Goal: Task Accomplishment & Management: Manage account settings

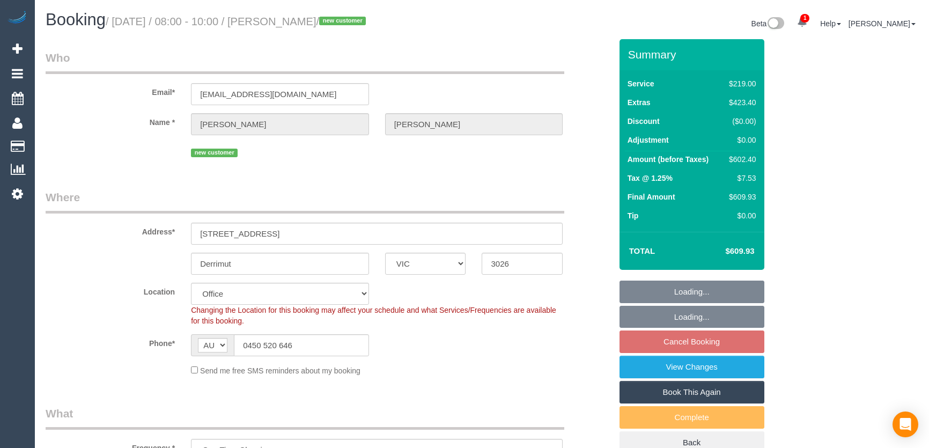
select select "VIC"
select select "number:28"
select select "number:14"
select select "number:19"
select select "number:25"
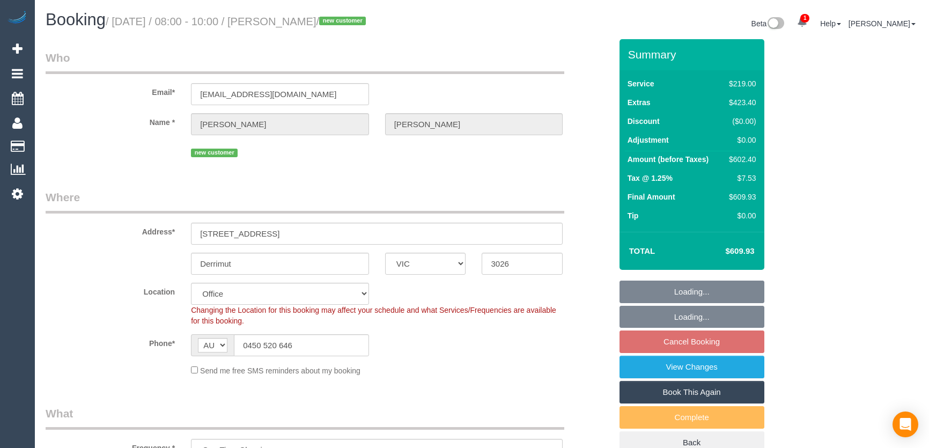
select select "number:13"
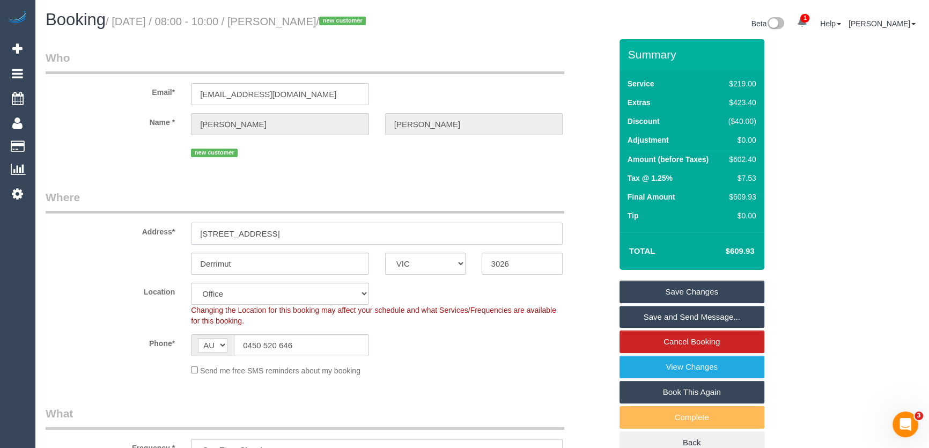
click at [301, 235] on input "2a Capesthorne Drive" at bounding box center [377, 234] width 372 height 22
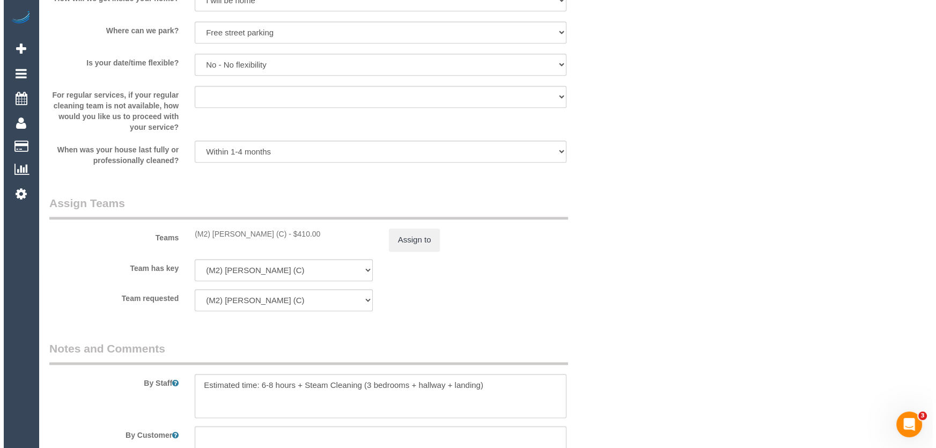
scroll to position [1610, 0]
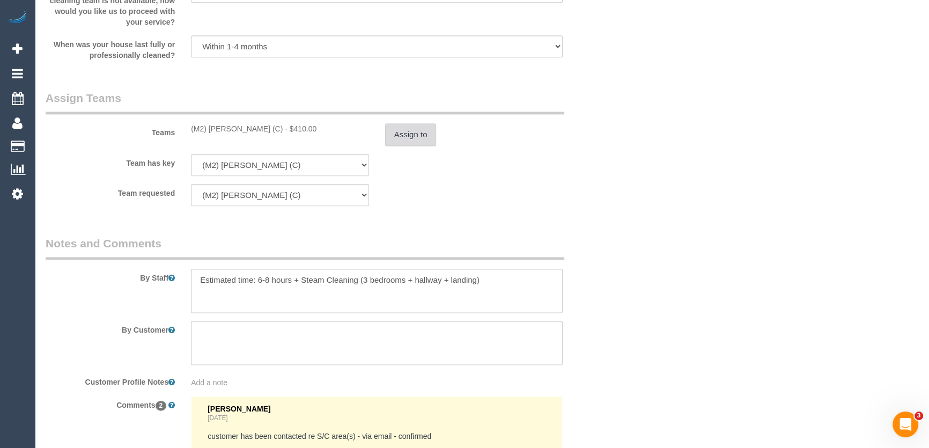
click at [407, 140] on button "Assign to" at bounding box center [411, 134] width 52 height 23
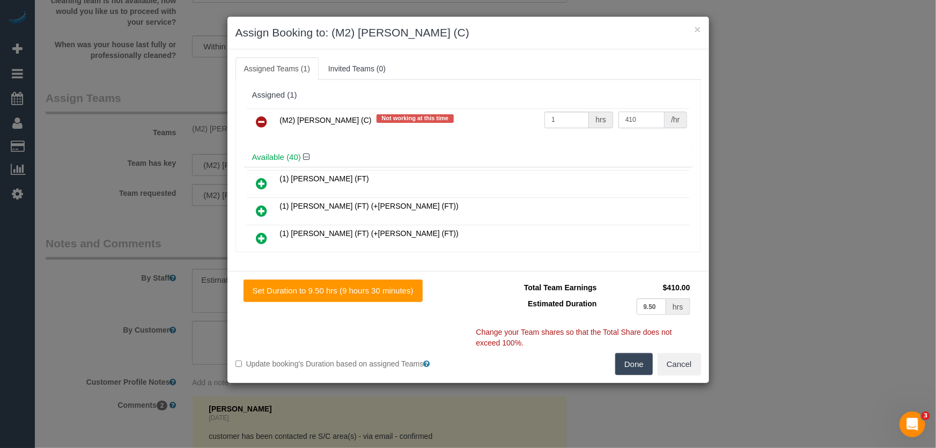
click at [638, 120] on input "410" at bounding box center [642, 120] width 46 height 17
type input "270"
click at [485, 142] on div "(M2) Ahasan Habib (C) Not working at this time 1 hrs 270 /hr" at bounding box center [468, 127] width 449 height 42
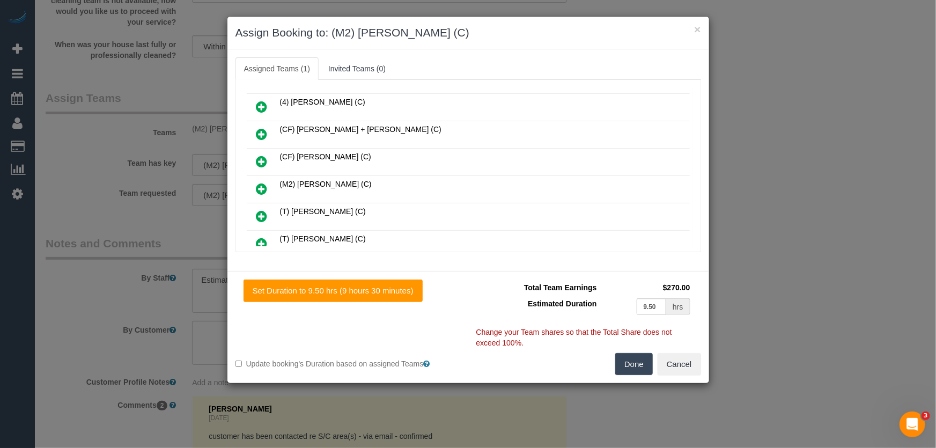
scroll to position [1044, 0]
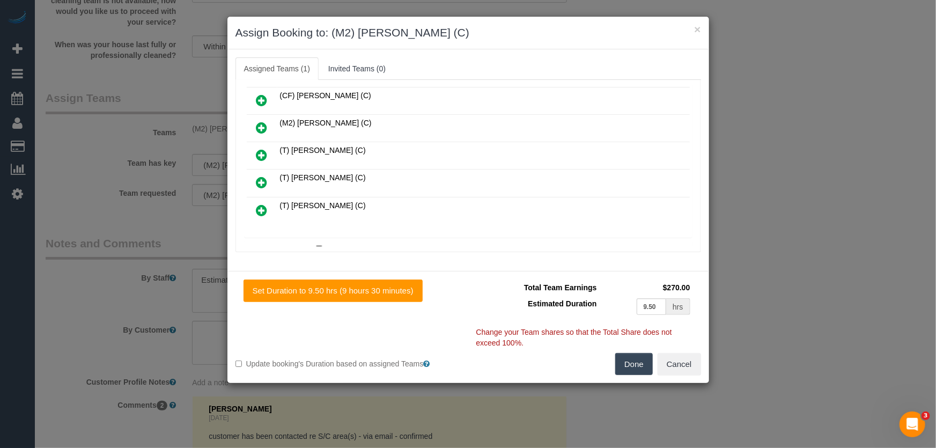
click at [319, 246] on icon at bounding box center [320, 250] width 6 height 8
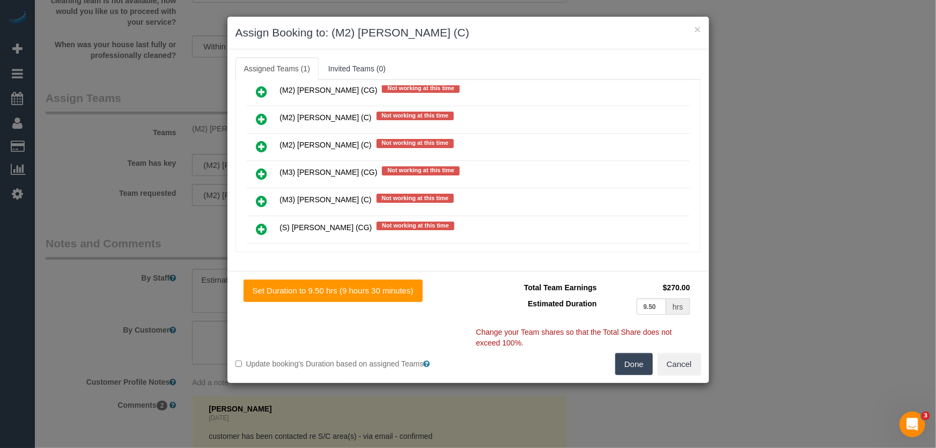
click at [260, 277] on icon at bounding box center [262, 283] width 11 height 13
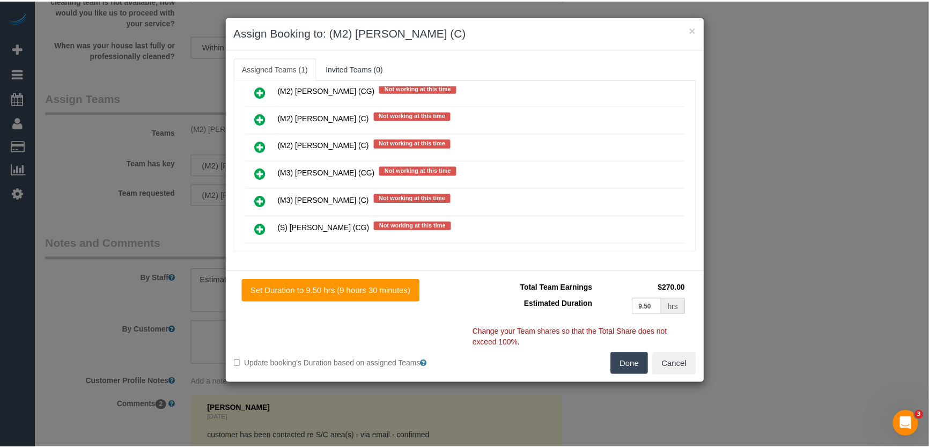
scroll to position [5381, 0]
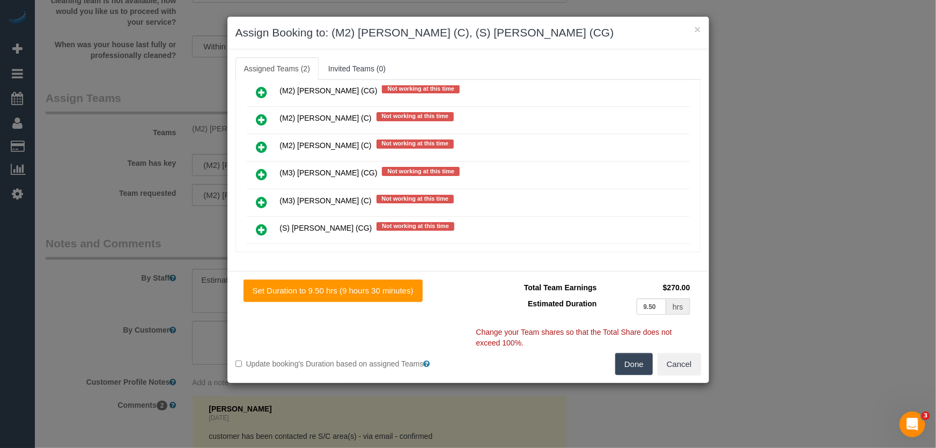
click at [639, 358] on button "Done" at bounding box center [635, 364] width 38 height 23
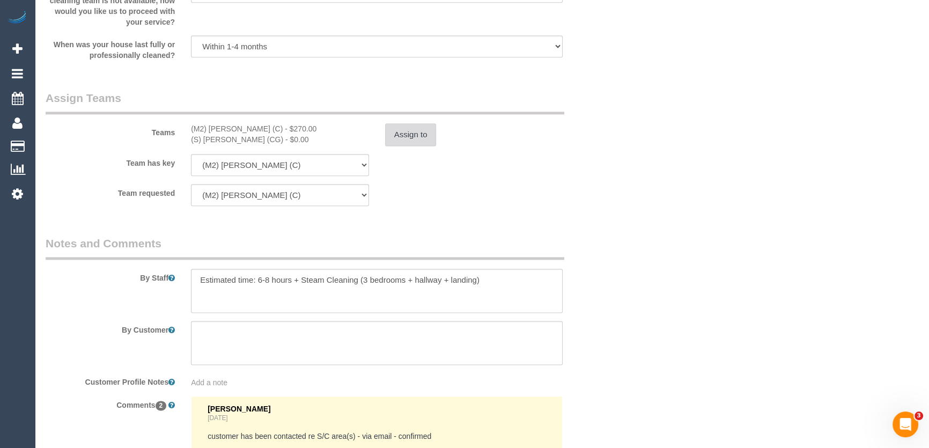
click at [397, 131] on button "Assign to" at bounding box center [411, 134] width 52 height 23
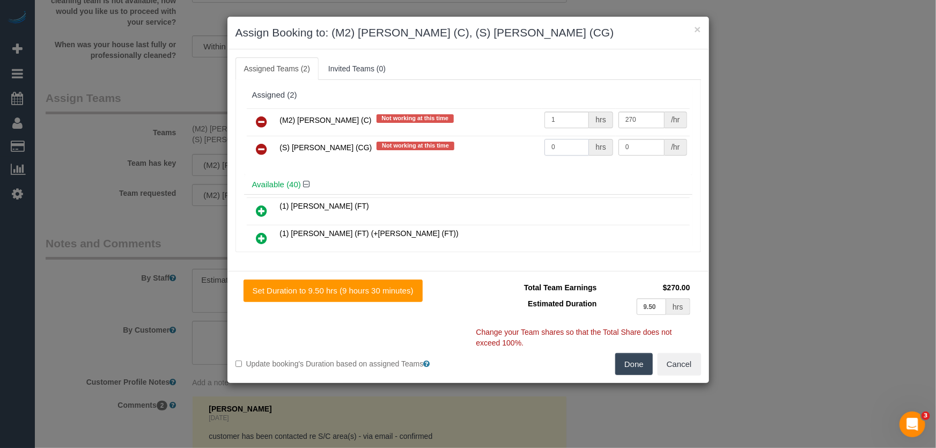
click at [558, 146] on input "0" at bounding box center [567, 147] width 45 height 17
type input "1"
type input "155"
click at [626, 368] on button "Done" at bounding box center [635, 364] width 38 height 23
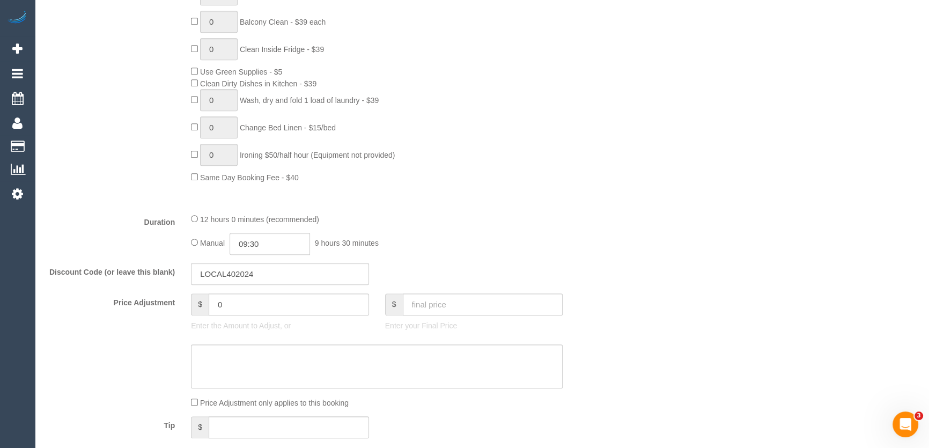
scroll to position [683, 0]
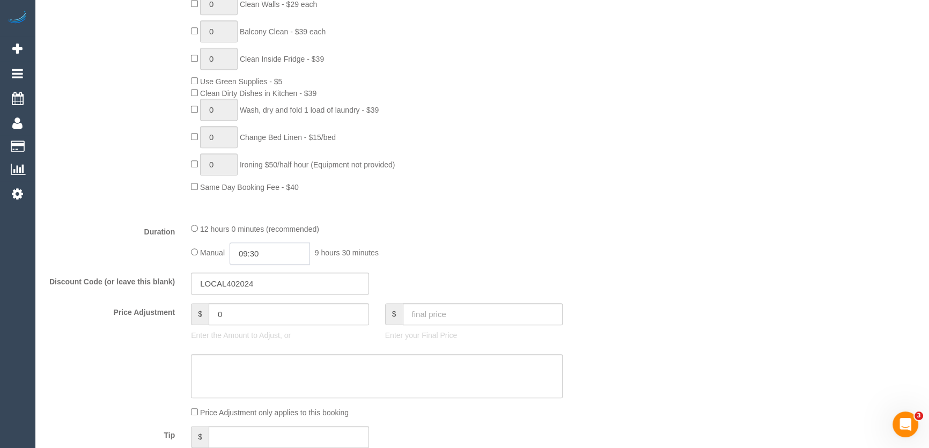
click at [291, 253] on input "09:30" at bounding box center [270, 254] width 80 height 22
type input "08:00"
click at [250, 306] on li "08:00" at bounding box center [259, 305] width 48 height 14
click at [461, 230] on div "12 hours 0 minutes (recommended)" at bounding box center [377, 229] width 372 height 12
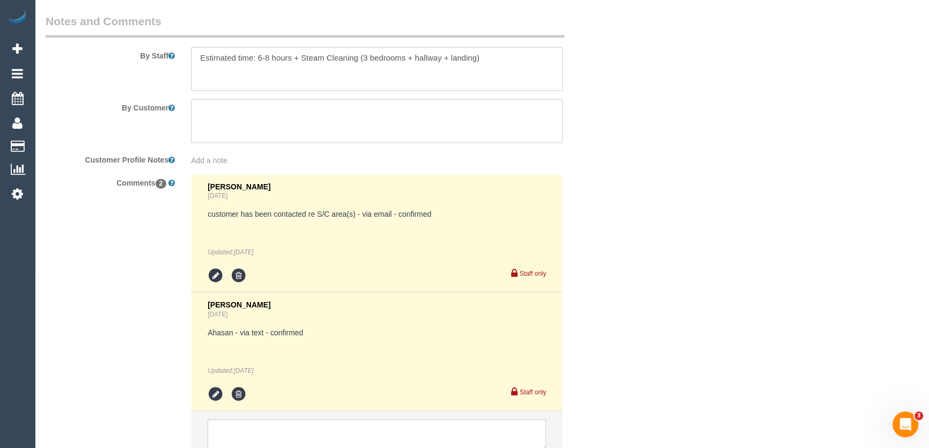
scroll to position [1923, 0]
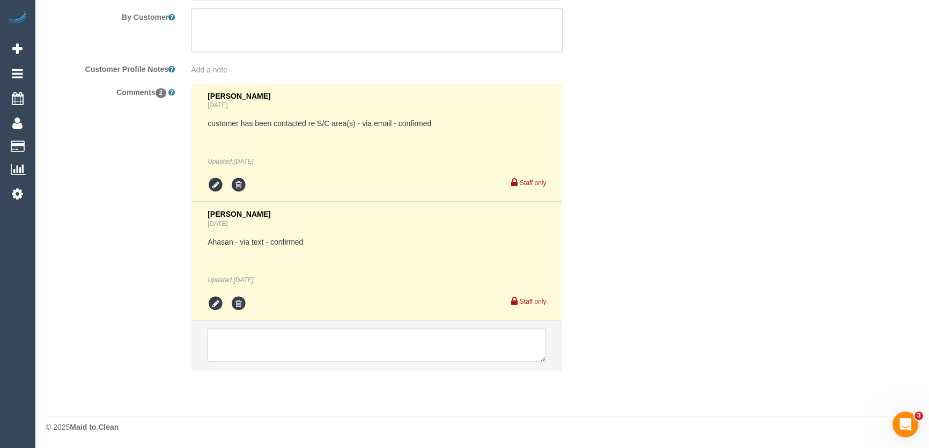
click at [273, 339] on textarea at bounding box center [377, 344] width 339 height 33
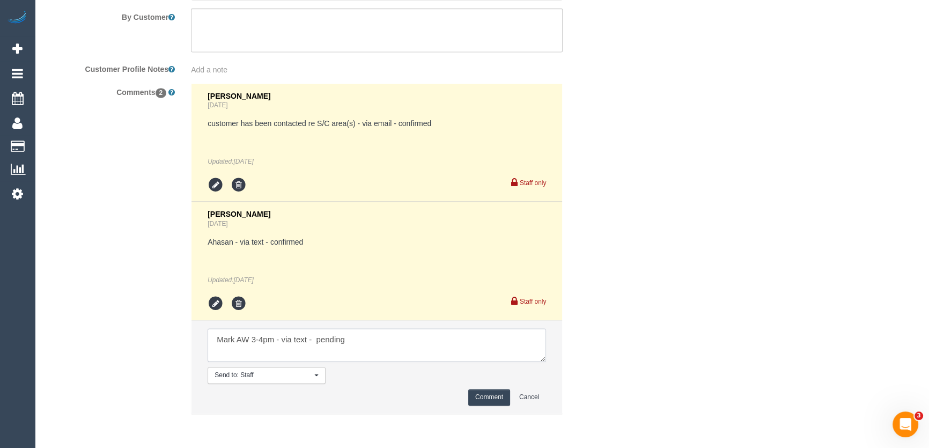
type textarea "Mark AW 3-4pm - via text - pending"
click at [492, 400] on button "Comment" at bounding box center [489, 397] width 42 height 17
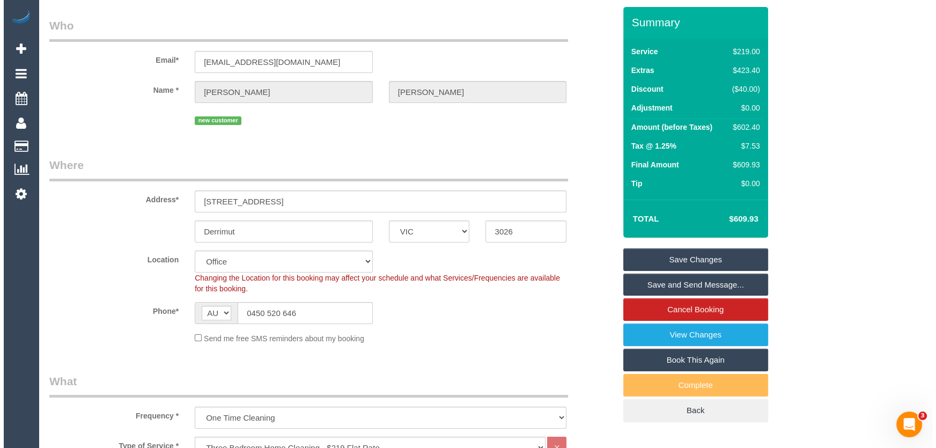
scroll to position [0, 0]
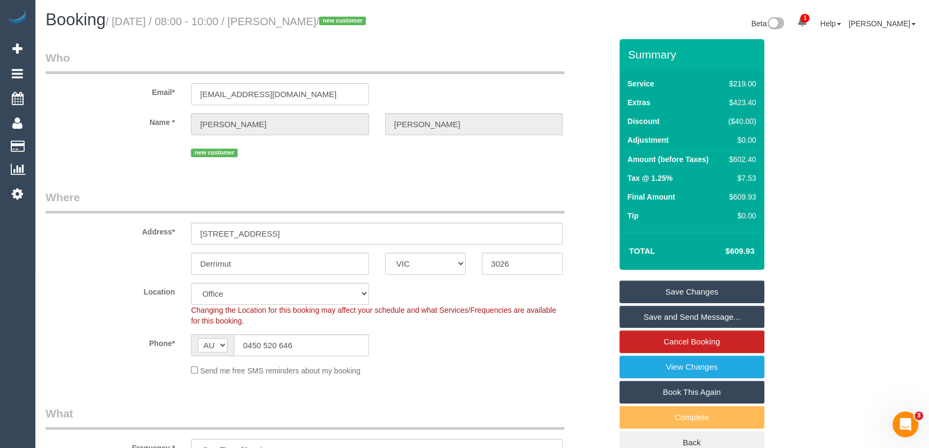
click at [682, 289] on link "Save Changes" at bounding box center [692, 292] width 145 height 23
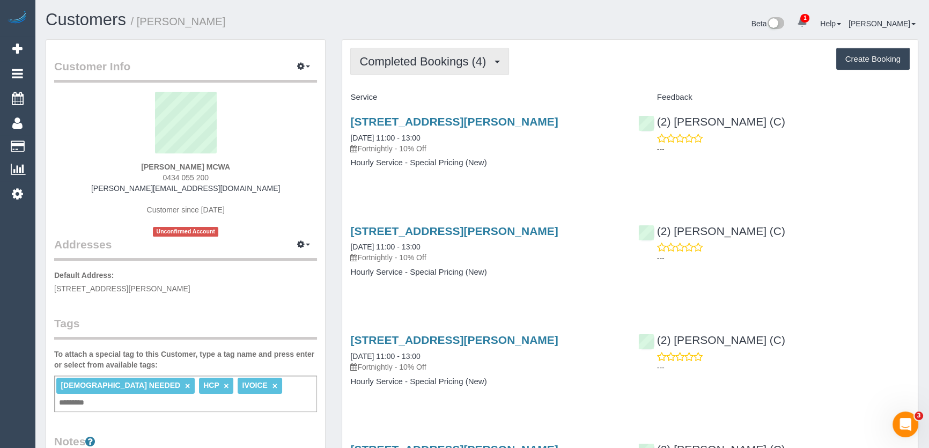
click at [437, 62] on span "Completed Bookings (4)" at bounding box center [426, 61] width 132 height 13
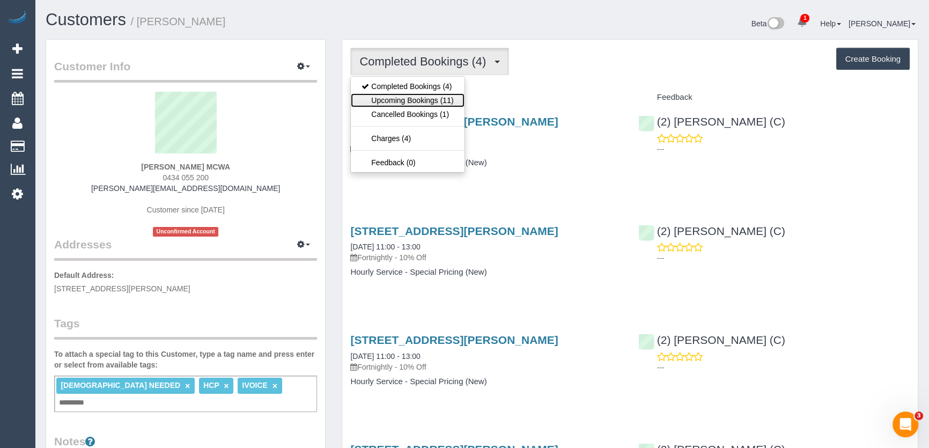
click at [439, 97] on link "Upcoming Bookings (11)" at bounding box center [407, 100] width 113 height 14
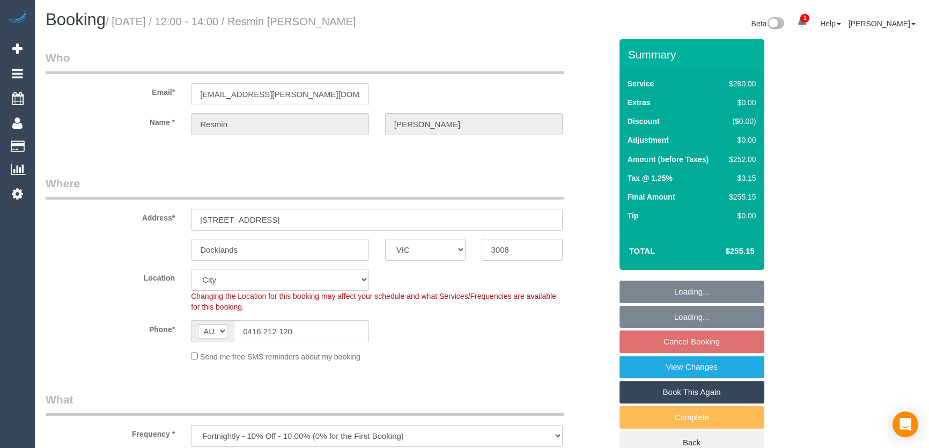
select select "VIC"
select select "240"
select select "number:27"
select select "number:14"
select select "number:20"
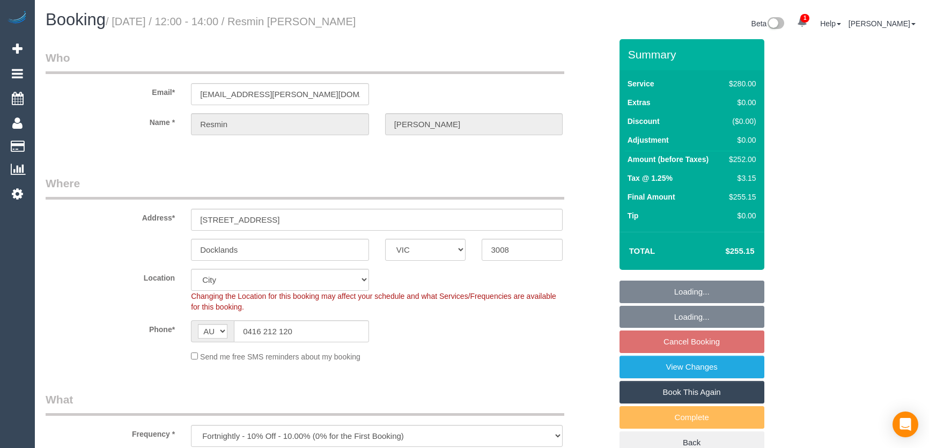
select select "number:25"
select select "number:34"
select select "number:12"
select select "VIC"
select select "180"
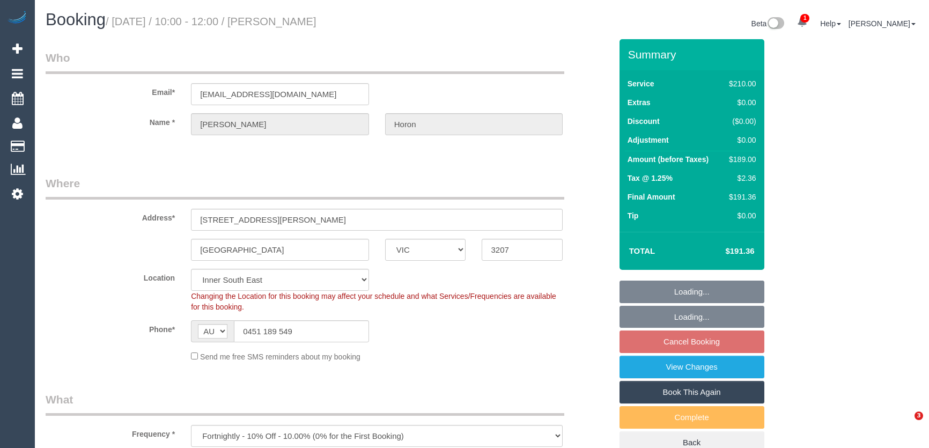
select select "number:28"
select select "number:14"
select select "number:19"
select select "number:24"
select select "number:34"
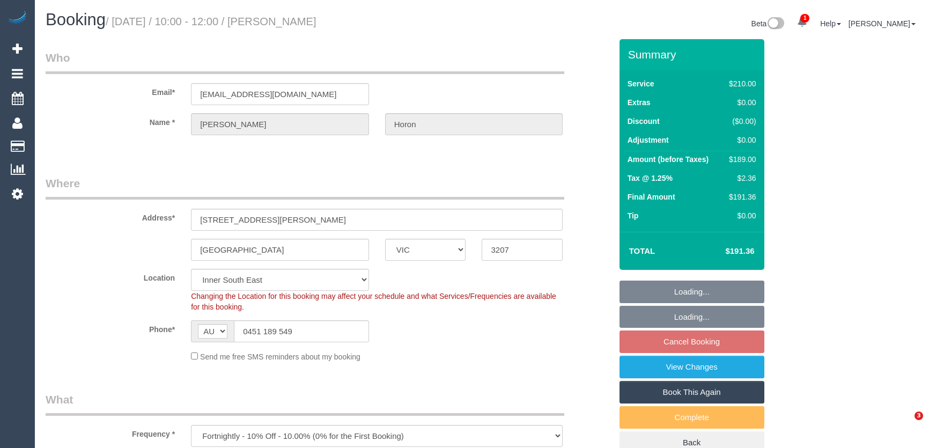
select select "number:11"
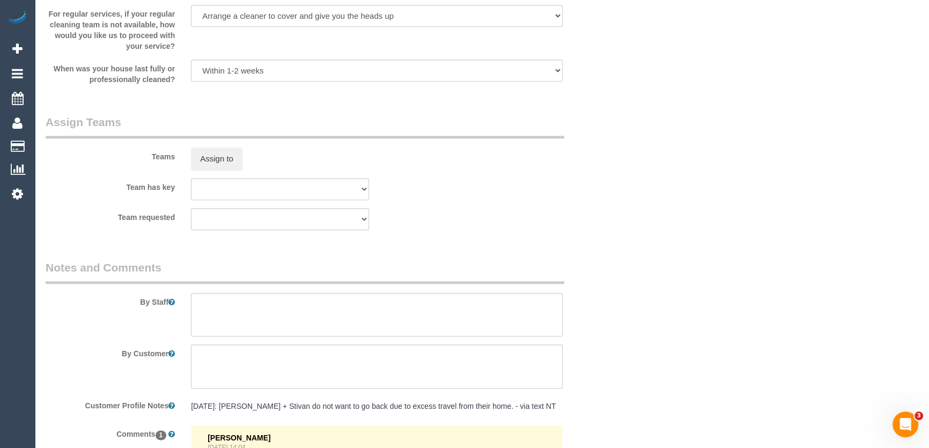
scroll to position [1658, 0]
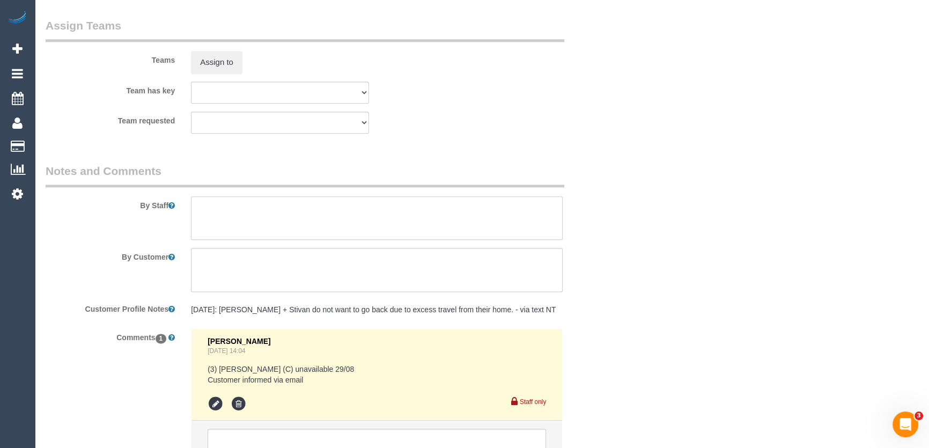
click at [252, 210] on textarea at bounding box center [377, 218] width 372 height 44
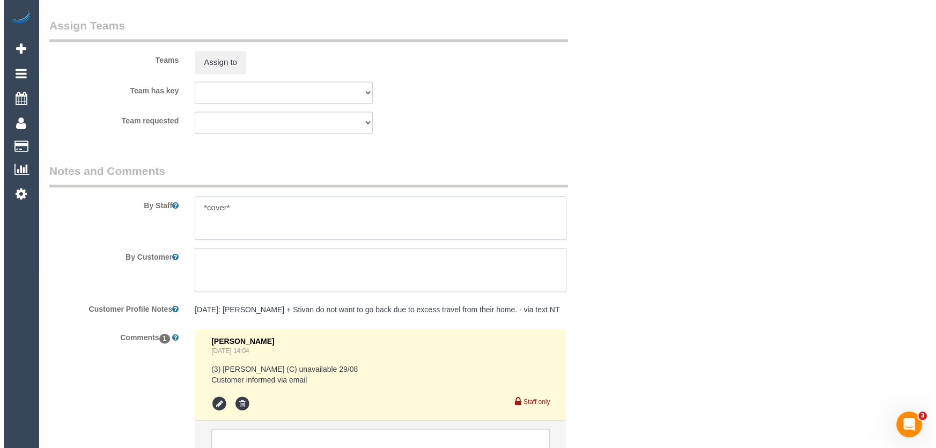
scroll to position [1415, 0]
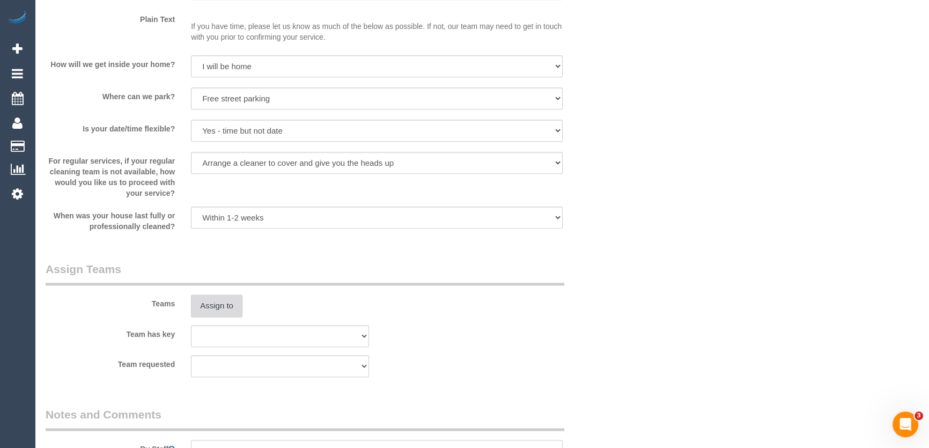
type textarea "*cover*"
click at [228, 301] on button "Assign to" at bounding box center [217, 306] width 52 height 23
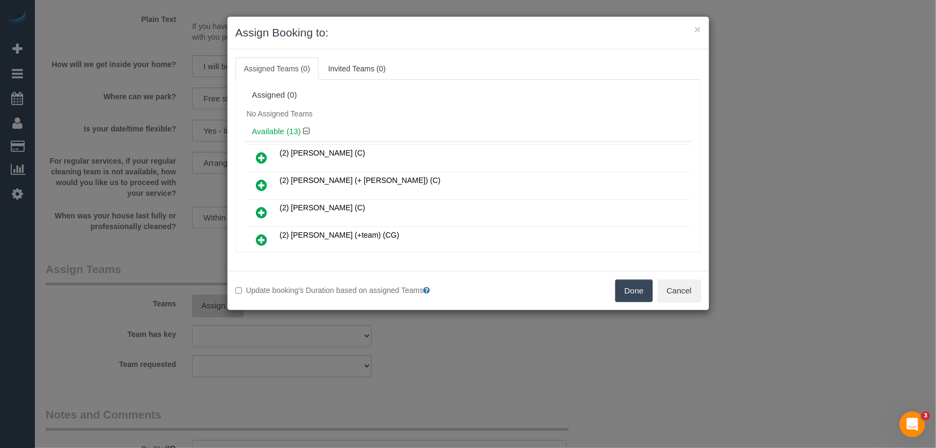
scroll to position [229, 0]
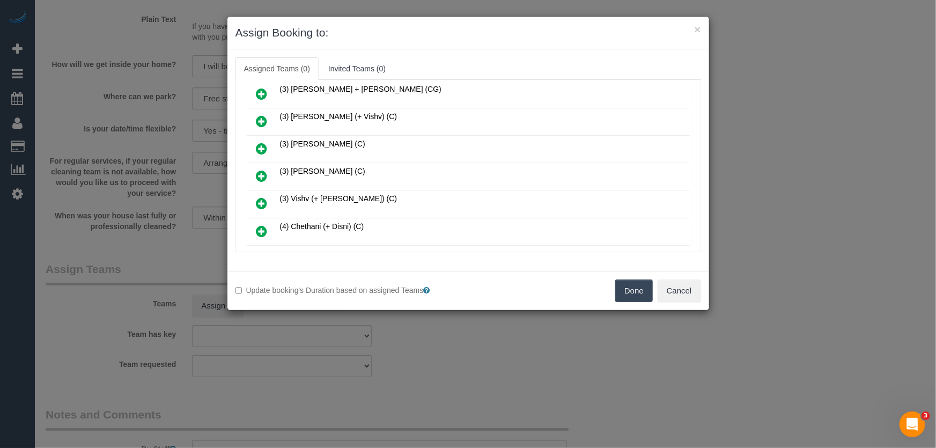
click at [261, 170] on icon at bounding box center [262, 176] width 11 height 13
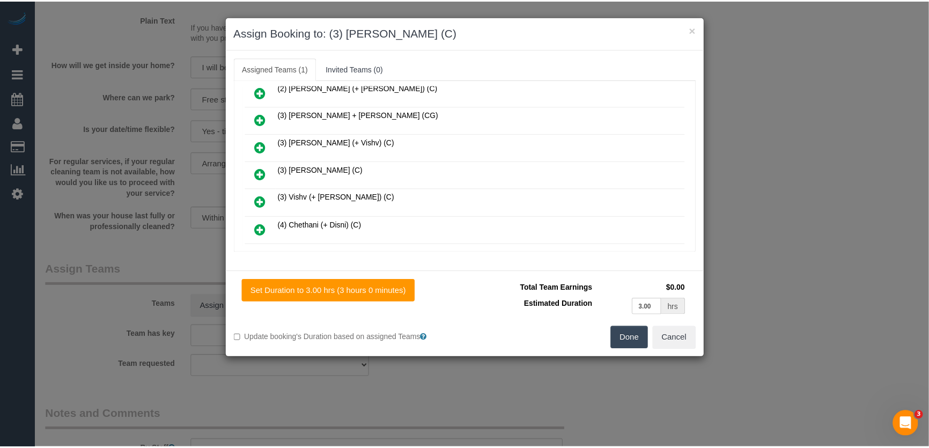
scroll to position [253, 0]
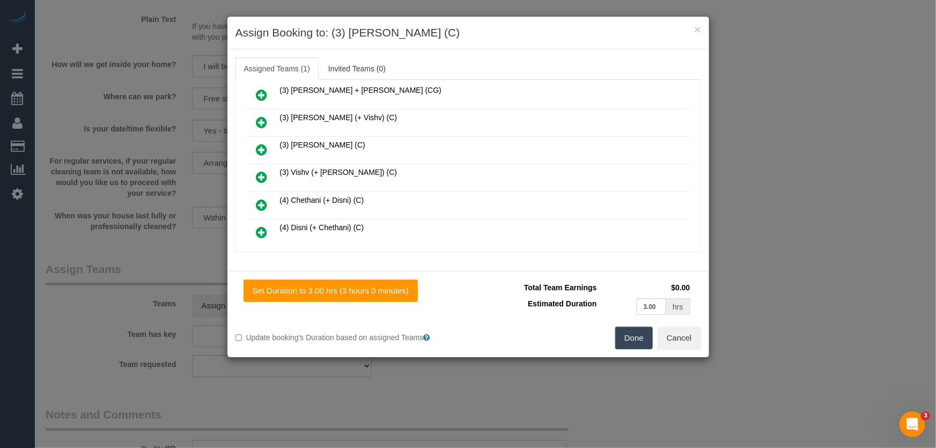
click at [638, 340] on button "Done" at bounding box center [635, 338] width 38 height 23
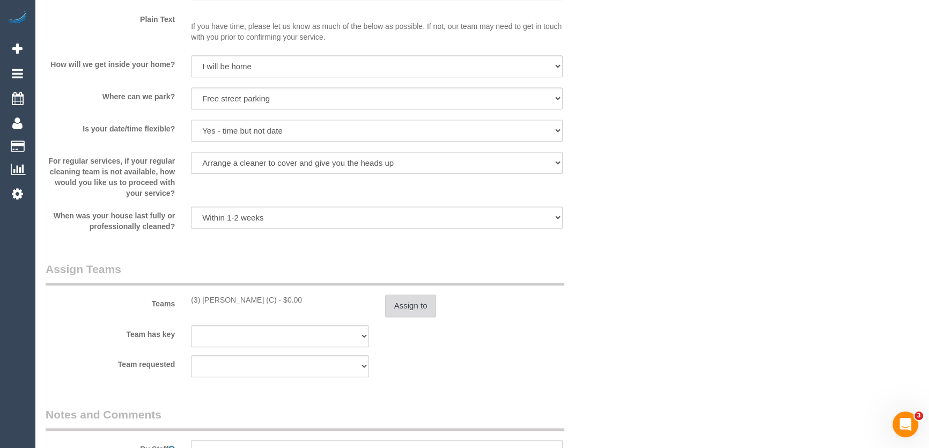
click at [405, 303] on button "Assign to" at bounding box center [411, 306] width 52 height 23
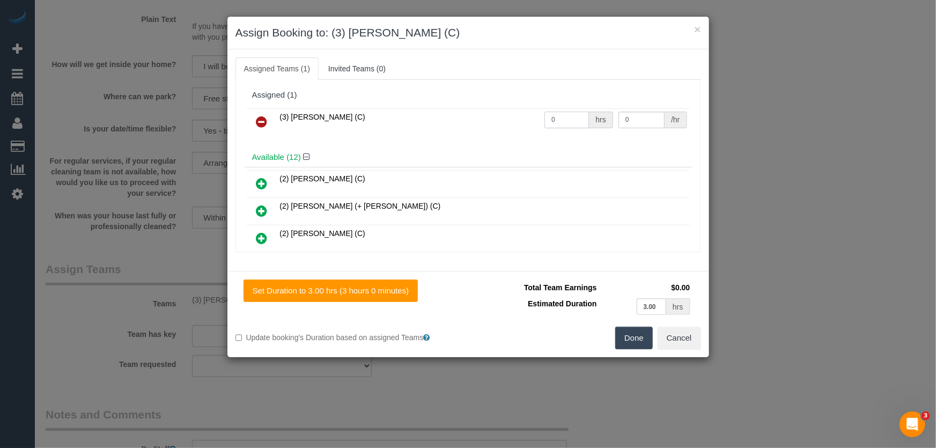
click at [567, 126] on input "0" at bounding box center [567, 120] width 45 height 17
type input "3"
type input "35"
drag, startPoint x: 636, startPoint y: 335, endPoint x: 619, endPoint y: 326, distance: 19.4
click at [636, 335] on button "Done" at bounding box center [635, 338] width 38 height 23
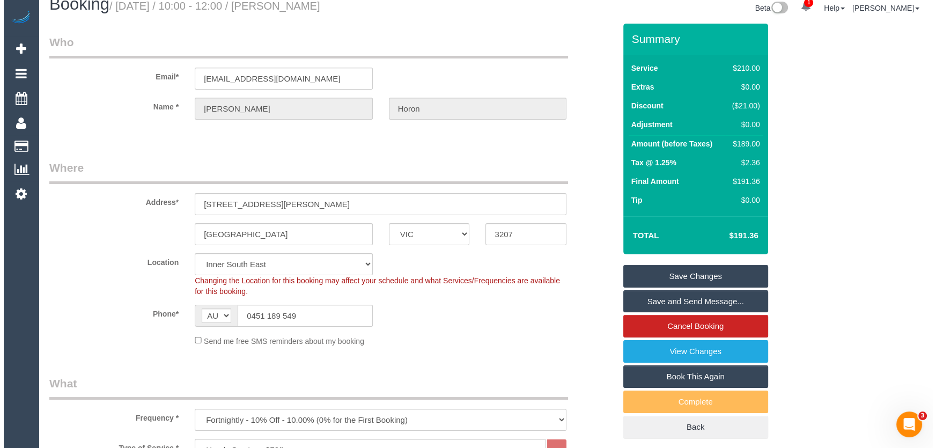
scroll to position [0, 0]
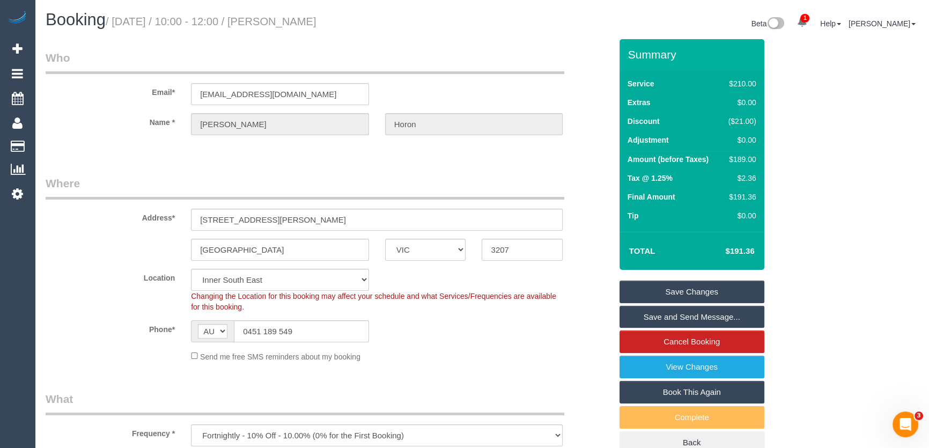
click at [297, 21] on small "/ August 29, 2025 / 10:00 - 12:00 / Sebastian Horon" at bounding box center [211, 22] width 211 height 12
copy small "Sebastian Horon"
click at [673, 314] on link "Save and Send Message..." at bounding box center [692, 317] width 145 height 23
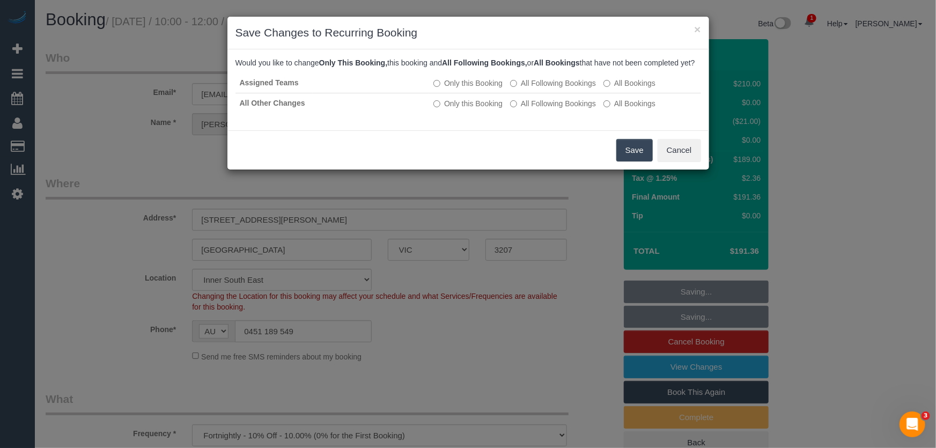
click at [631, 160] on button "Save" at bounding box center [635, 150] width 36 height 23
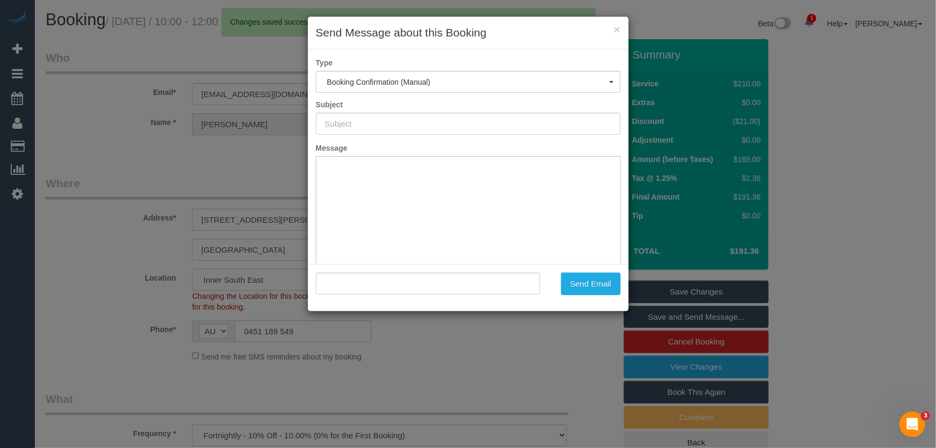
type input "Booking Confirmed"
type input ""Sebastian Horon" <seb95au@gmail.com>"
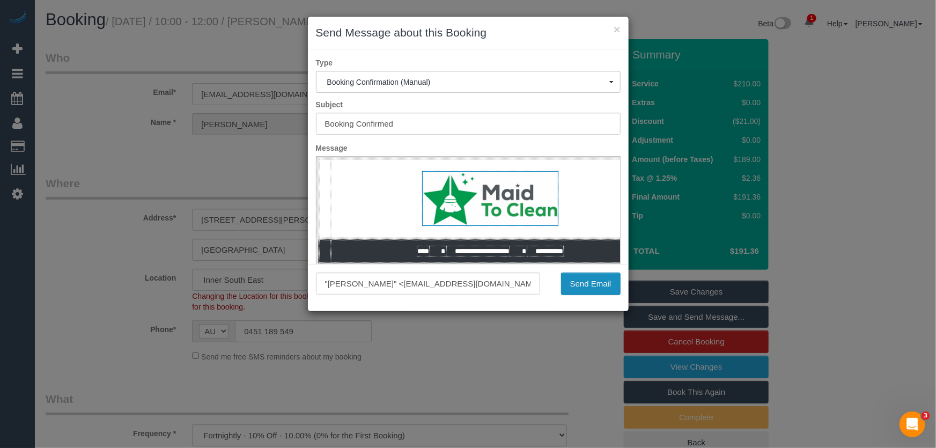
click at [594, 288] on button "Send Email" at bounding box center [591, 284] width 60 height 23
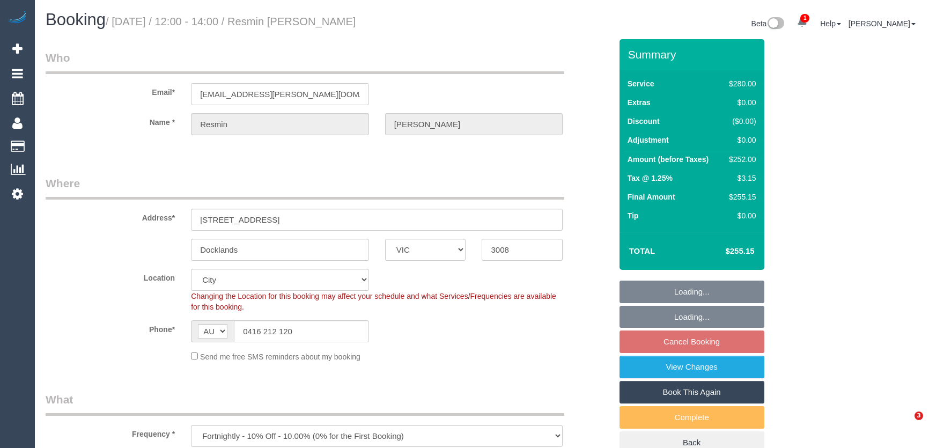
select select "VIC"
select select "240"
select select "number:27"
select select "number:14"
select select "number:20"
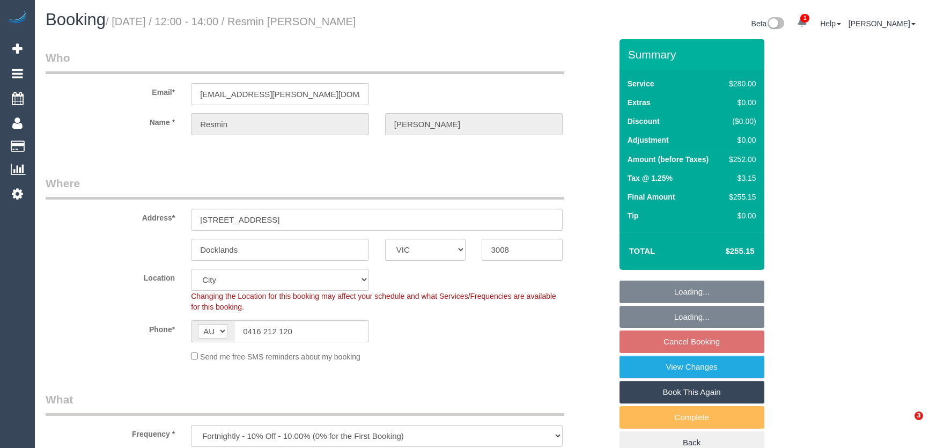
select select "number:25"
select select "number:34"
select select "number:12"
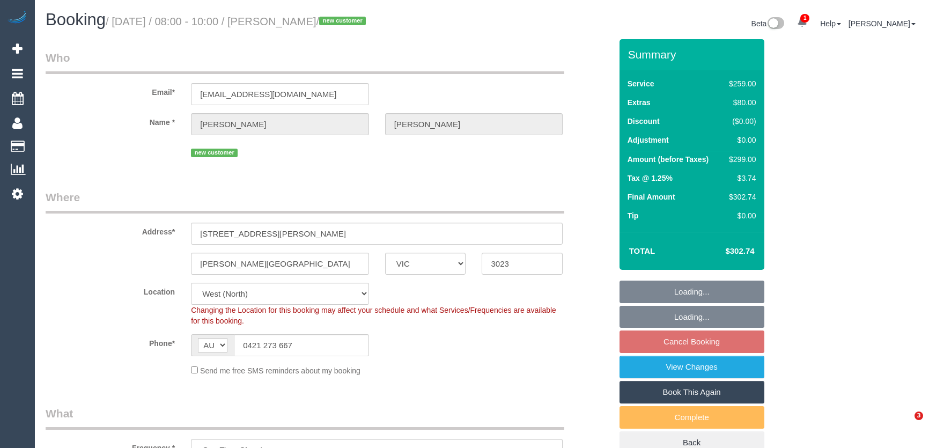
select select "VIC"
select select "number:27"
select select "number:14"
select select "number:19"
select select "number:22"
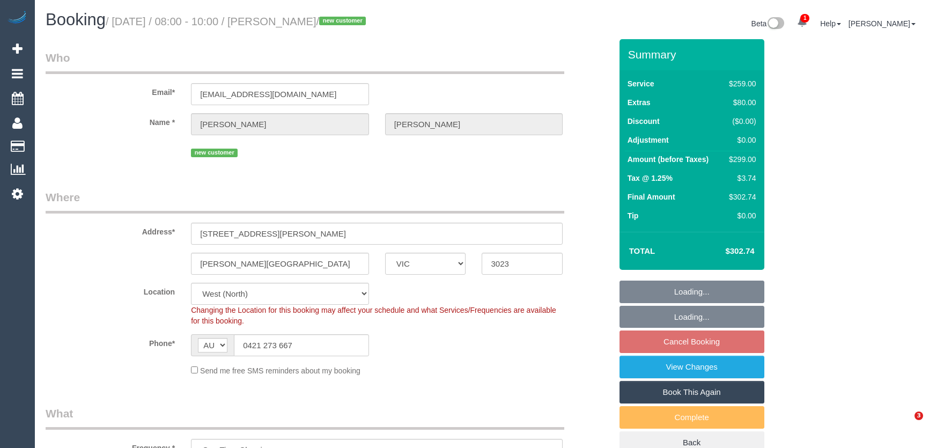
select select "number:34"
select select "number:26"
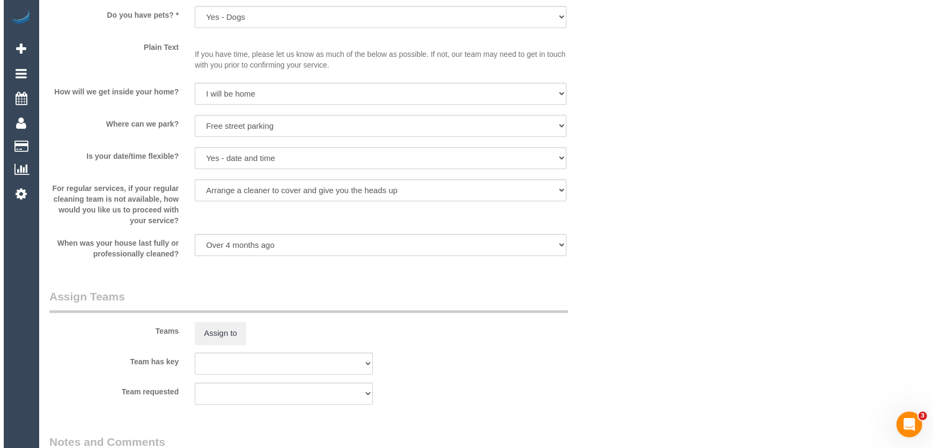
scroll to position [1415, 0]
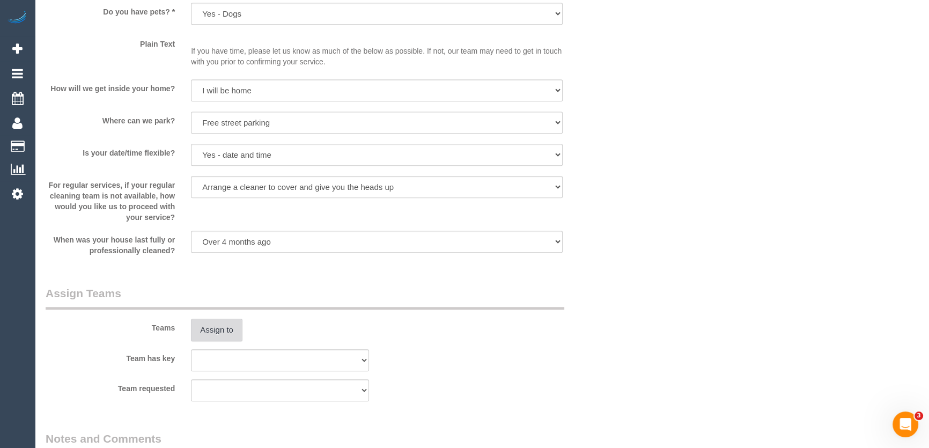
click at [221, 332] on button "Assign to" at bounding box center [217, 330] width 52 height 23
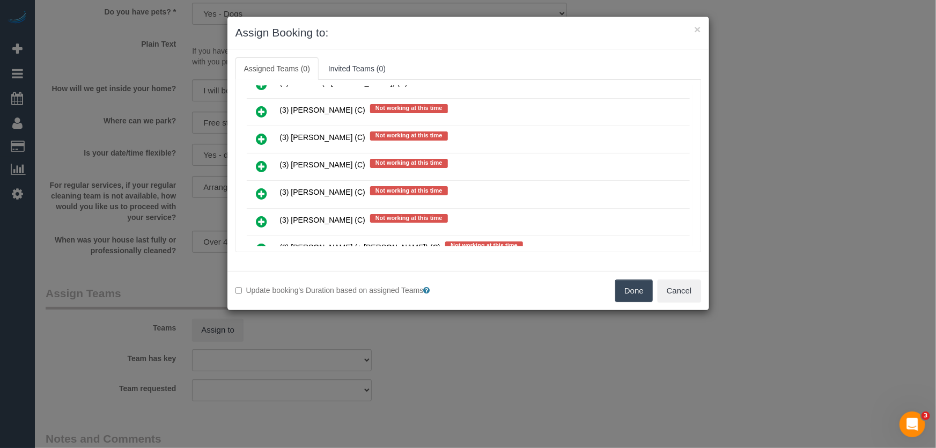
scroll to position [1756, 0]
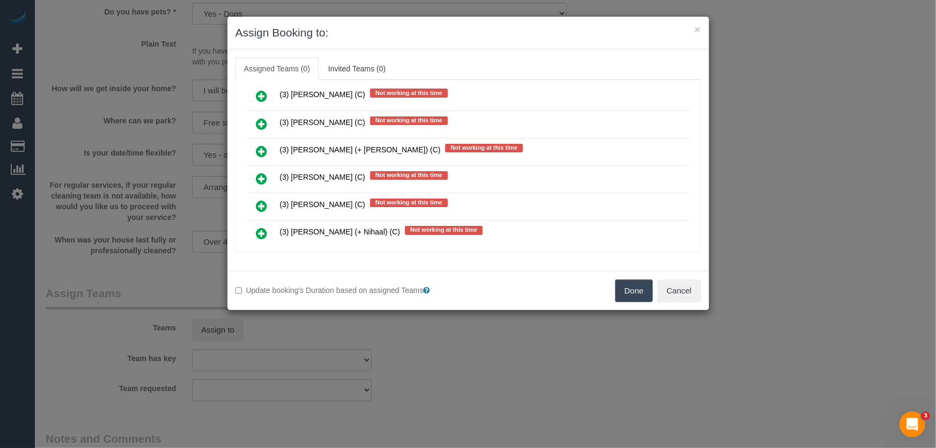
click at [263, 254] on icon at bounding box center [262, 260] width 11 height 13
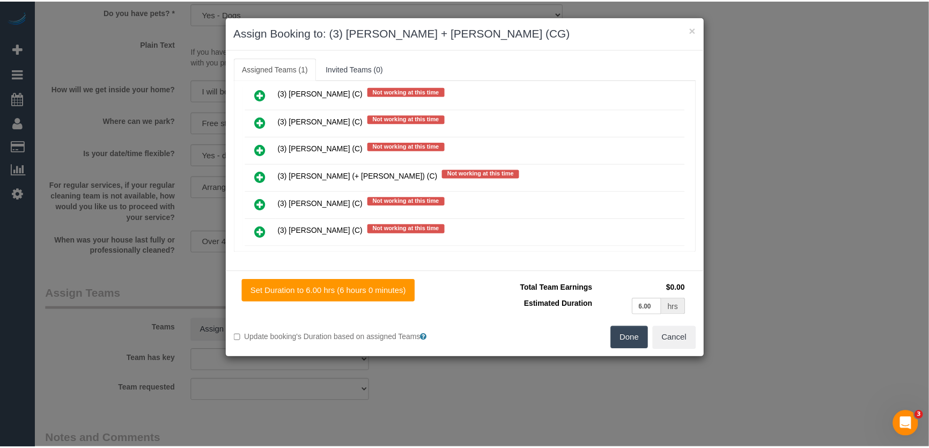
scroll to position [1781, 0]
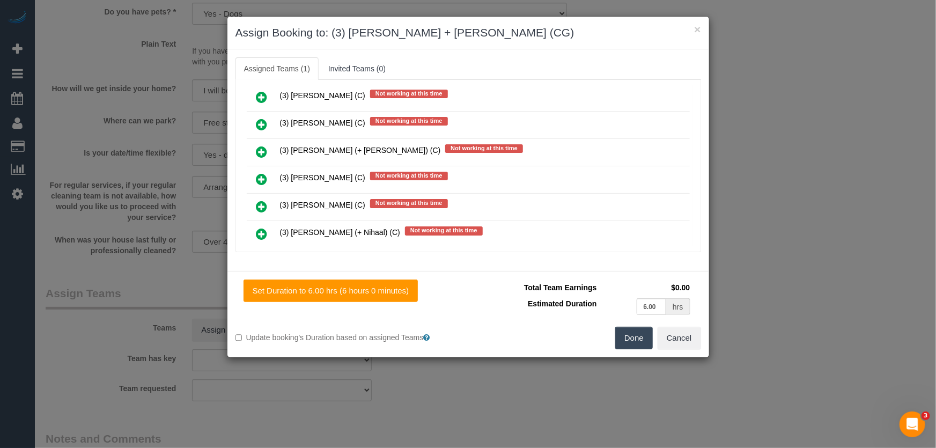
click at [650, 344] on button "Done" at bounding box center [635, 338] width 38 height 23
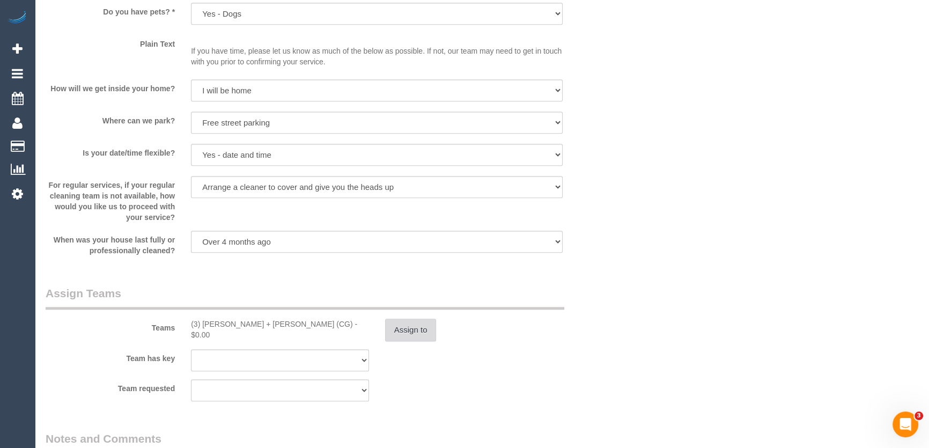
click at [406, 335] on button "Assign to" at bounding box center [411, 330] width 52 height 23
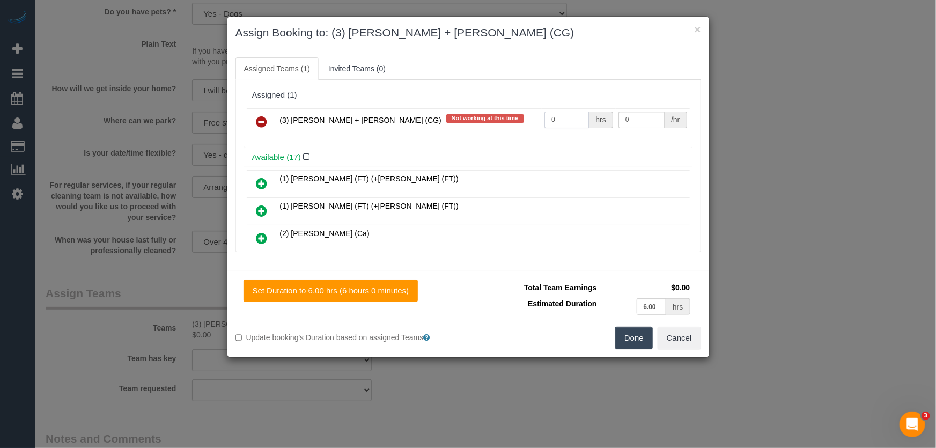
click at [558, 121] on input "0" at bounding box center [567, 120] width 45 height 17
type input "1"
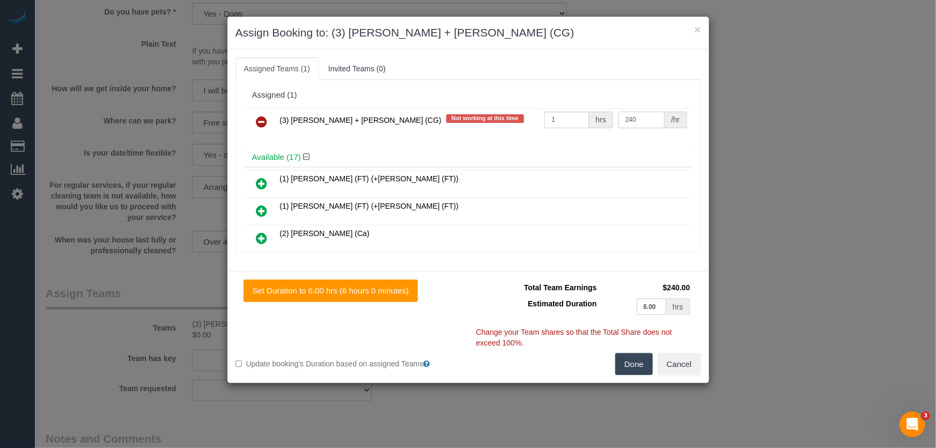
type input "240"
click at [624, 368] on button "Done" at bounding box center [635, 364] width 38 height 23
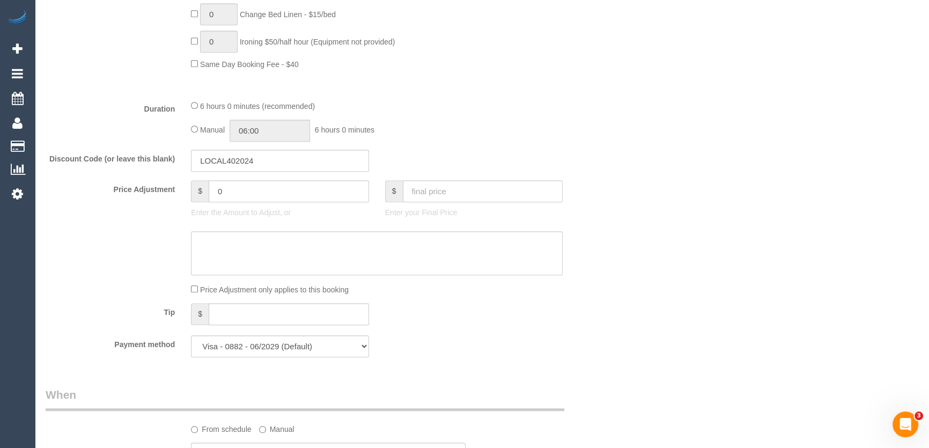
scroll to position [731, 0]
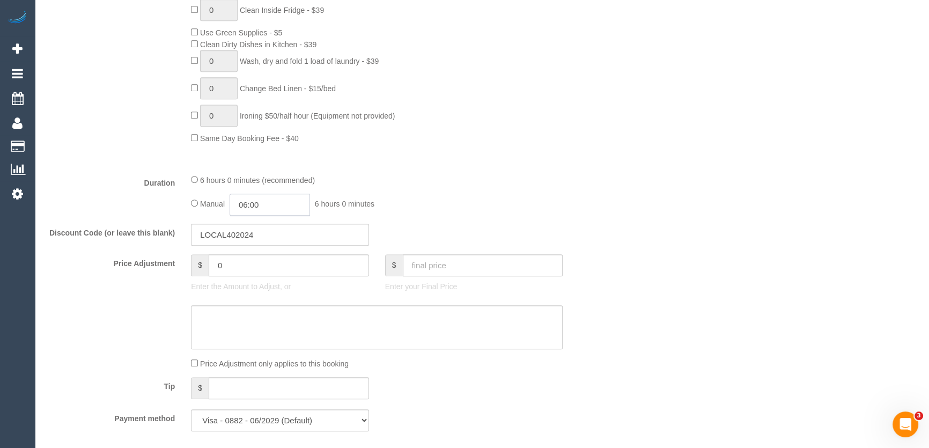
click at [286, 207] on input "06:00" at bounding box center [270, 205] width 80 height 22
click at [267, 249] on li "03:00" at bounding box center [259, 253] width 48 height 14
click at [272, 213] on input "03:00" at bounding box center [270, 205] width 80 height 22
type input "03:15"
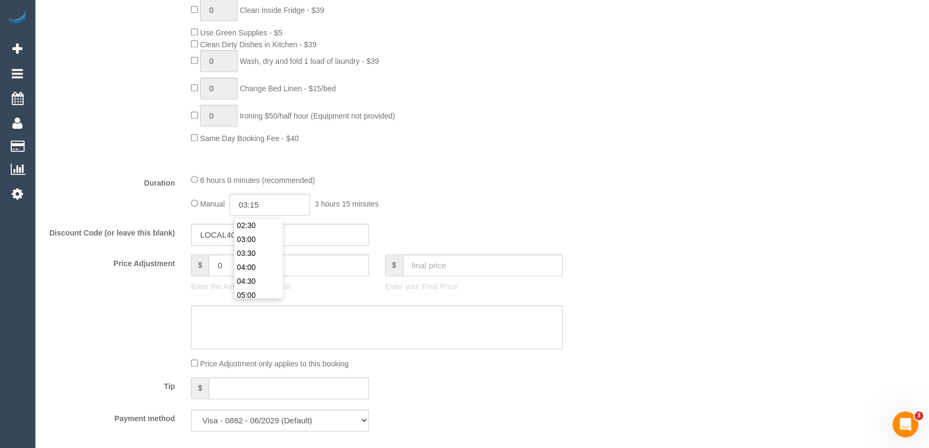
click at [490, 174] on fieldset "What Frequency * One Time Cleaning Weekly - 10% Off - 10.00% (0% for the First …" at bounding box center [329, 56] width 566 height 765
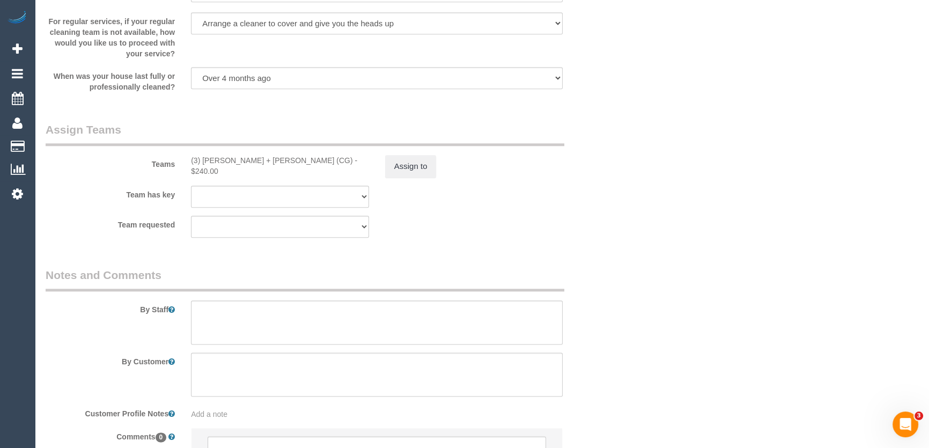
scroll to position [1686, 0]
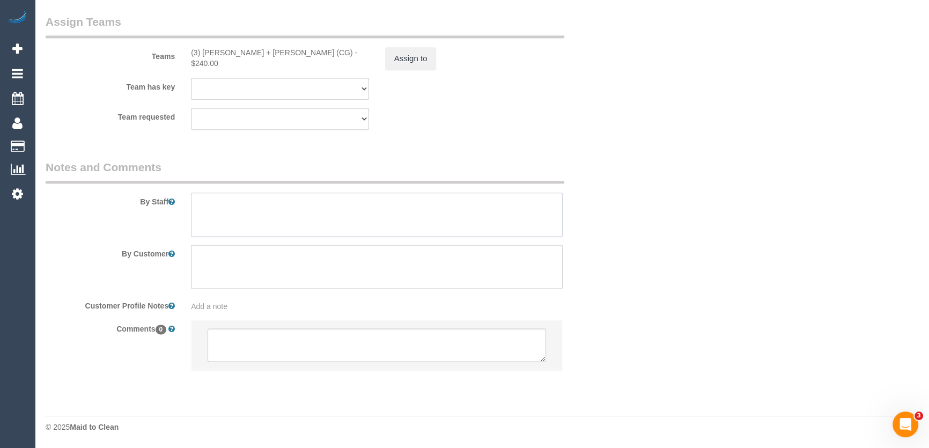
click at [241, 217] on textarea at bounding box center [377, 215] width 372 height 44
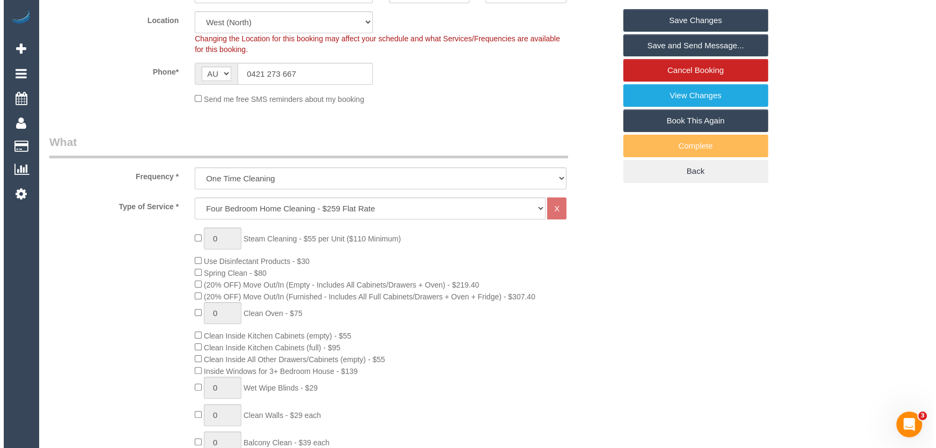
scroll to position [0, 0]
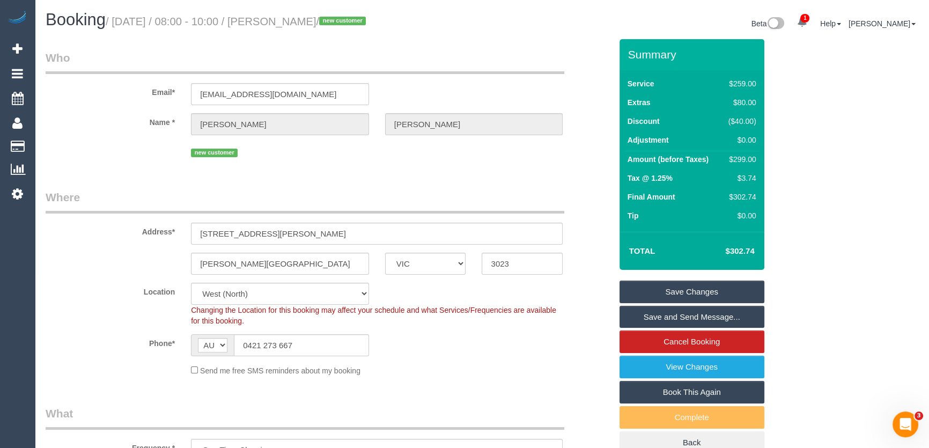
type textarea "Estimated time: 5.5-6.5 hours"
click at [283, 21] on small "/ August 29, 2025 / 08:00 - 10:00 / Linda Tran / new customer" at bounding box center [237, 22] width 263 height 12
copy small "Linda Tran"
click at [674, 321] on link "Save and Send Message..." at bounding box center [692, 317] width 145 height 23
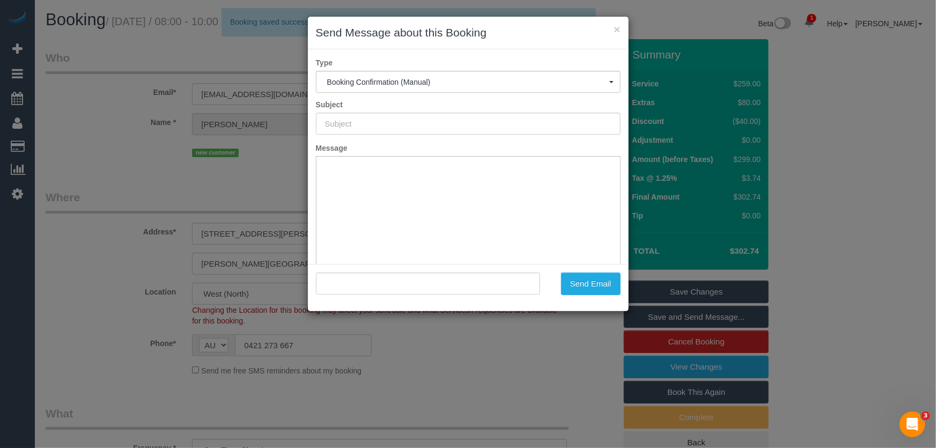
type input "Booking Confirmed"
type input ""Linda Tran" <lindatran0086@gmail.com>"
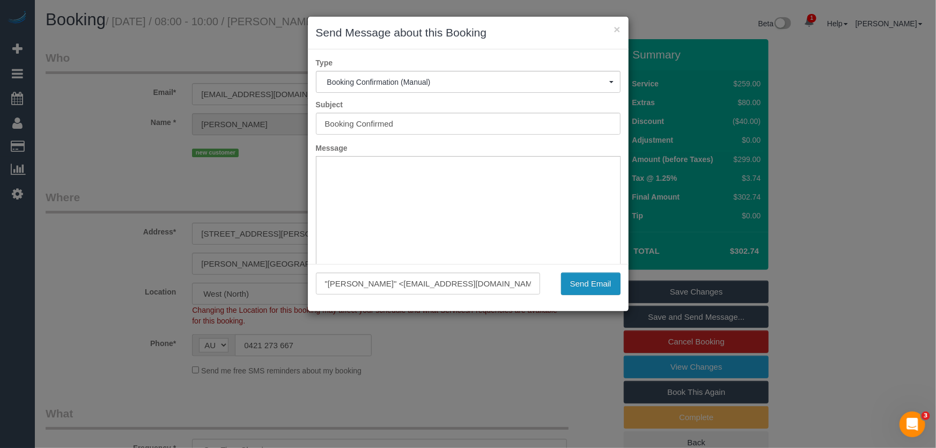
click at [589, 289] on button "Send Email" at bounding box center [591, 284] width 60 height 23
click at [566, 357] on div "× Send Message about this Booking Type Booking Confirmation (Manual) Booking Co…" at bounding box center [468, 224] width 936 height 448
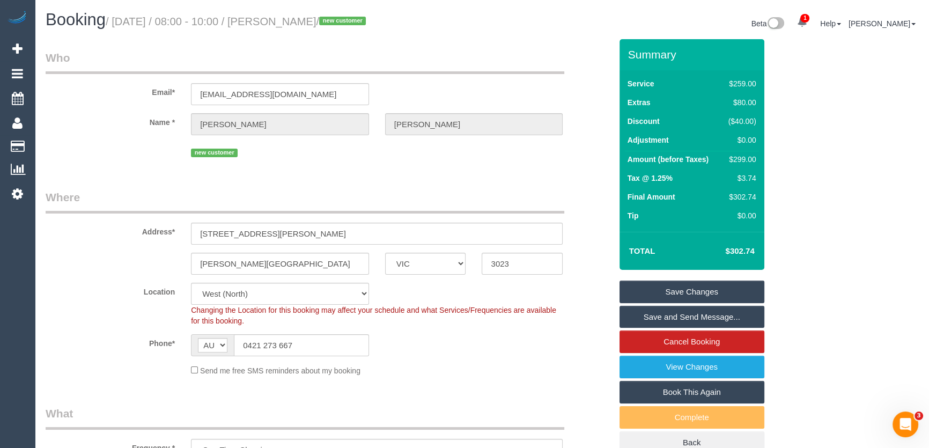
click at [681, 317] on link "Save and Send Message..." at bounding box center [692, 317] width 145 height 23
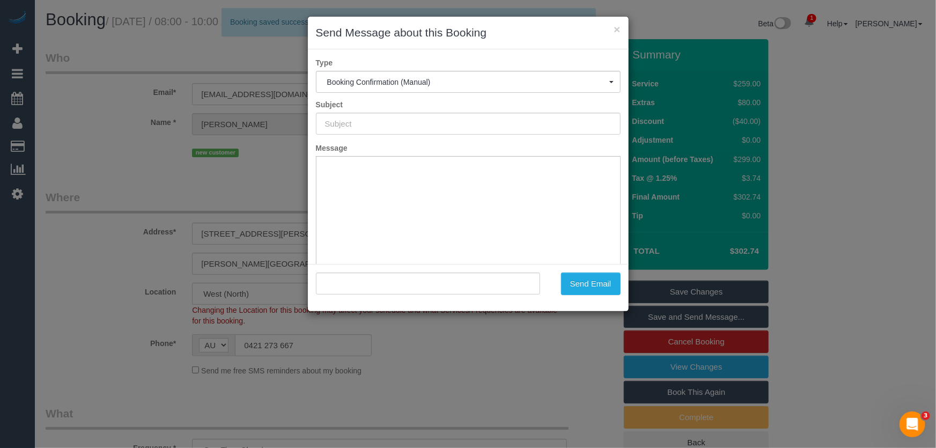
type input "Booking Confirmed"
type input ""Linda Tran" <lindatran0086@gmail.com>"
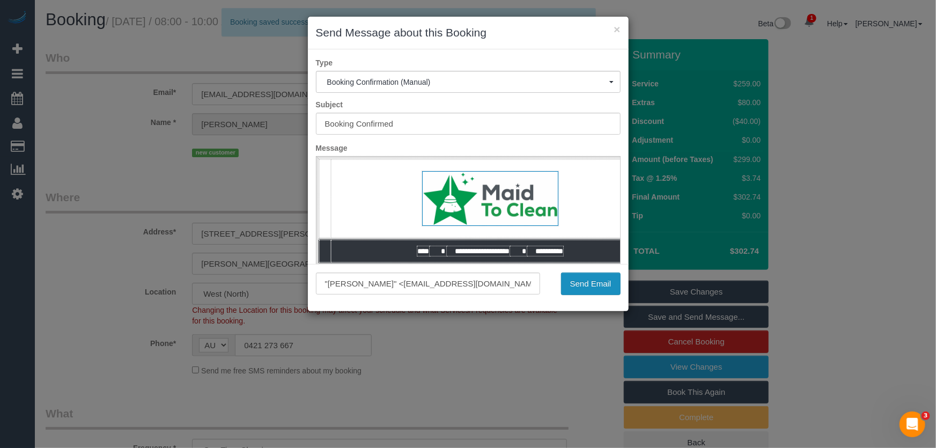
click at [590, 290] on button "Send Email" at bounding box center [591, 284] width 60 height 23
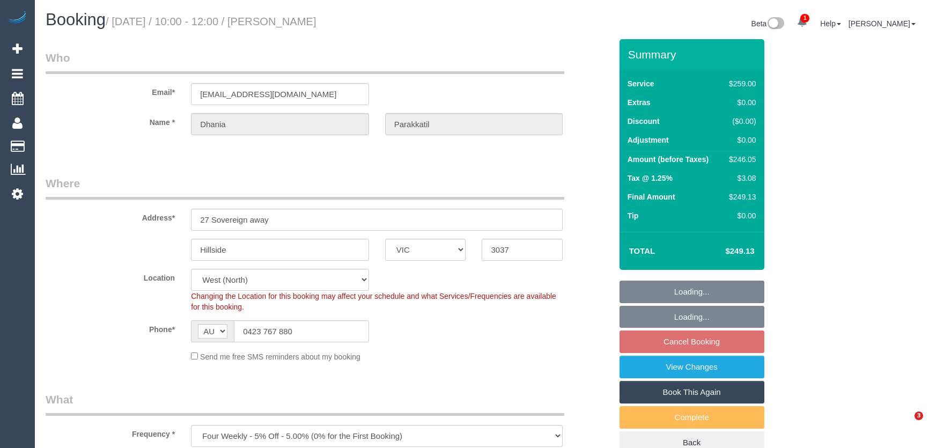
select select "VIC"
select select "string:stripe-pm_1QARfM2GScqysDRVncB3l27i"
select select "number:28"
select select "number:14"
select select "number:18"
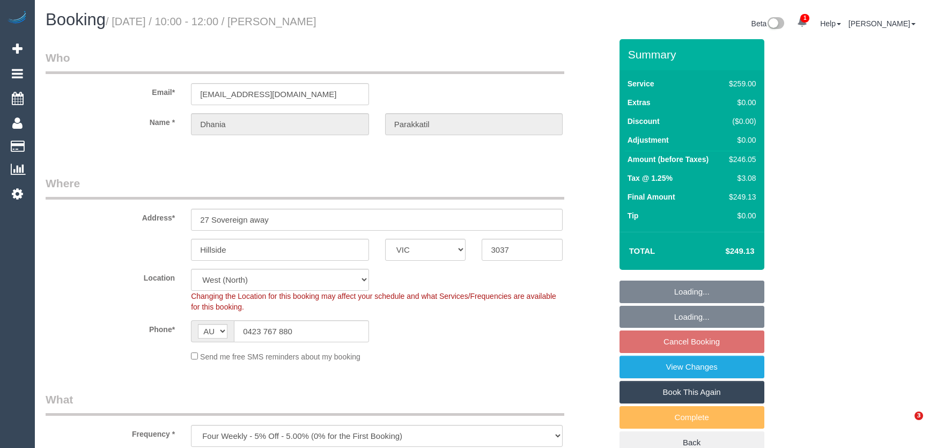
select select "number:25"
select select "number:34"
select select "number:12"
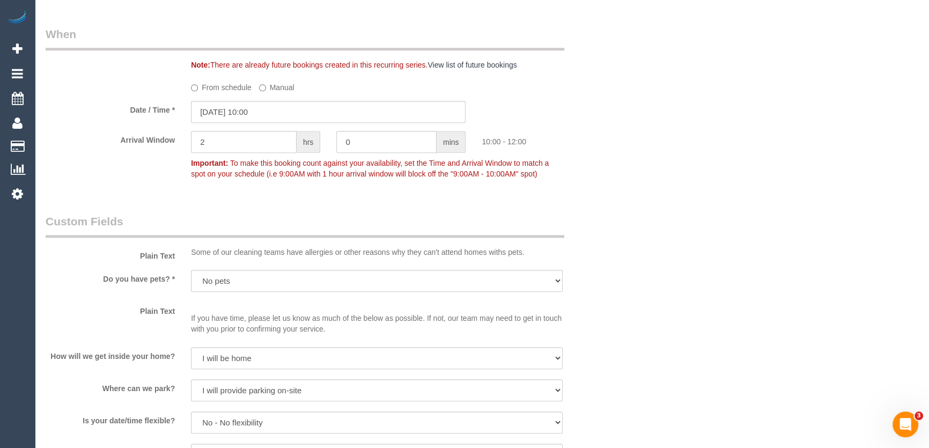
scroll to position [1073, 0]
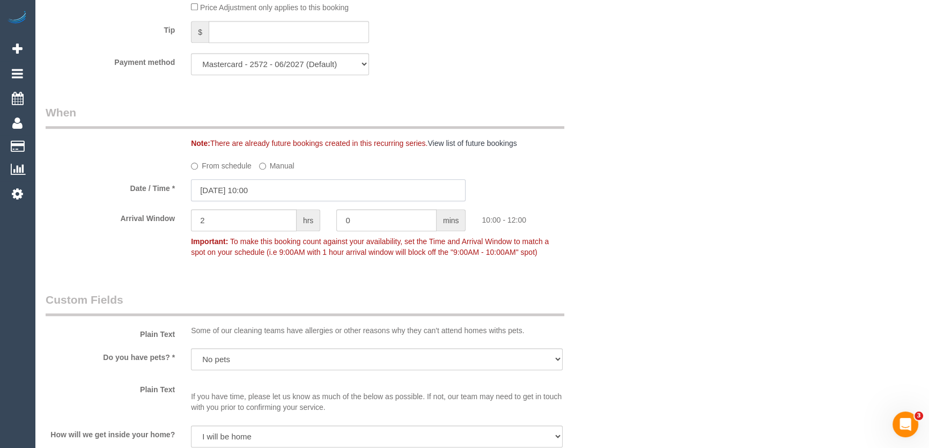
click at [281, 192] on input "[DATE] 10:00" at bounding box center [328, 190] width 275 height 22
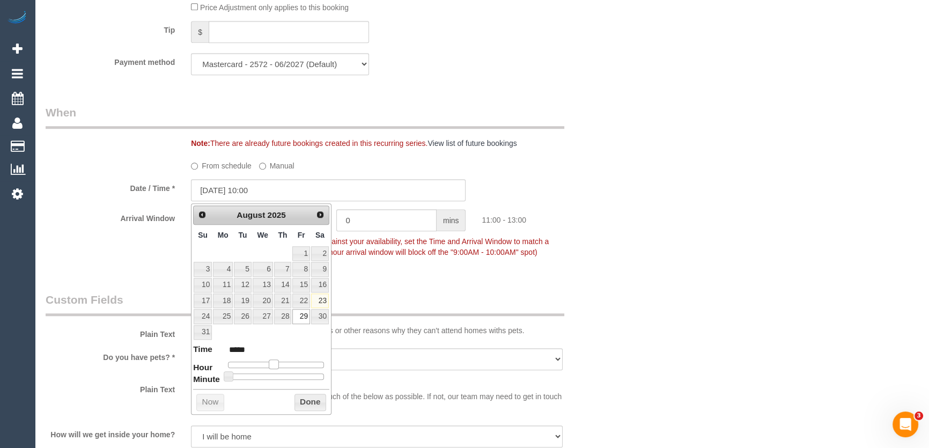
type input "[DATE] 11:00"
type input "*****"
type input "[DATE] 12:00"
type input "*****"
drag, startPoint x: 270, startPoint y: 362, endPoint x: 279, endPoint y: 363, distance: 8.1
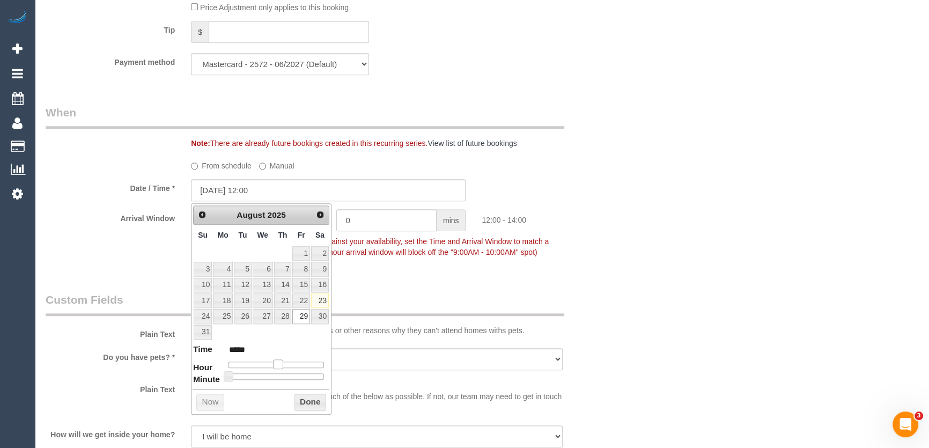
click at [279, 363] on span at bounding box center [278, 365] width 10 height 10
click at [401, 296] on legend "Custom Fields" at bounding box center [305, 304] width 519 height 24
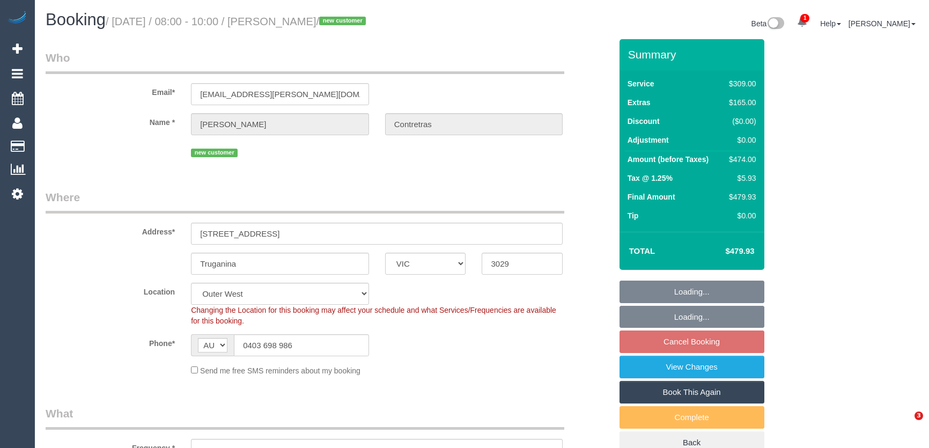
select select "VIC"
select select "number:27"
select select "number:14"
select select "number:18"
select select "number:24"
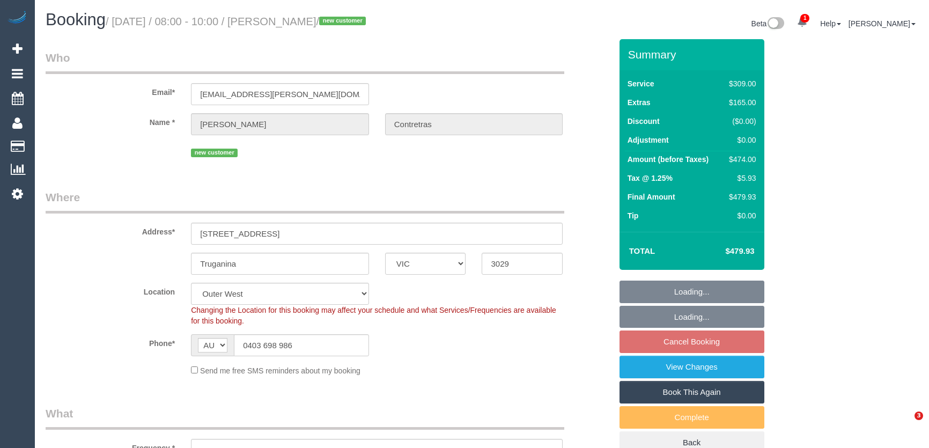
select select "object:728"
select select "string:stripe-pm_1Ruk3j2GScqysDRVIYuccxRB"
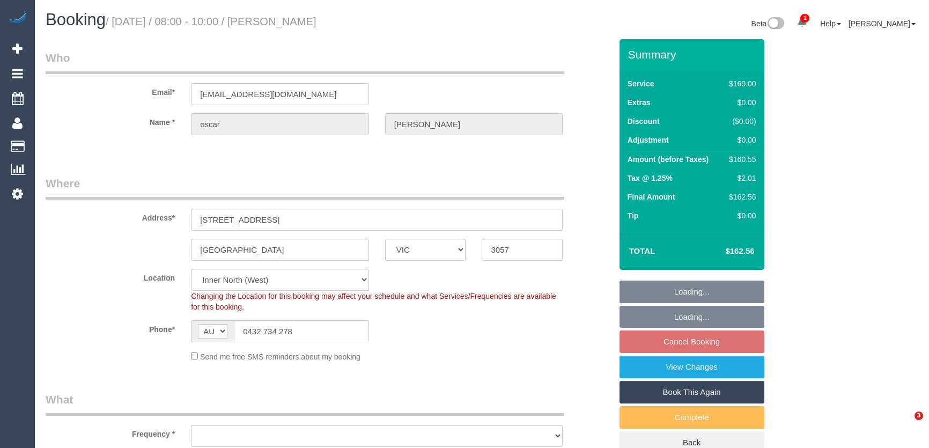
select select "VIC"
select select "object:801"
select select "number:27"
select select "number:14"
select select "number:18"
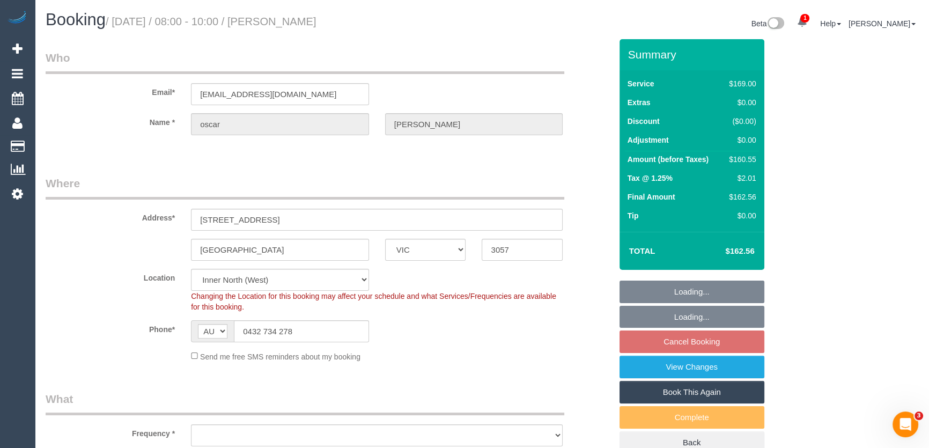
select select "number:36"
select select "number:34"
select select "number:12"
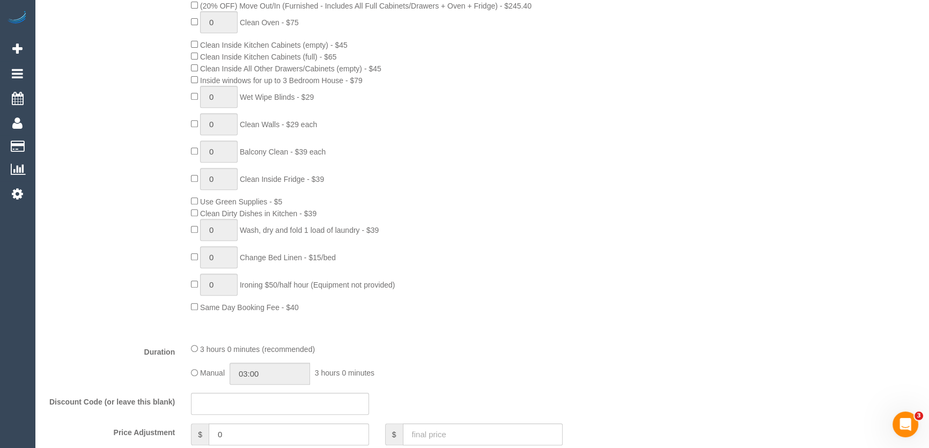
scroll to position [683, 0]
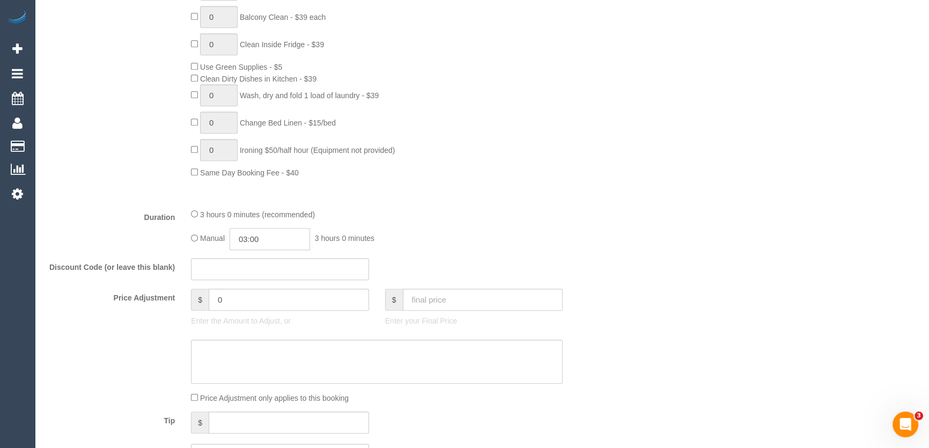
click at [280, 246] on input "03:00" at bounding box center [270, 239] width 80 height 22
type input "01:30"
click at [269, 267] on li "01:30" at bounding box center [259, 271] width 48 height 14
click at [467, 230] on div "Manual 01:30 1 hour 30 minutes" at bounding box center [377, 239] width 372 height 22
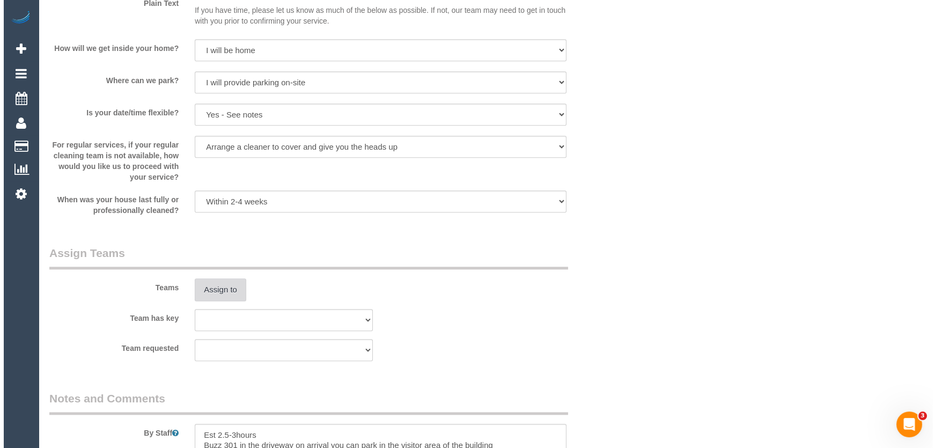
scroll to position [1463, 0]
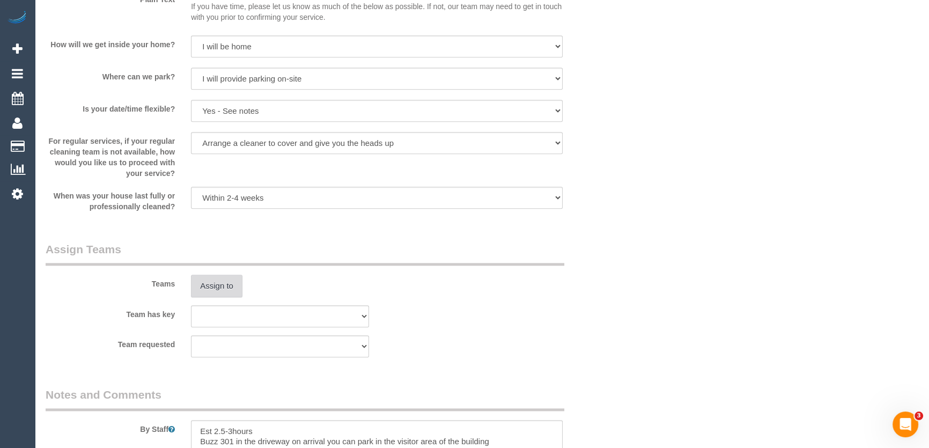
click at [207, 288] on button "Assign to" at bounding box center [217, 286] width 52 height 23
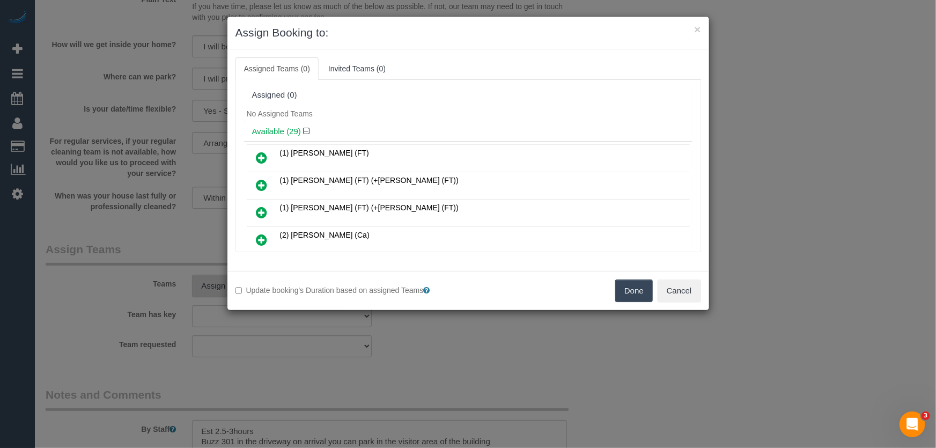
scroll to position [631, 0]
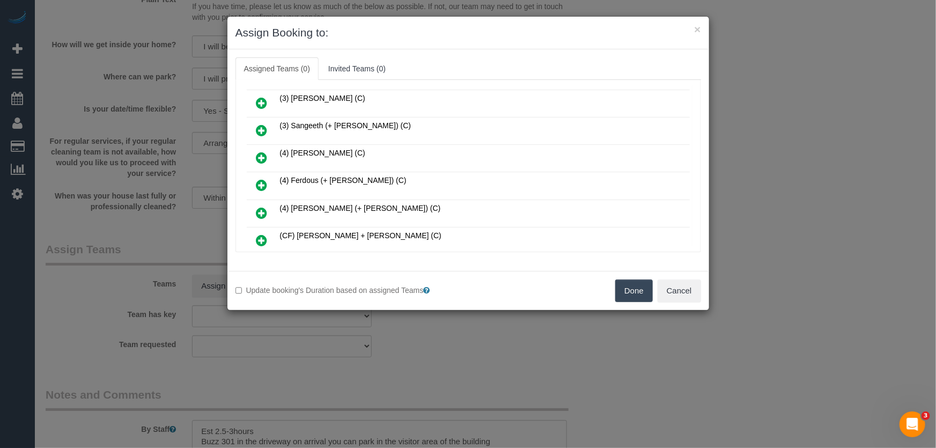
click at [264, 179] on icon at bounding box center [262, 185] width 11 height 13
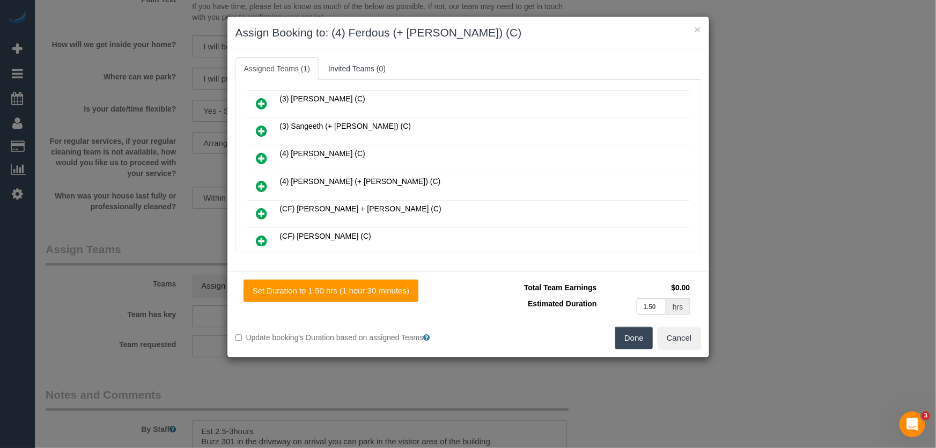
click at [264, 180] on icon at bounding box center [262, 186] width 11 height 13
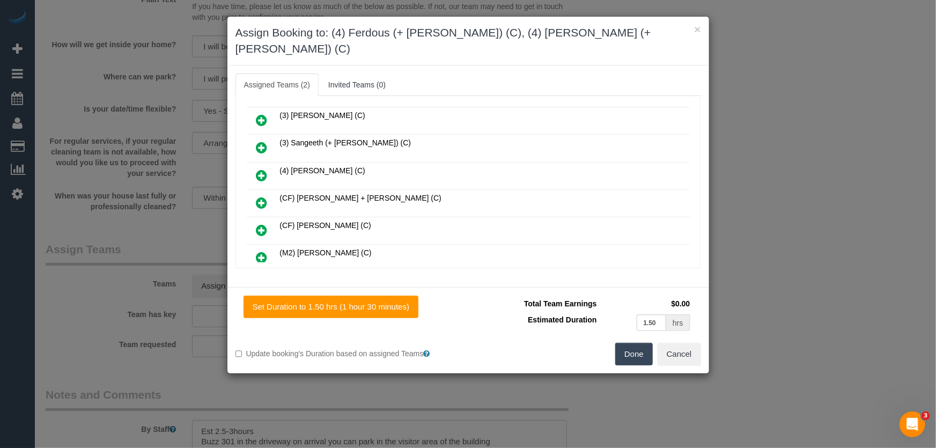
click at [635, 343] on button "Done" at bounding box center [635, 354] width 38 height 23
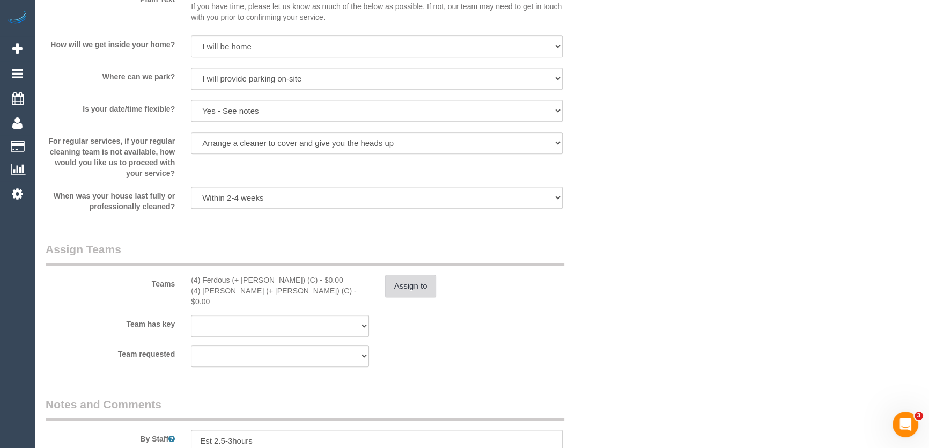
click at [423, 288] on button "Assign to" at bounding box center [411, 286] width 52 height 23
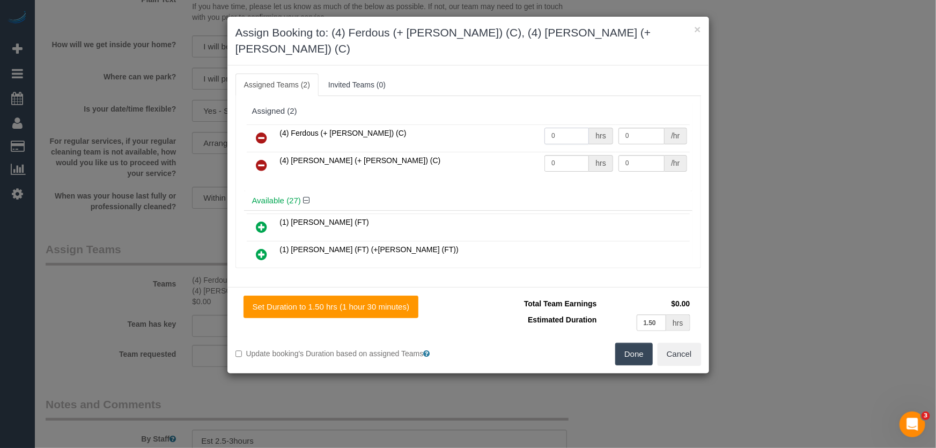
click at [567, 128] on input "0" at bounding box center [567, 136] width 45 height 17
type input "1"
type input "50"
click at [556, 155] on input "0" at bounding box center [567, 163] width 45 height 17
type input "1"
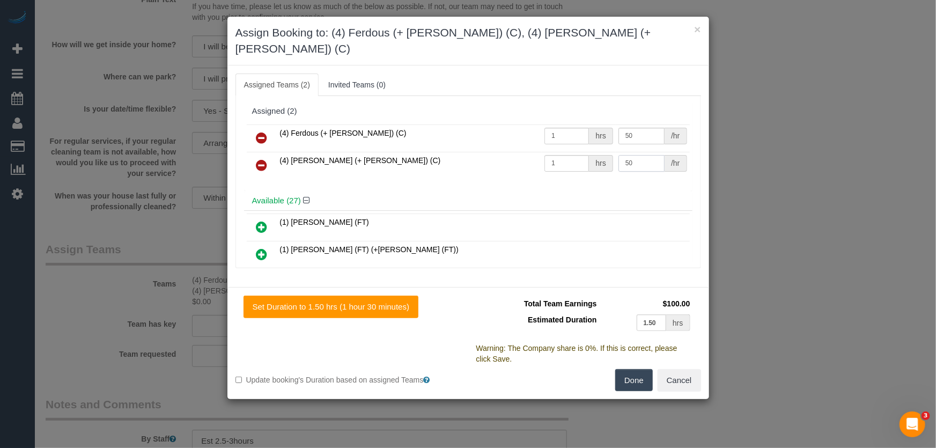
type input "50"
click at [643, 369] on button "Done" at bounding box center [635, 380] width 38 height 23
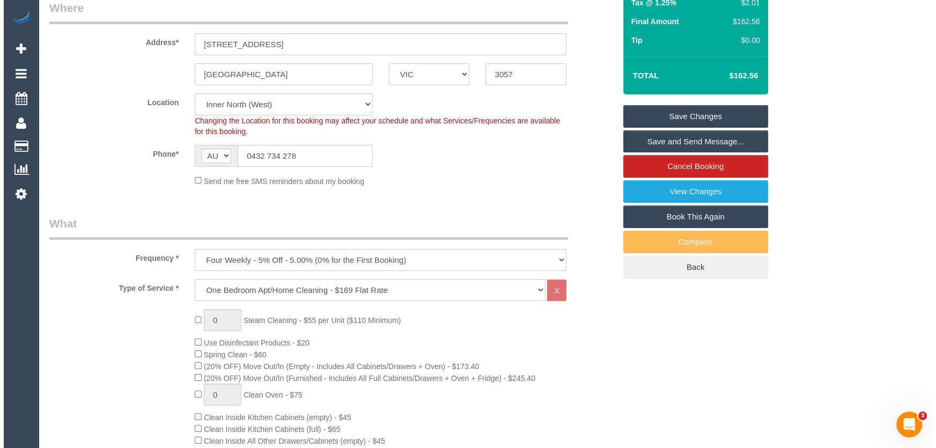
scroll to position [0, 0]
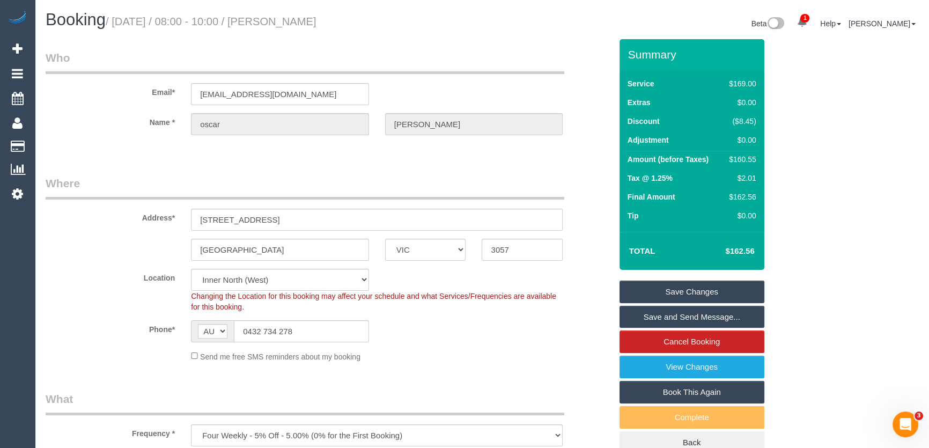
click at [290, 24] on small "/ August 29, 2025 / 08:00 - 10:00 / oscar mccall" at bounding box center [211, 22] width 211 height 12
copy small "oscar mccall"
click at [664, 317] on link "Save and Send Message..." at bounding box center [692, 317] width 145 height 23
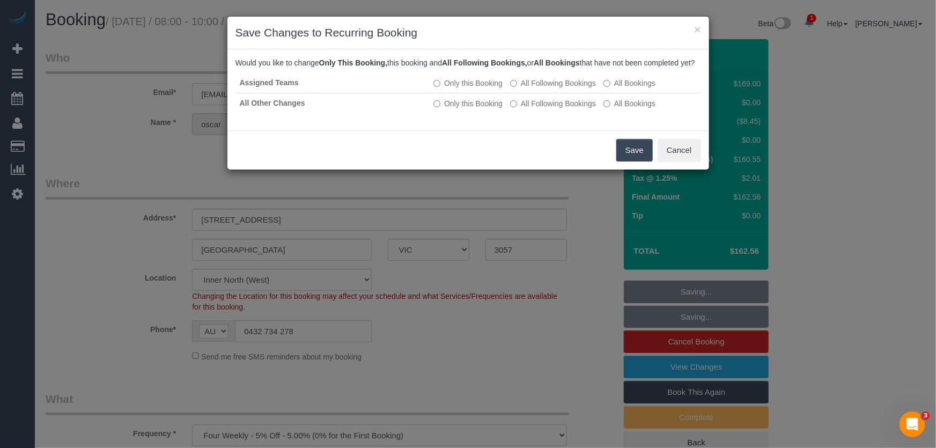
click at [627, 162] on button "Save" at bounding box center [635, 150] width 36 height 23
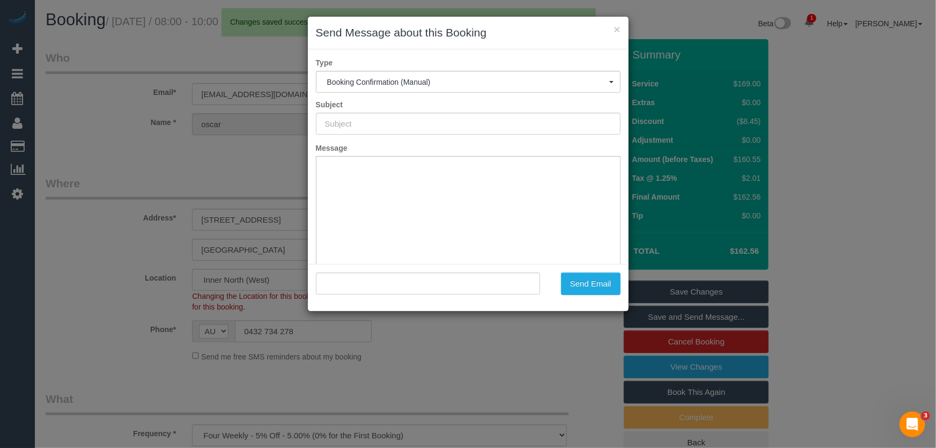
type input "Booking Confirmed"
type input ""oscar mccall" <ojmccall@gmail.com>"
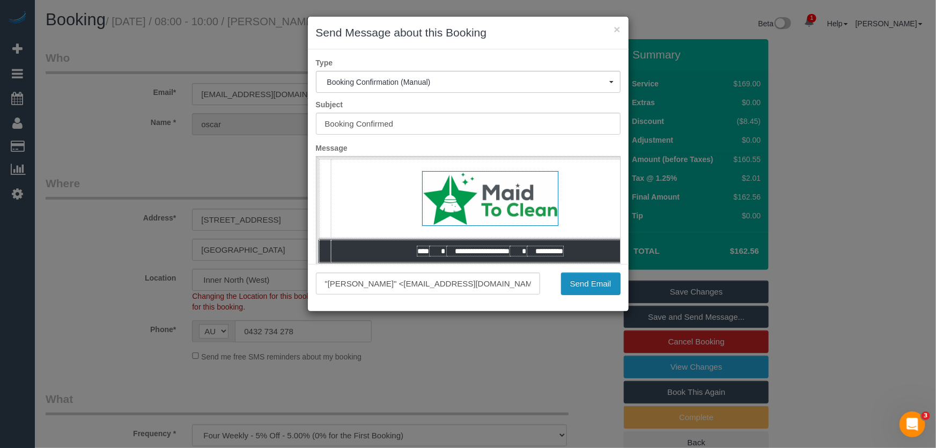
click at [574, 281] on button "Send Email" at bounding box center [591, 284] width 60 height 23
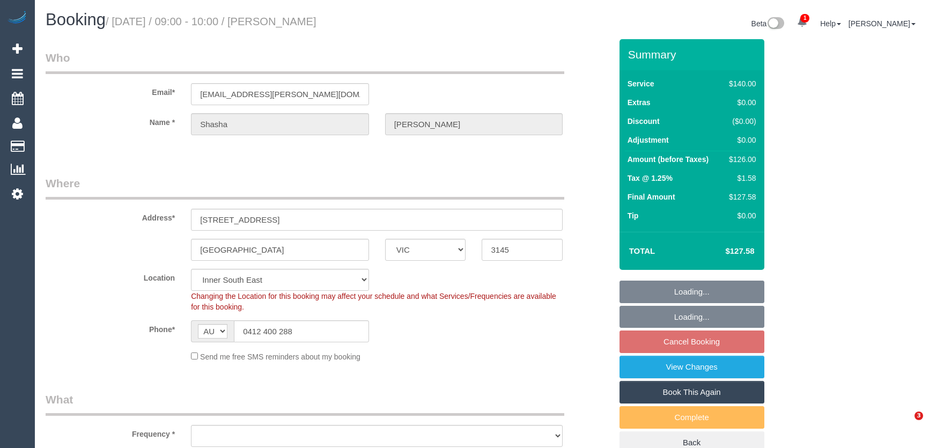
select select "VIC"
select select "object:554"
select select "string:stripe-pm_1Pf98U2GScqysDRV1KyYvSbR"
select select "number:28"
select select "number:14"
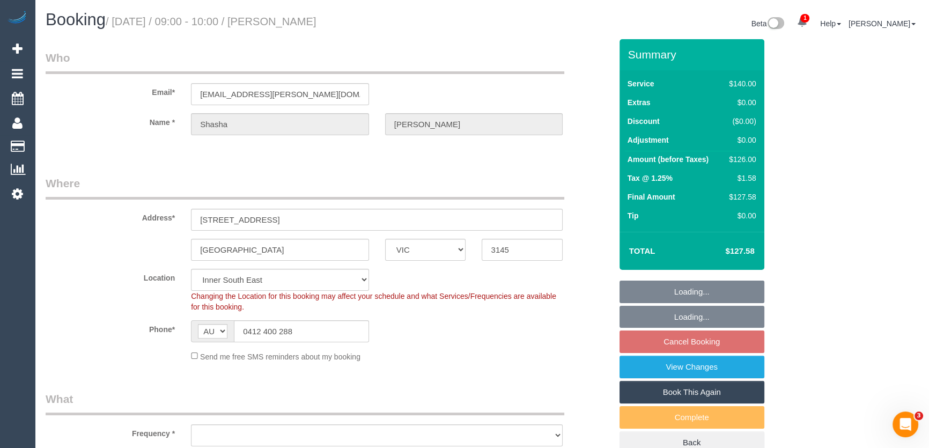
select select "number:19"
select select "number:24"
select select "number:34"
select select "number:12"
select select "object:1459"
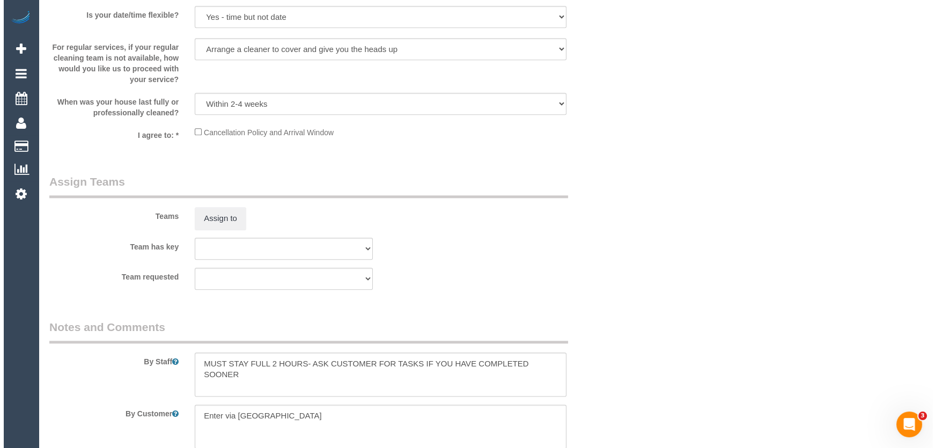
scroll to position [1561, 0]
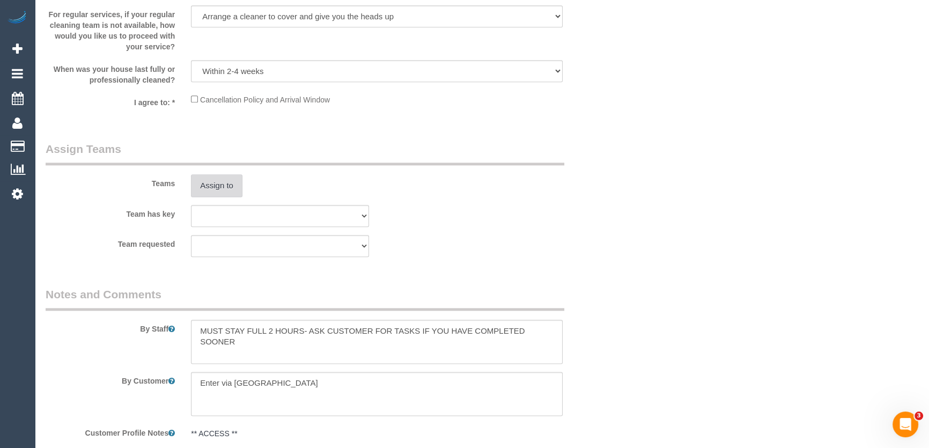
click at [208, 189] on button "Assign to" at bounding box center [217, 185] width 52 height 23
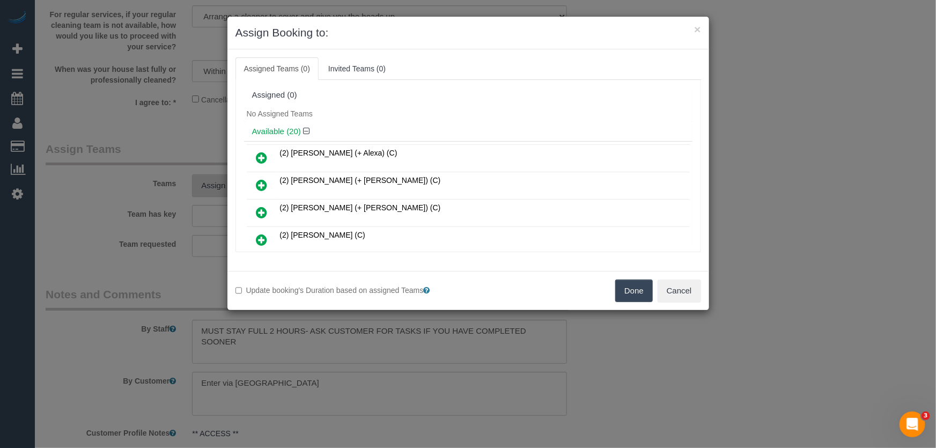
scroll to position [336, 0]
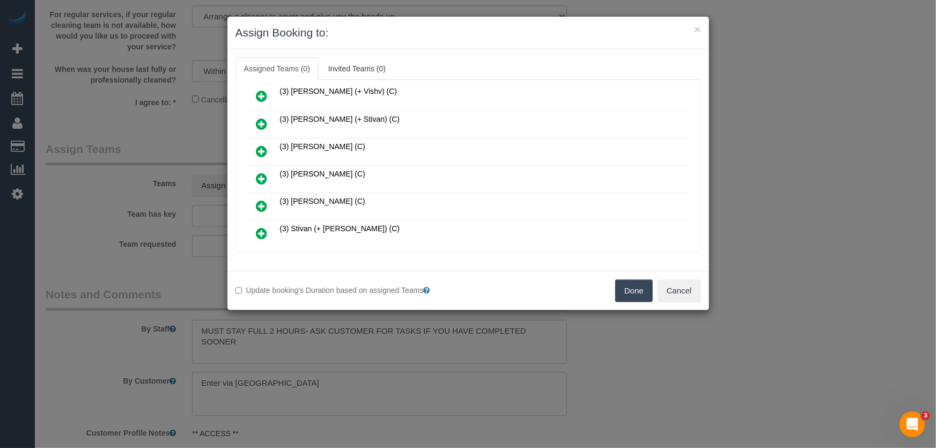
click at [261, 172] on icon at bounding box center [262, 178] width 11 height 13
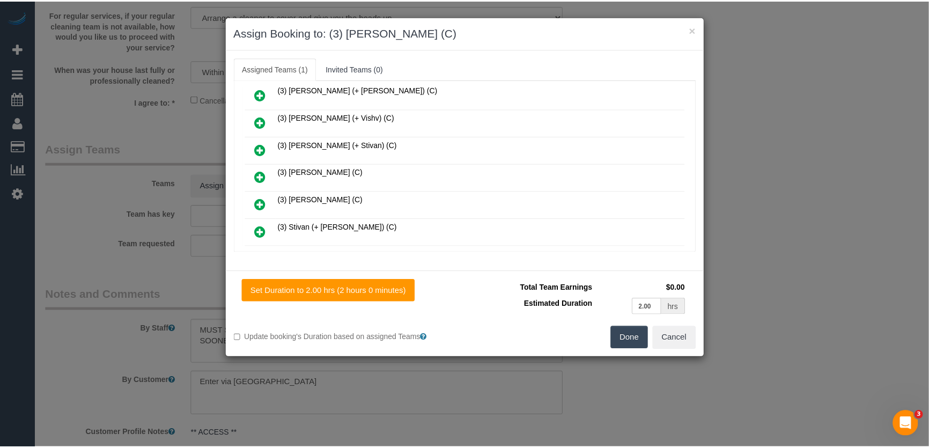
scroll to position [361, 0]
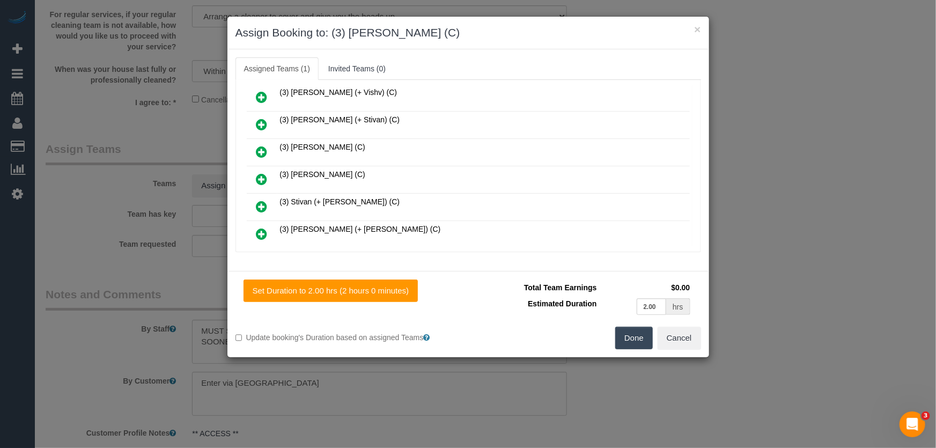
click at [644, 339] on button "Done" at bounding box center [635, 338] width 38 height 23
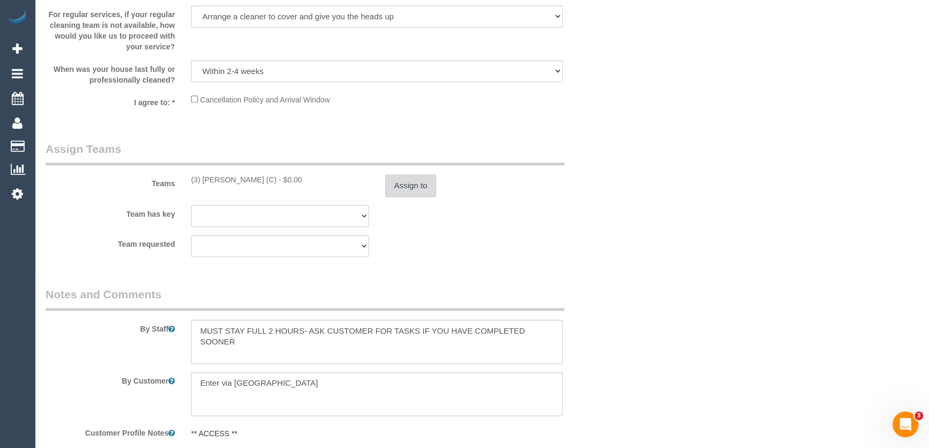
click at [412, 194] on button "Assign to" at bounding box center [411, 185] width 52 height 23
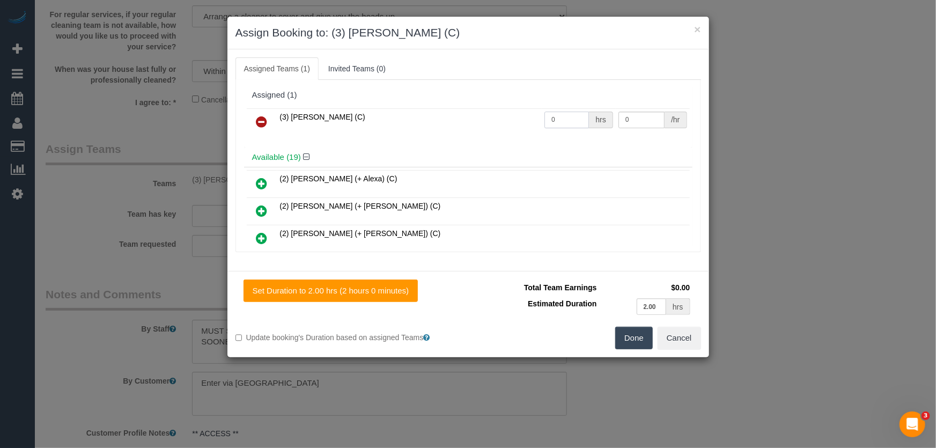
click at [558, 112] on input "0" at bounding box center [567, 120] width 45 height 17
type input "2"
type input "35"
click at [633, 339] on button "Done" at bounding box center [635, 338] width 38 height 23
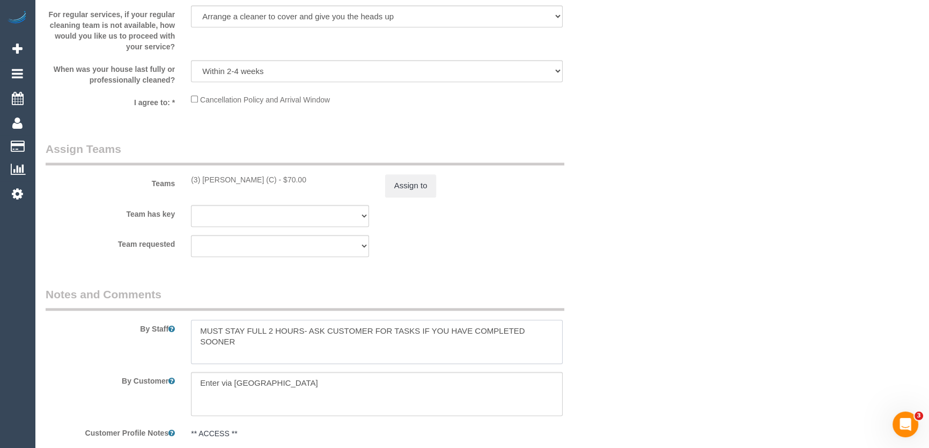
click at [196, 333] on textarea at bounding box center [377, 342] width 372 height 44
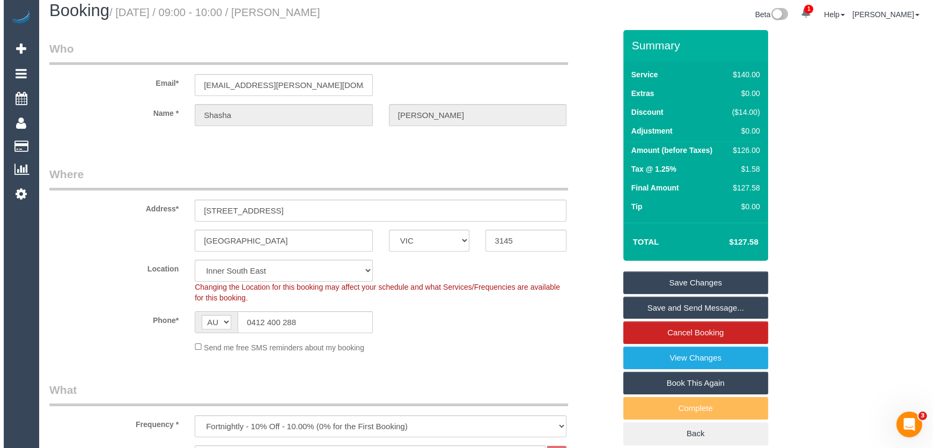
scroll to position [0, 0]
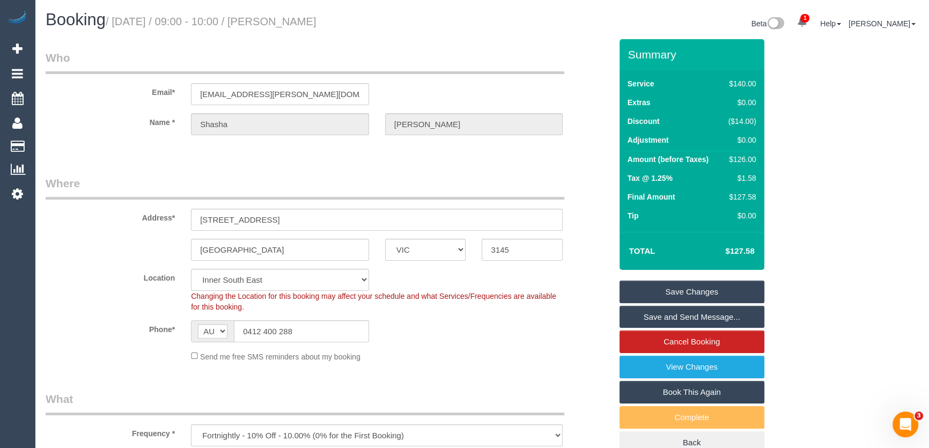
type textarea "*cover* MUST STAY FULL 2 HOURS- ASK CUSTOMER FOR TASKS IF YOU HAVE COMPLETED SO…"
click at [290, 23] on small "/ August 29, 2025 / 09:00 - 10:00 / Shasha Gomez" at bounding box center [211, 22] width 211 height 12
copy small "Shasha Gomez"
click at [676, 317] on link "Save and Send Message..." at bounding box center [692, 317] width 145 height 23
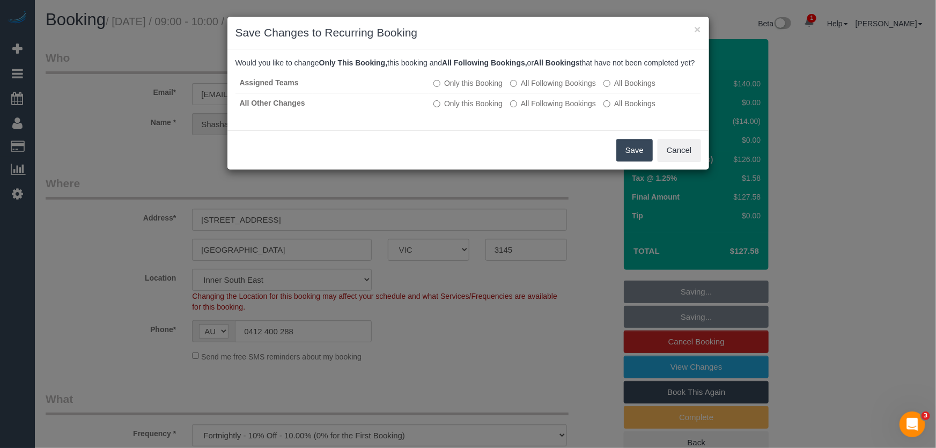
click at [624, 162] on button "Save" at bounding box center [635, 150] width 36 height 23
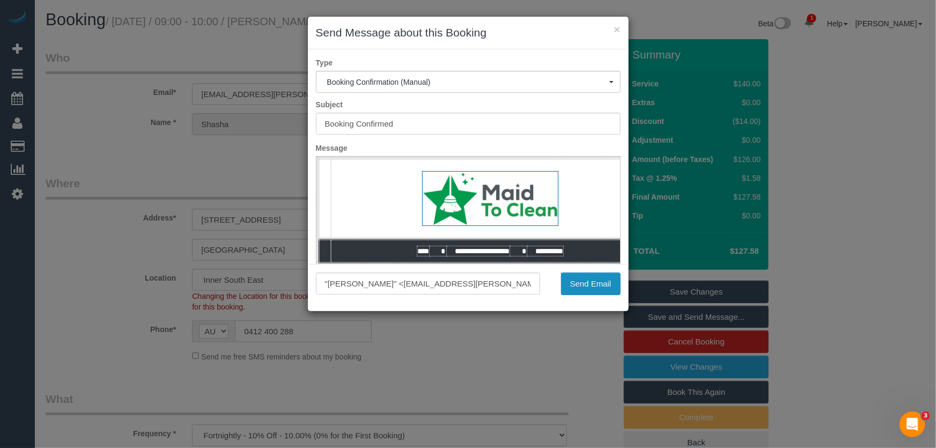
click at [582, 286] on button "Send Email" at bounding box center [591, 284] width 60 height 23
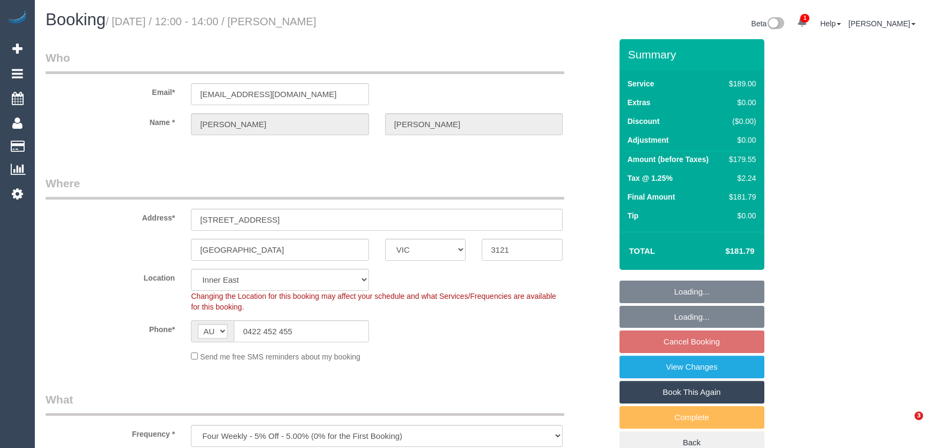
select select "VIC"
select select "number:29"
select select "number:14"
select select "number:19"
select select "number:22"
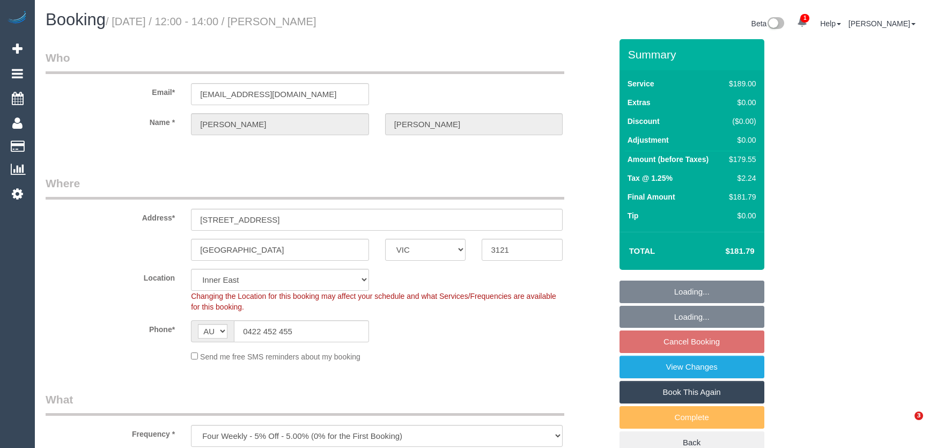
select select "number:33"
select select "number:12"
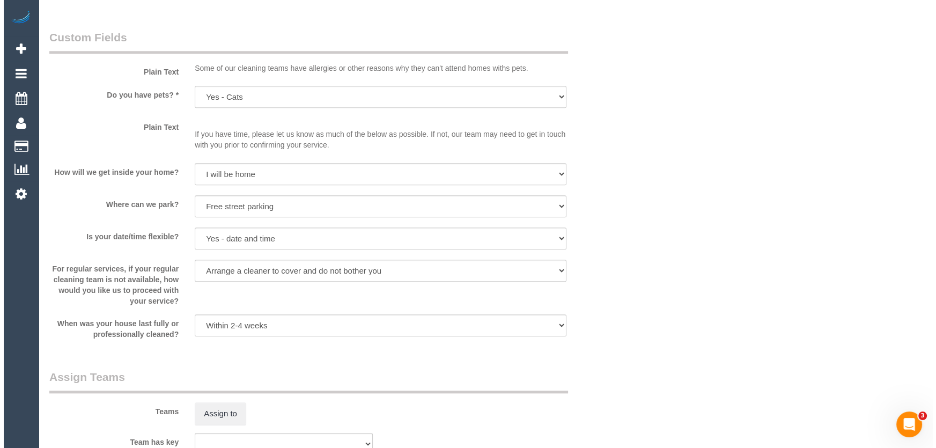
scroll to position [1415, 0]
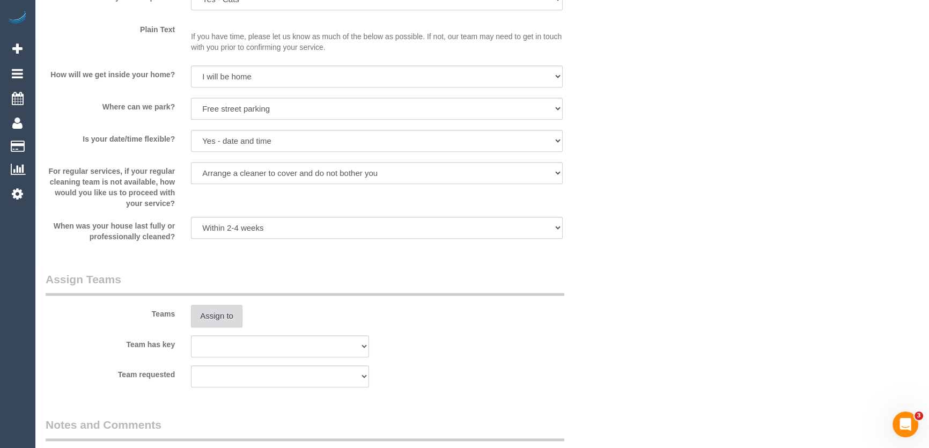
click at [212, 322] on button "Assign to" at bounding box center [217, 316] width 52 height 23
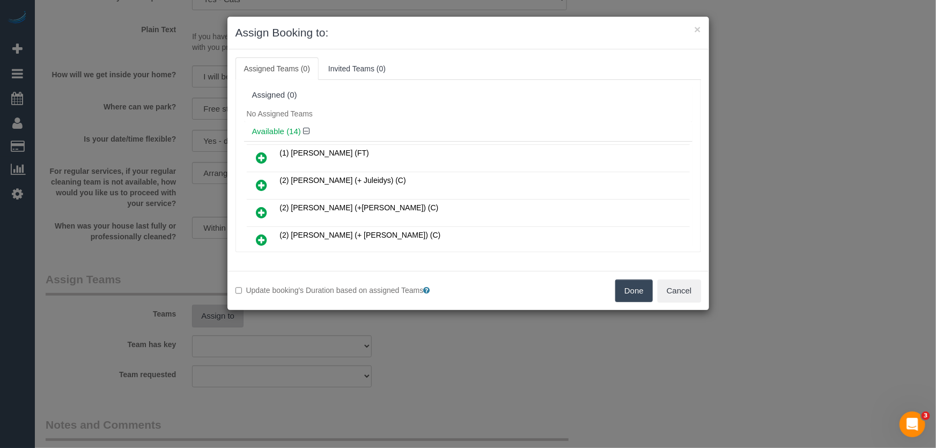
scroll to position [255, 0]
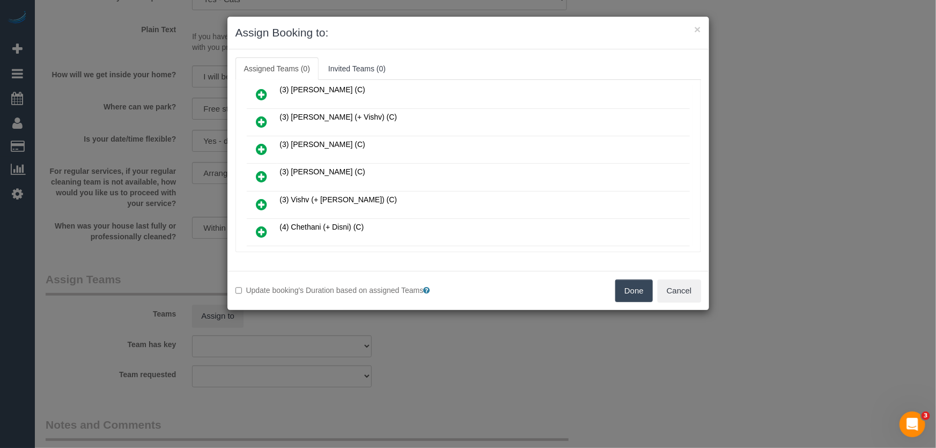
click at [262, 171] on icon at bounding box center [262, 176] width 11 height 13
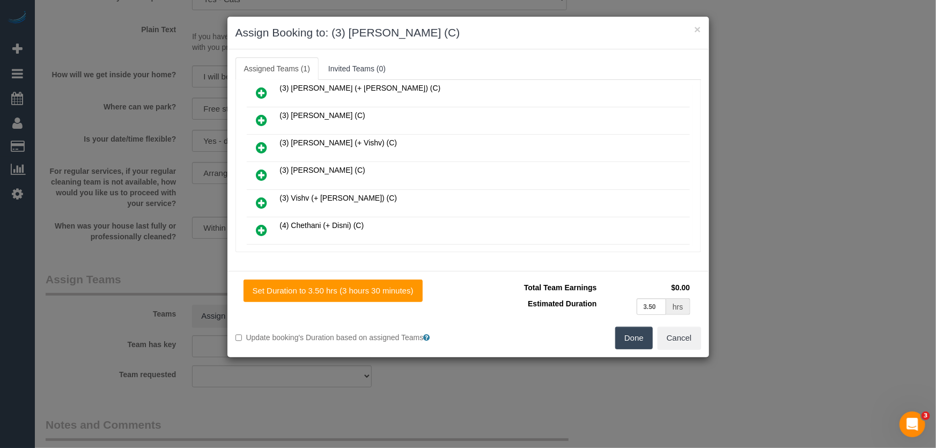
scroll to position [280, 0]
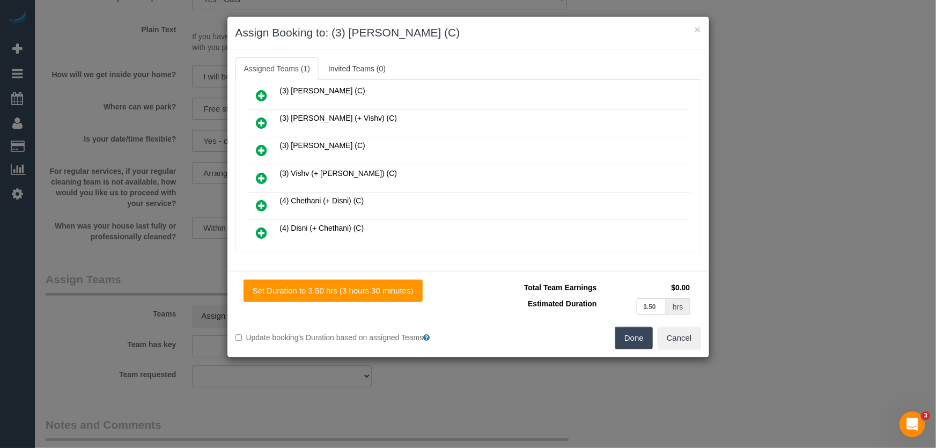
click at [629, 343] on button "Done" at bounding box center [635, 338] width 38 height 23
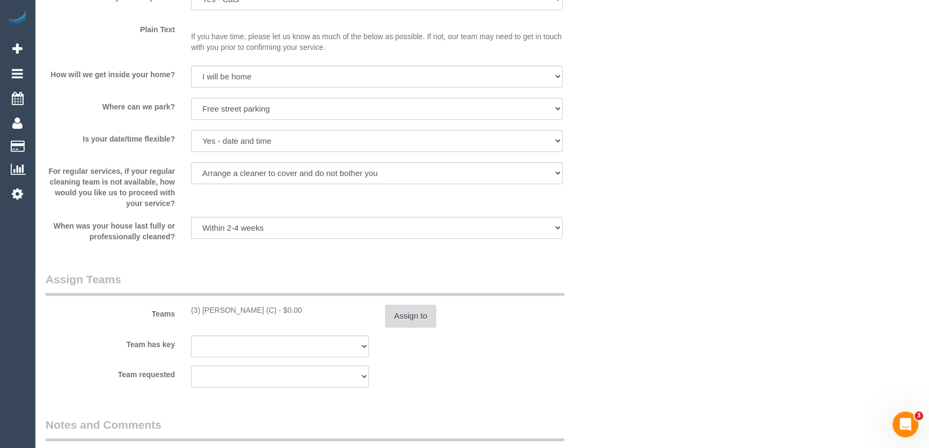
click at [419, 317] on button "Assign to" at bounding box center [411, 316] width 52 height 23
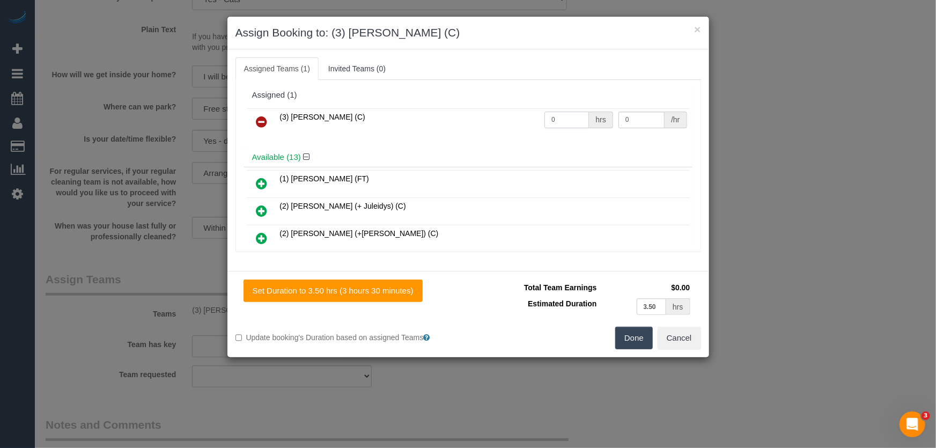
click at [561, 123] on input "0" at bounding box center [567, 120] width 45 height 17
type input "1"
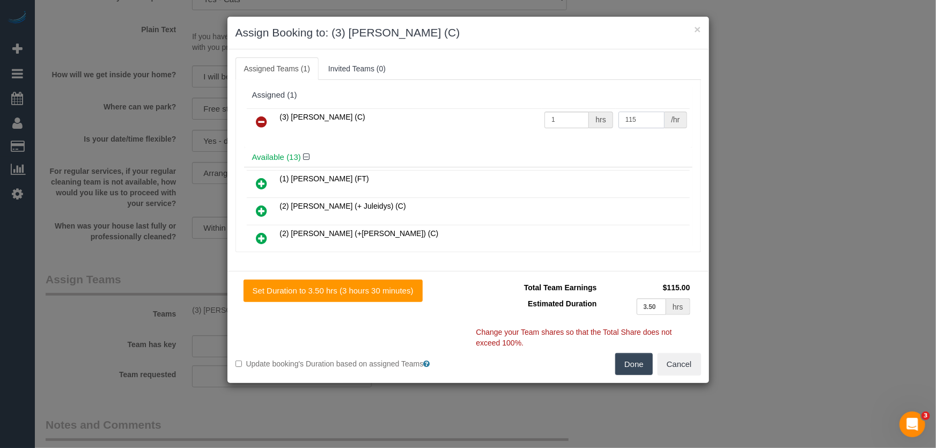
type input "115"
click at [639, 365] on button "Done" at bounding box center [635, 364] width 38 height 23
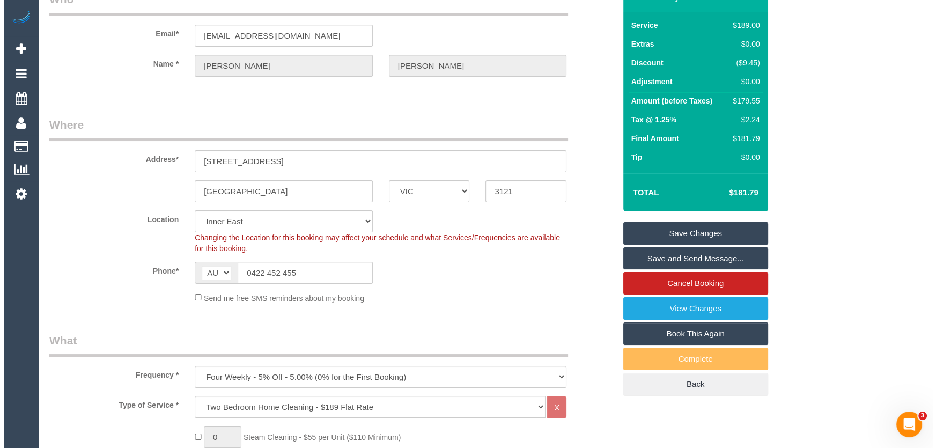
scroll to position [0, 0]
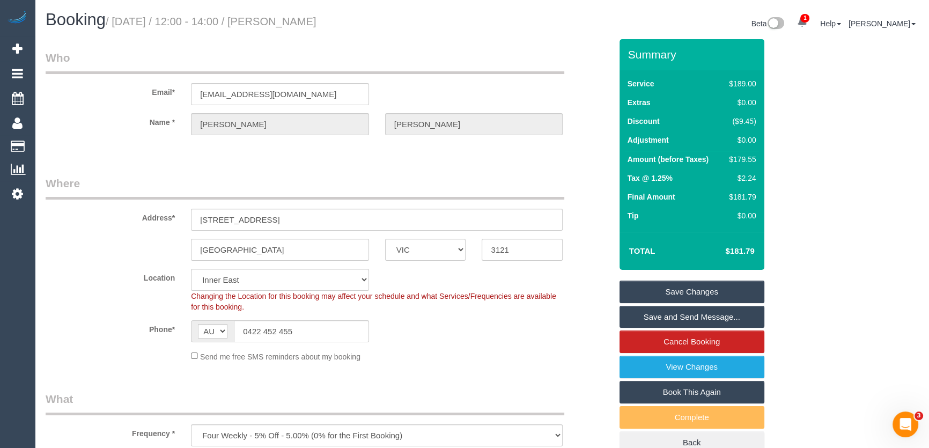
click at [287, 19] on small "/ [DATE] / 12:00 - 14:00 / [PERSON_NAME]" at bounding box center [211, 22] width 211 height 12
copy small "[PERSON_NAME]"
click at [669, 319] on link "Save and Send Message..." at bounding box center [692, 317] width 145 height 23
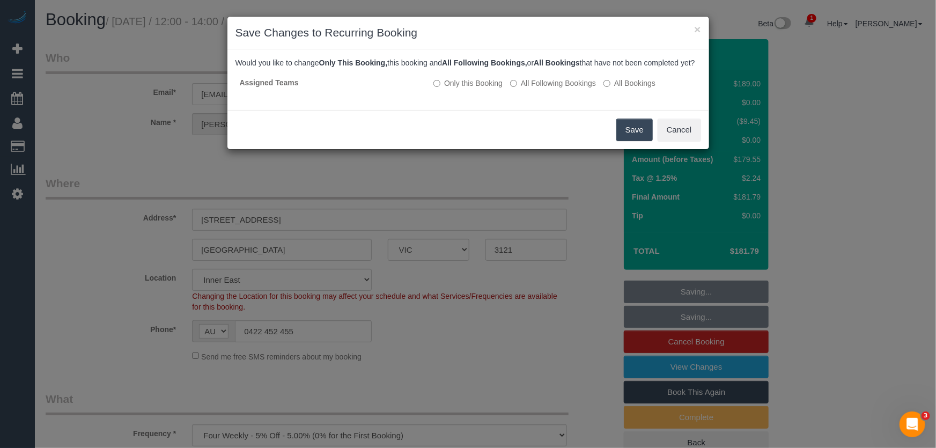
click at [628, 141] on button "Save" at bounding box center [635, 130] width 36 height 23
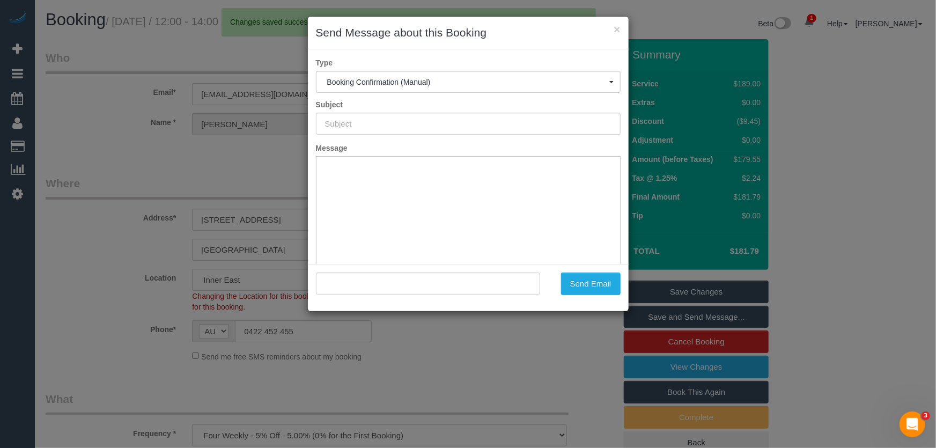
type input "Booking Confirmed"
type input ""[PERSON_NAME]" <[EMAIL_ADDRESS][DOMAIN_NAME]>"
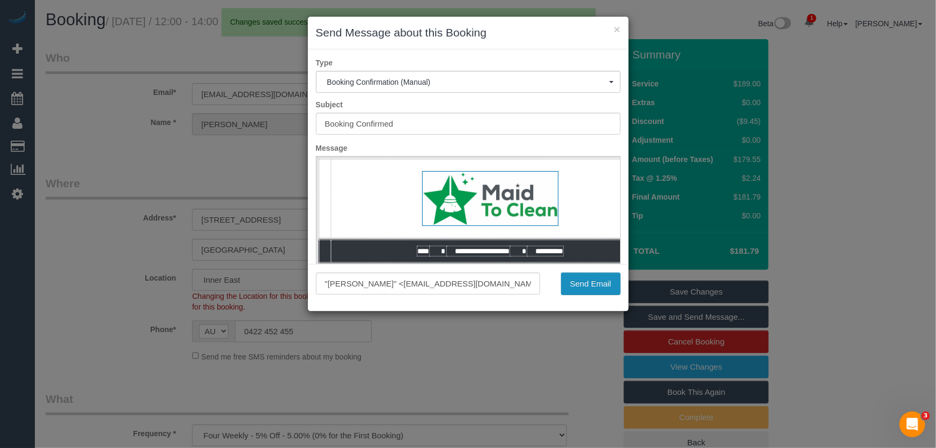
click at [598, 284] on button "Send Email" at bounding box center [591, 284] width 60 height 23
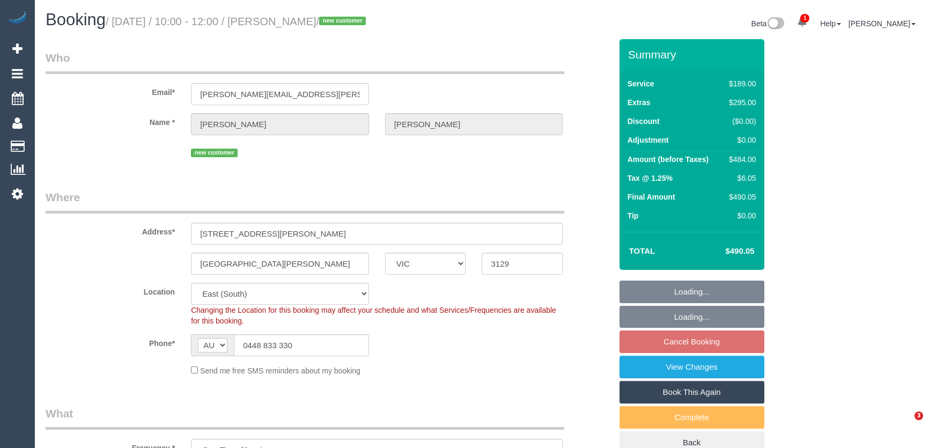
select select "VIC"
select select "number:30"
select select "number:14"
select select "number:19"
select select "number:24"
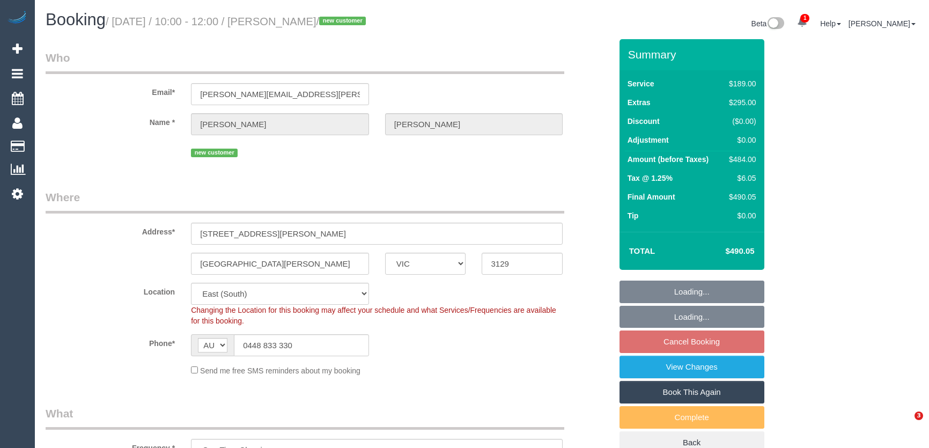
select select "number:33"
select select "number:13"
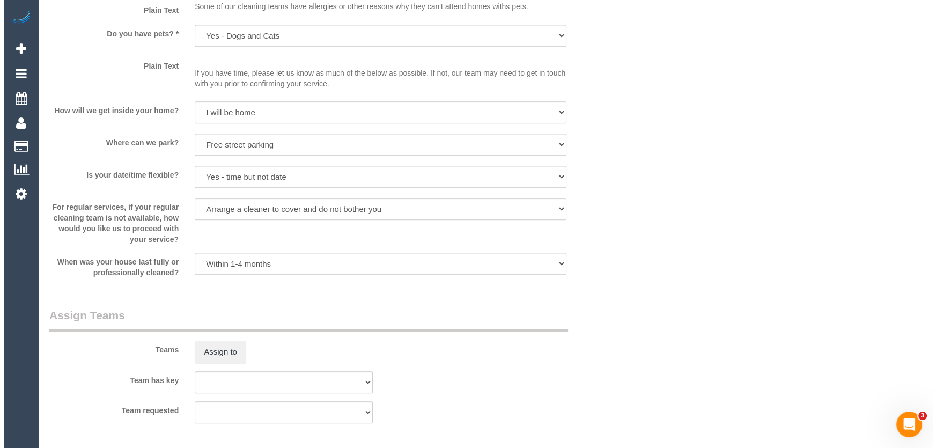
scroll to position [1463, 0]
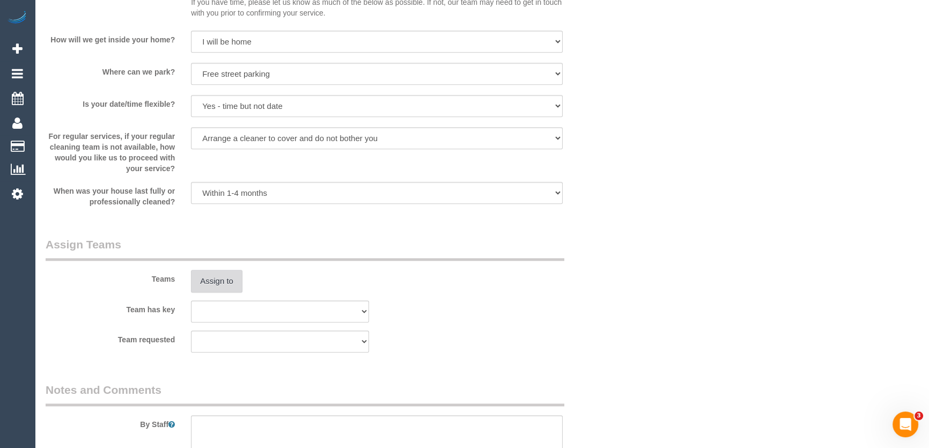
click at [217, 284] on button "Assign to" at bounding box center [217, 281] width 52 height 23
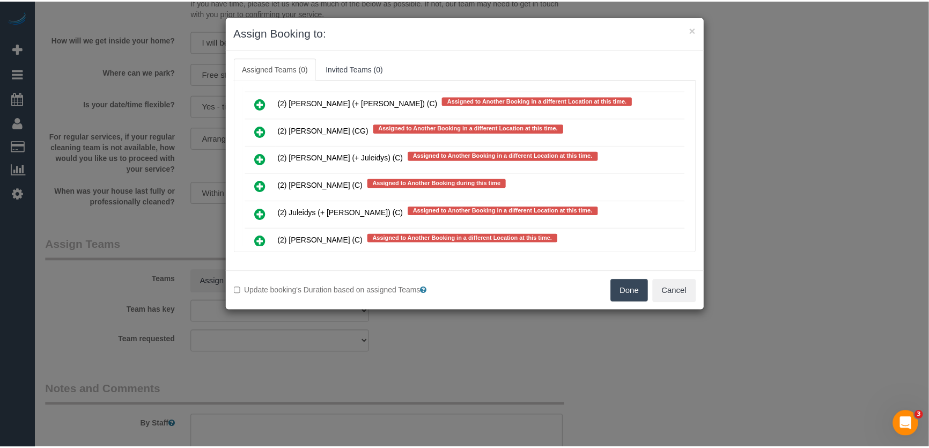
scroll to position [1854, 0]
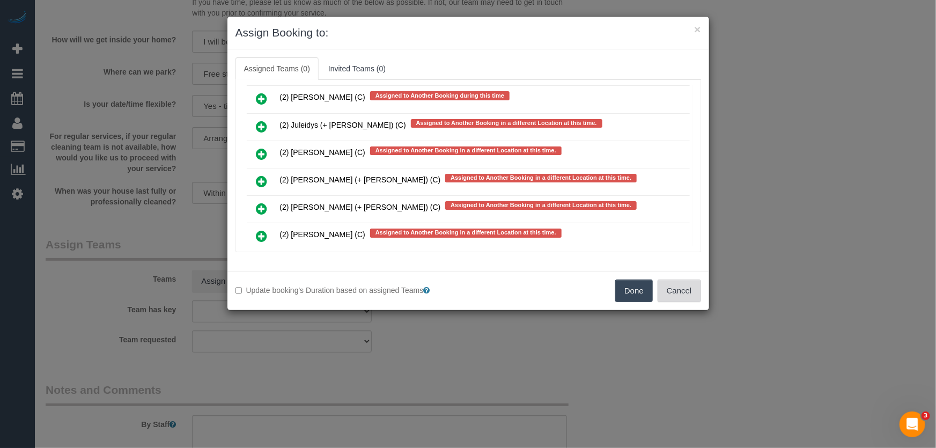
click at [690, 287] on button "Cancel" at bounding box center [679, 291] width 43 height 23
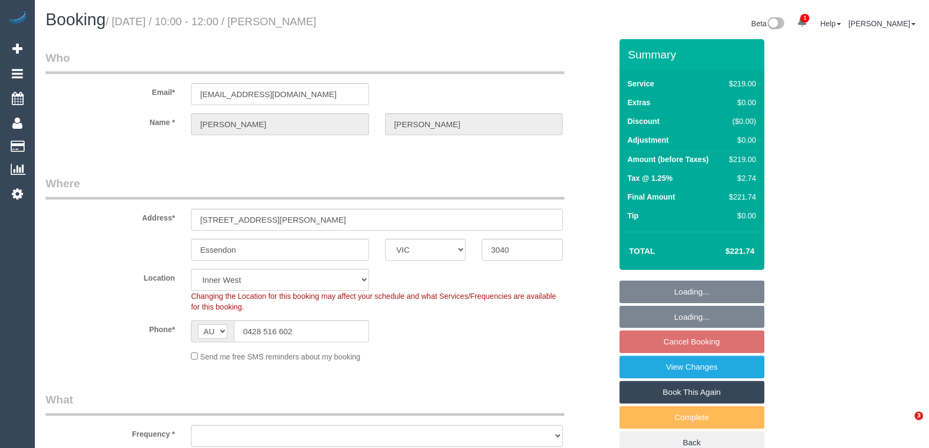
select select "VIC"
select select "string:stripe-pm_1NKv4u2GScqysDRVfz6gOe8I"
select select "object:533"
select select "number:28"
select select "number:14"
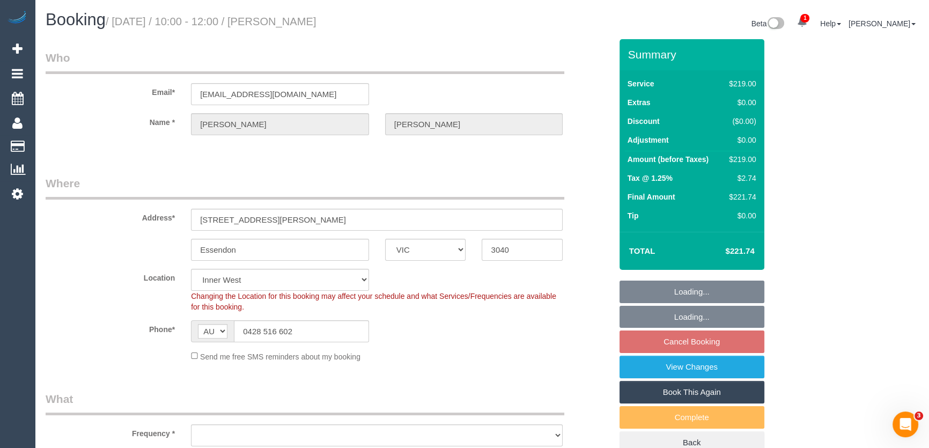
select select "number:19"
select select "number:22"
select select "object:1505"
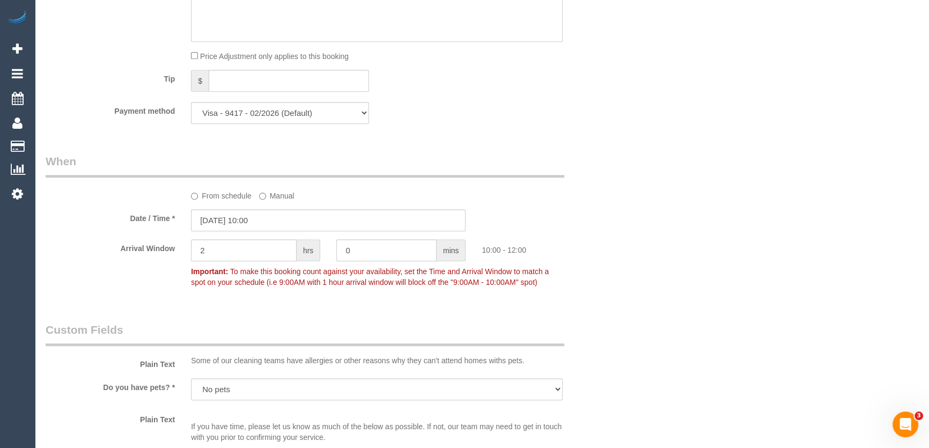
scroll to position [1073, 0]
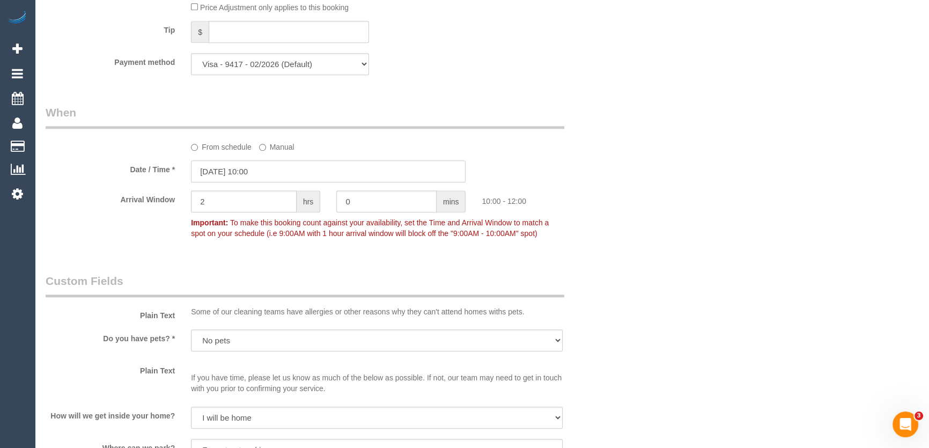
click at [285, 173] on input "[DATE] 10:00" at bounding box center [328, 171] width 275 height 22
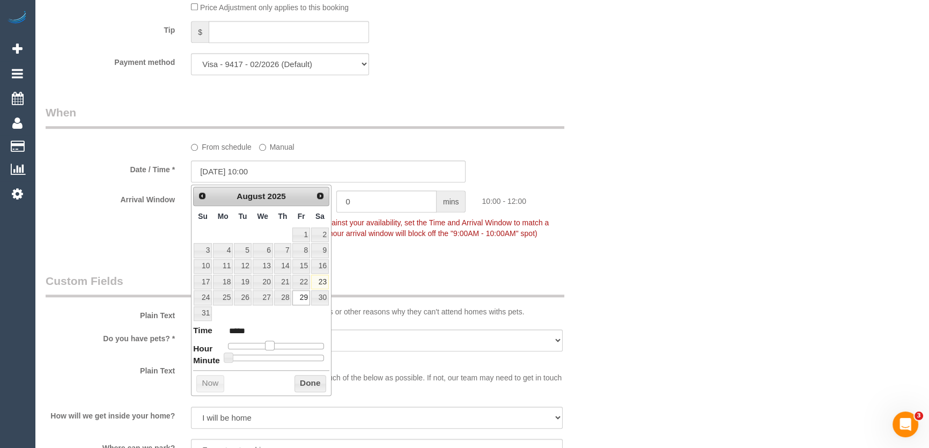
type input "[DATE] 11:00"
type input "*****"
type input "[DATE] 12:00"
type input "*****"
drag, startPoint x: 268, startPoint y: 346, endPoint x: 276, endPoint y: 344, distance: 8.3
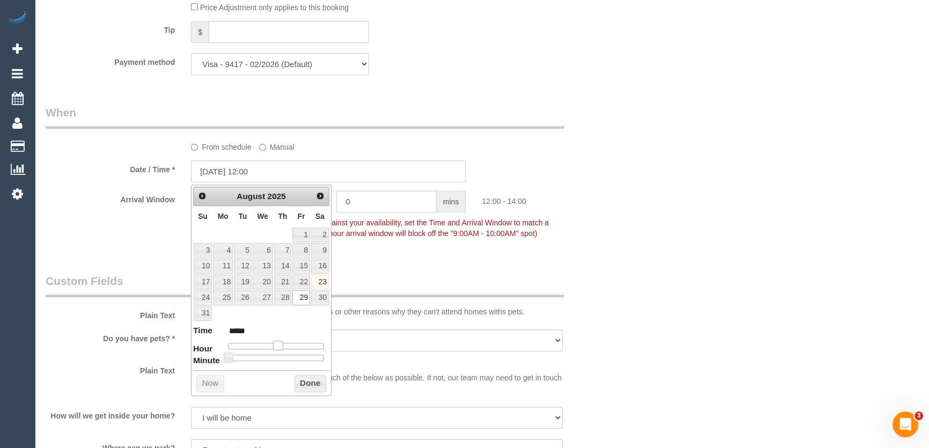
click at [276, 344] on span at bounding box center [278, 346] width 10 height 10
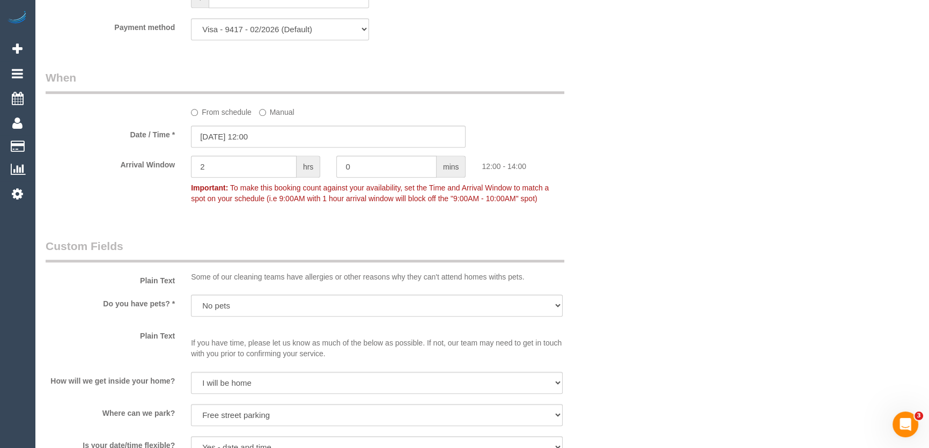
scroll to position [1219, 0]
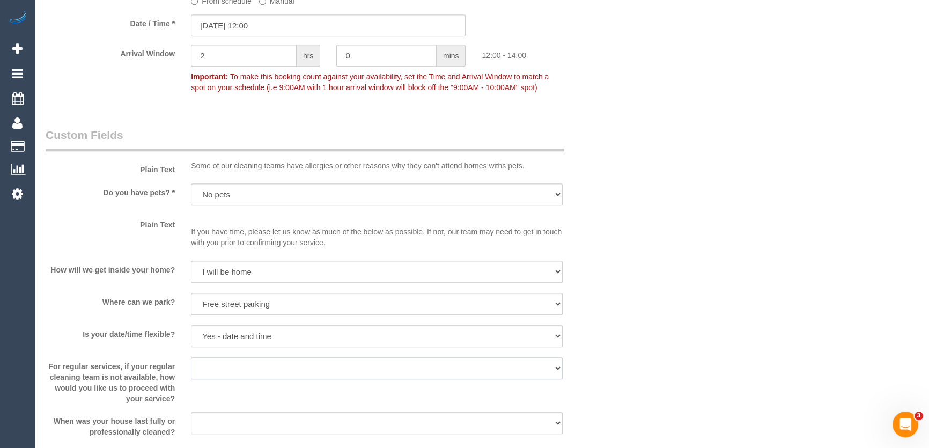
click at [218, 364] on select "Arrange a cleaner to cover and do not bother you Arrange a cleaner to cover and…" at bounding box center [377, 368] width 372 height 22
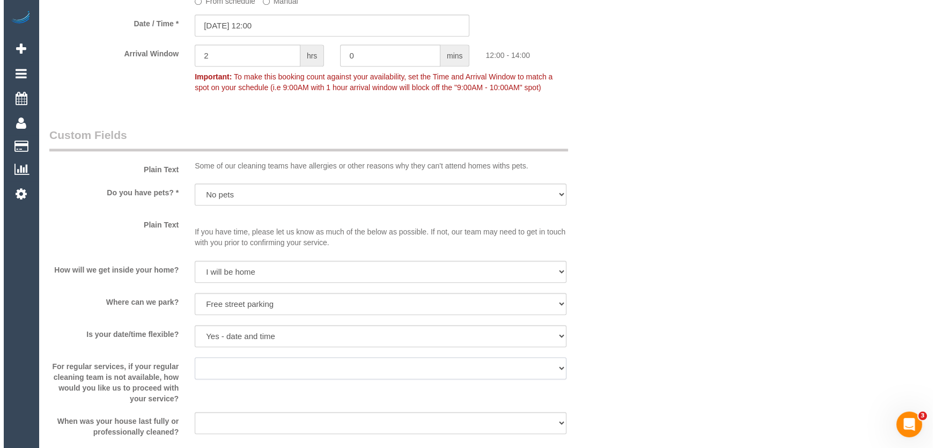
scroll to position [1366, 0]
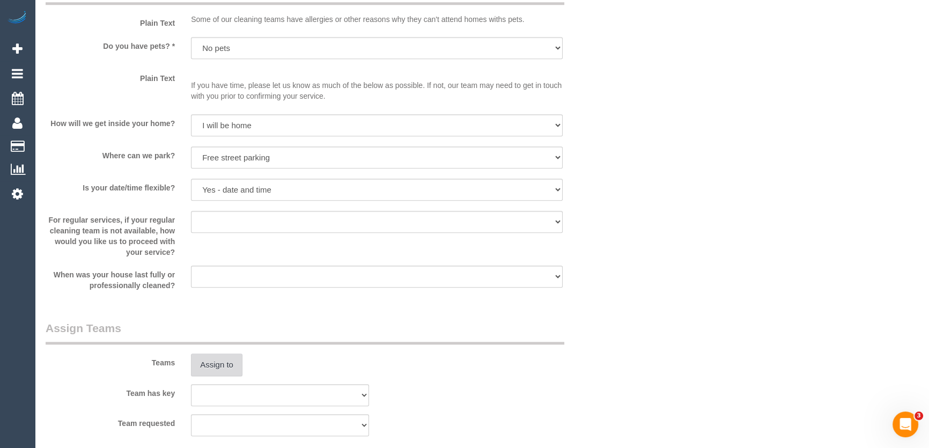
click at [224, 368] on button "Assign to" at bounding box center [217, 365] width 52 height 23
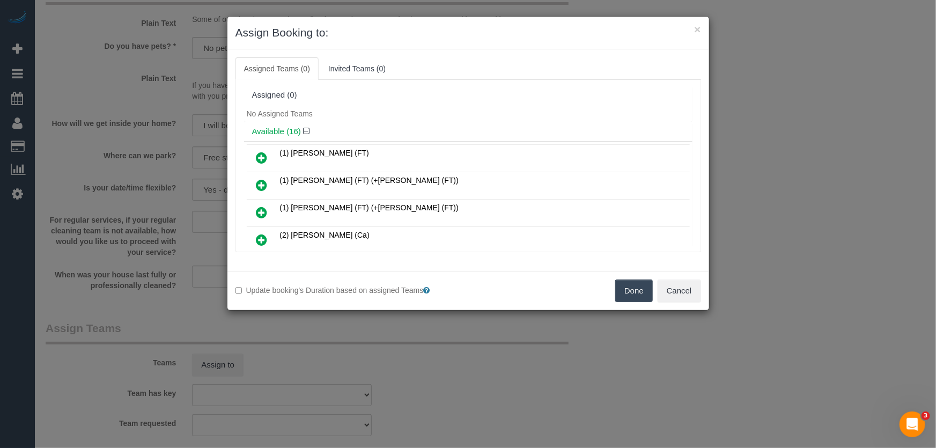
scroll to position [202, 0]
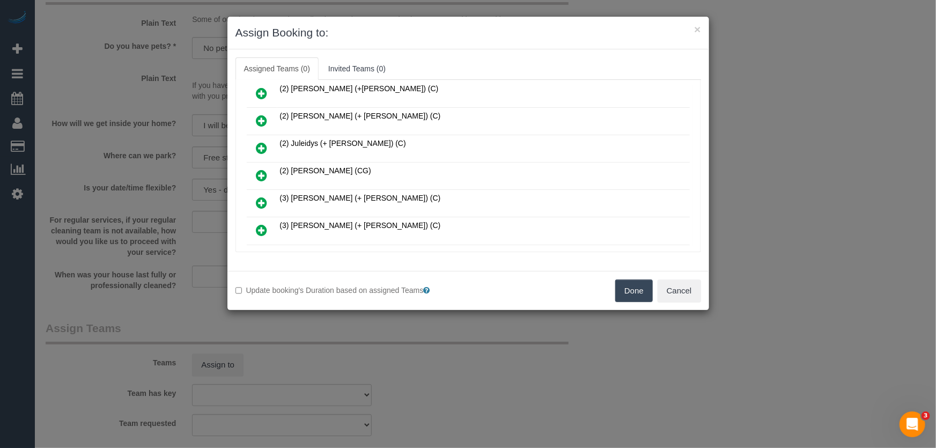
click at [265, 169] on icon at bounding box center [262, 175] width 11 height 13
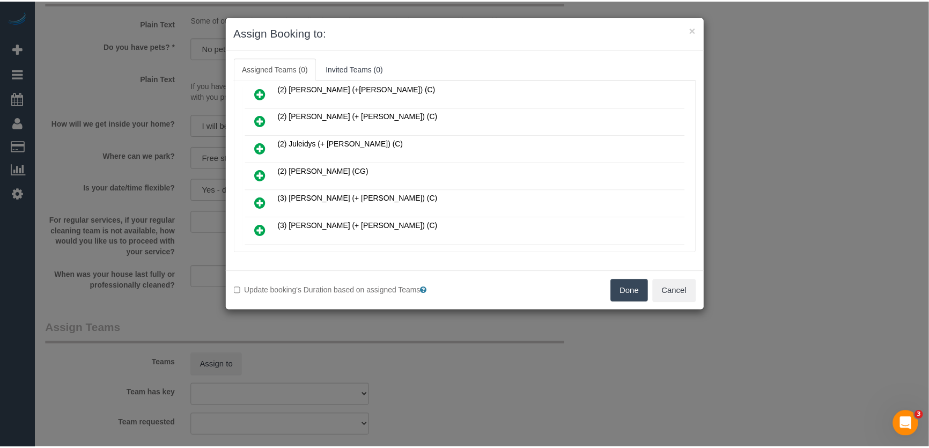
scroll to position [226, 0]
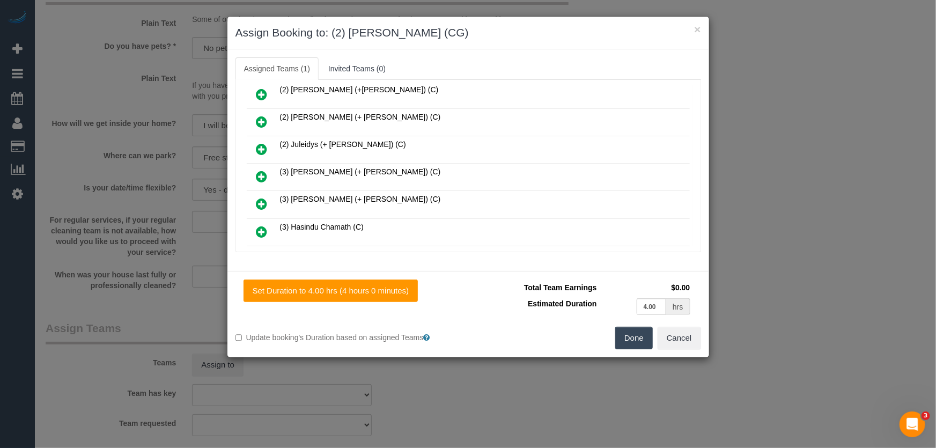
click at [627, 339] on button "Done" at bounding box center [635, 338] width 38 height 23
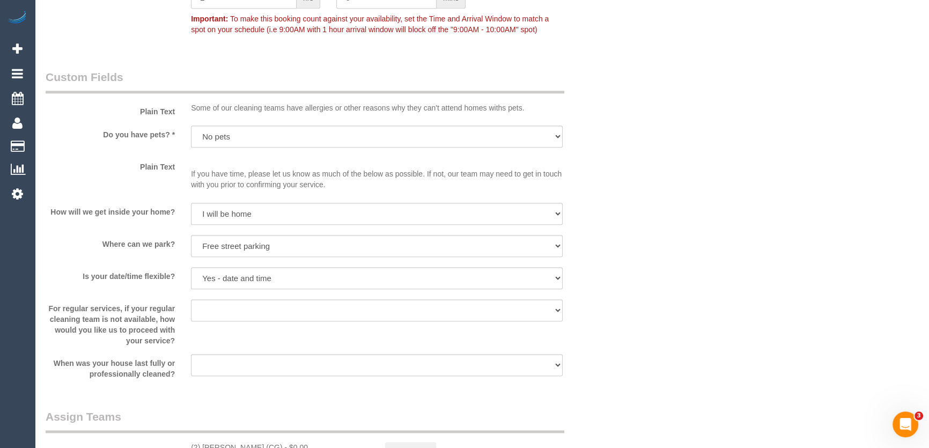
scroll to position [1512, 0]
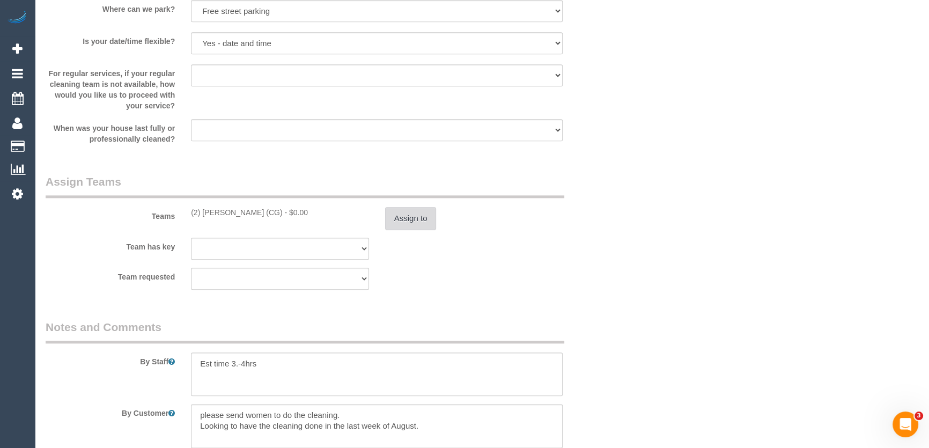
click at [421, 222] on button "Assign to" at bounding box center [411, 218] width 52 height 23
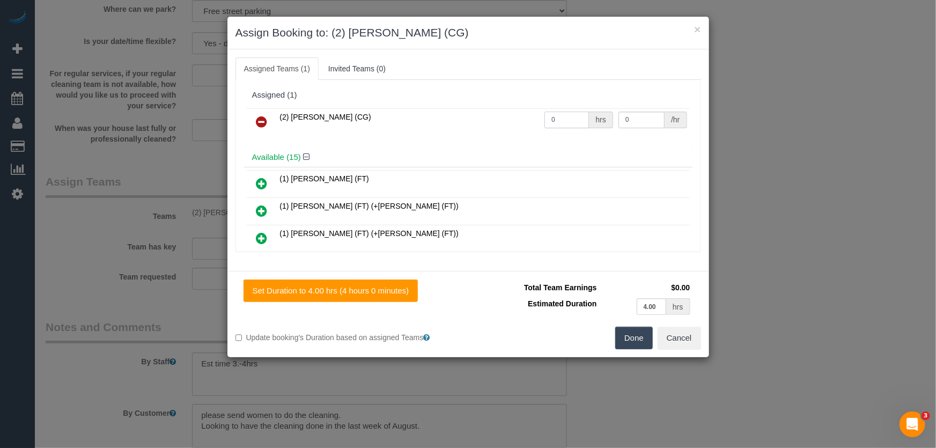
click at [563, 119] on input "0" at bounding box center [567, 120] width 45 height 17
type input "1"
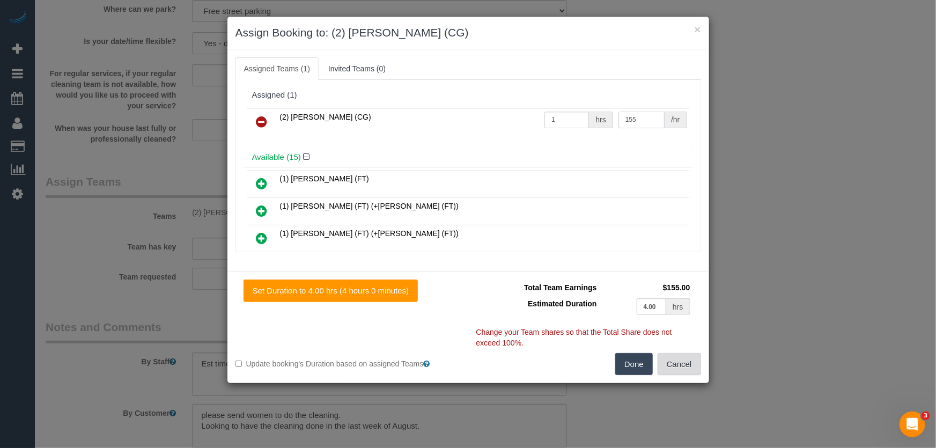
type input "155"
click at [684, 369] on button "Cancel" at bounding box center [679, 364] width 43 height 23
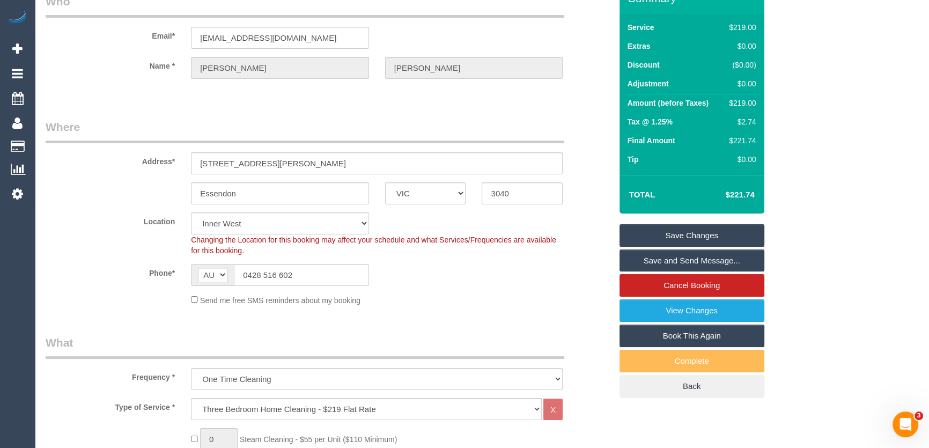
scroll to position [0, 0]
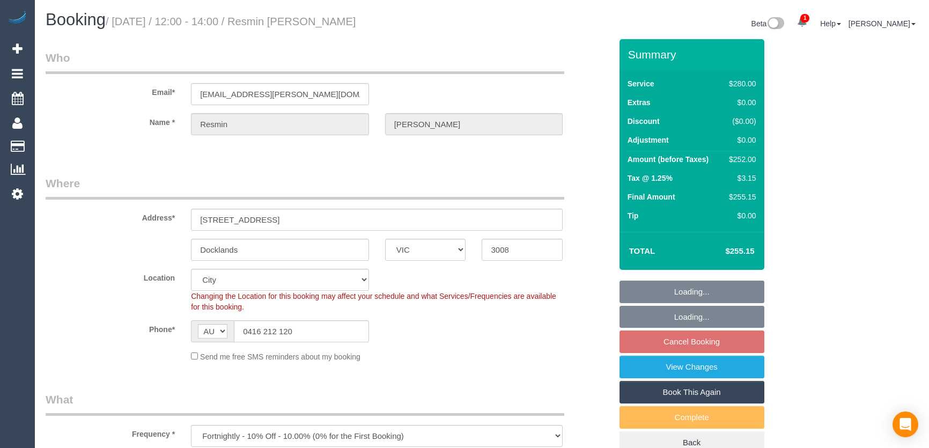
select select "VIC"
select select "240"
select select "number:27"
select select "number:14"
select select "number:20"
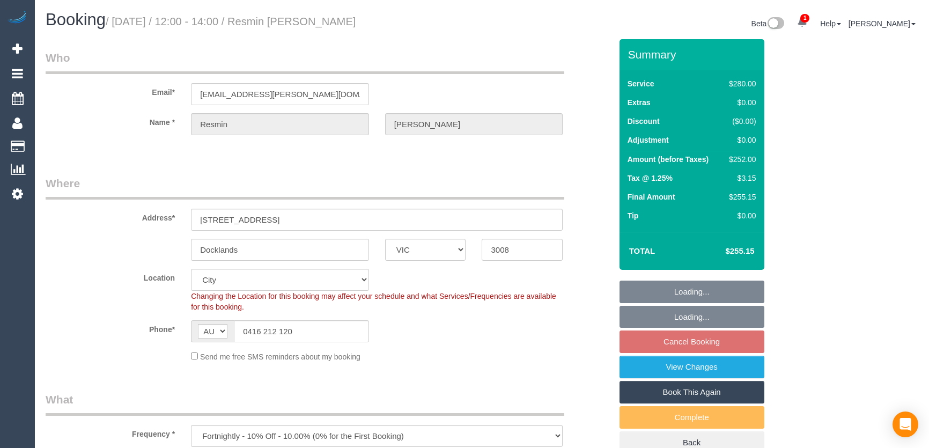
select select "number:25"
select select "number:34"
select select "number:12"
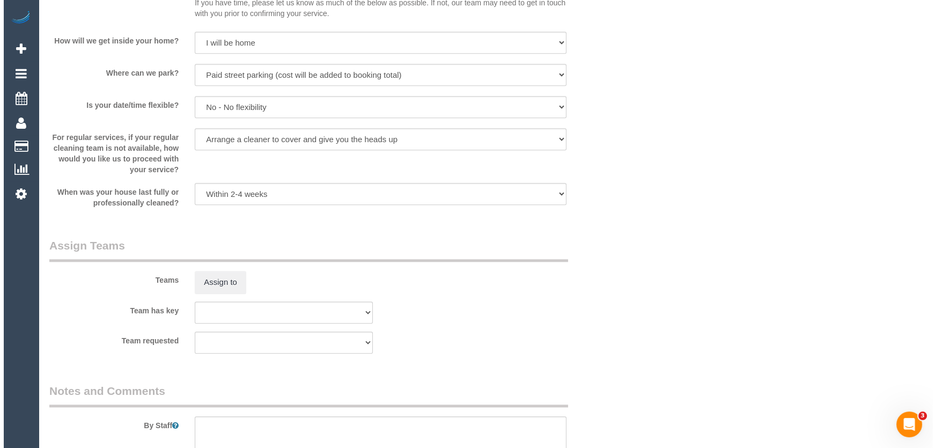
scroll to position [1512, 0]
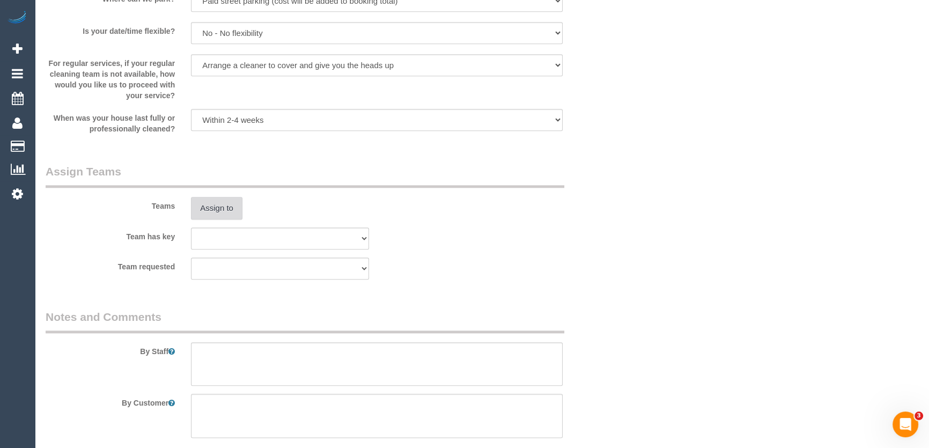
click at [217, 209] on button "Assign to" at bounding box center [217, 208] width 52 height 23
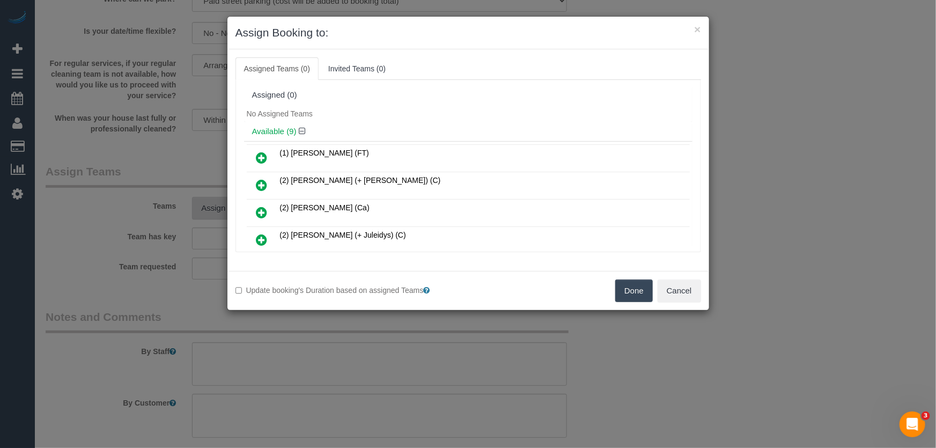
scroll to position [148, 0]
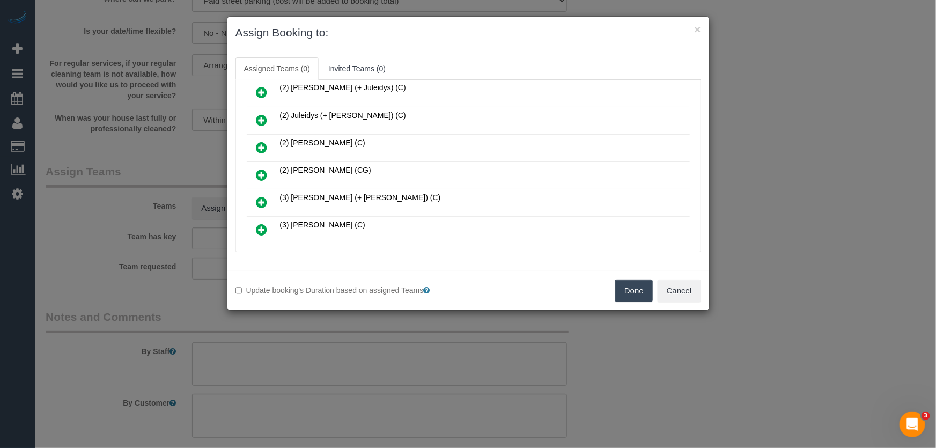
click at [261, 172] on icon at bounding box center [262, 175] width 11 height 13
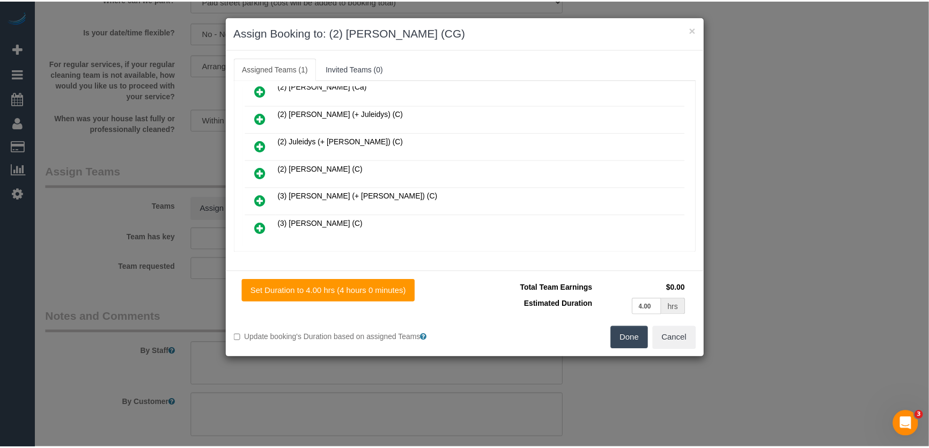
scroll to position [172, 0]
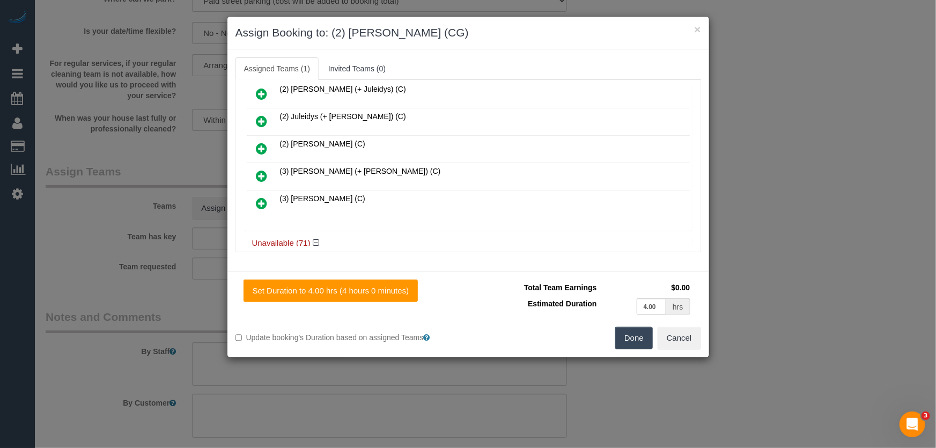
click at [639, 345] on button "Done" at bounding box center [635, 338] width 38 height 23
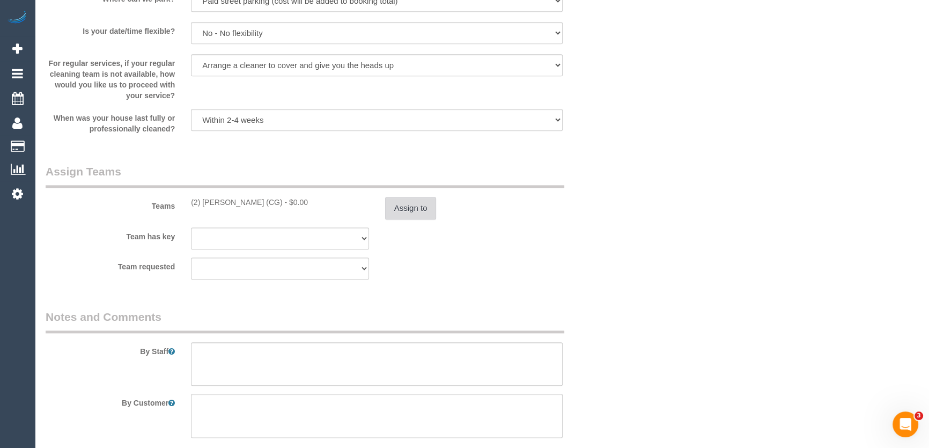
click at [420, 215] on button "Assign to" at bounding box center [411, 208] width 52 height 23
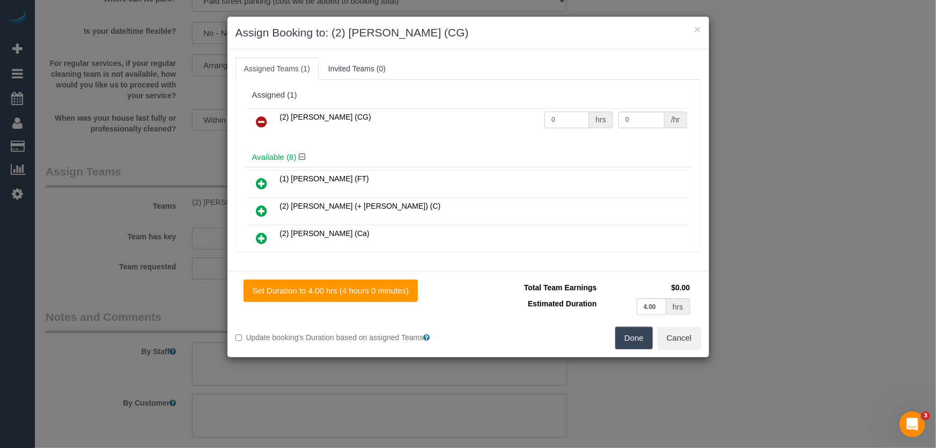
click at [563, 118] on input "0" at bounding box center [567, 120] width 45 height 17
type input "4"
type input "3"
type input "41.25"
click at [636, 339] on button "Done" at bounding box center [635, 338] width 38 height 23
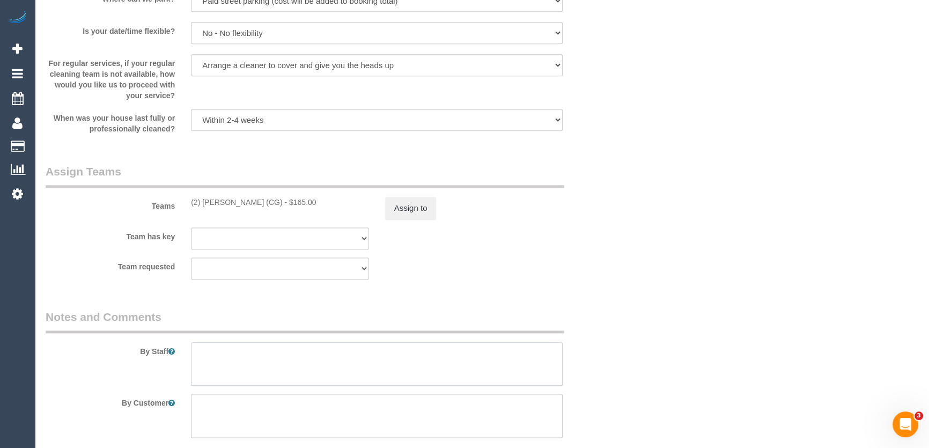
click at [224, 347] on textarea at bounding box center [377, 364] width 372 height 44
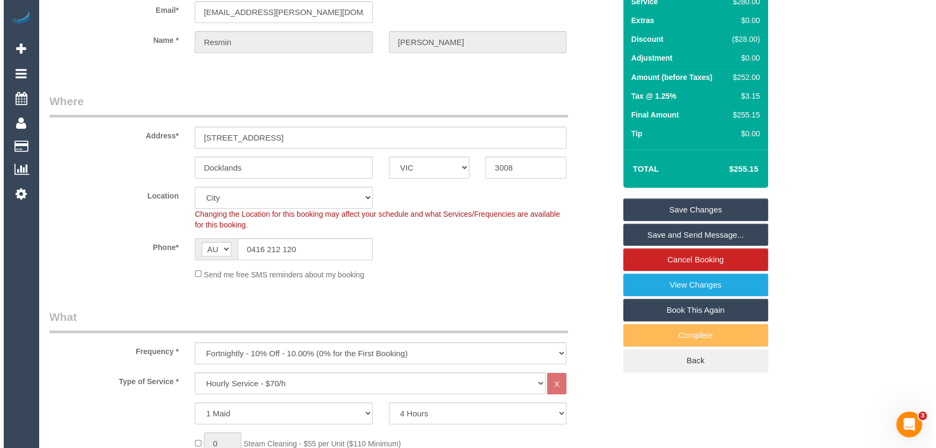
scroll to position [0, 0]
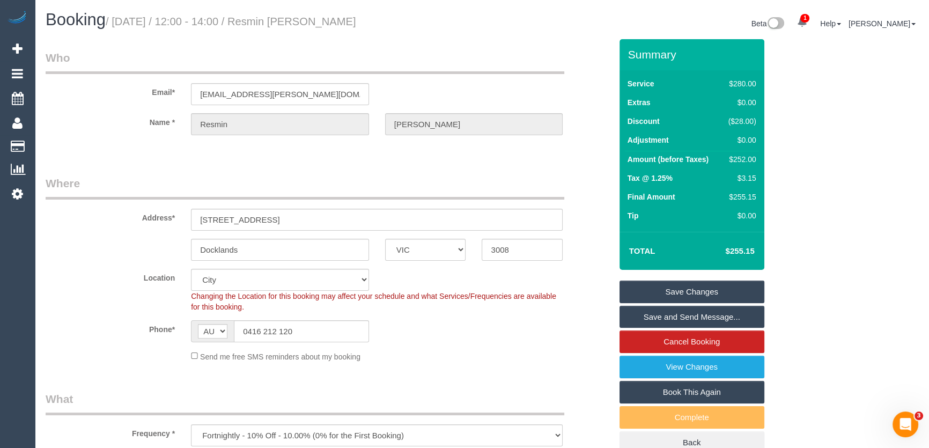
type textarea "*cover*"
click at [295, 19] on small "/ August 29, 2025 / 12:00 - 14:00 / Resmin Popowski" at bounding box center [231, 22] width 250 height 12
copy small "Resmin Popowski"
click at [674, 316] on link "Save and Send Message..." at bounding box center [692, 317] width 145 height 23
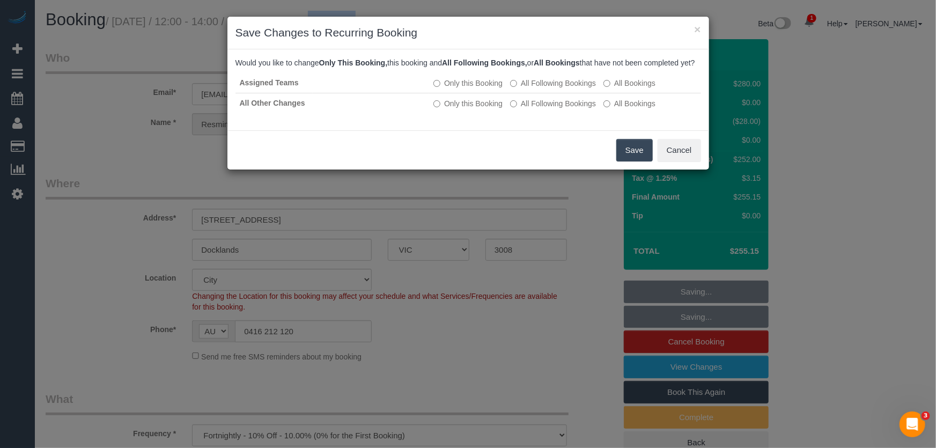
click at [628, 162] on button "Save" at bounding box center [635, 150] width 36 height 23
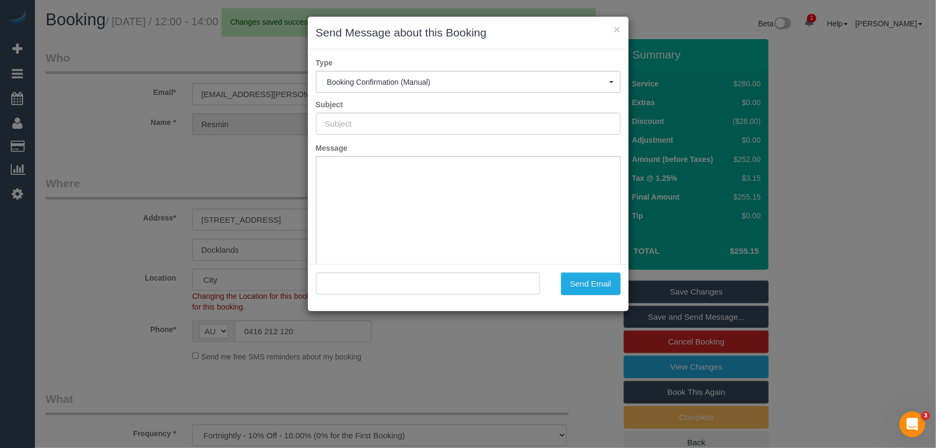
type input "Booking Confirmed"
type input ""Resmin Popowski" <resmin.popowski@gmail.com>"
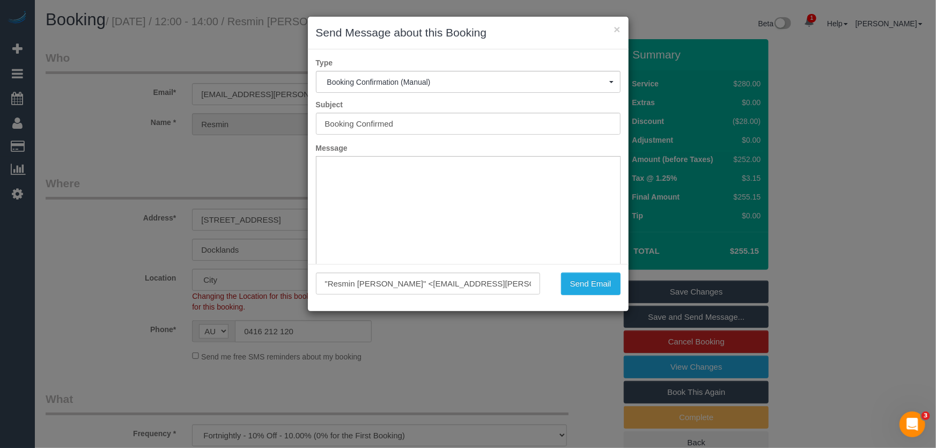
click at [576, 345] on div "× Send Message about this Booking Type Booking Confirmation (Manual) Booking Co…" at bounding box center [468, 224] width 936 height 448
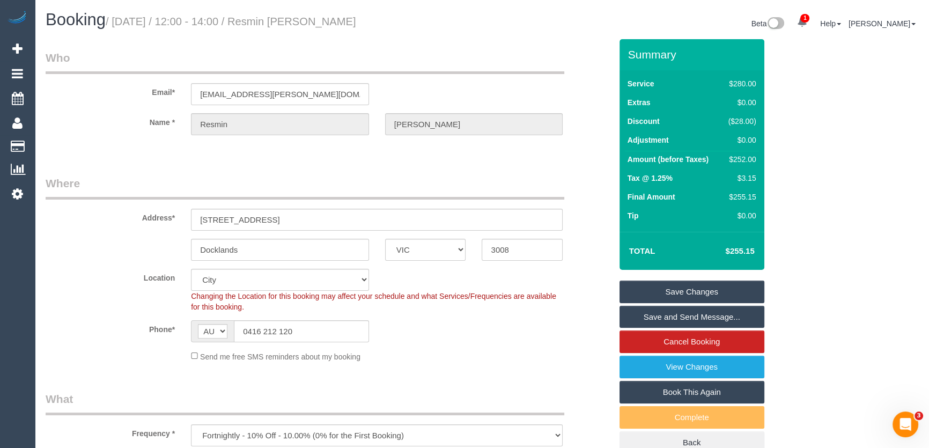
click at [687, 317] on link "Save and Send Message..." at bounding box center [692, 317] width 145 height 23
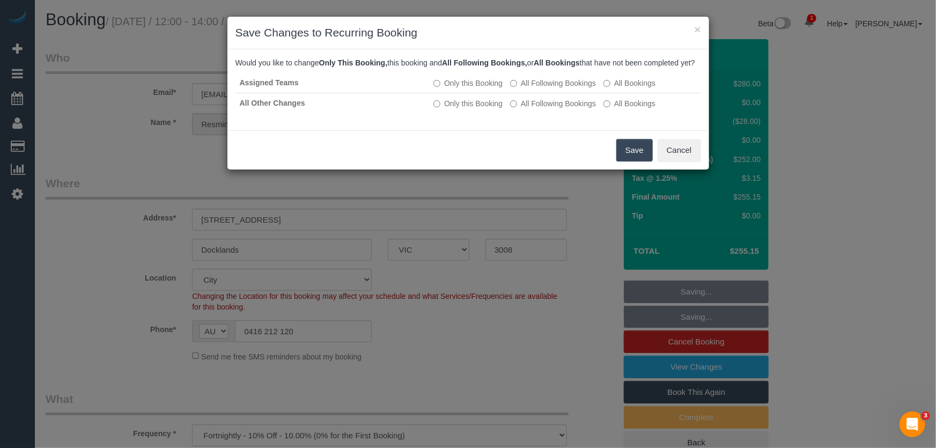
click at [632, 158] on button "Save" at bounding box center [635, 150] width 36 height 23
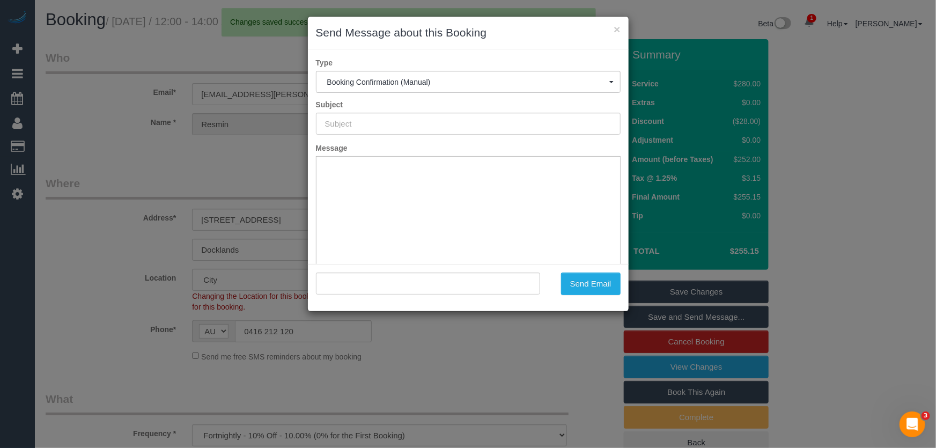
type input "Booking Confirmed"
type input ""Resmin Popowski" <resmin.popowski@gmail.com>"
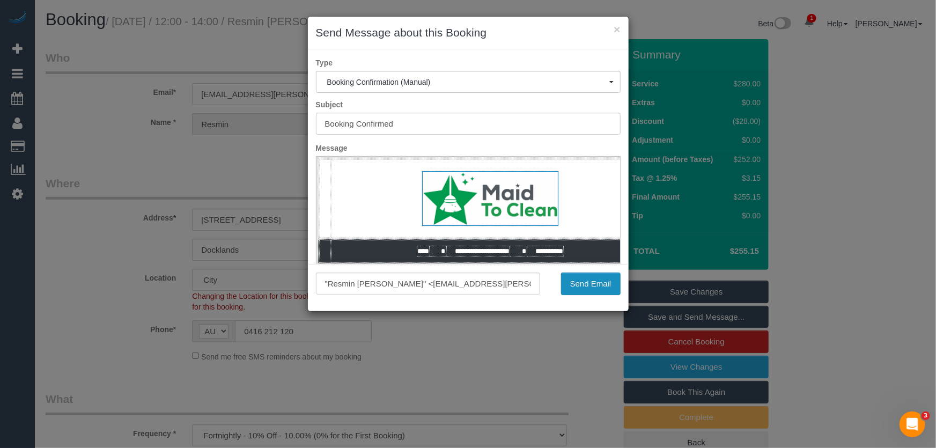
click at [590, 292] on button "Send Email" at bounding box center [591, 284] width 60 height 23
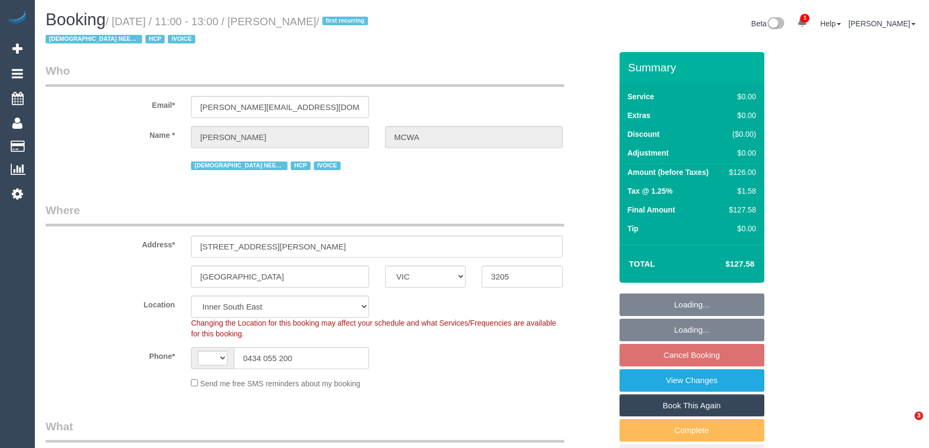
select select "VIC"
select select "120"
select select "string:AU"
select select "object:1412"
select select "number:28"
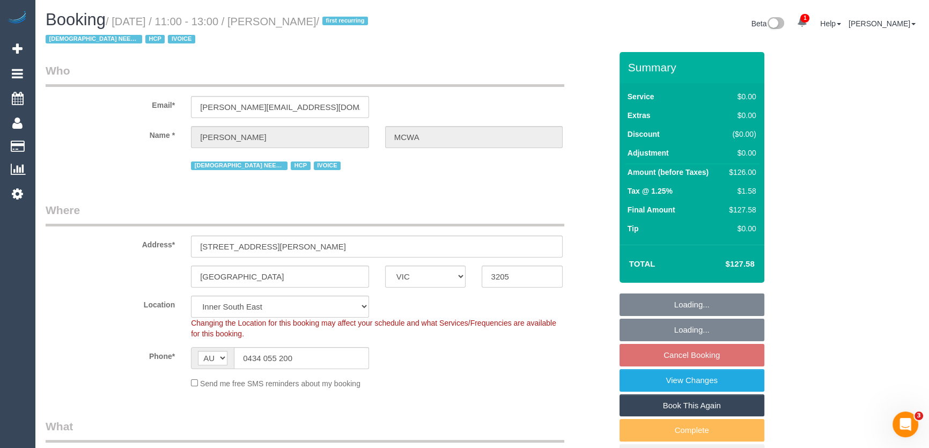
select select "number:16"
select select "number:19"
select select "number:25"
select select "number:35"
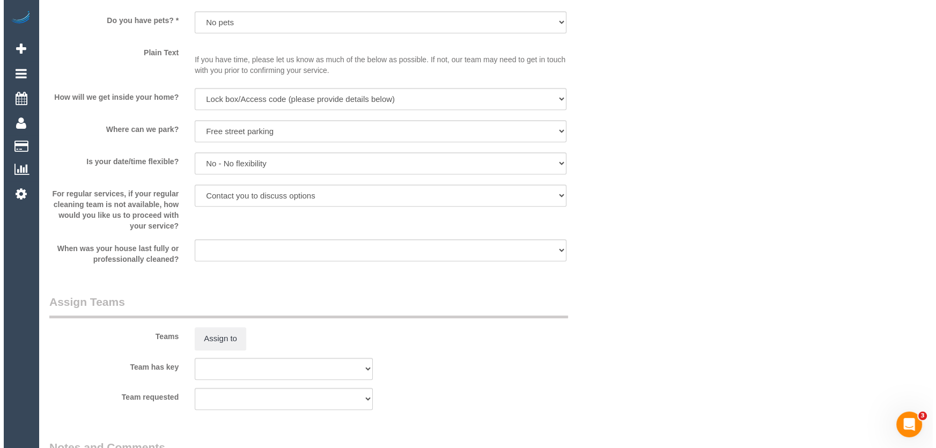
scroll to position [1122, 0]
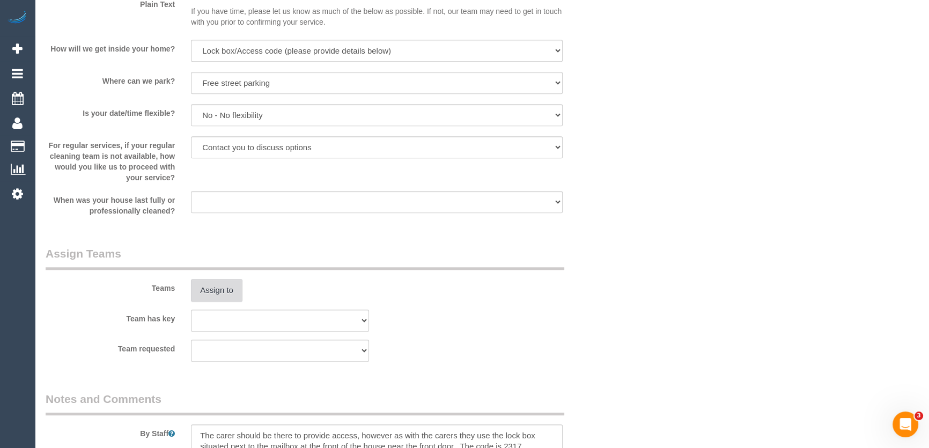
click at [213, 289] on button "Assign to" at bounding box center [217, 290] width 52 height 23
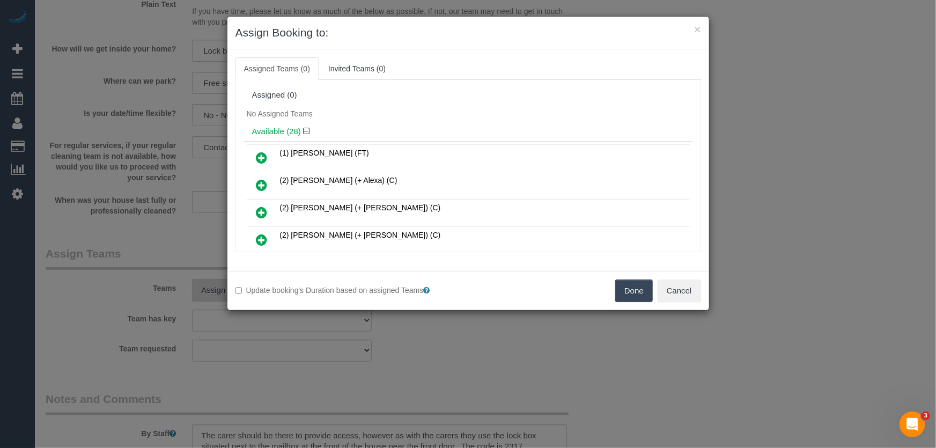
scroll to position [229, 0]
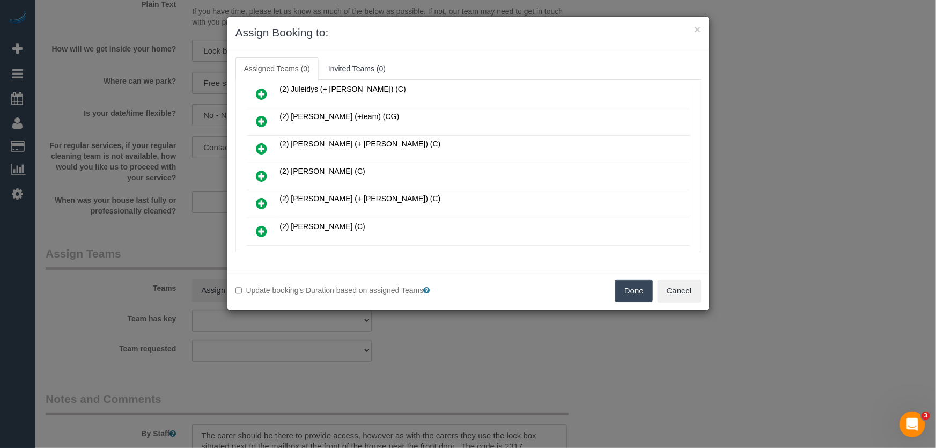
click at [258, 170] on icon at bounding box center [262, 176] width 11 height 13
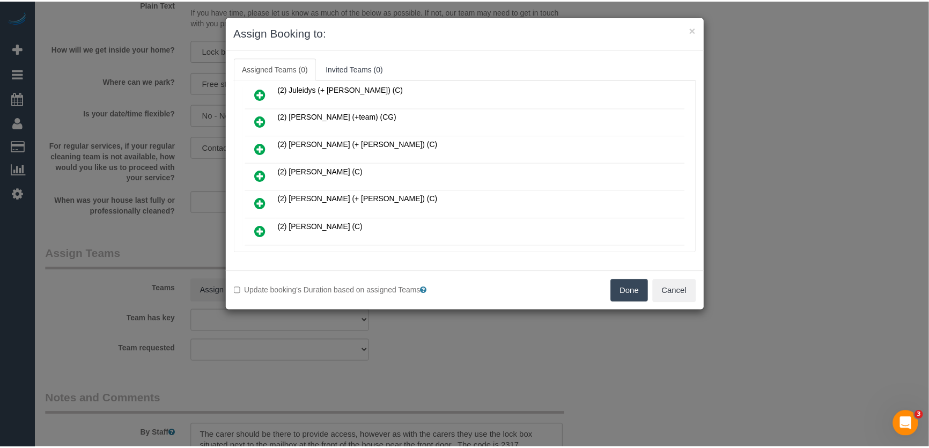
scroll to position [253, 0]
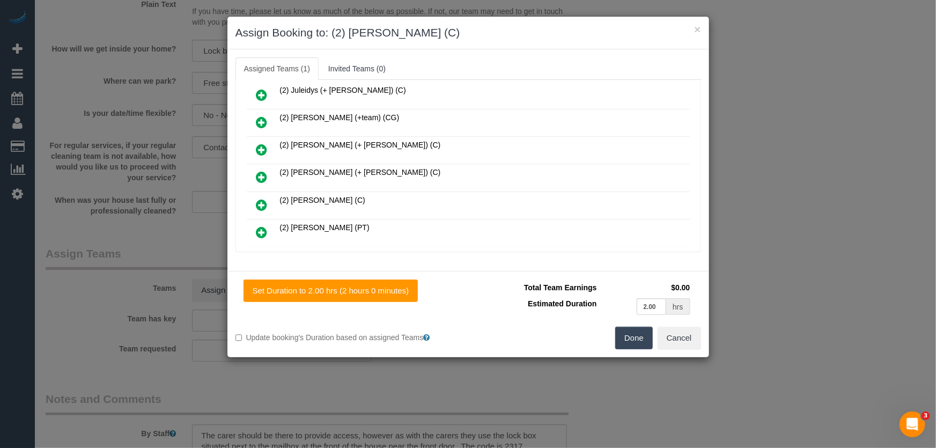
click at [640, 335] on button "Done" at bounding box center [635, 338] width 38 height 23
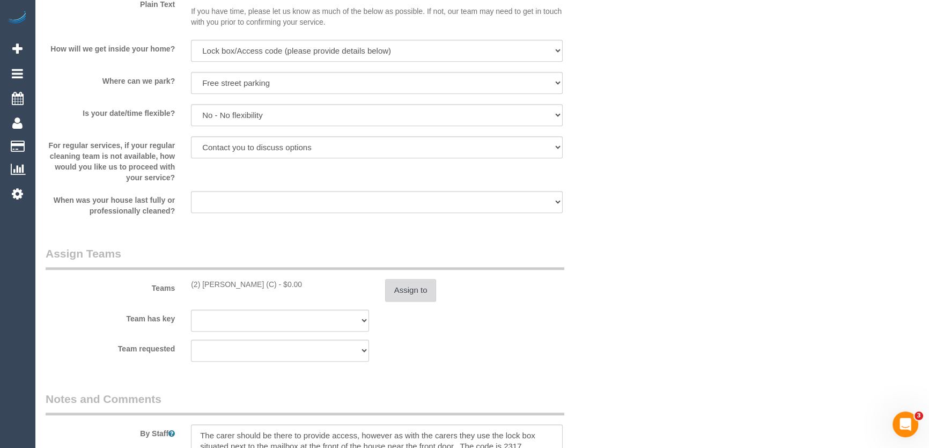
click at [415, 295] on button "Assign to" at bounding box center [411, 290] width 52 height 23
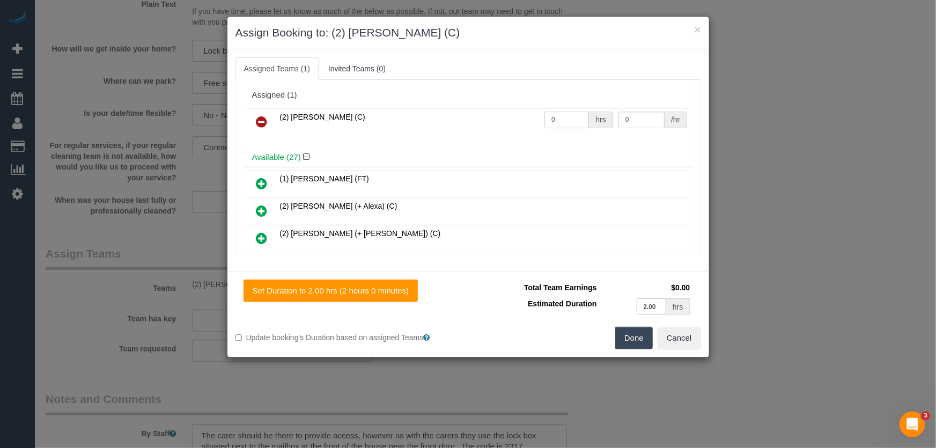
click at [563, 123] on input "0" at bounding box center [567, 120] width 45 height 17
type input "2"
type input "37.5"
click at [624, 333] on button "Done" at bounding box center [635, 338] width 38 height 23
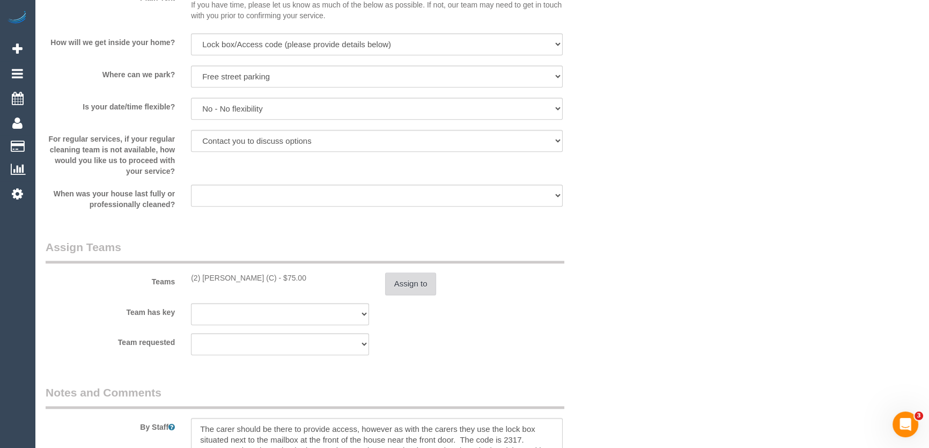
scroll to position [1219, 0]
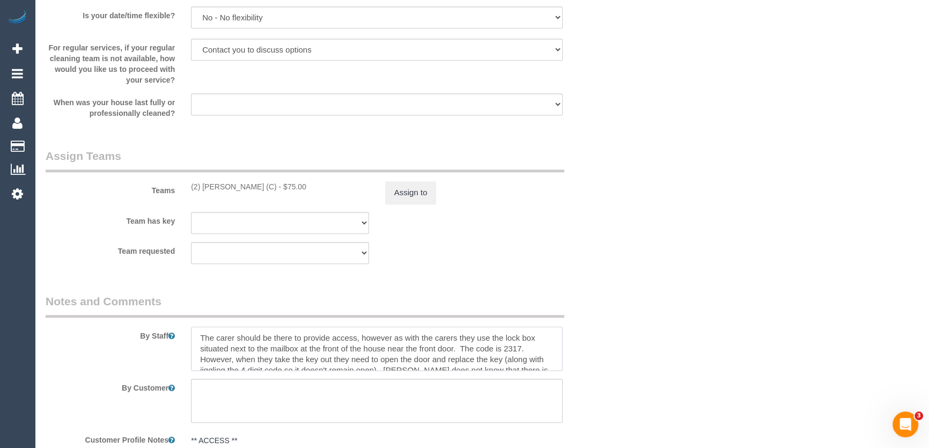
click at [194, 336] on textarea at bounding box center [377, 349] width 372 height 44
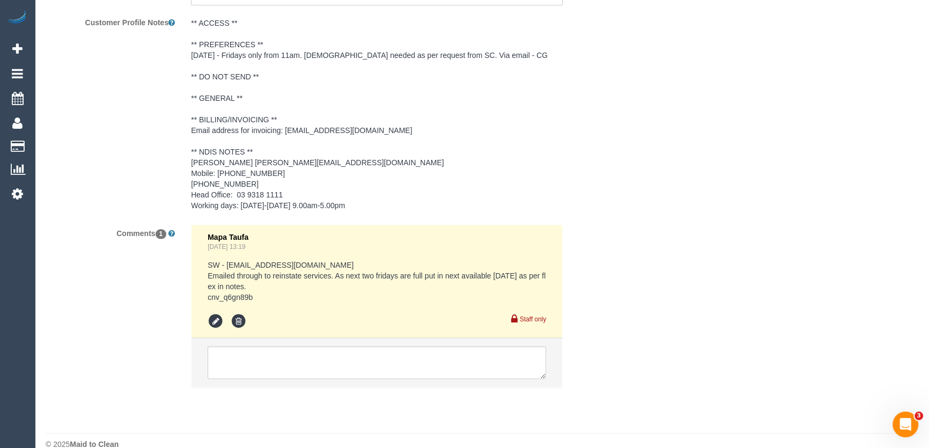
scroll to position [1652, 0]
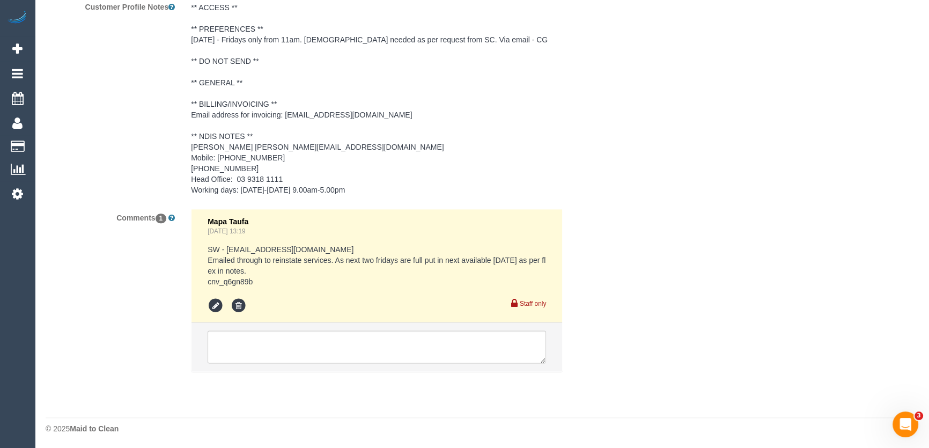
type textarea "*cover* The carer should be there to provide access, however as with the carers…"
click at [277, 336] on textarea at bounding box center [377, 347] width 339 height 33
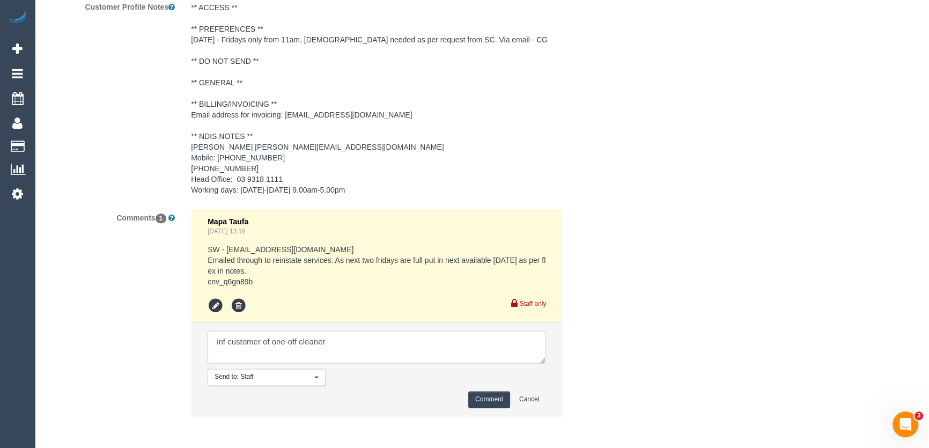
type textarea "inf customer of one-off cleaner"
click at [498, 398] on button "Comment" at bounding box center [489, 399] width 42 height 17
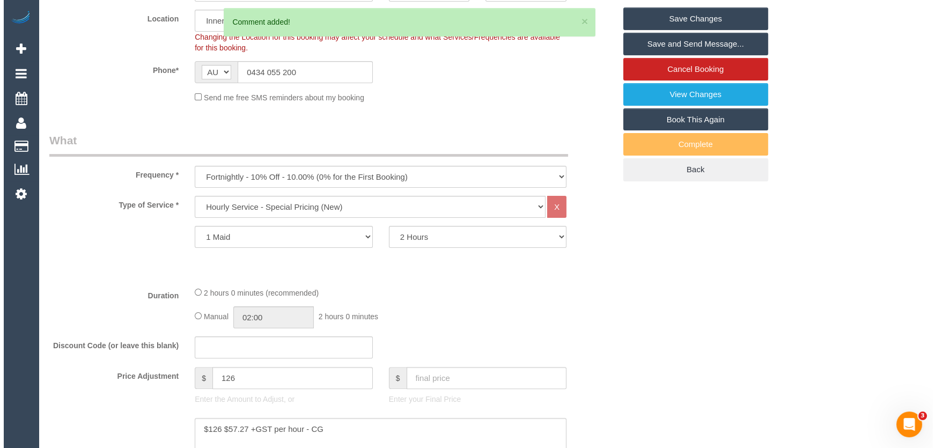
scroll to position [0, 0]
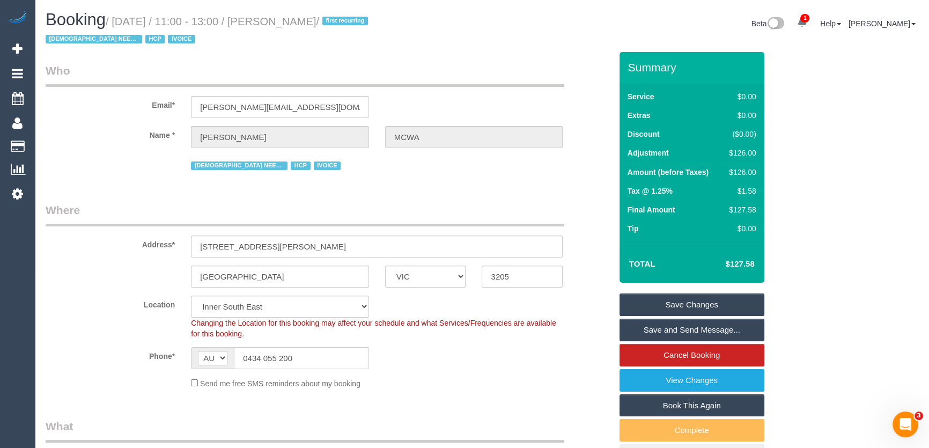
click at [291, 19] on small "/ August 29, 2025 / 11:00 - 13:00 / Dusanka Nikolic MCWA / first recurring FEMA…" at bounding box center [209, 31] width 326 height 30
copy small "Dusanka Nikolic MCWA"
click at [682, 301] on link "Save Changes" at bounding box center [692, 305] width 145 height 23
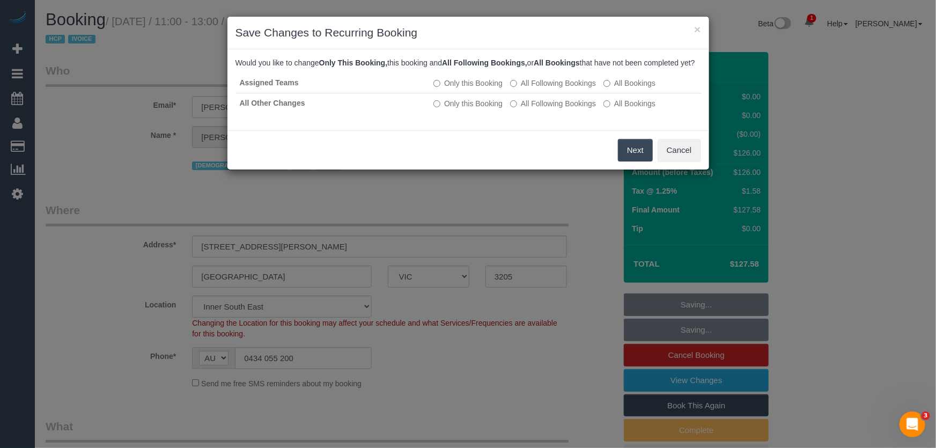
click at [626, 159] on button "Next" at bounding box center [635, 150] width 35 height 23
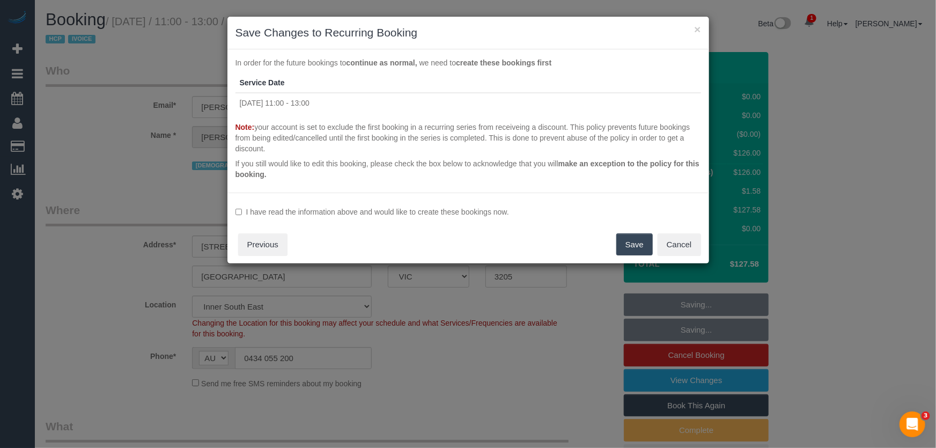
click at [384, 207] on label "I have read the information above and would like to create these bookings now." at bounding box center [469, 212] width 466 height 11
click at [638, 246] on button "Save" at bounding box center [635, 244] width 36 height 23
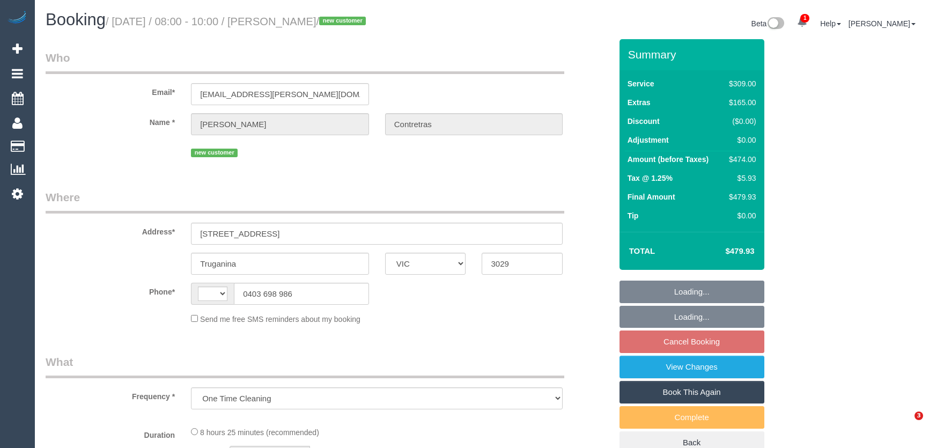
select select "VIC"
select select "number:27"
select select "number:14"
select select "number:18"
select select "number:24"
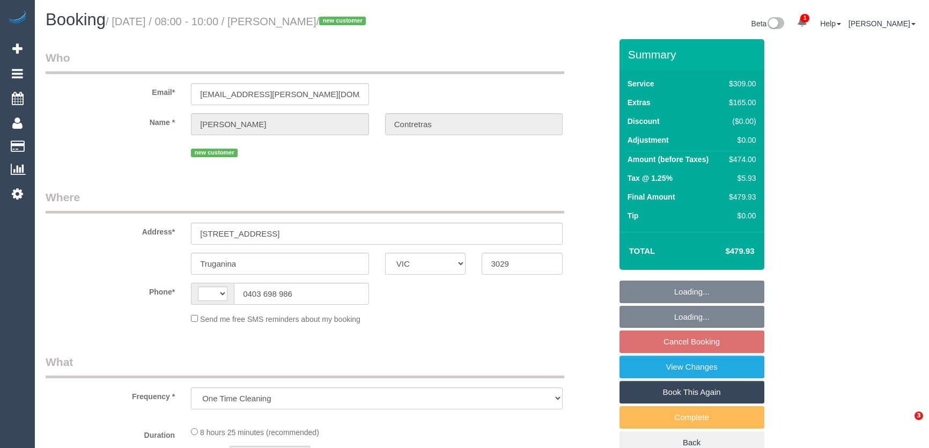
select select "string:AU"
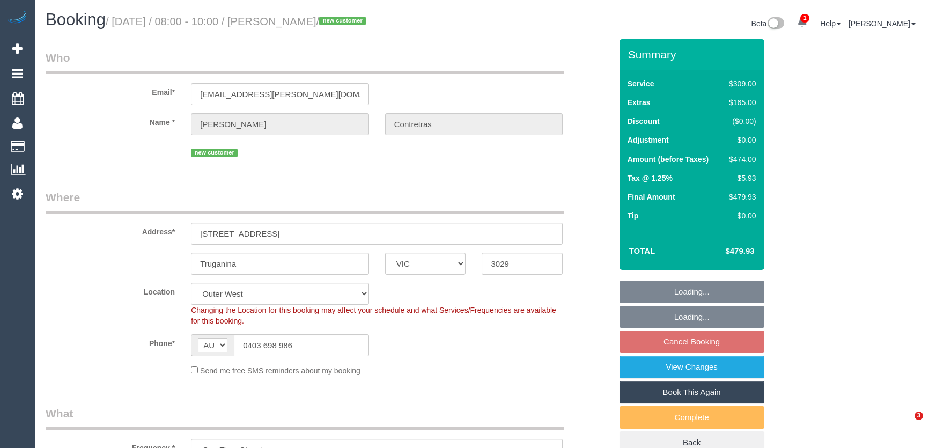
select select "object:1230"
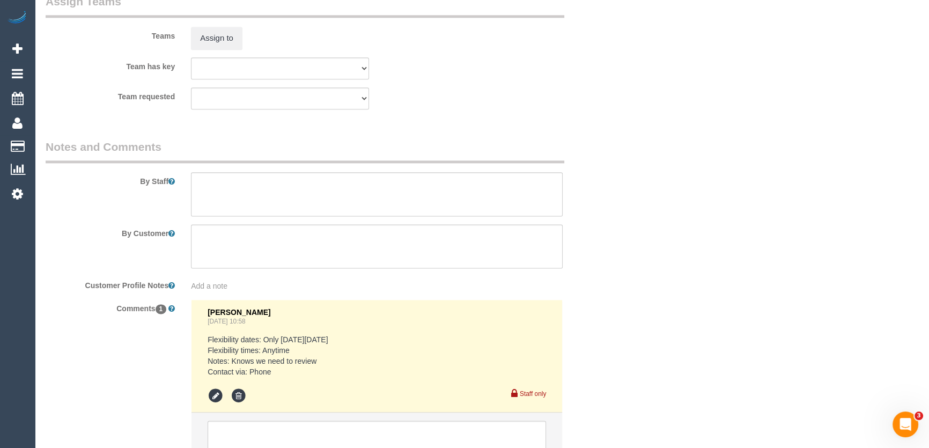
scroll to position [1707, 0]
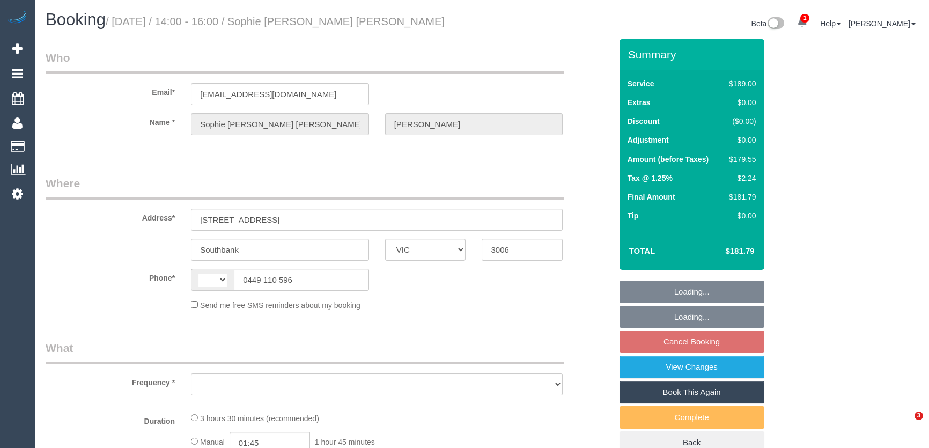
select select "VIC"
select select "string:stripe-pm_1RcDIk2GScqysDRV85HZIMJY"
select select "string:AU"
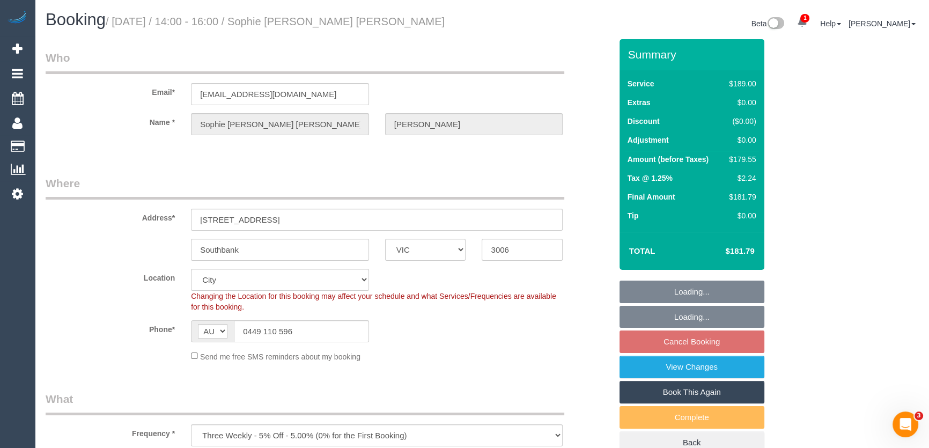
select select "object:939"
select select "number:28"
select select "number:14"
select select "number:20"
select select "number:24"
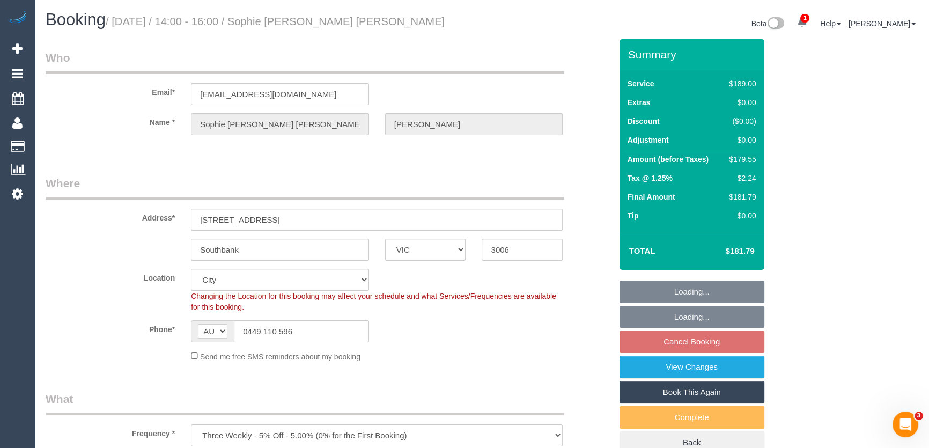
select select "number:33"
select select "number:13"
select select "object:1200"
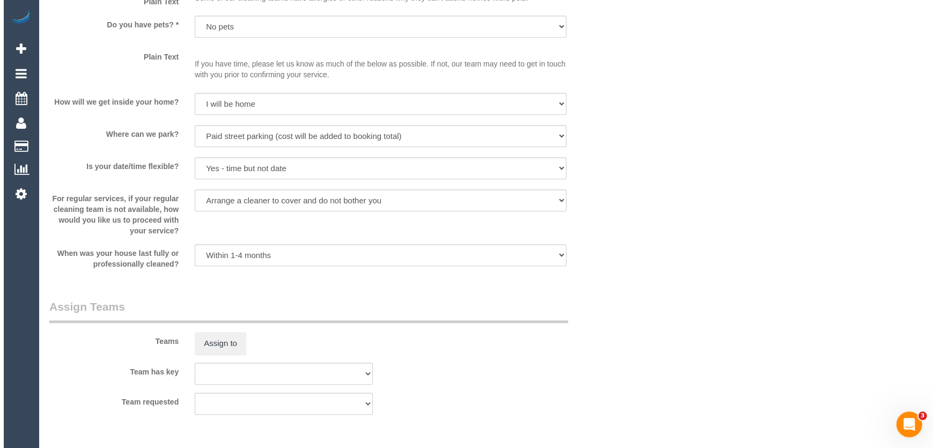
scroll to position [1463, 0]
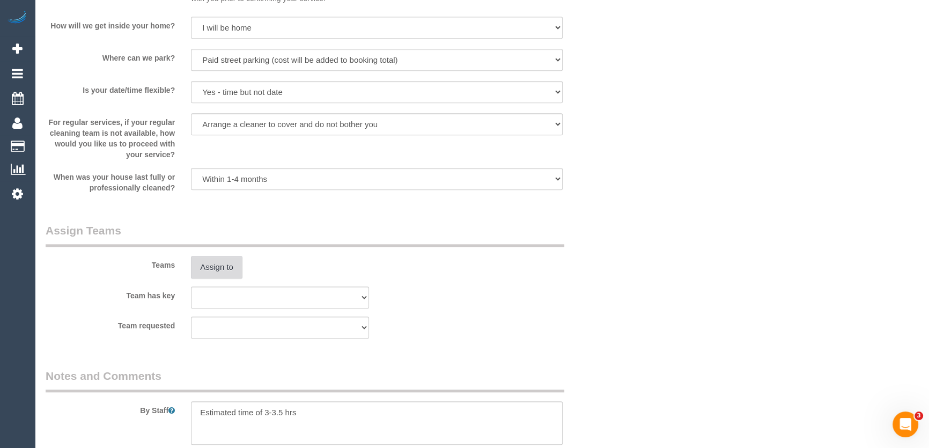
click at [214, 273] on button "Assign to" at bounding box center [217, 267] width 52 height 23
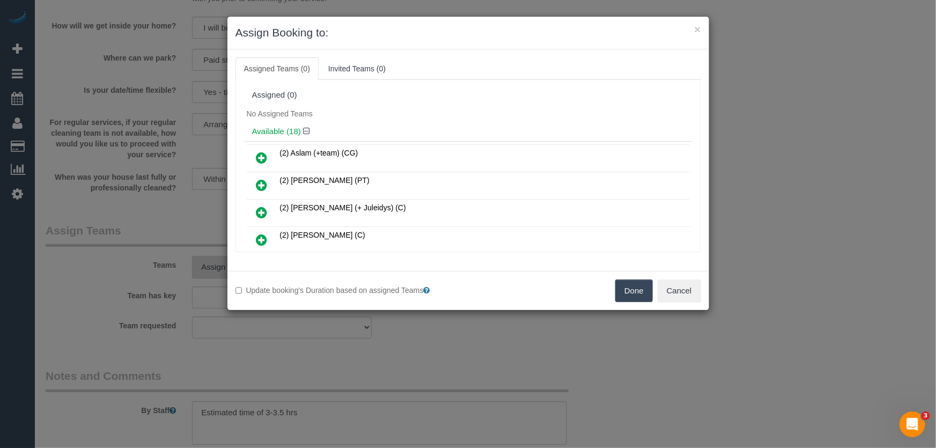
scroll to position [282, 0]
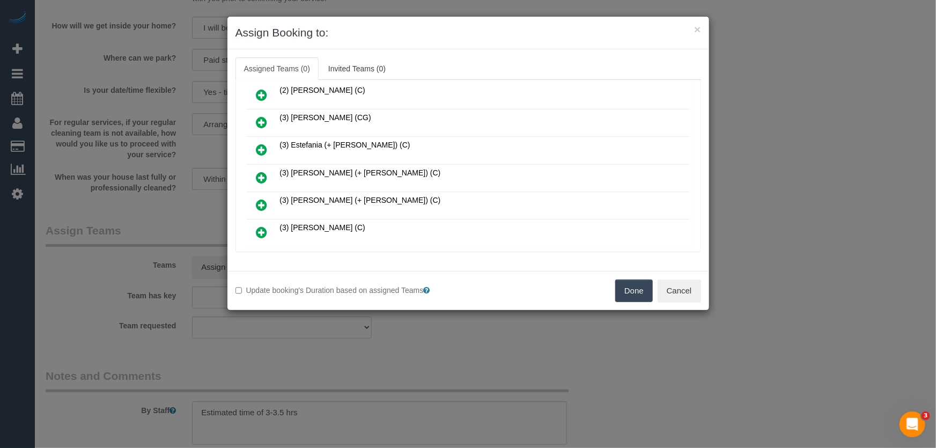
click at [262, 171] on icon at bounding box center [262, 177] width 11 height 13
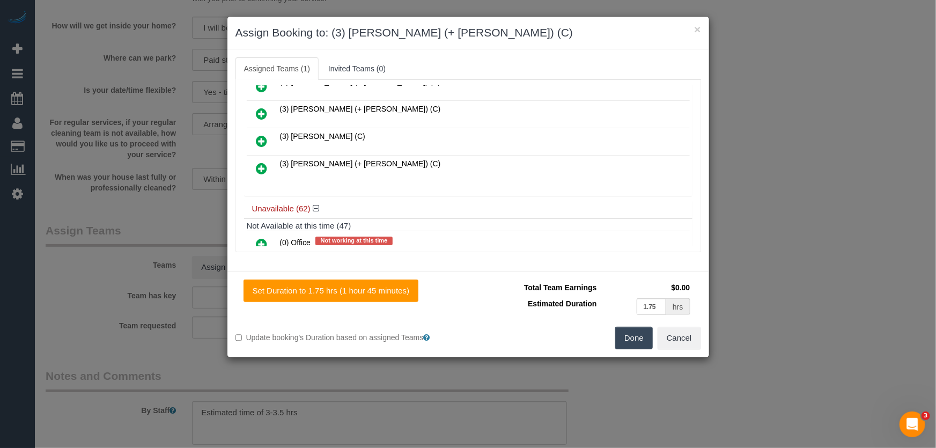
click at [257, 162] on icon at bounding box center [262, 168] width 11 height 13
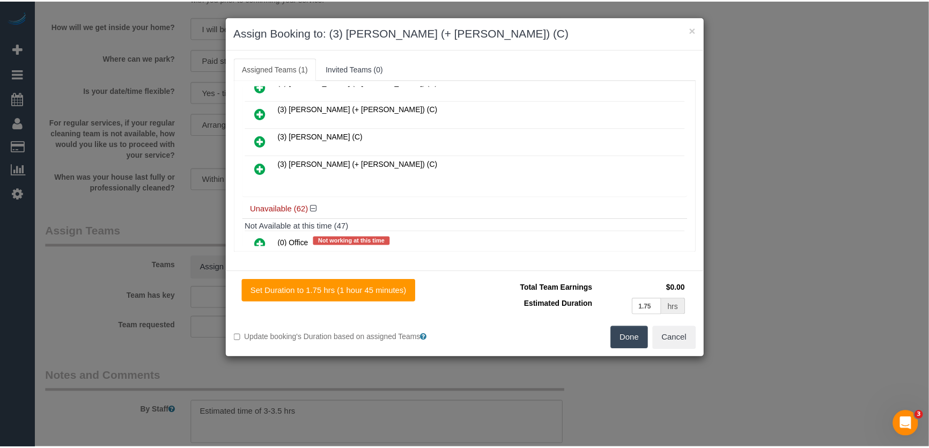
scroll to position [481, 0]
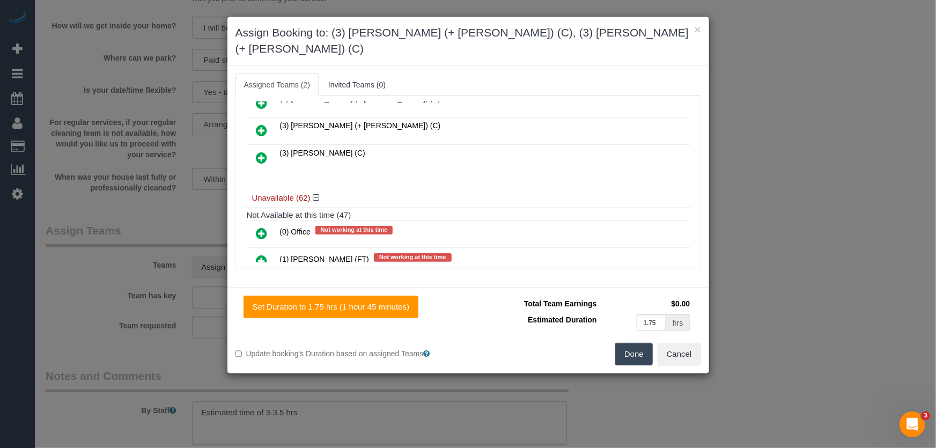
click at [629, 343] on button "Done" at bounding box center [635, 354] width 38 height 23
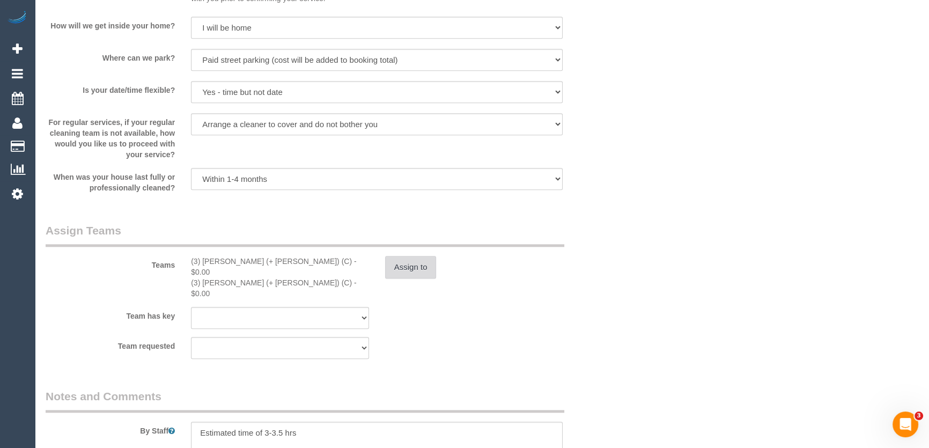
click at [420, 273] on button "Assign to" at bounding box center [411, 267] width 52 height 23
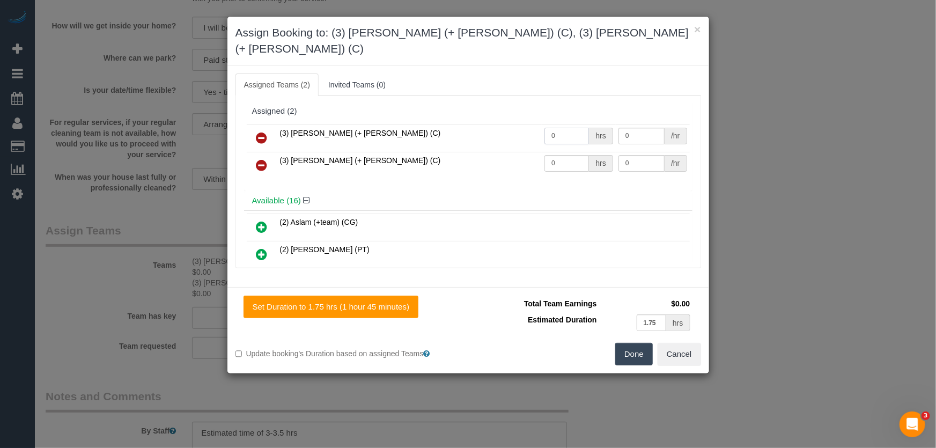
click at [574, 128] on input "0" at bounding box center [567, 136] width 45 height 17
type input "1"
type input "57.5"
click at [572, 155] on input "0" at bounding box center [567, 163] width 45 height 17
type input "1"
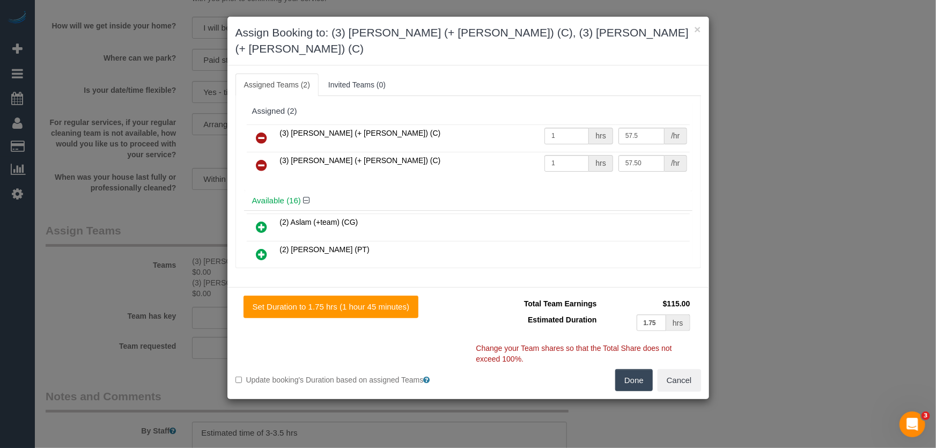
type input "57.5"
click at [624, 369] on button "Done" at bounding box center [635, 380] width 38 height 23
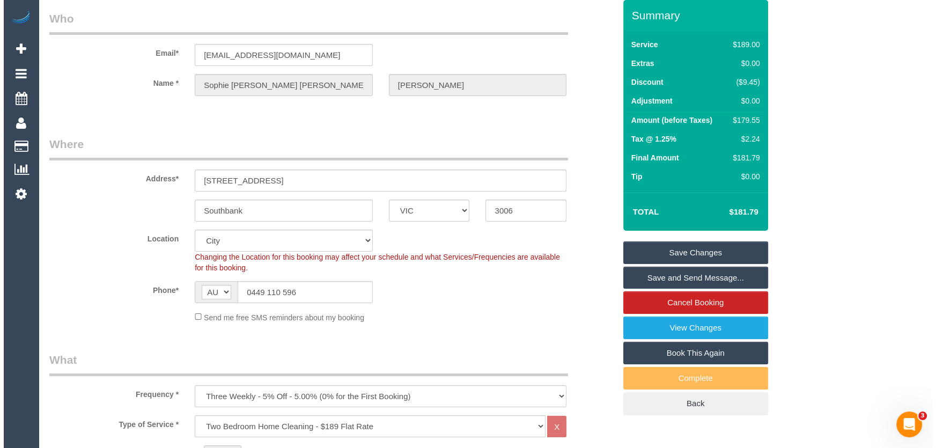
scroll to position [0, 0]
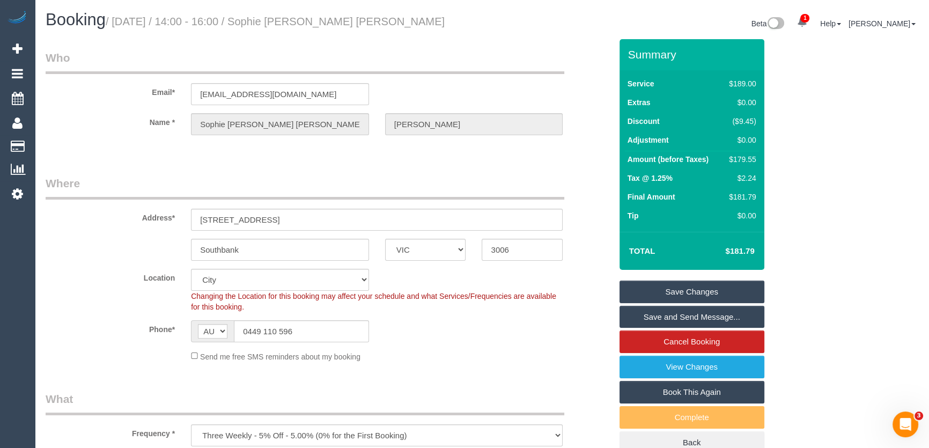
click at [292, 24] on small "/ [DATE] / 14:00 - 16:00 / Sophie [PERSON_NAME] [PERSON_NAME]" at bounding box center [275, 22] width 339 height 12
copy small "Sophie [PERSON_NAME] [PERSON_NAME]"
click at [711, 319] on link "Save and Send Message..." at bounding box center [692, 317] width 145 height 23
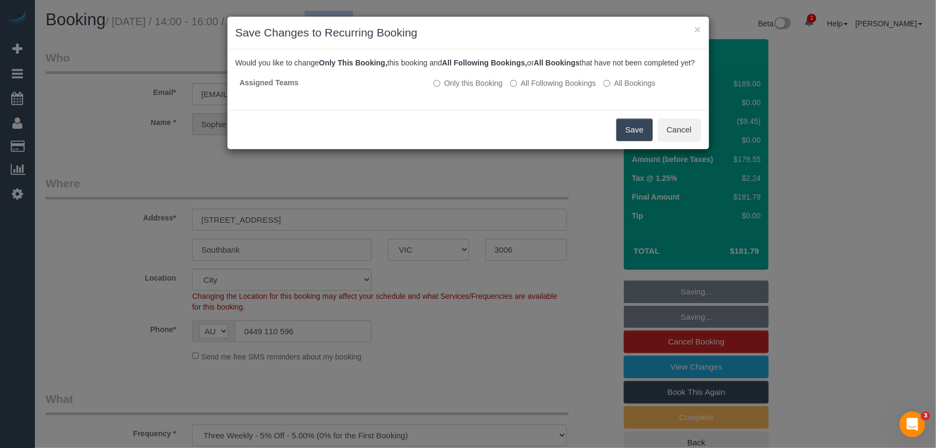
click at [629, 141] on button "Save" at bounding box center [635, 130] width 36 height 23
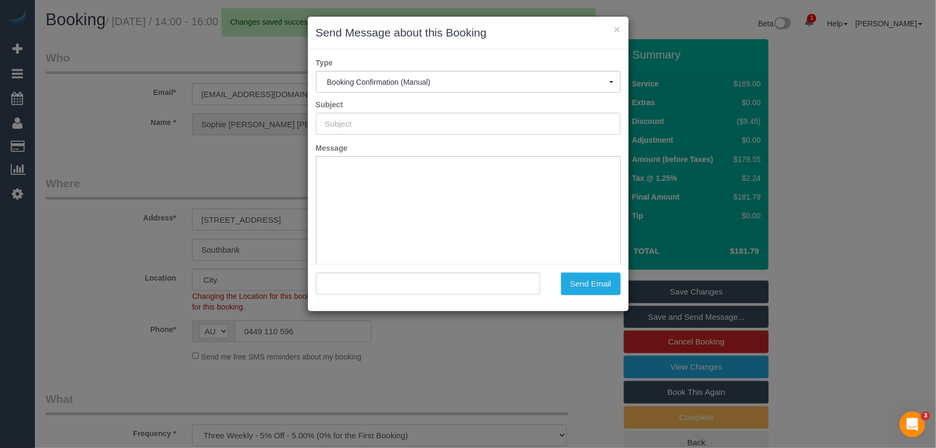
type input "Booking Confirmed"
type input ""Sophie [PERSON_NAME] [PERSON_NAME]" <[EMAIL_ADDRESS][DOMAIN_NAME]>"
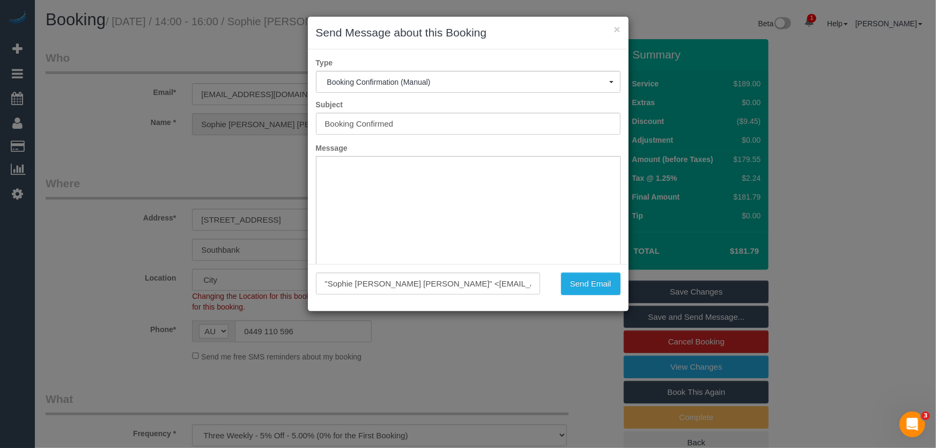
click at [452, 358] on div "× Send Message about this Booking Type Booking Confirmation (Manual) Booking Co…" at bounding box center [468, 224] width 936 height 448
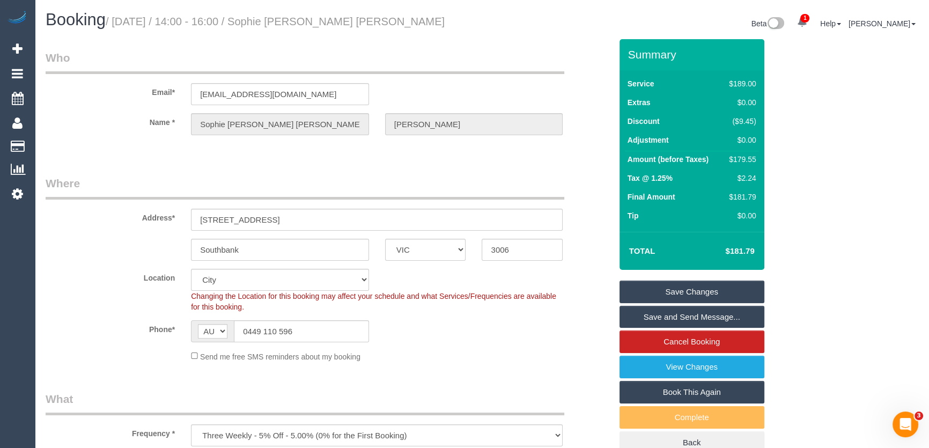
click at [699, 315] on link "Save and Send Message..." at bounding box center [692, 317] width 145 height 23
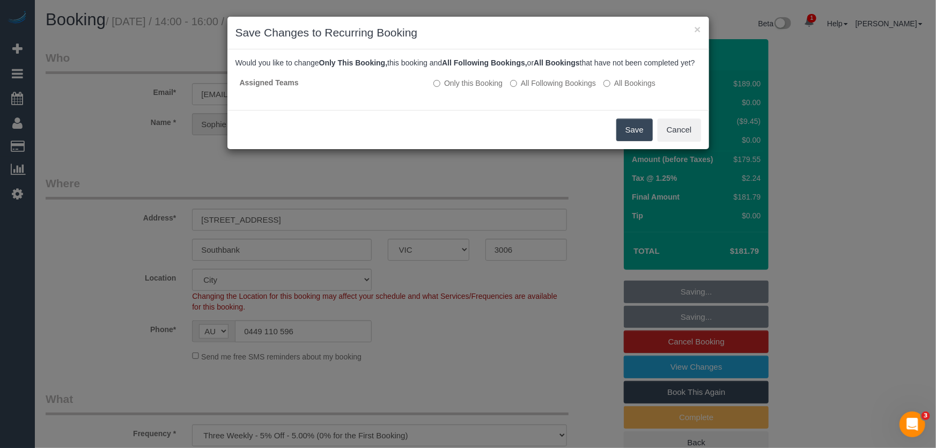
click at [625, 140] on button "Save" at bounding box center [635, 130] width 36 height 23
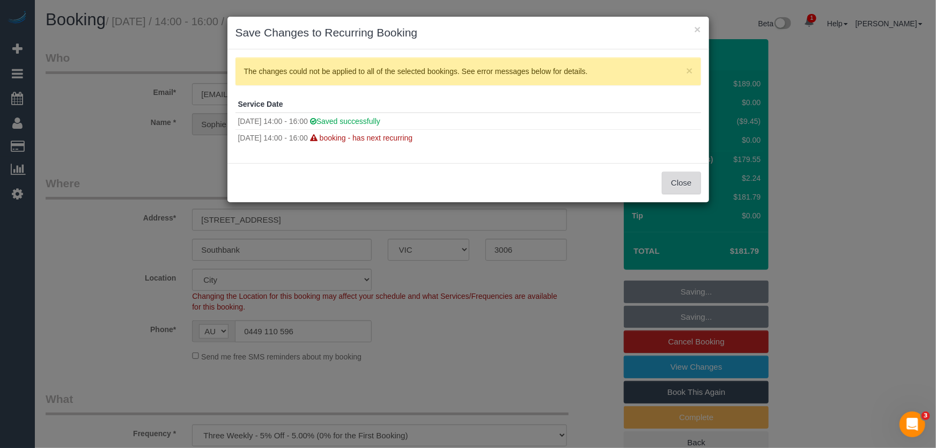
click at [670, 191] on button "Close" at bounding box center [681, 183] width 39 height 23
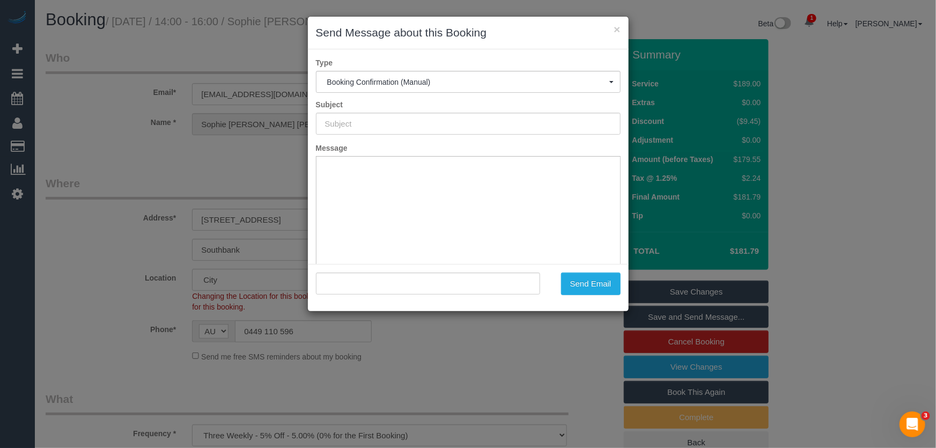
type input "Booking Confirmed"
type input ""Sophie [PERSON_NAME] [PERSON_NAME]" <[EMAIL_ADDRESS][DOMAIN_NAME]>"
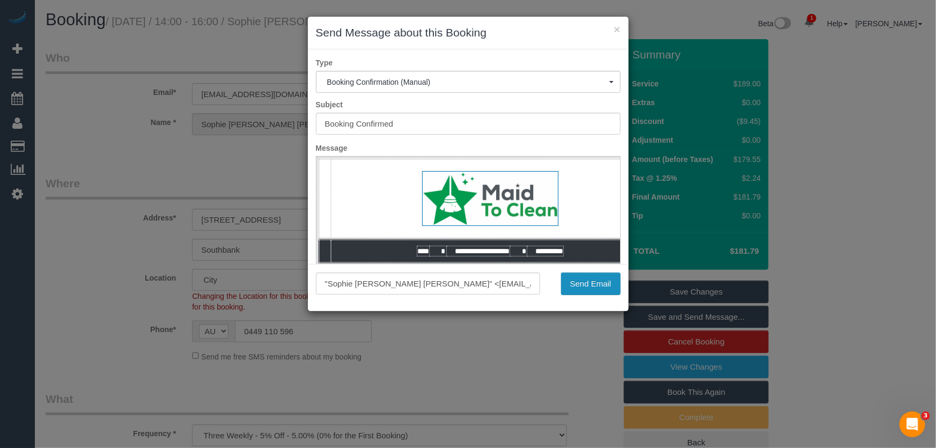
click at [587, 292] on button "Send Email" at bounding box center [591, 284] width 60 height 23
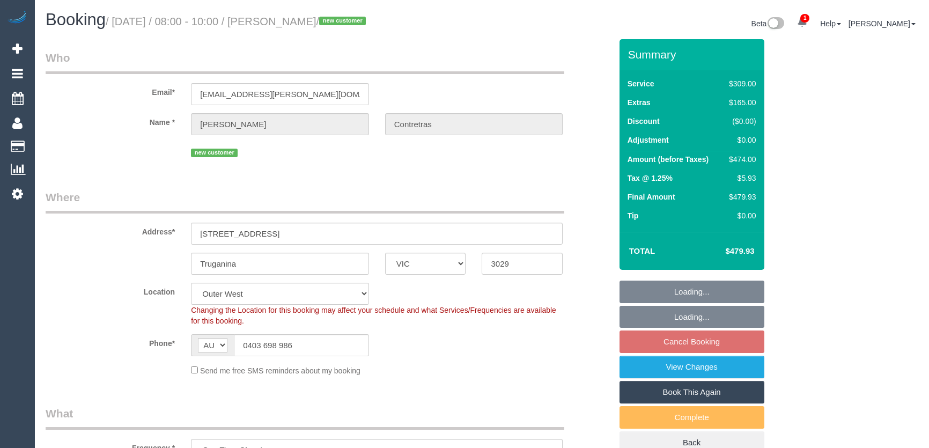
select select "VIC"
select select "number:27"
select select "number:14"
select select "number:18"
select select "number:24"
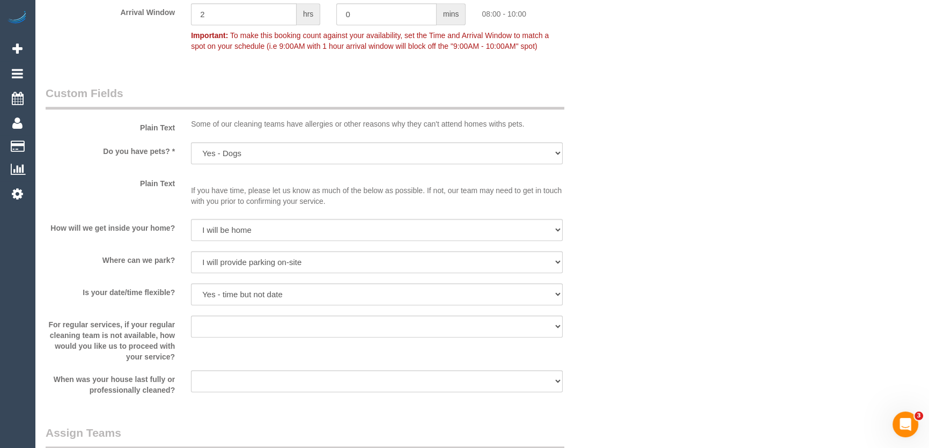
scroll to position [1122, 0]
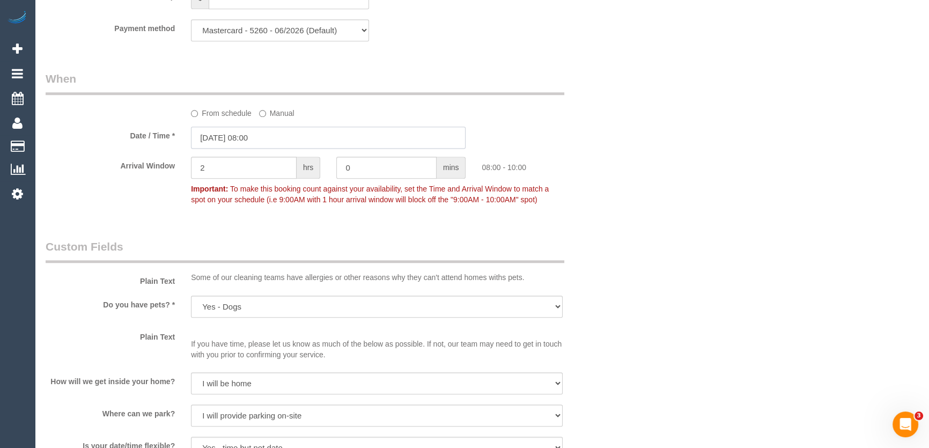
click at [278, 144] on input "[DATE] 08:00" at bounding box center [328, 138] width 275 height 22
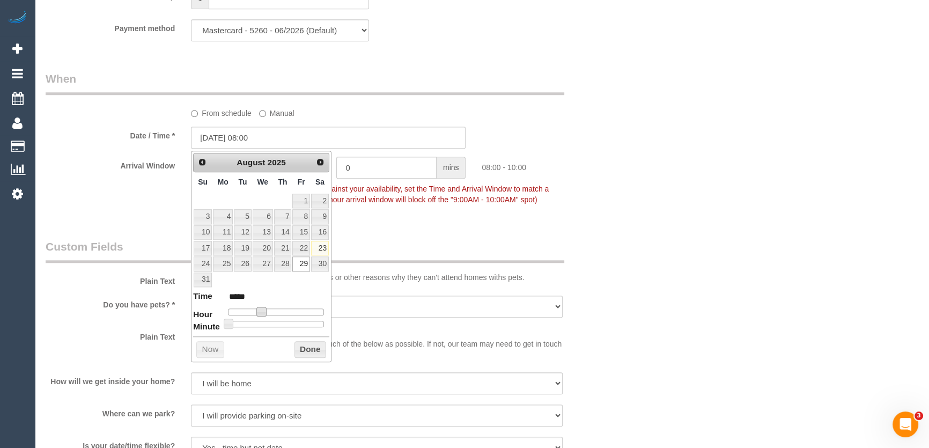
type input "[DATE] 09:00"
type input "*****"
type input "[DATE] 10:00"
type input "*****"
type input "[DATE] 11:00"
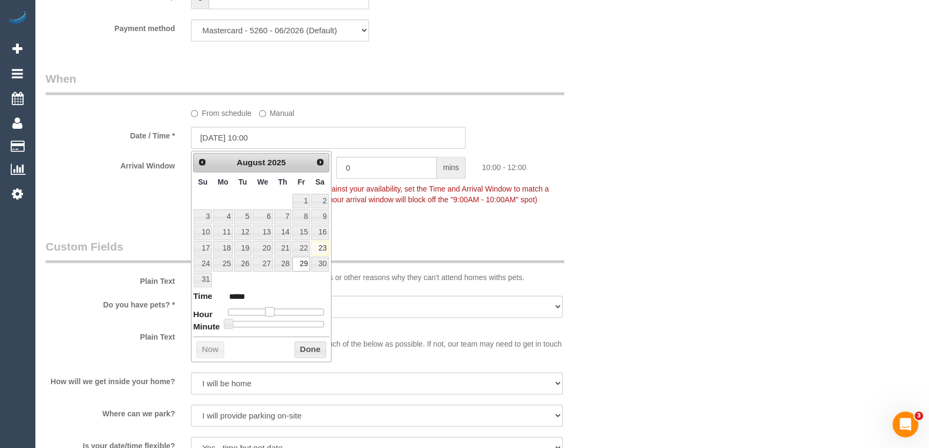
type input "*****"
type input "[DATE] 12:00"
type input "*****"
drag, startPoint x: 266, startPoint y: 311, endPoint x: 279, endPoint y: 308, distance: 13.7
click at [279, 308] on span at bounding box center [278, 312] width 10 height 10
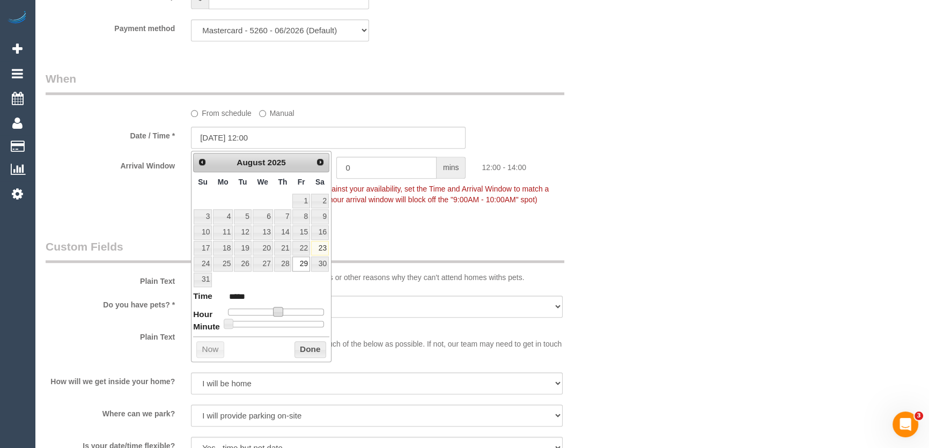
click at [413, 225] on div "Who Email* [EMAIL_ADDRESS][PERSON_NAME][DOMAIN_NAME] Name * [PERSON_NAME] new c…" at bounding box center [329, 3] width 582 height 2171
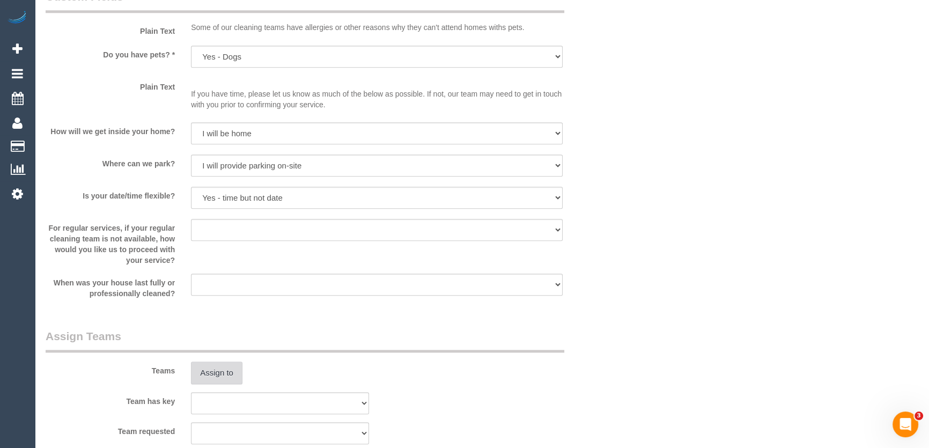
scroll to position [1449, 0]
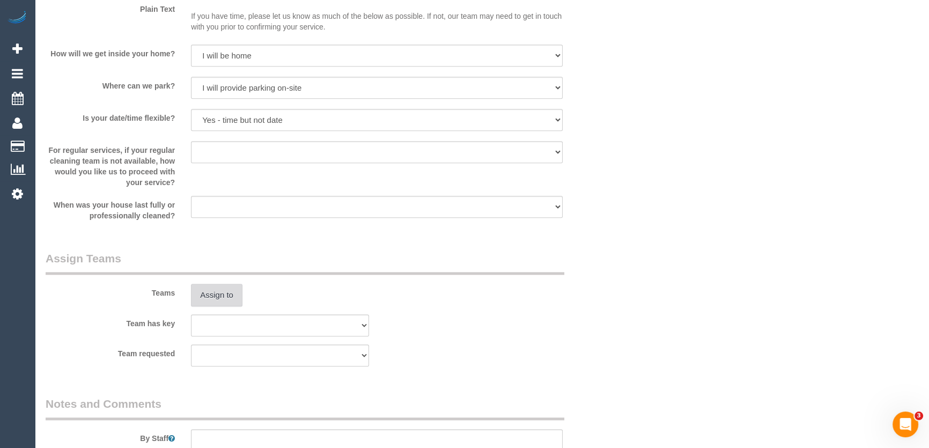
click at [220, 284] on button "Assign to" at bounding box center [217, 295] width 52 height 23
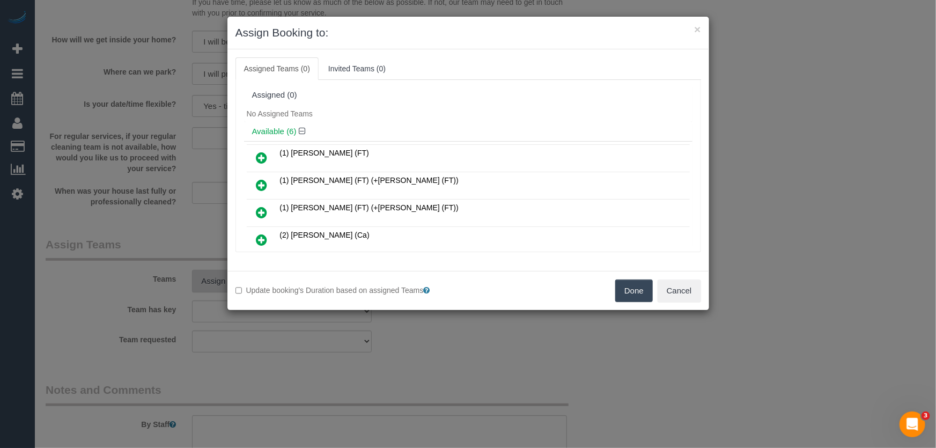
scroll to position [121, 0]
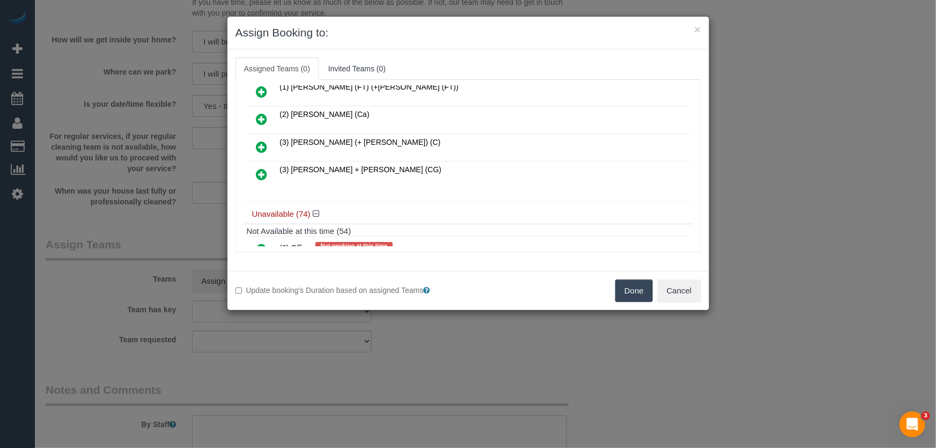
click at [259, 171] on icon at bounding box center [262, 174] width 11 height 13
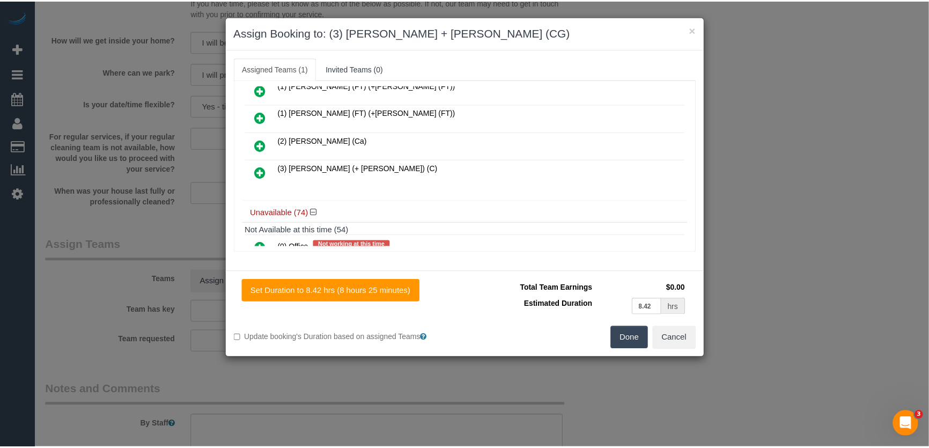
scroll to position [145, 0]
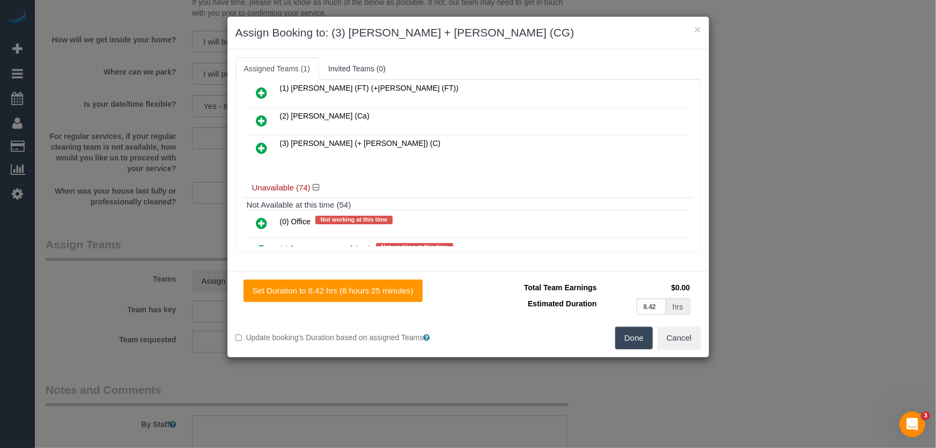
click at [631, 339] on button "Done" at bounding box center [635, 338] width 38 height 23
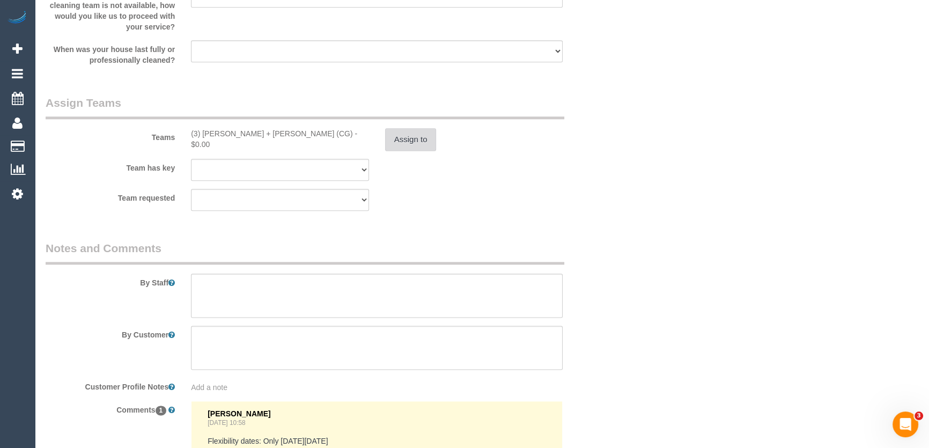
scroll to position [1610, 0]
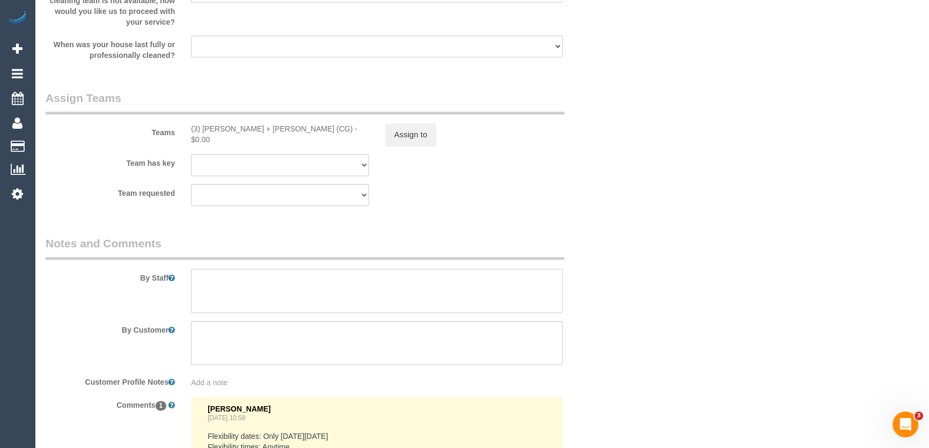
click at [232, 283] on textarea at bounding box center [377, 291] width 372 height 44
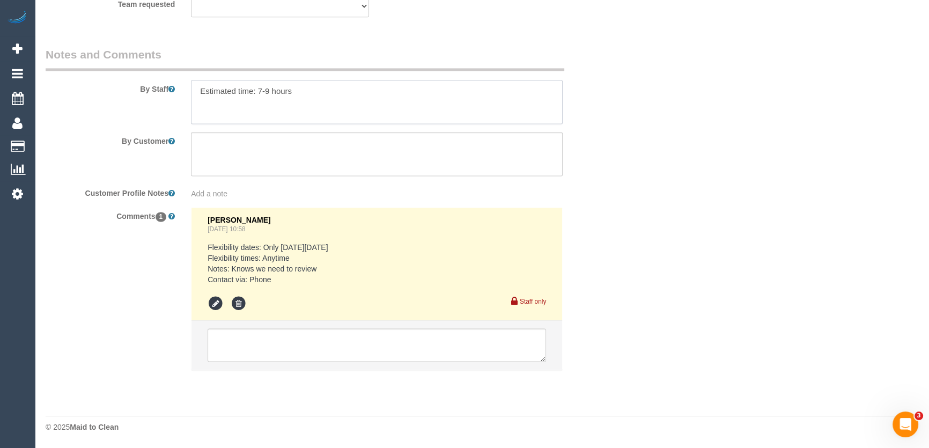
type textarea "Estimated time: 7-9 hours"
click at [276, 350] on textarea at bounding box center [377, 344] width 339 height 33
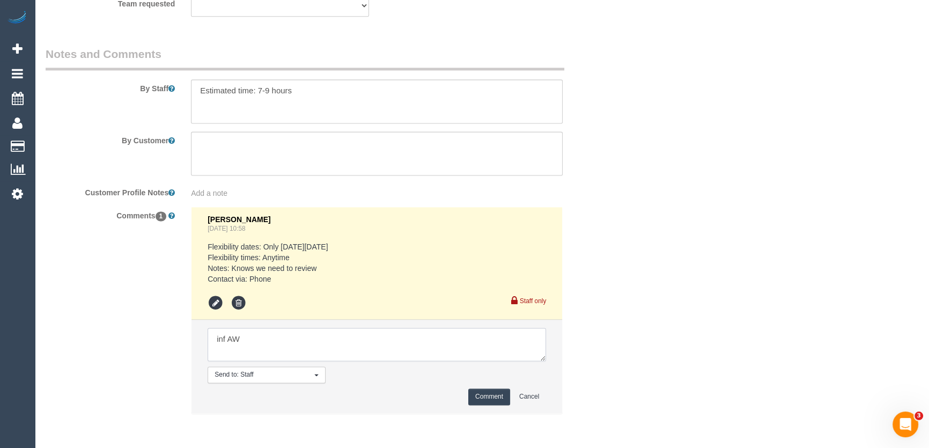
type textarea "inf AW"
click at [485, 391] on button "Comment" at bounding box center [489, 397] width 42 height 17
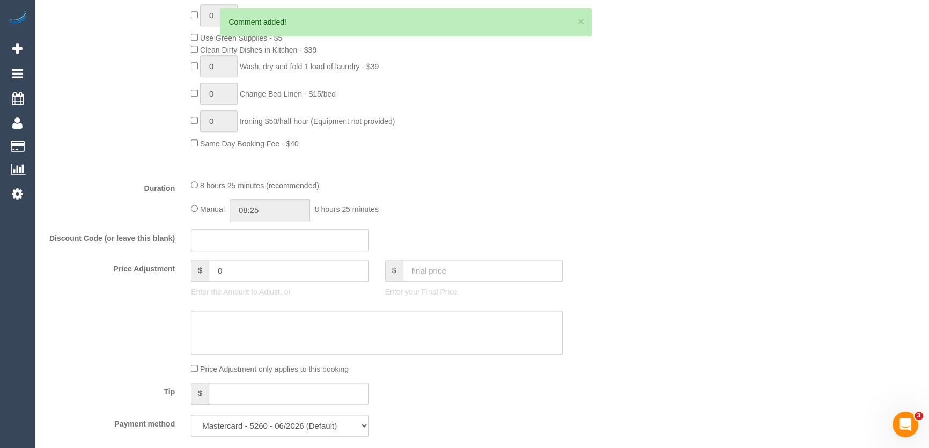
scroll to position [824, 0]
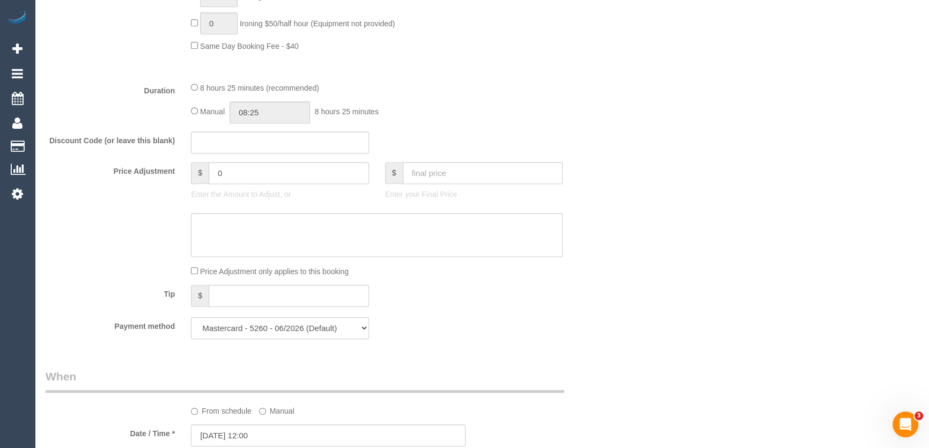
click at [198, 114] on div "Manual 08:25 8 hours 25 minutes" at bounding box center [377, 112] width 372 height 22
click at [287, 114] on input "08:25" at bounding box center [270, 112] width 80 height 22
type input "04:30"
click at [246, 194] on li "04:30" at bounding box center [259, 200] width 48 height 14
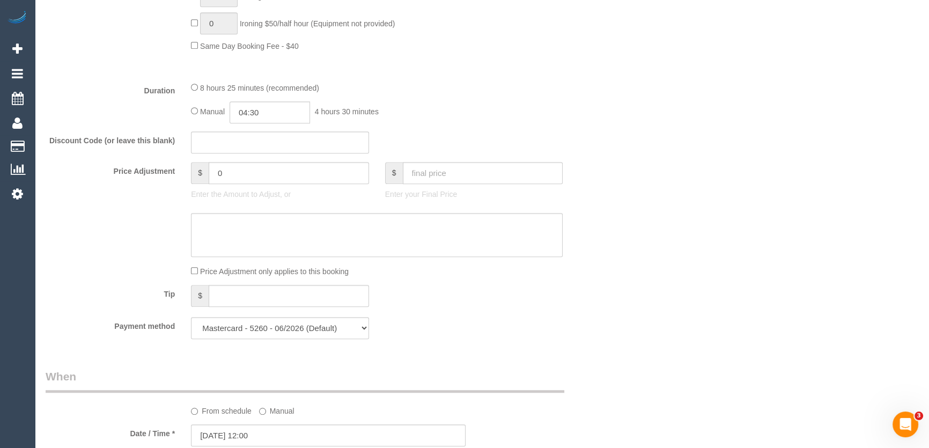
click at [488, 104] on div "Manual 04:30 4 hours 30 minutes" at bounding box center [377, 112] width 372 height 22
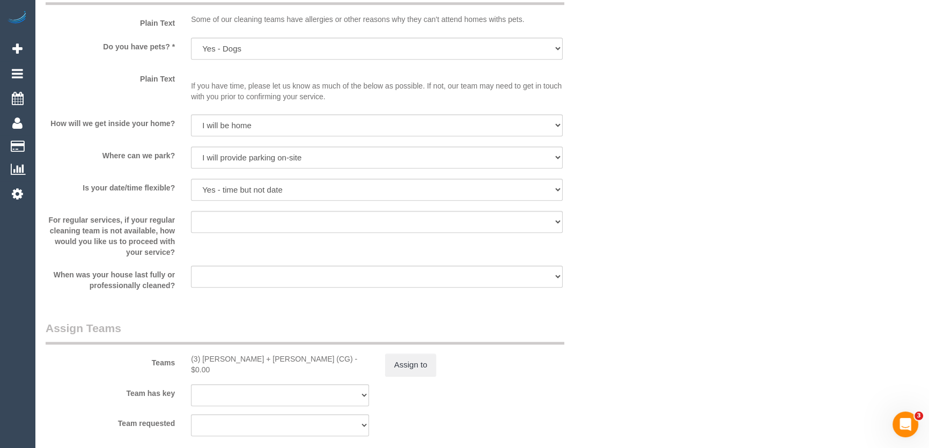
scroll to position [1463, 0]
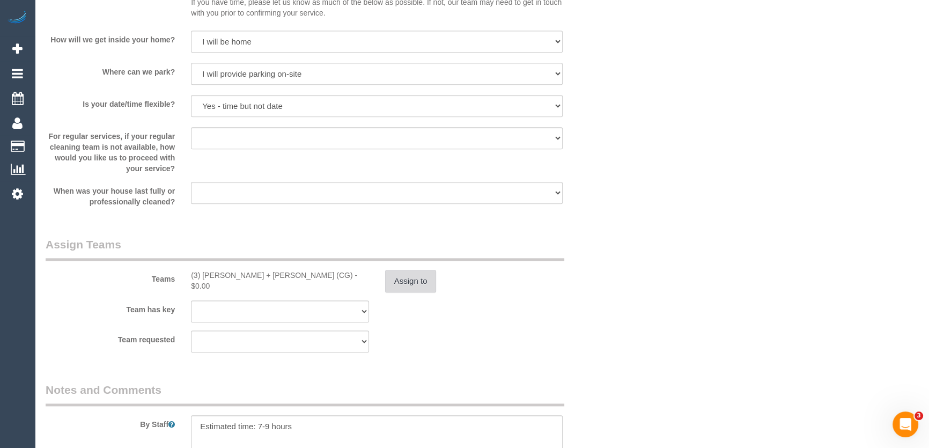
click at [409, 284] on button "Assign to" at bounding box center [411, 281] width 52 height 23
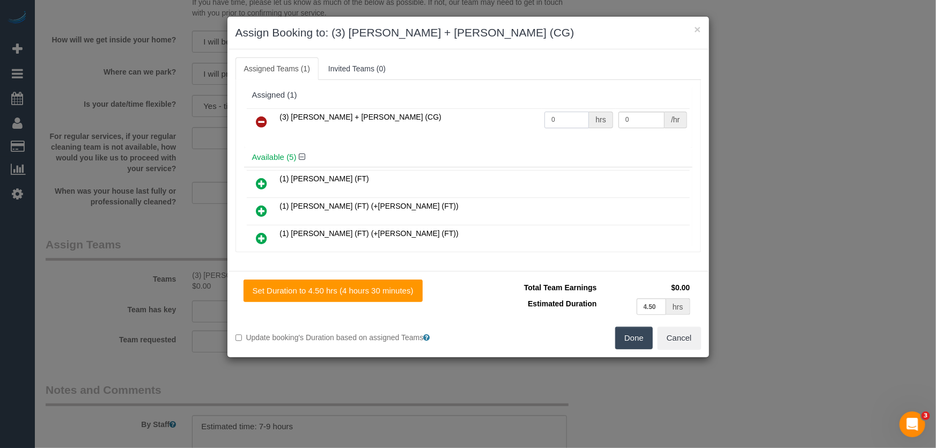
click at [559, 121] on input "0" at bounding box center [567, 120] width 45 height 17
type input "1"
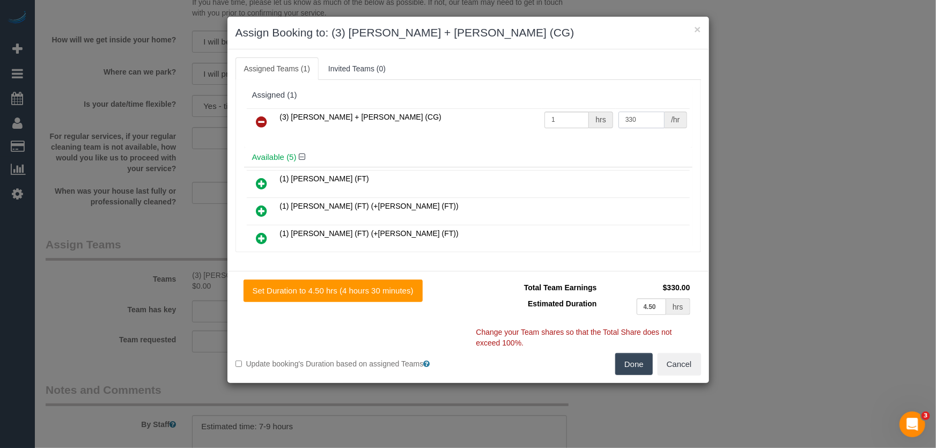
type input "330"
click at [625, 362] on button "Done" at bounding box center [635, 364] width 38 height 23
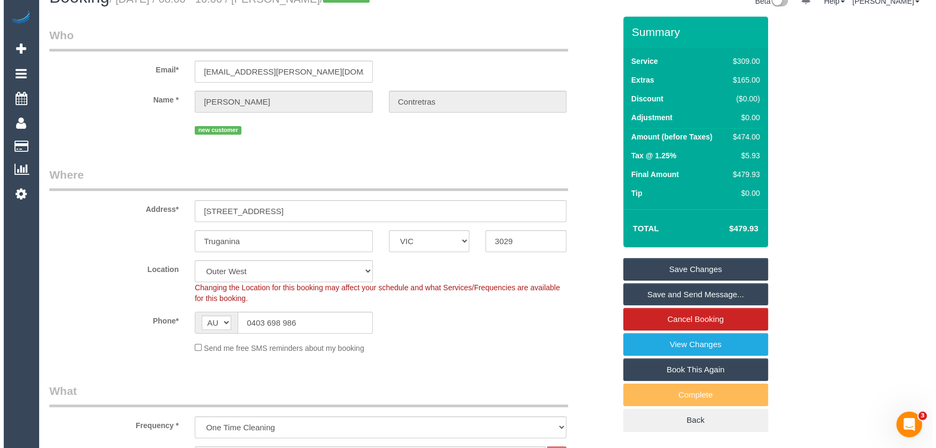
scroll to position [0, 0]
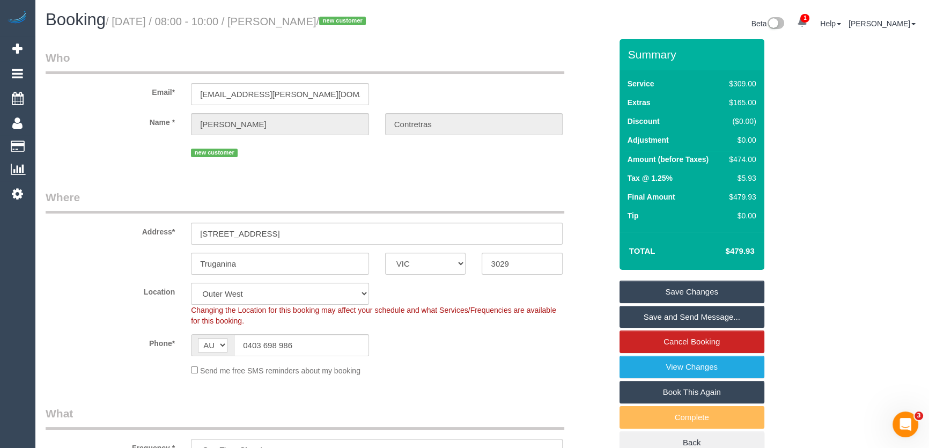
click at [290, 16] on small "/ August 29, 2025 / 08:00 - 10:00 / Priscilla Contretras / new customer" at bounding box center [237, 22] width 263 height 12
copy small "Priscilla Contretras"
click at [642, 292] on link "Save Changes" at bounding box center [692, 292] width 145 height 23
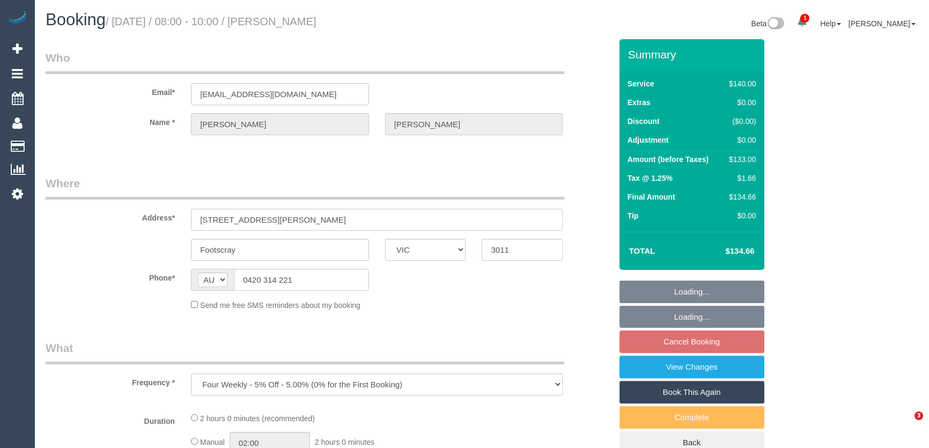
select select "VIC"
select select "string:stripe-pm_1RAkVN2GScqysDRVpdh0WCCs"
select select "number:28"
select select "number:14"
select select "number:19"
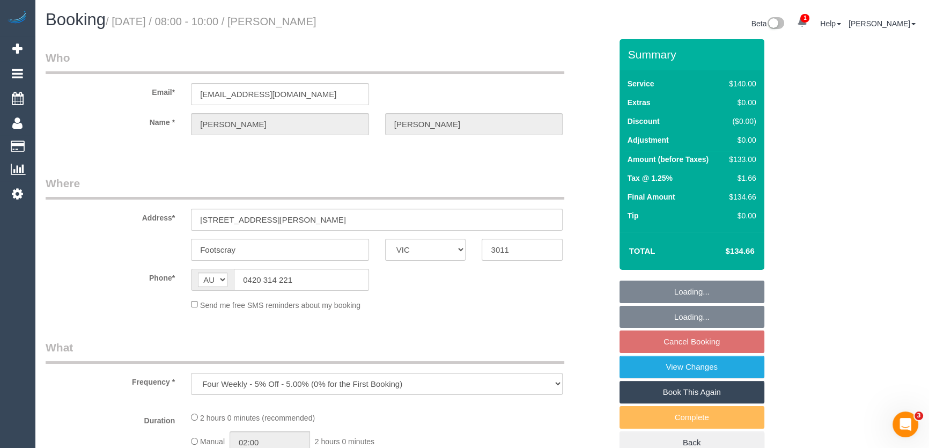
select select "number:22"
select select "number:34"
select select "number:12"
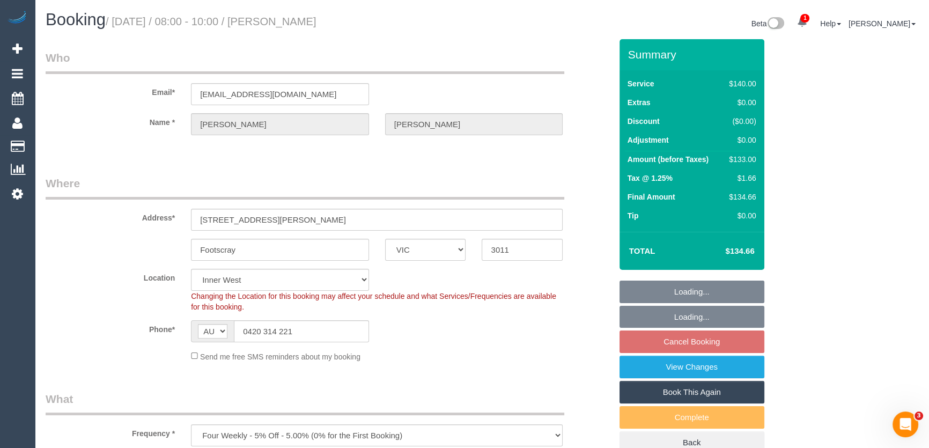
select select "object:1395"
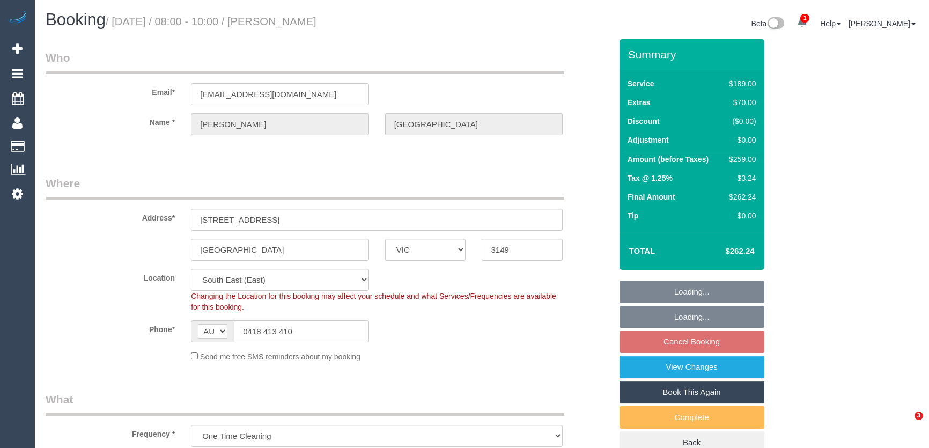
select select "VIC"
select select "string:stripe-pm_1RsvhJ2GScqysDRVq7g8kbVR"
select select "number:28"
select select "number:14"
select select "number:18"
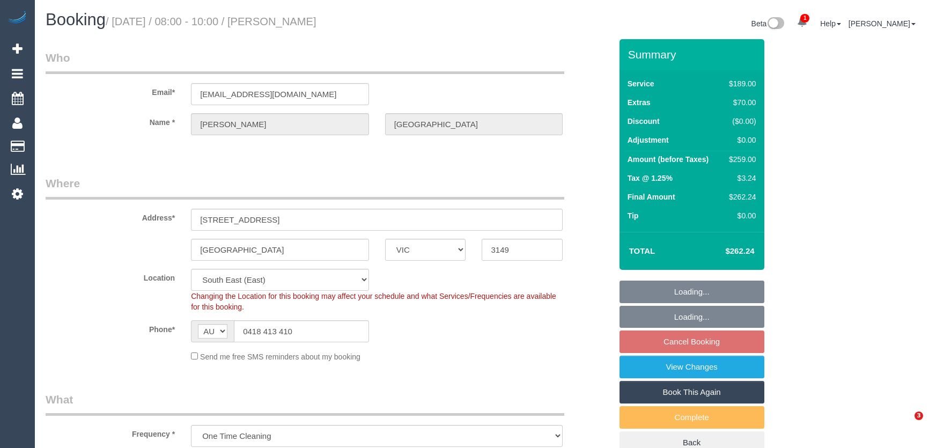
select select "number:25"
select select "number:13"
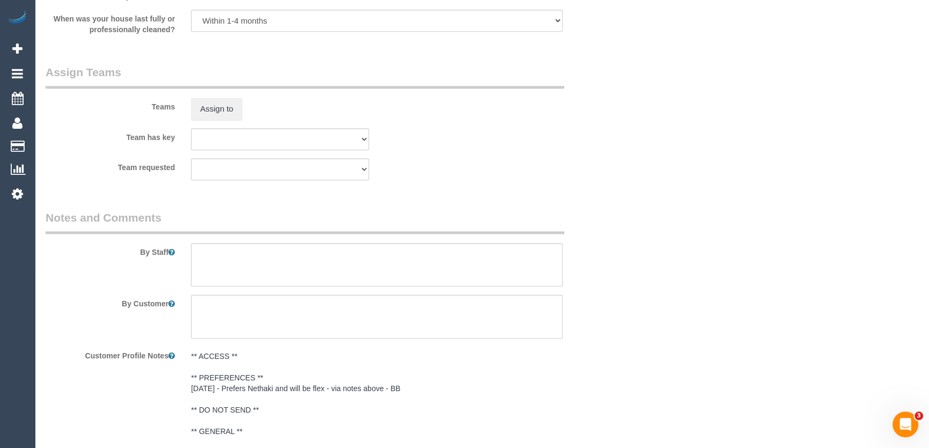
scroll to position [1707, 0]
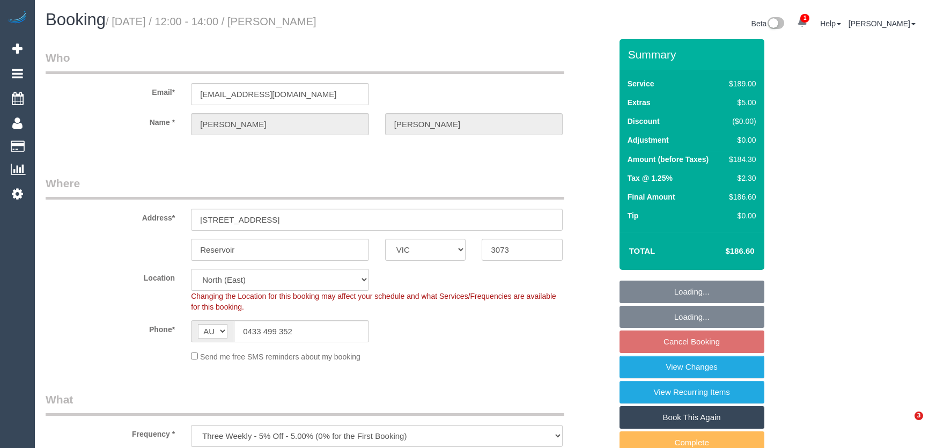
select select "VIC"
select select "number:27"
select select "number:14"
select select "number:21"
select select "number:25"
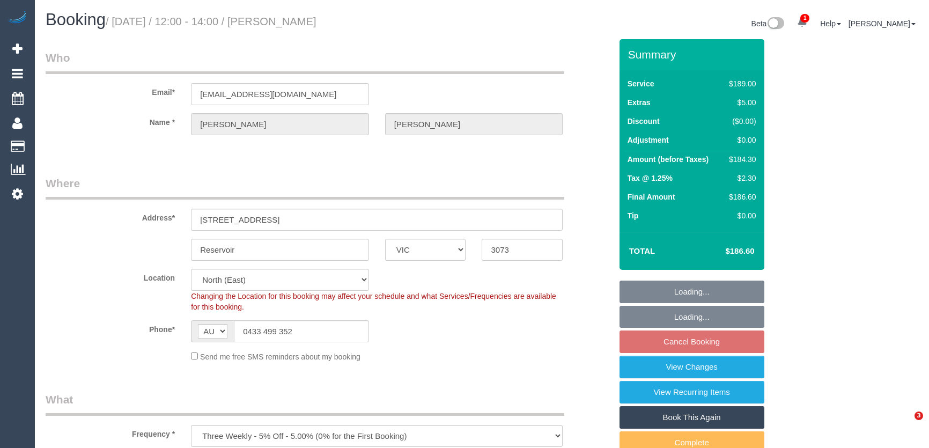
select select "number:35"
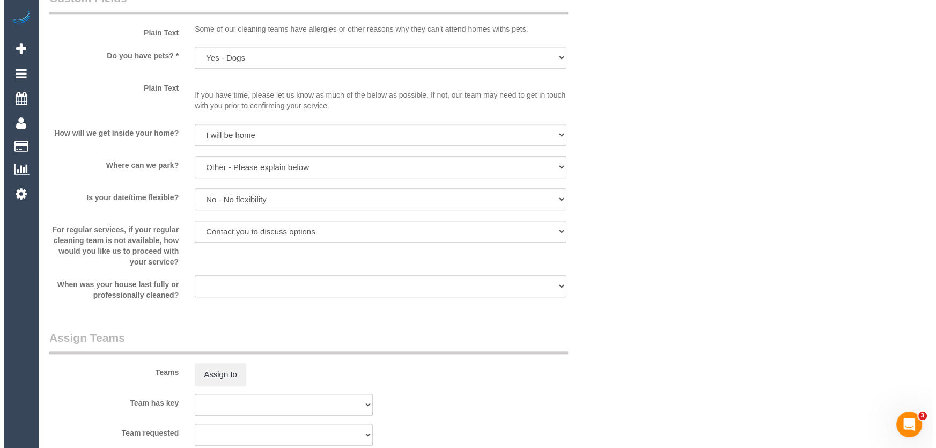
scroll to position [1366, 0]
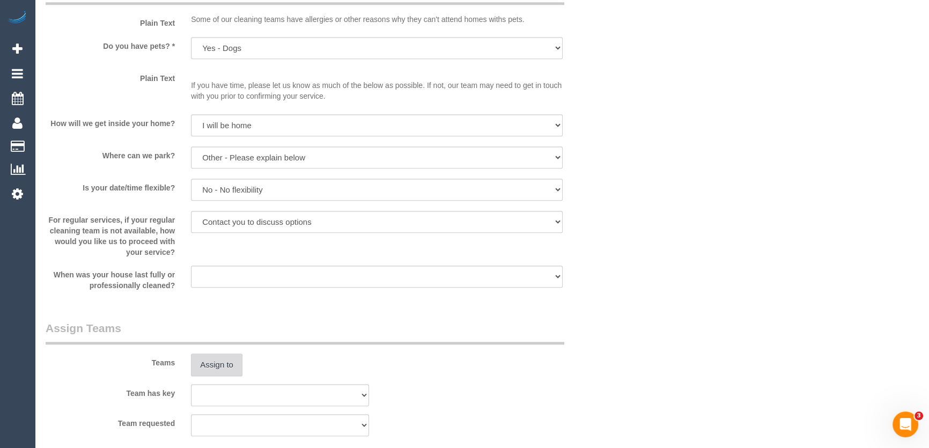
click at [209, 362] on button "Assign to" at bounding box center [217, 365] width 52 height 23
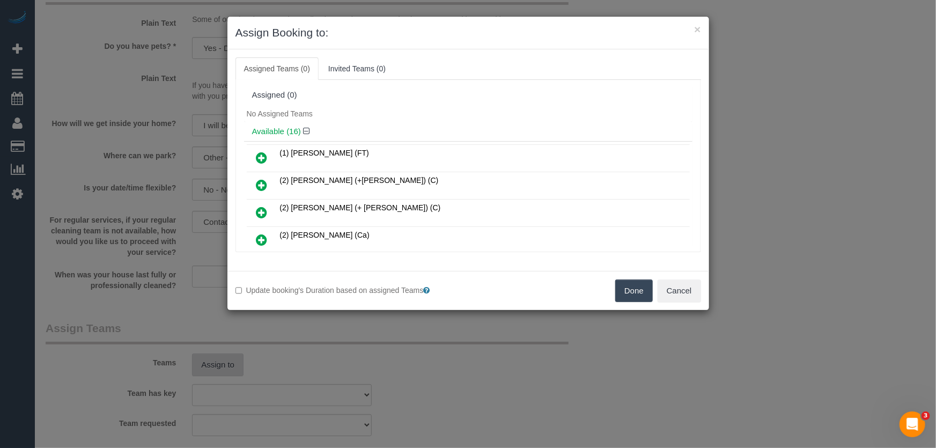
scroll to position [3118, 0]
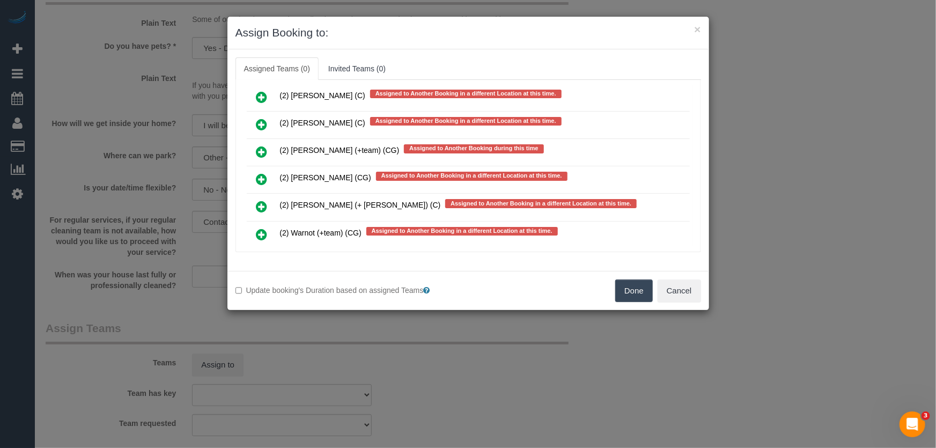
click at [263, 228] on icon at bounding box center [262, 234] width 11 height 13
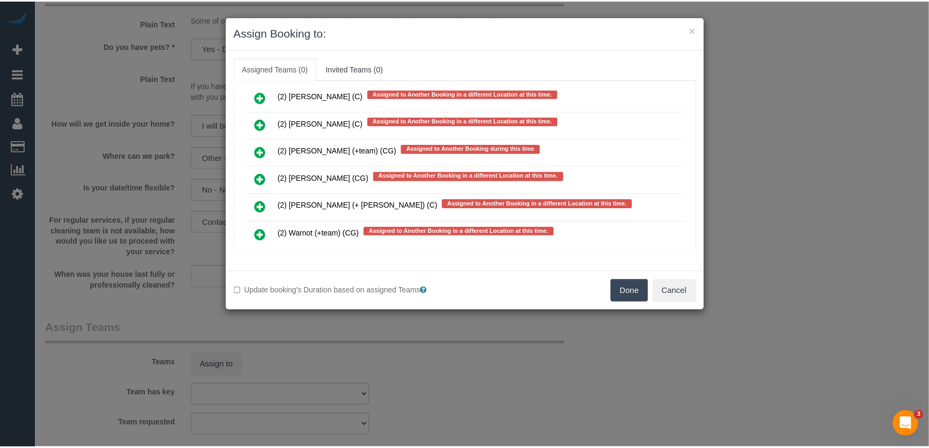
scroll to position [3147, 0]
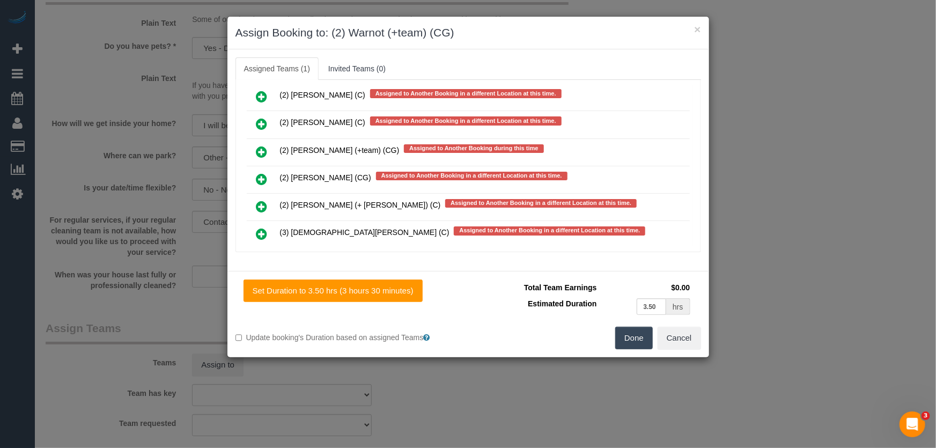
click at [631, 341] on button "Done" at bounding box center [635, 338] width 38 height 23
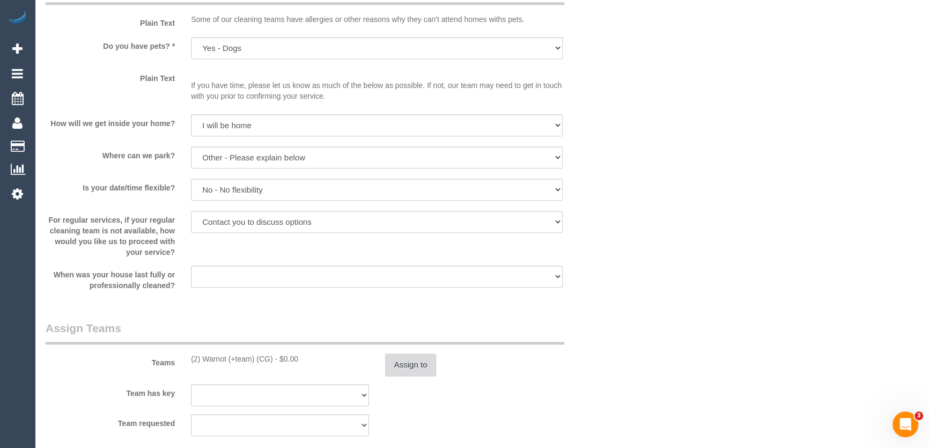
click at [419, 364] on button "Assign to" at bounding box center [411, 365] width 52 height 23
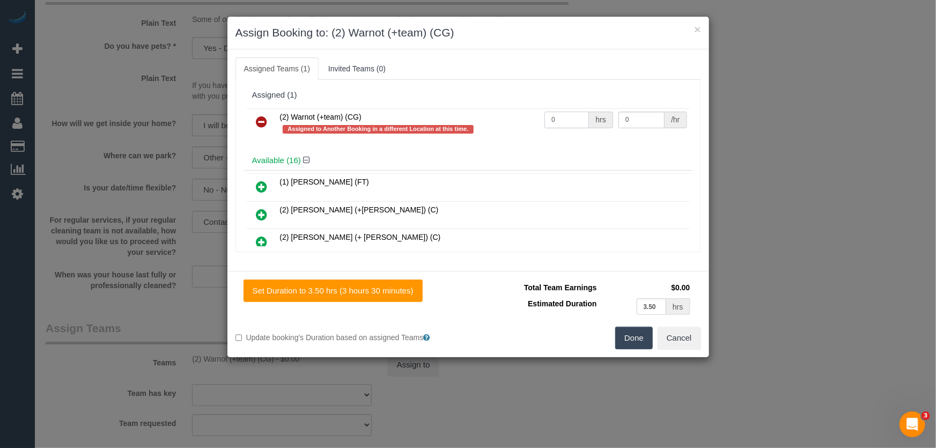
click at [562, 126] on input "0" at bounding box center [567, 120] width 45 height 17
type input "1"
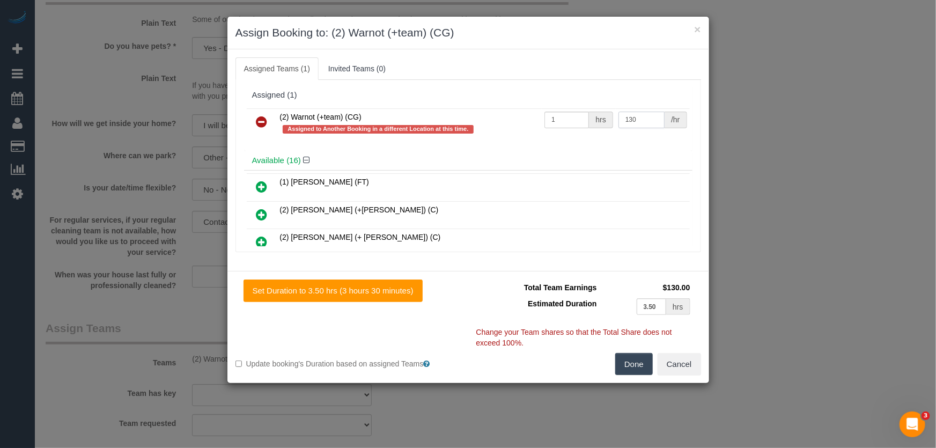
type input "130"
click at [638, 364] on button "Done" at bounding box center [635, 364] width 38 height 23
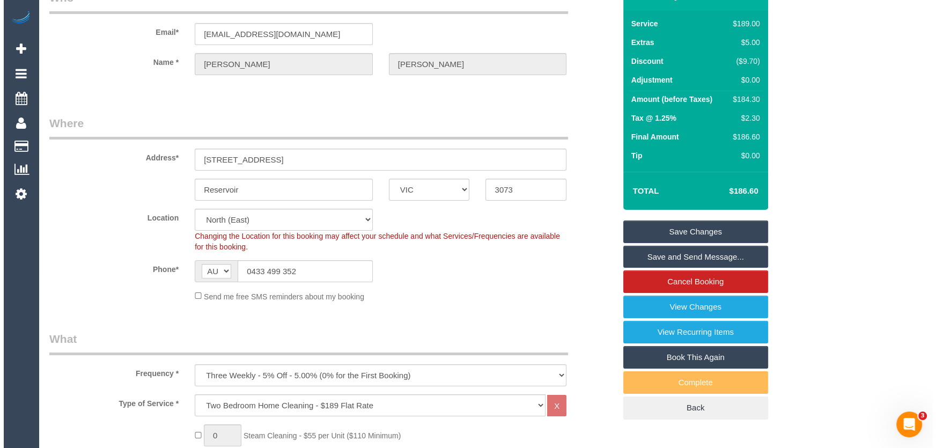
scroll to position [0, 0]
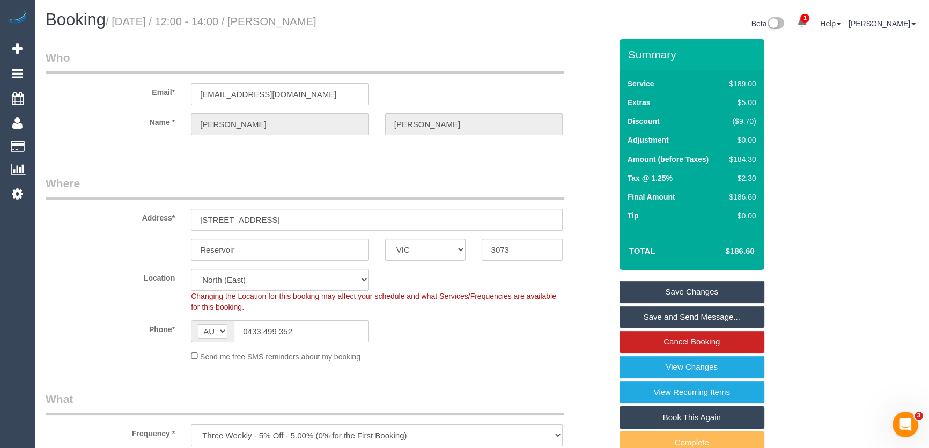
click at [286, 23] on small "/ August 29, 2025 / 12:00 - 14:00 / Emma Tucceri" at bounding box center [211, 22] width 211 height 12
copy small "Emma Tucceri"
click at [683, 318] on link "Save and Send Message..." at bounding box center [692, 317] width 145 height 23
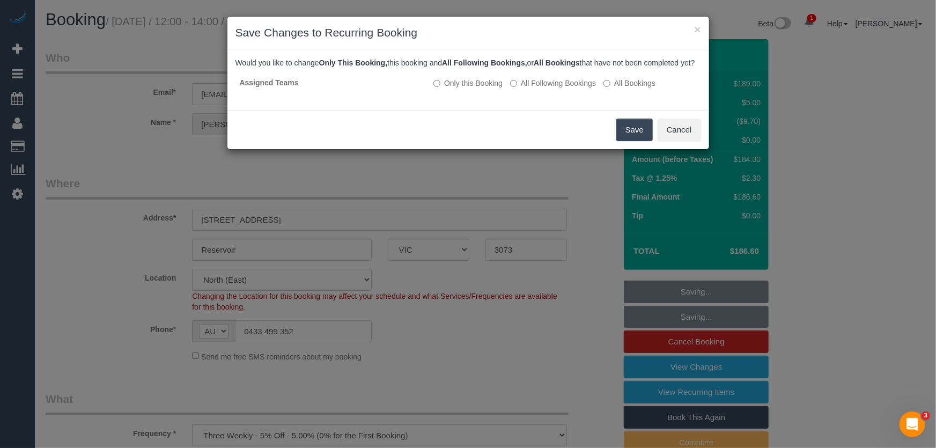
click at [625, 141] on button "Save" at bounding box center [635, 130] width 36 height 23
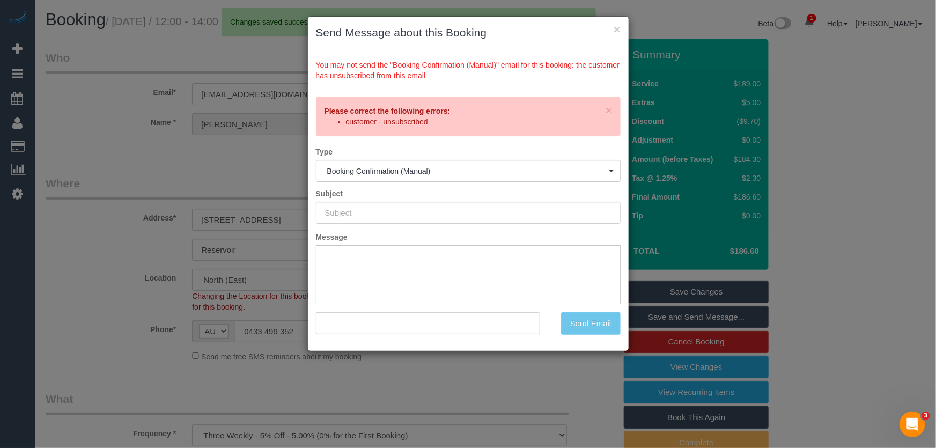
click at [521, 386] on div "× Send Message about this Booking You may not send the "Booking Confirmation (M…" at bounding box center [468, 224] width 936 height 448
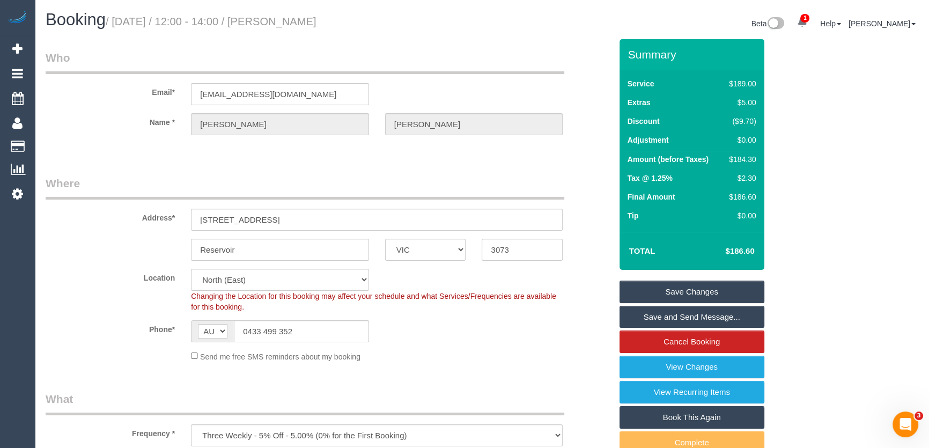
click at [692, 293] on link "Save Changes" at bounding box center [692, 292] width 145 height 23
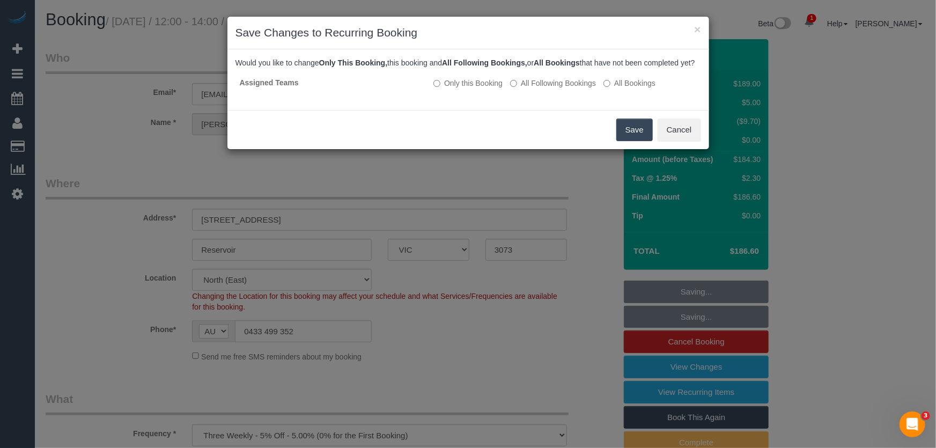
click at [629, 141] on button "Save" at bounding box center [635, 130] width 36 height 23
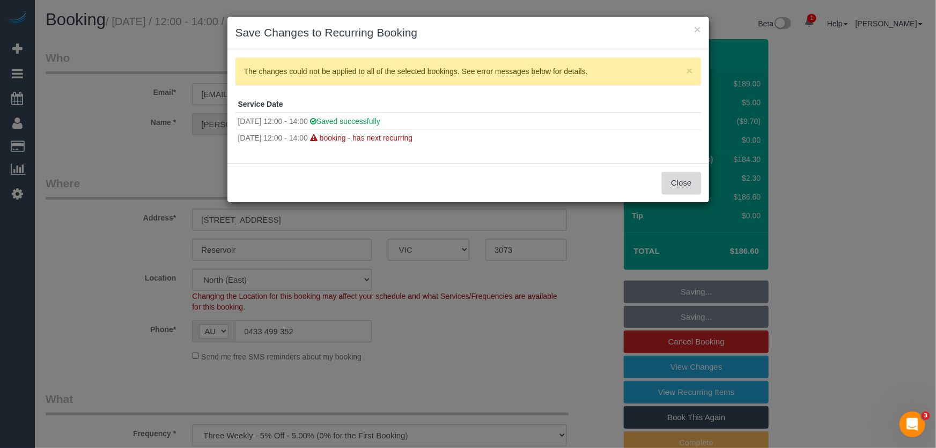
click at [677, 188] on button "Close" at bounding box center [681, 183] width 39 height 23
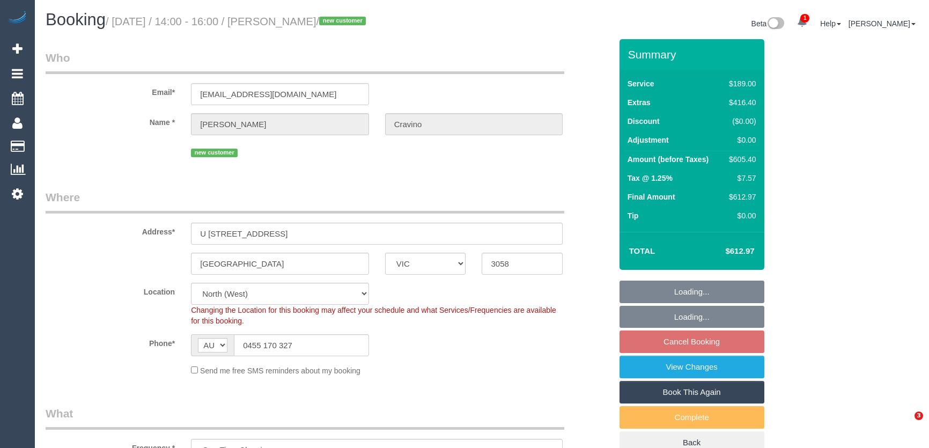
select select "VIC"
select select "number:27"
select select "number:14"
select select "number:21"
select select "number:24"
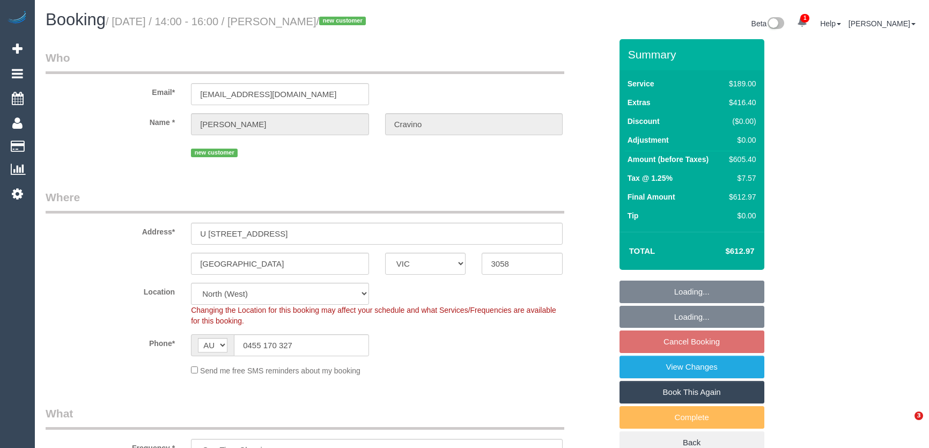
select select "number:13"
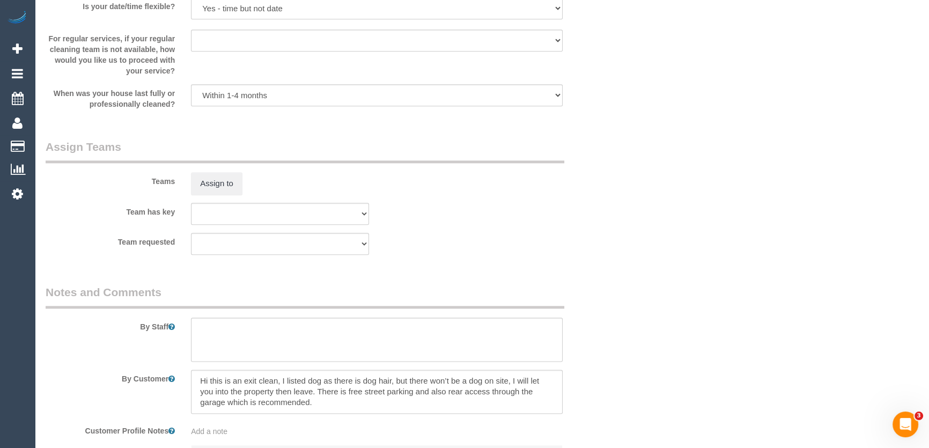
scroll to position [1686, 0]
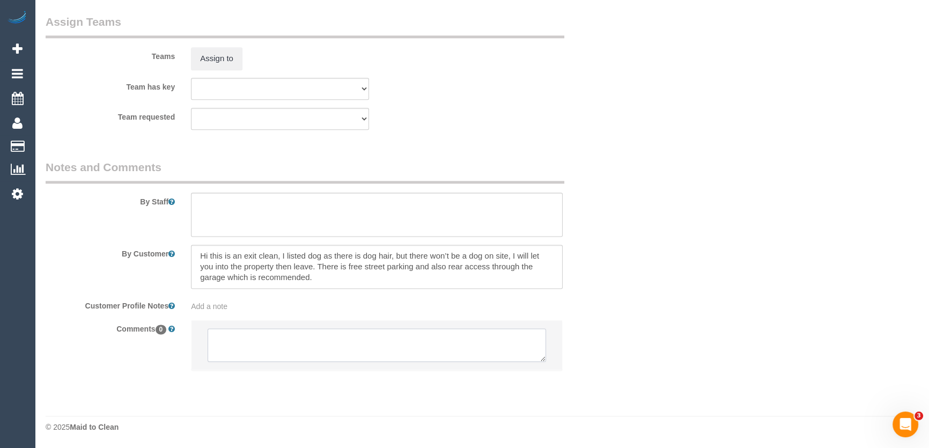
click at [413, 334] on textarea at bounding box center [377, 344] width 339 height 33
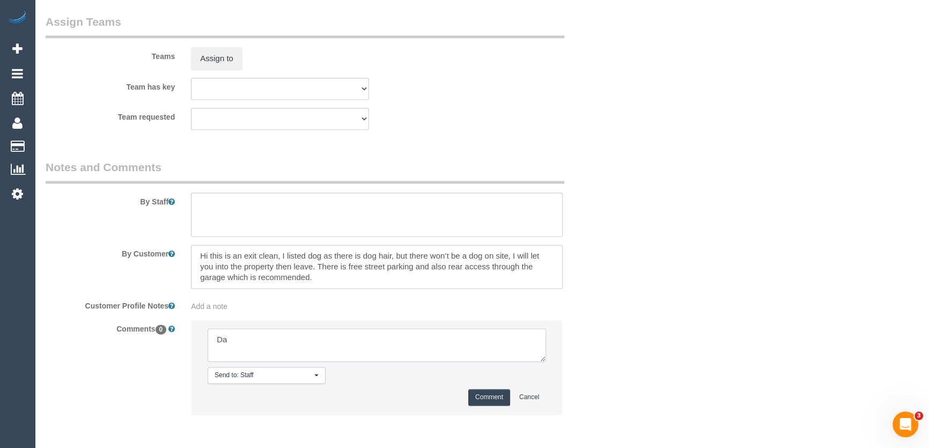
type textarea "D"
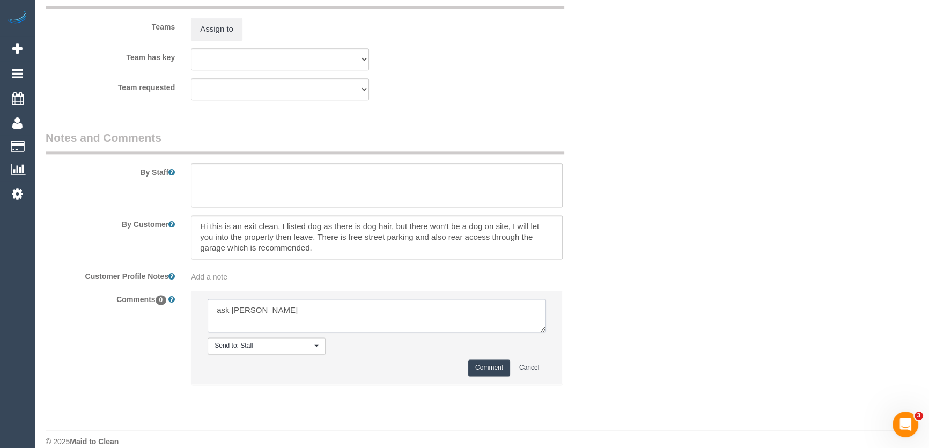
scroll to position [1730, 0]
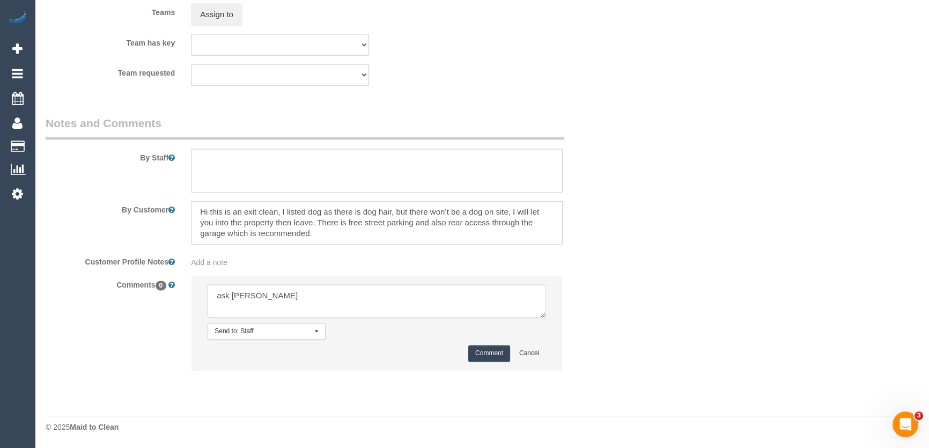
type textarea "ask [PERSON_NAME]"
click at [495, 355] on button "Comment" at bounding box center [489, 353] width 42 height 17
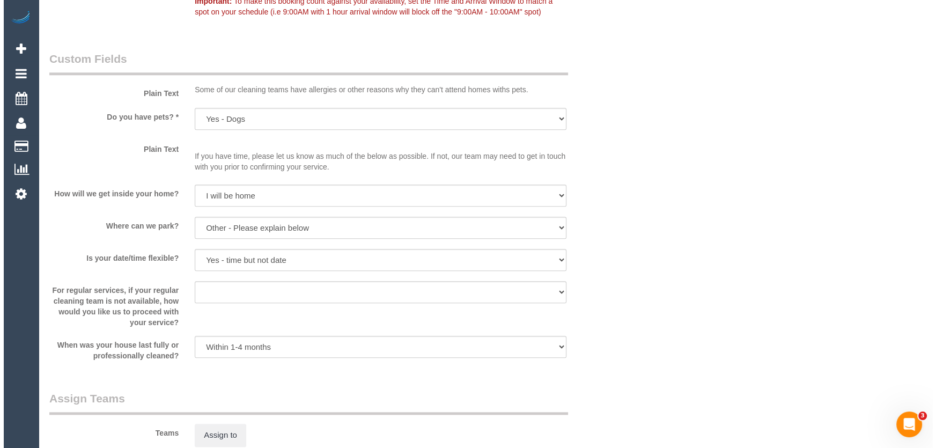
scroll to position [1512, 0]
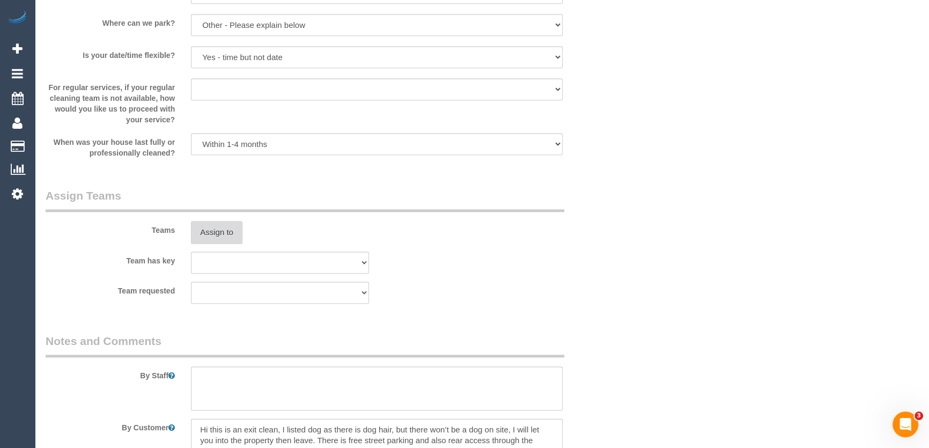
click at [217, 238] on button "Assign to" at bounding box center [217, 232] width 52 height 23
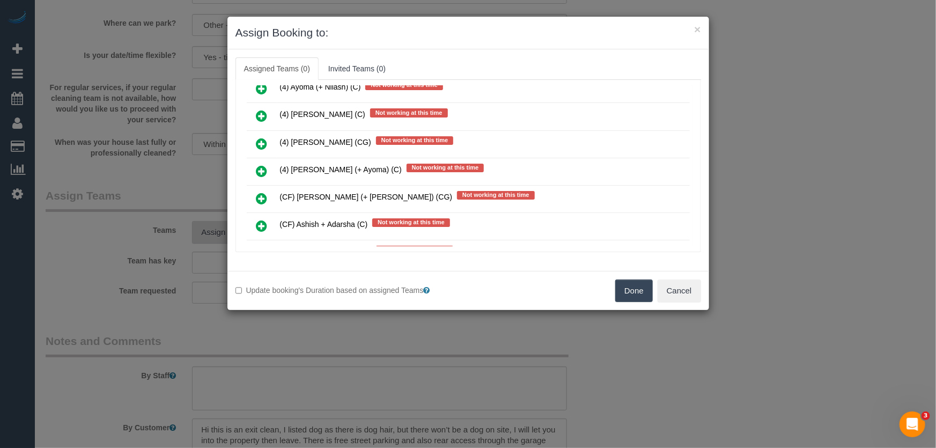
scroll to position [3019, 0]
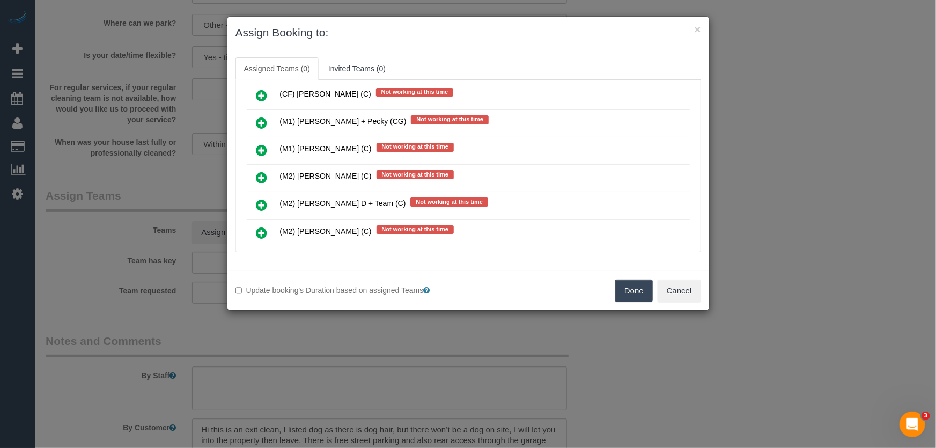
click at [259, 226] on icon at bounding box center [262, 232] width 11 height 13
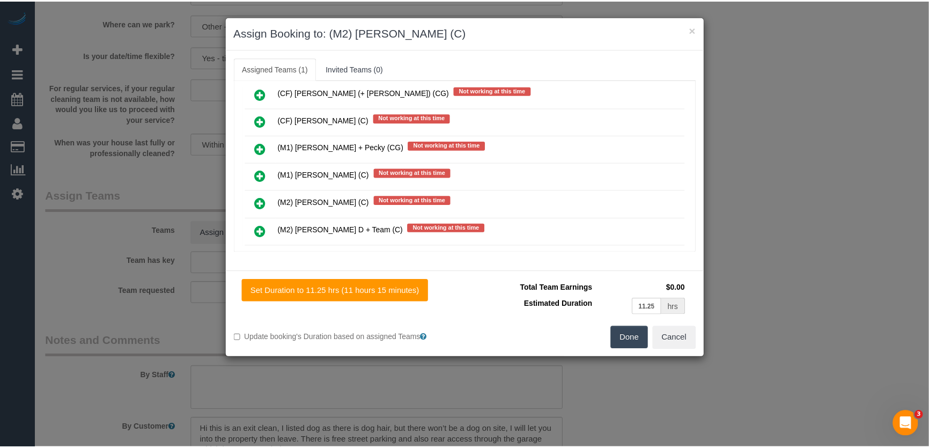
scroll to position [3044, 0]
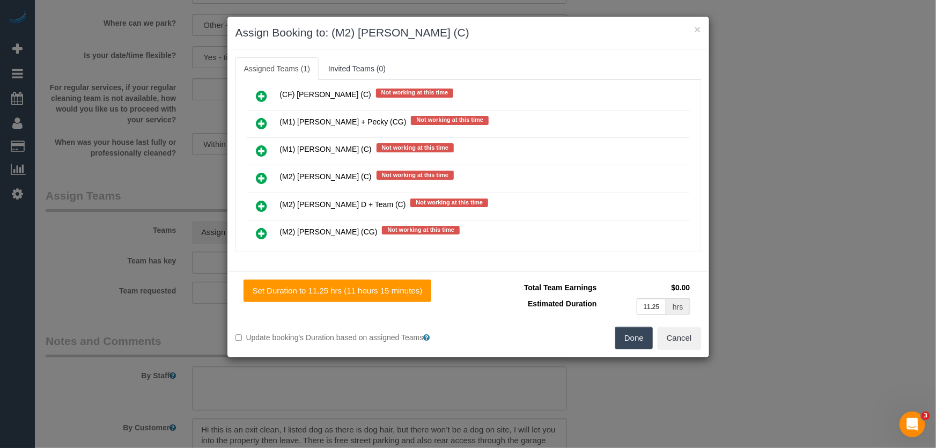
click at [637, 339] on button "Done" at bounding box center [635, 338] width 38 height 23
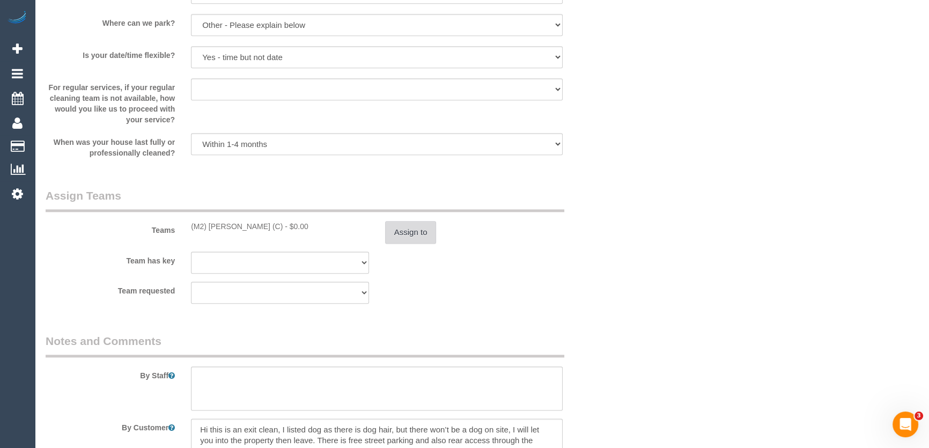
click at [421, 237] on button "Assign to" at bounding box center [411, 232] width 52 height 23
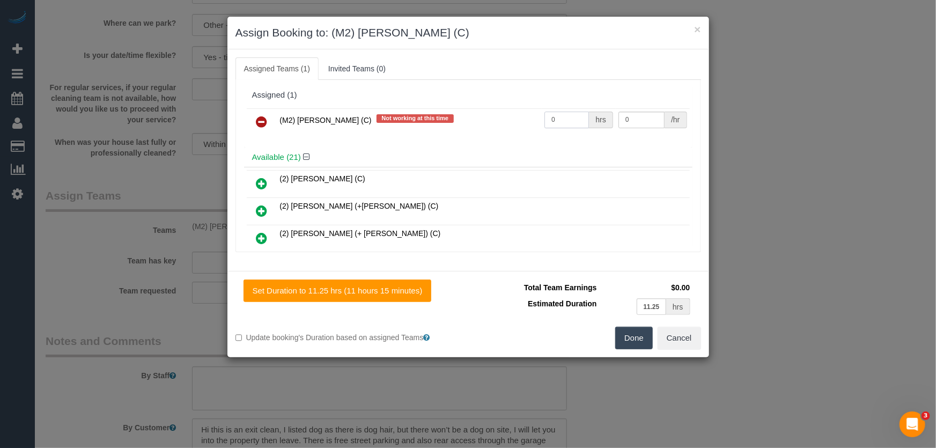
click at [560, 120] on input "0" at bounding box center [567, 120] width 45 height 17
type input "1"
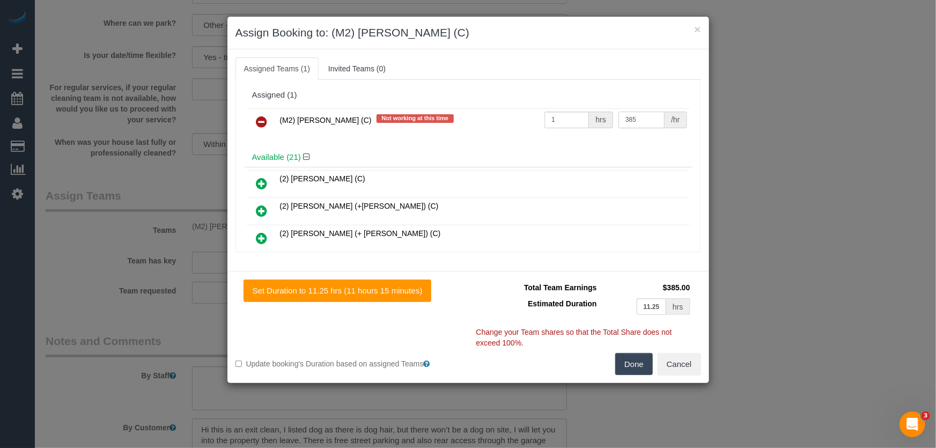
type input "385"
click at [625, 368] on button "Done" at bounding box center [635, 364] width 38 height 23
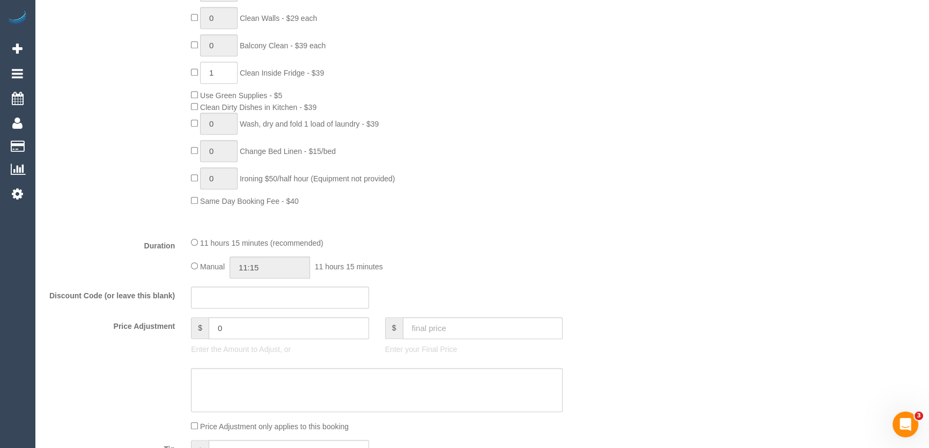
scroll to position [683, 0]
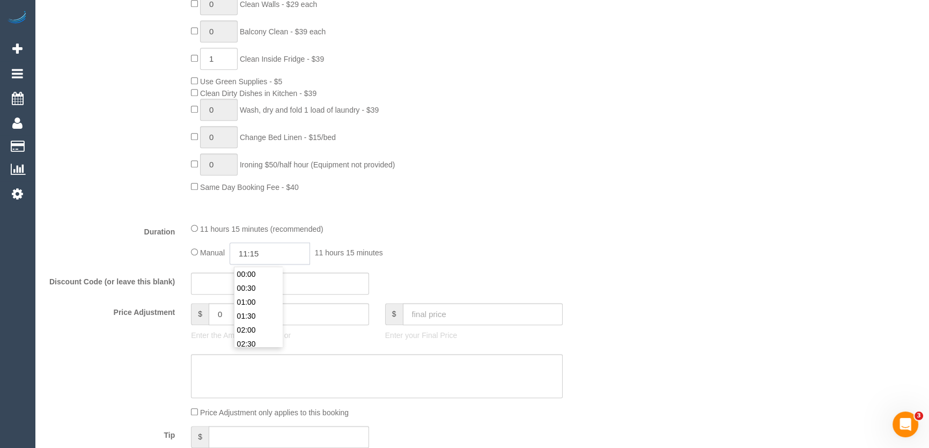
click at [276, 251] on input "11:15" at bounding box center [270, 254] width 80 height 22
type input "10:00"
click at [254, 299] on li "10:00" at bounding box center [259, 300] width 48 height 14
click at [397, 252] on div "Manual 10:00 10 hours 0 minutes" at bounding box center [377, 254] width 372 height 22
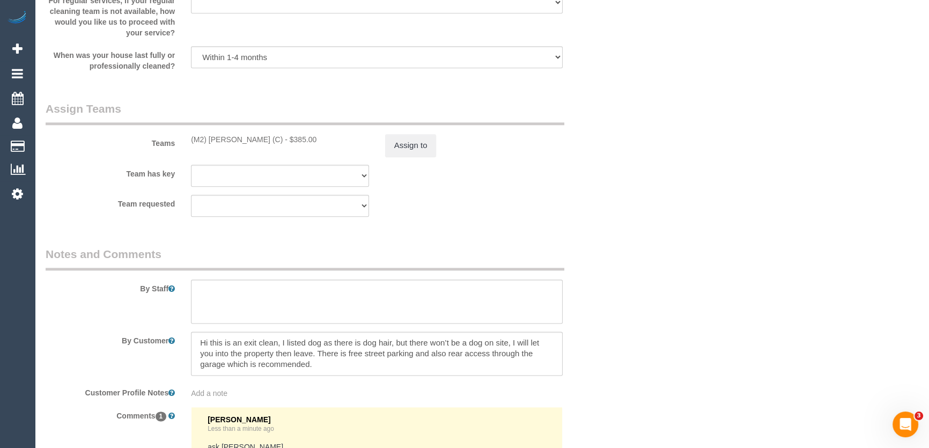
scroll to position [1610, 0]
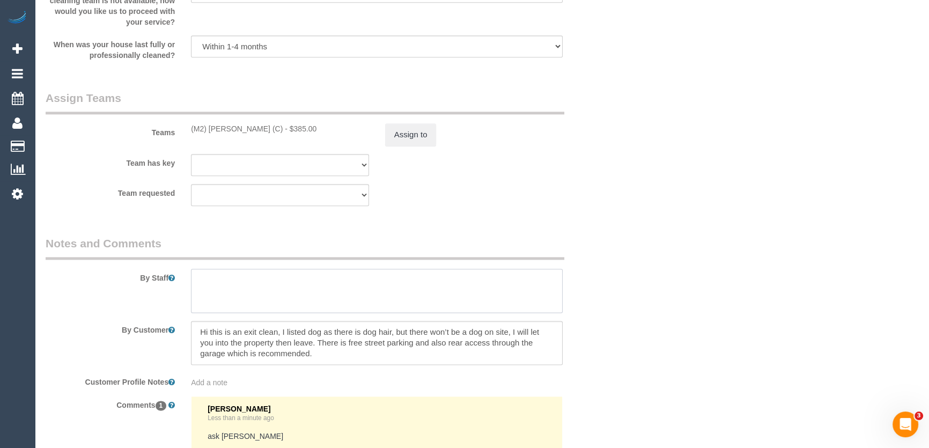
click at [235, 283] on textarea at bounding box center [377, 291] width 372 height 44
type textarea "Estimated time: 7-9 hours + Steam Cleaning"
click at [472, 214] on fieldset "Assign Teams Teams (M2) Darshan Gevariya (C) - $385.00 Assign to Team has key (…" at bounding box center [329, 152] width 566 height 124
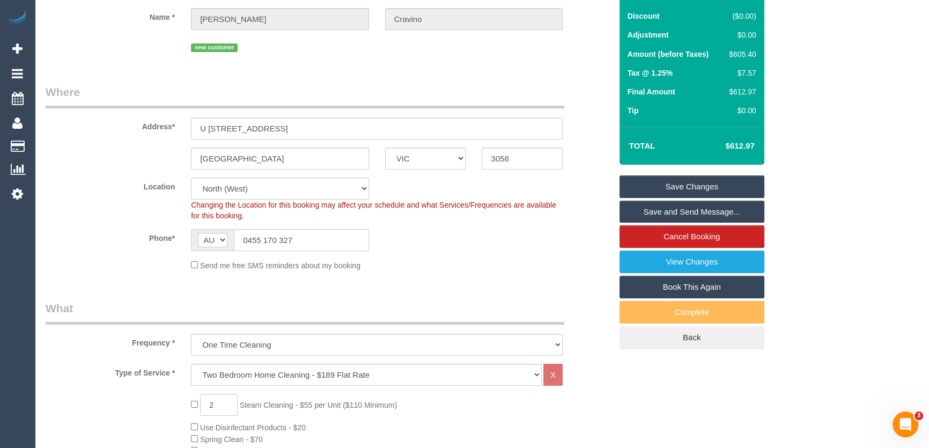
scroll to position [0, 0]
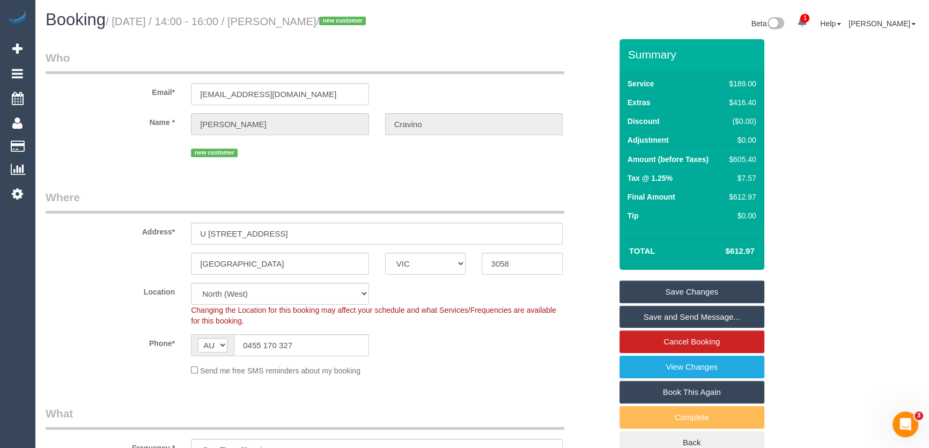
click at [280, 20] on small "/ August 29, 2025 / 14:00 - 16:00 / Amy Cravino / new customer" at bounding box center [237, 22] width 263 height 12
copy small "Amy Cravino"
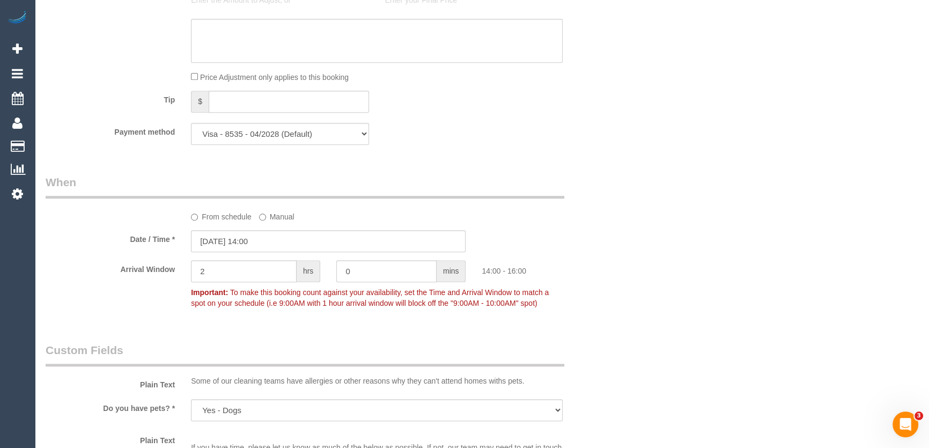
scroll to position [1122, 0]
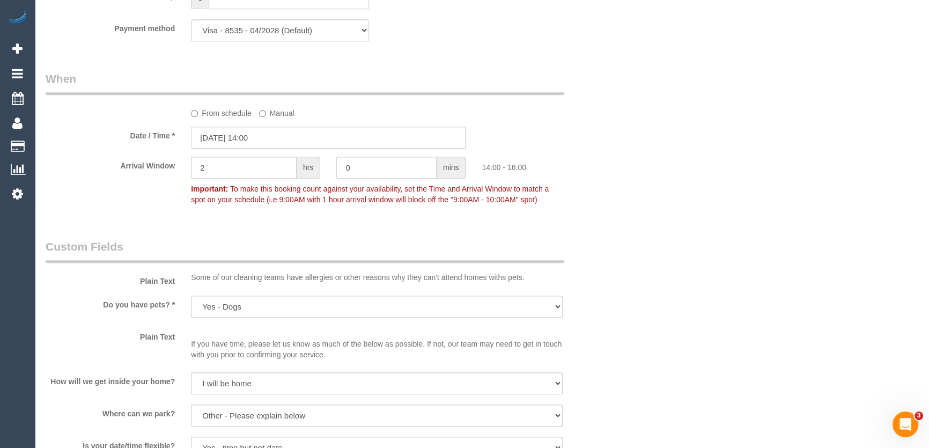
click at [276, 141] on input "29/08/2025 14:00" at bounding box center [328, 138] width 275 height 22
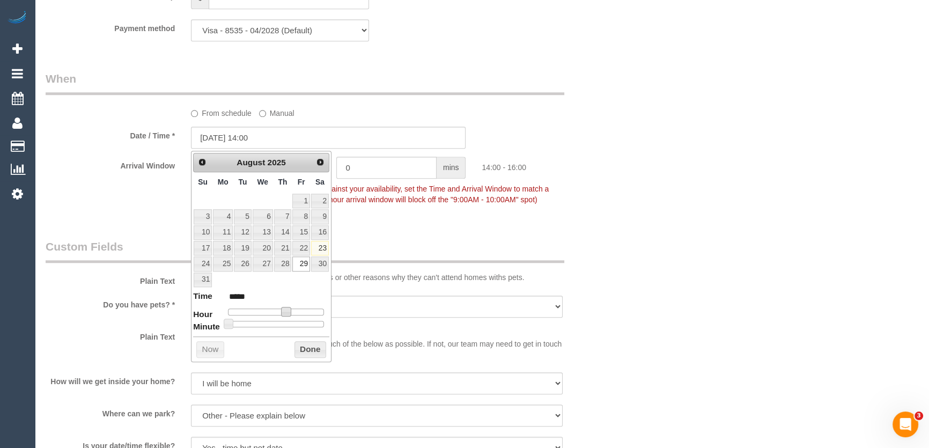
type input "29/08/2025 13:00"
type input "*****"
type input "[DATE] 12:00"
type input "*****"
type input "[DATE] 11:00"
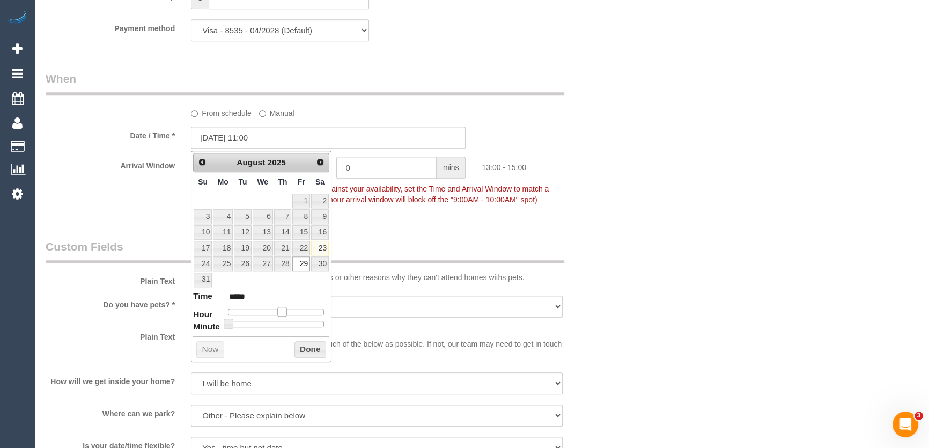
type input "*****"
type input "[DATE] 10:00"
type input "*****"
type input "[DATE] 09:00"
type input "*****"
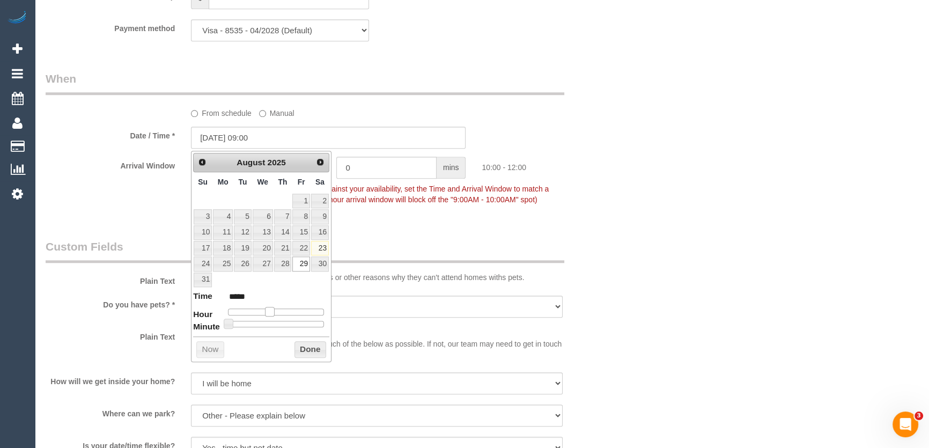
type input "[DATE] 08:00"
type input "*****"
type input "29/08/2025 07:00"
type input "*****"
type input "[DATE] 08:00"
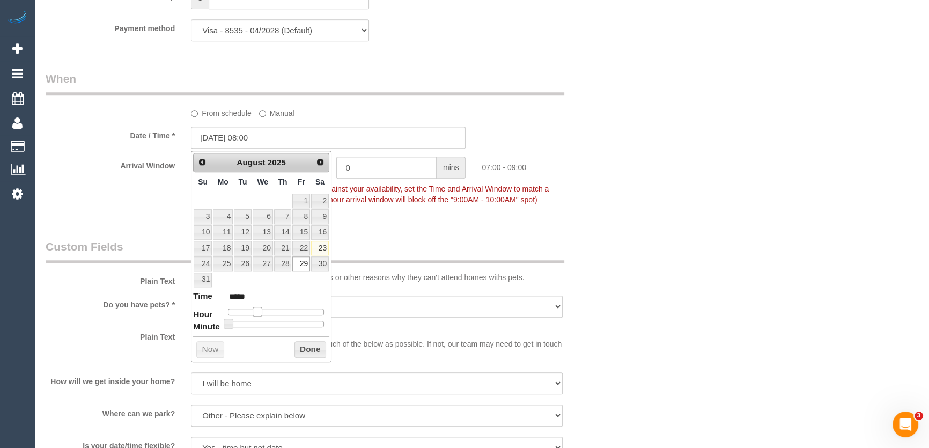
type input "*****"
drag, startPoint x: 287, startPoint y: 308, endPoint x: 262, endPoint y: 309, distance: 24.7
click at [262, 309] on span at bounding box center [262, 312] width 10 height 10
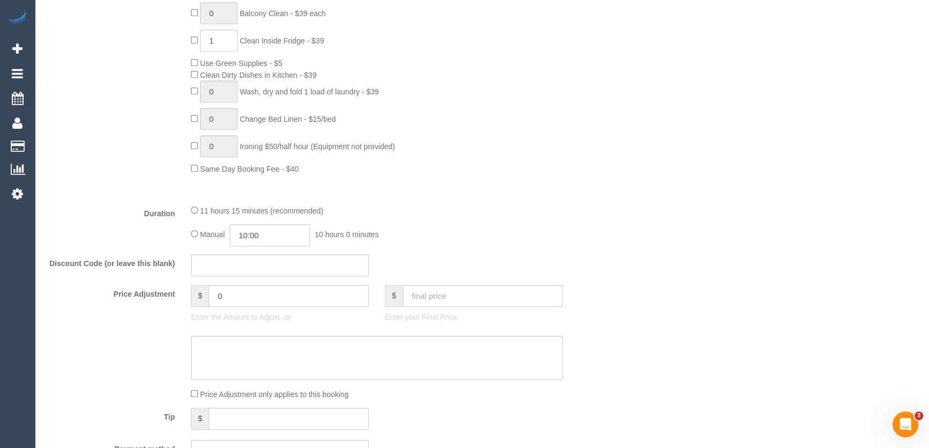
scroll to position [537, 0]
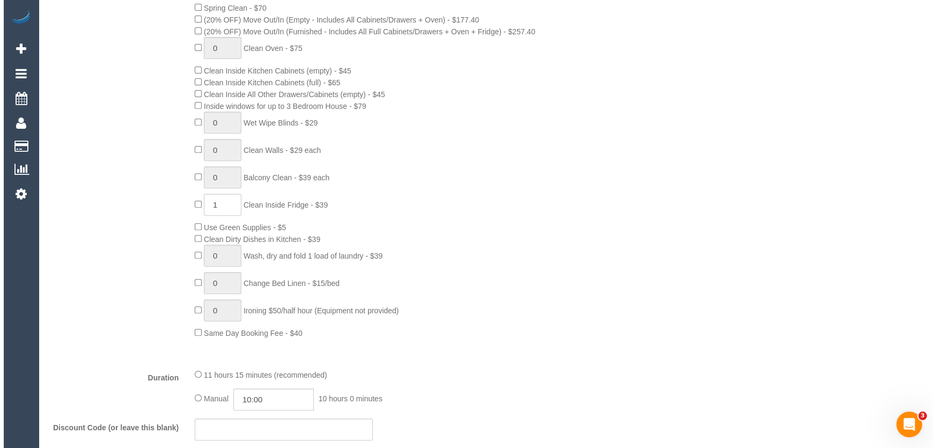
scroll to position [0, 0]
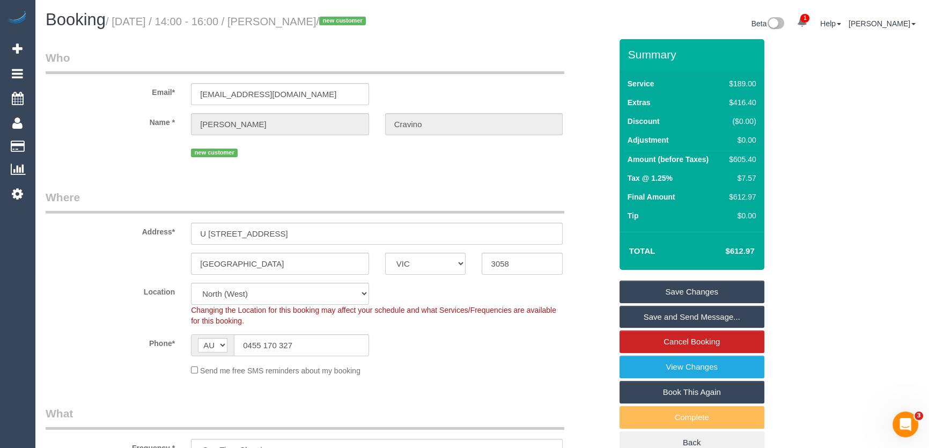
click at [698, 288] on link "Save Changes" at bounding box center [692, 292] width 145 height 23
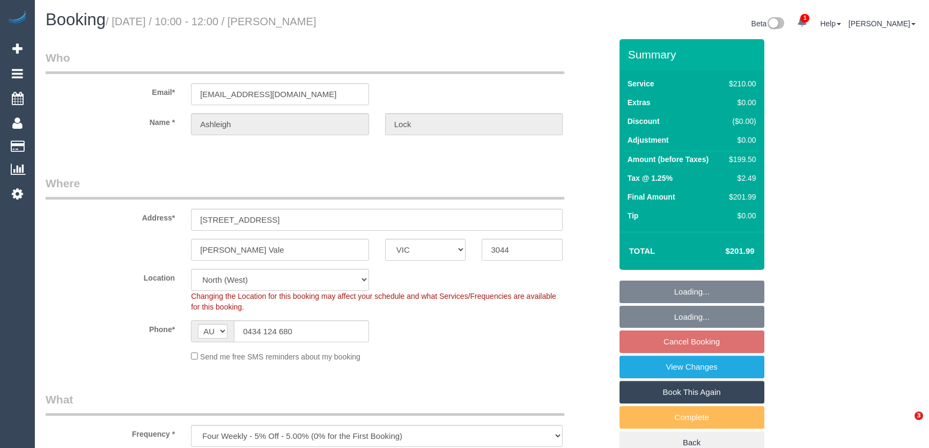
select select "VIC"
select select "180"
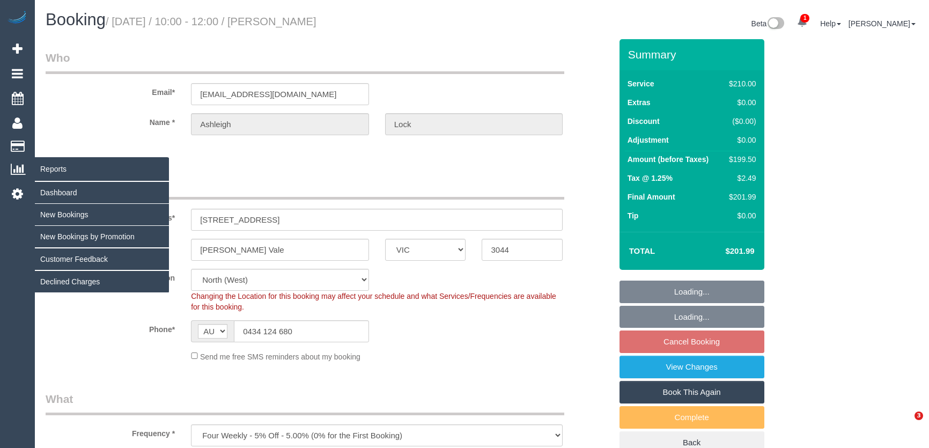
select select "object:1649"
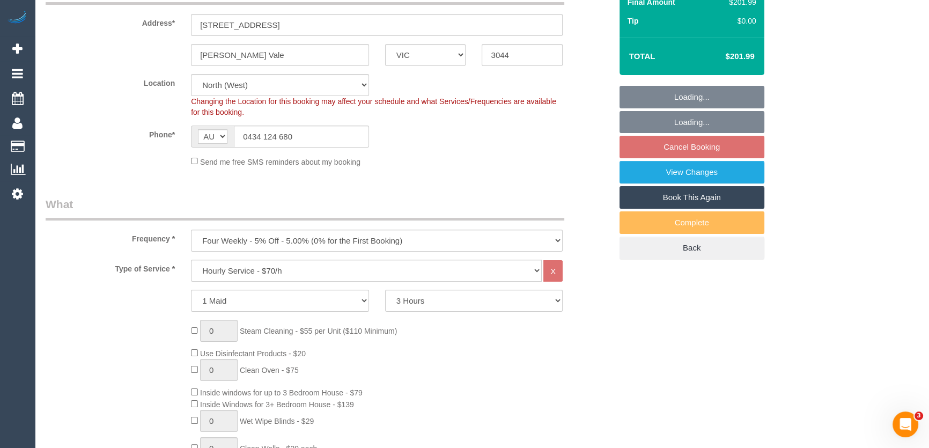
select select "number:27"
select select "number:14"
select select "number:19"
select select "number:22"
select select "number:34"
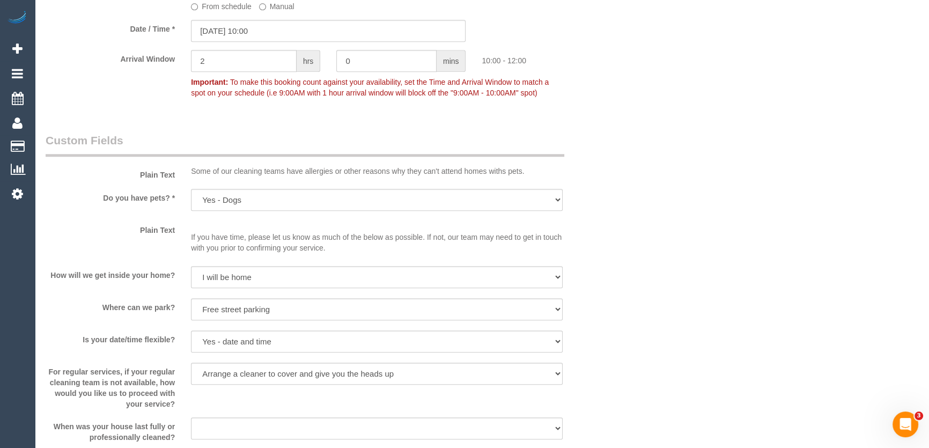
scroll to position [1122, 0]
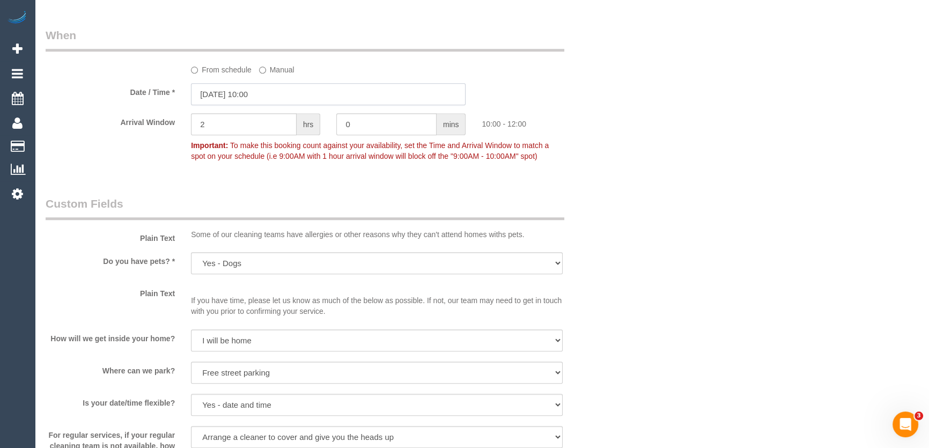
click at [281, 96] on input "[DATE] 10:00" at bounding box center [328, 94] width 275 height 22
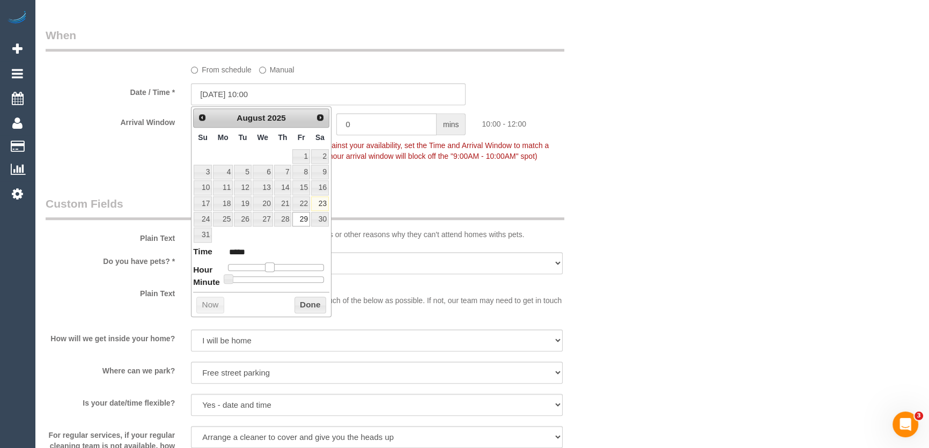
type input "[DATE] 09:00"
type input "*****"
type input "[DATE] 08:00"
type input "*****"
type input "29/08/2025 07:00"
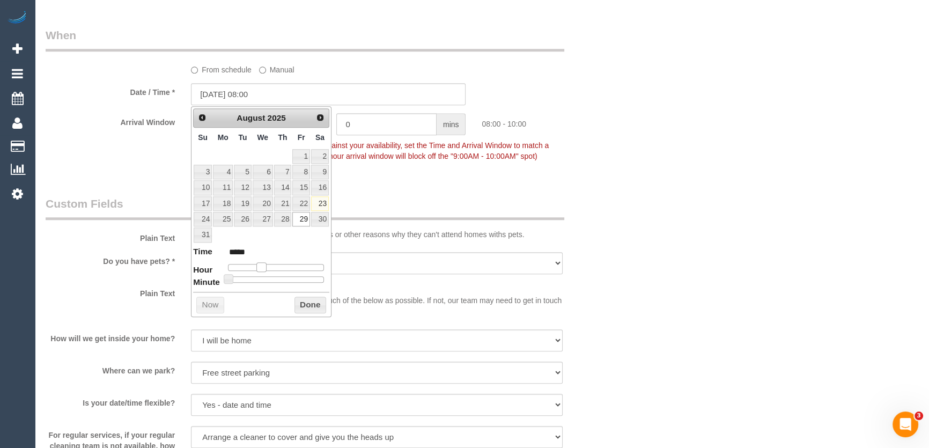
type input "*****"
drag, startPoint x: 269, startPoint y: 263, endPoint x: 259, endPoint y: 265, distance: 10.4
click at [259, 265] on span at bounding box center [258, 267] width 10 height 10
type input "[DATE] 08:00"
type input "*****"
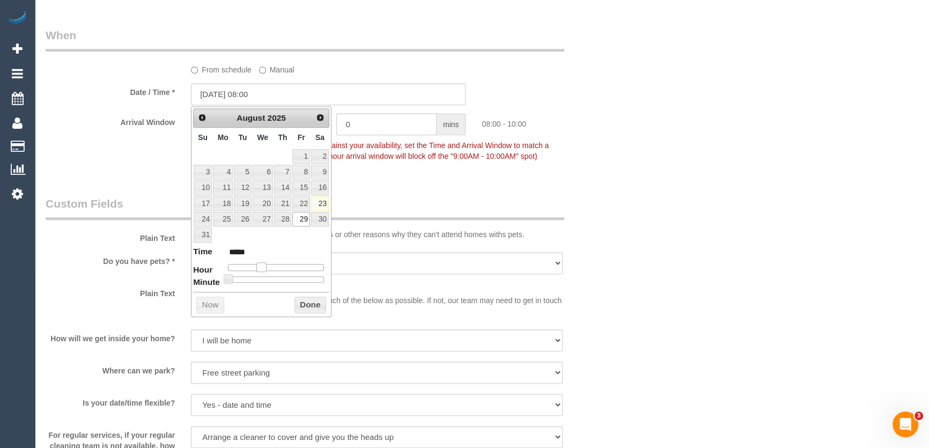
click at [260, 265] on span at bounding box center [262, 267] width 10 height 10
click at [400, 186] on div "Who Email* ashleigh.lock@hotmail.co.uk Name * Ashleigh Lock Where Address* 131 …" at bounding box center [329, 86] width 582 height 2336
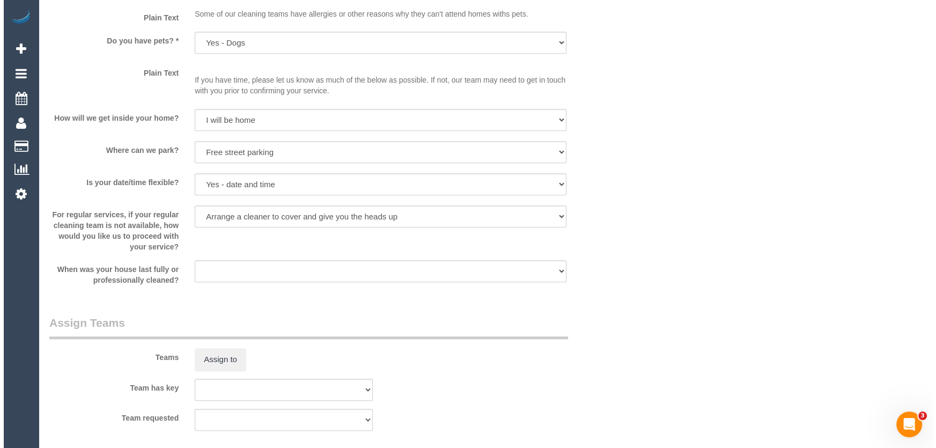
scroll to position [1415, 0]
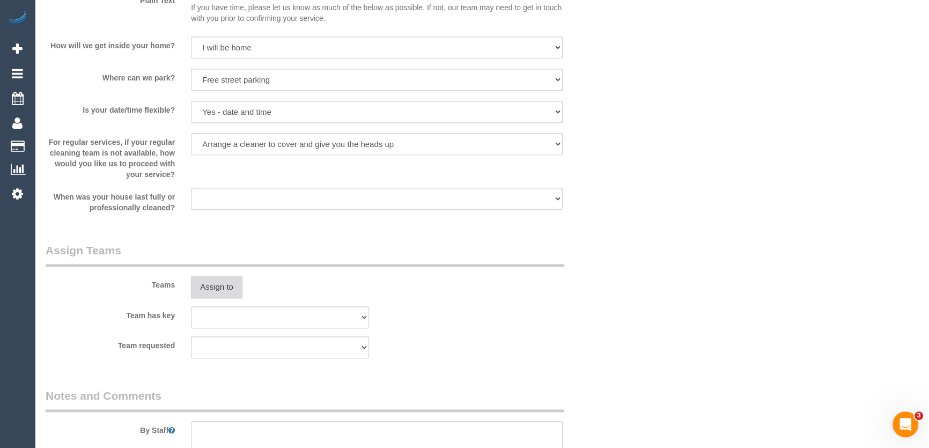
click at [214, 285] on button "Assign to" at bounding box center [217, 287] width 52 height 23
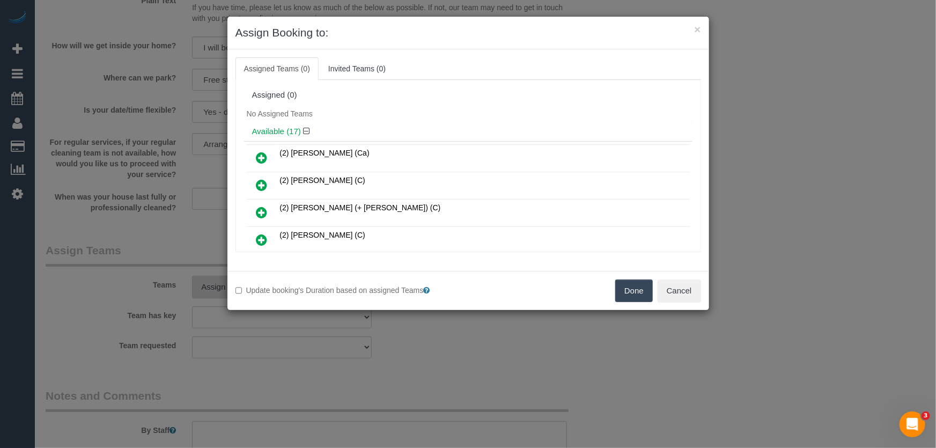
scroll to position [336, 0]
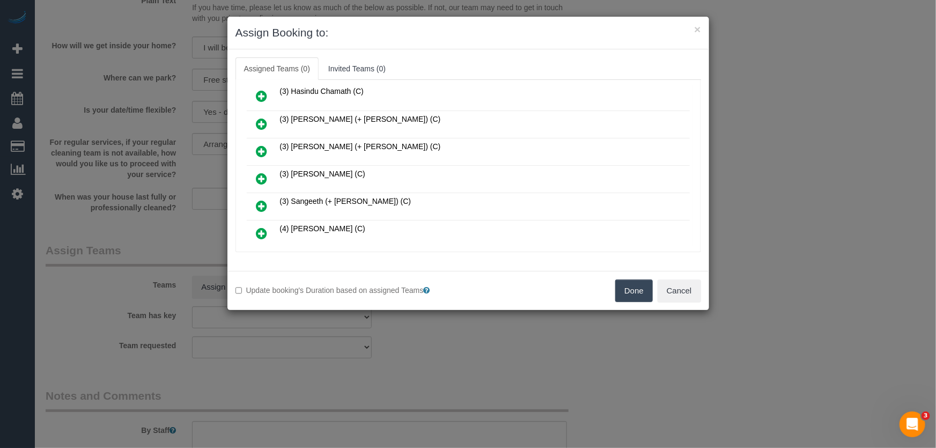
click at [262, 172] on icon at bounding box center [262, 178] width 11 height 13
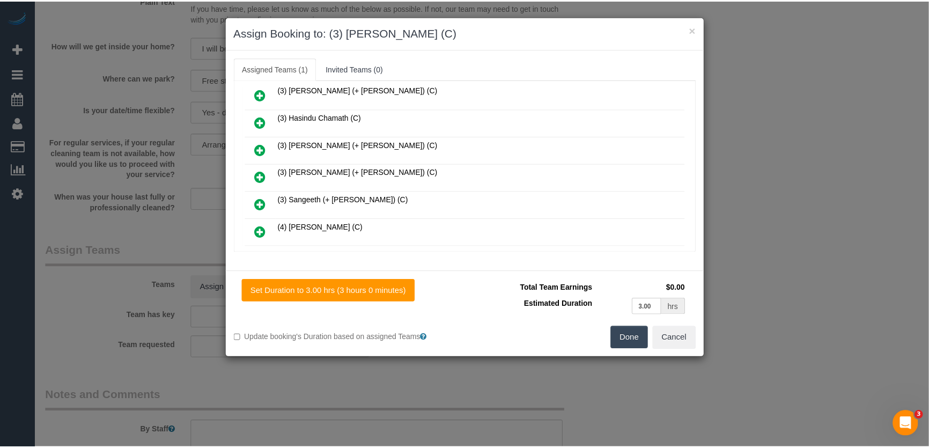
scroll to position [361, 0]
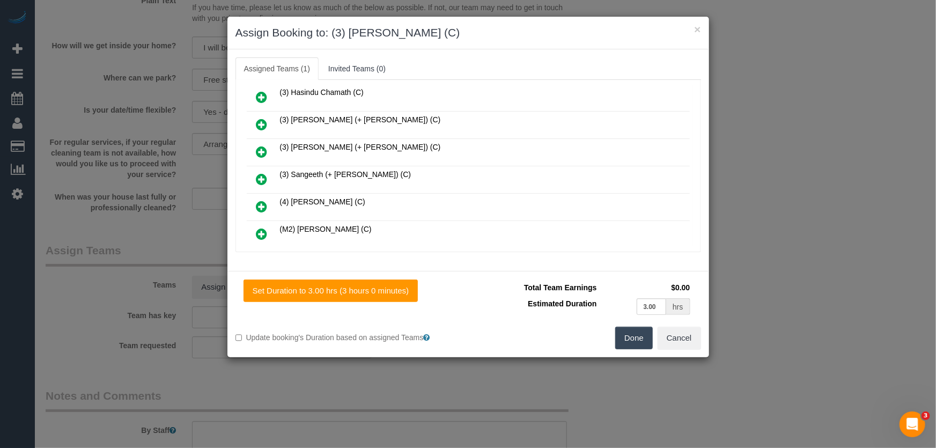
click at [634, 338] on button "Done" at bounding box center [635, 338] width 38 height 23
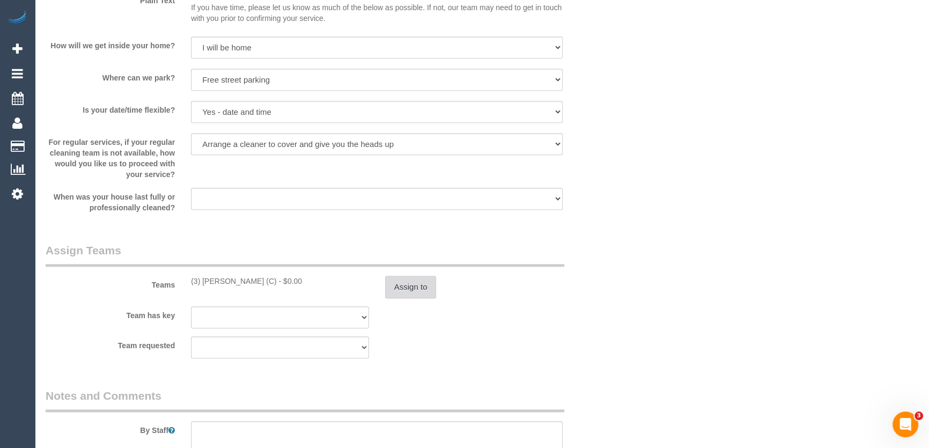
click at [413, 284] on button "Assign to" at bounding box center [411, 287] width 52 height 23
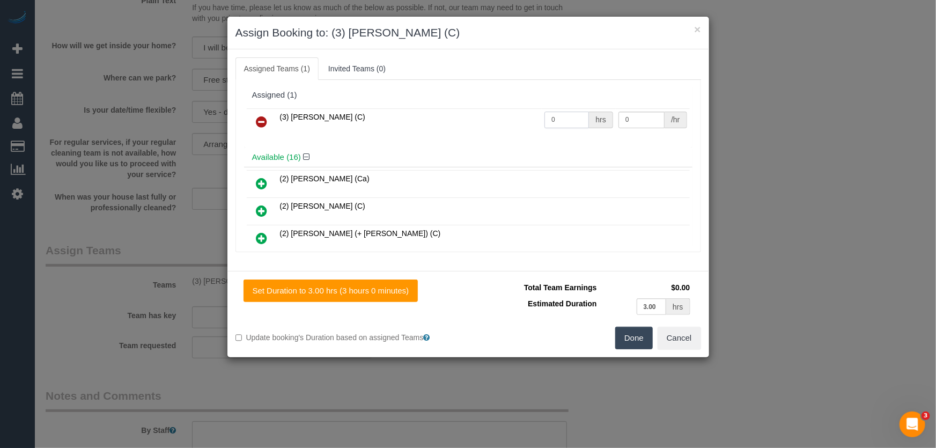
click at [564, 125] on input "0" at bounding box center [567, 120] width 45 height 17
type input "3"
type input "35"
click at [630, 335] on button "Done" at bounding box center [635, 338] width 38 height 23
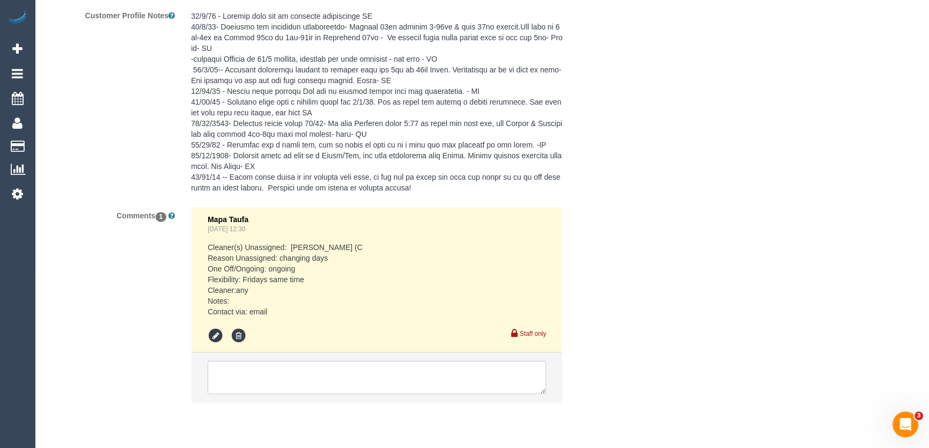
scroll to position [1964, 0]
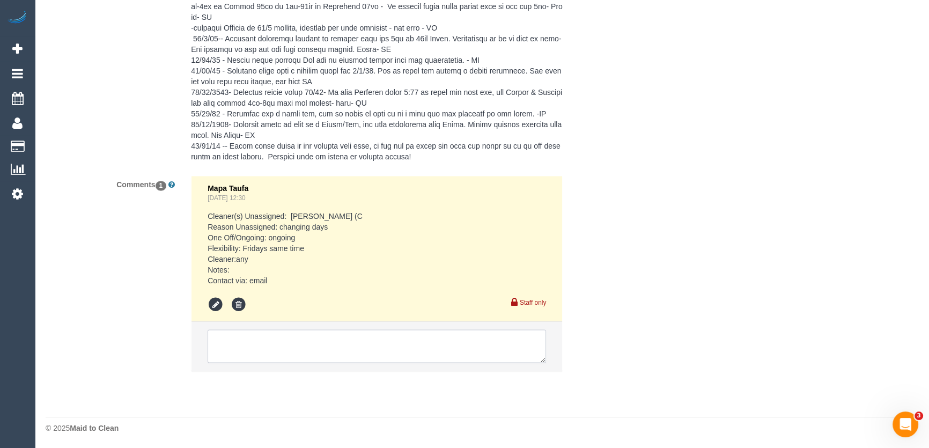
click at [313, 341] on textarea at bounding box center [377, 345] width 339 height 33
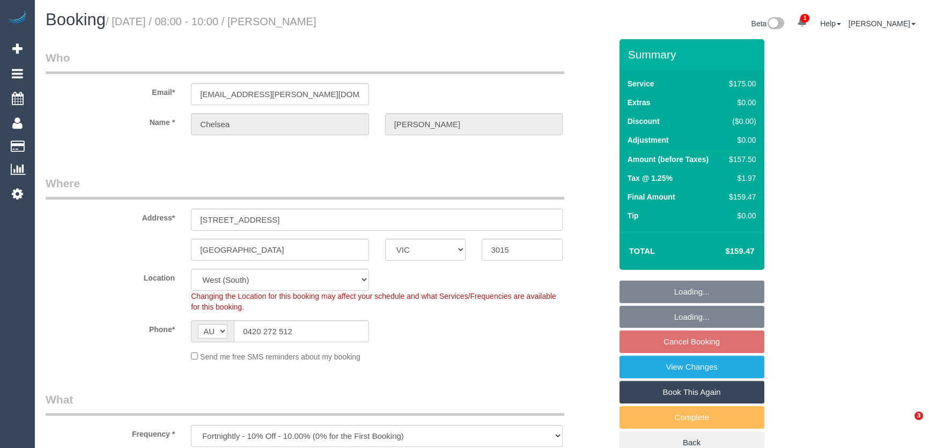
select select "VIC"
select select "150"
select select "number:29"
select select "number:14"
select select "number:19"
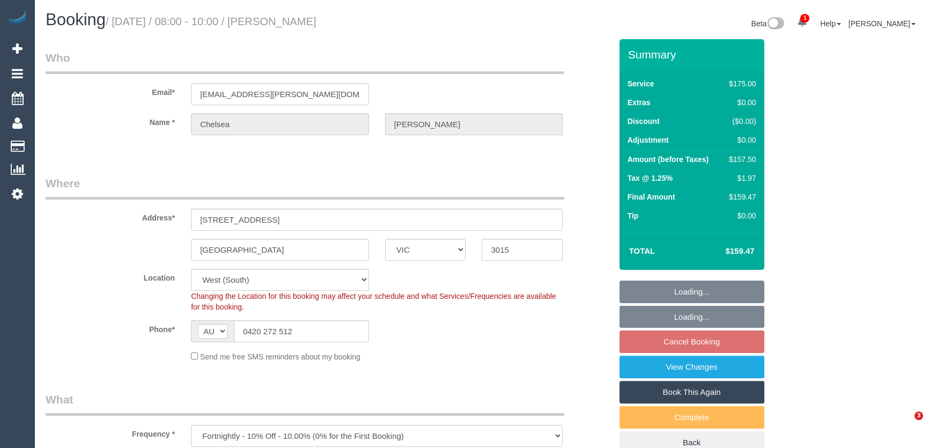
select select "number:24"
select select "number:35"
select select "number:11"
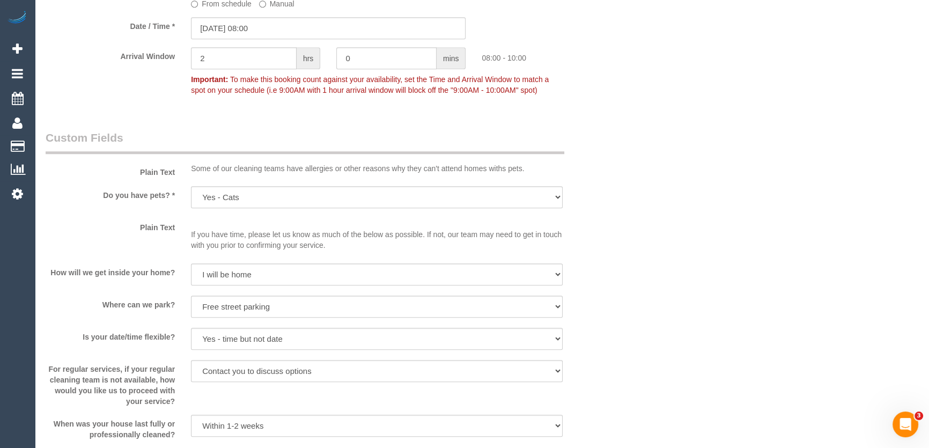
scroll to position [1170, 0]
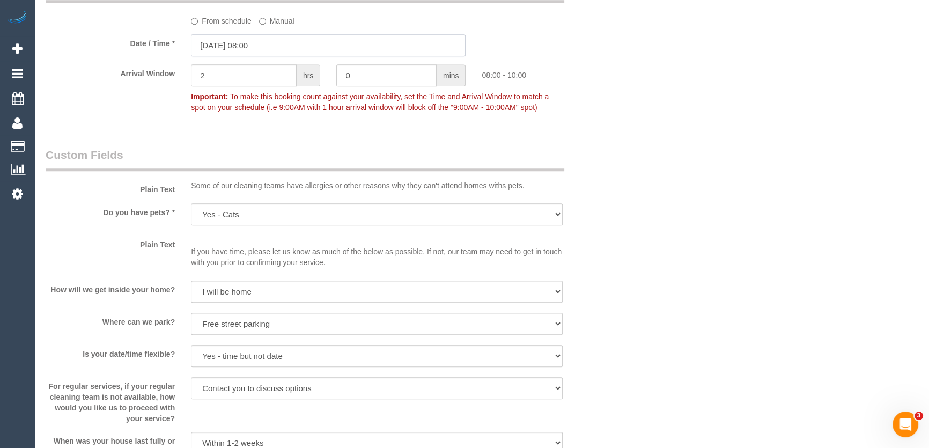
click at [289, 43] on input "[DATE] 08:00" at bounding box center [328, 45] width 275 height 22
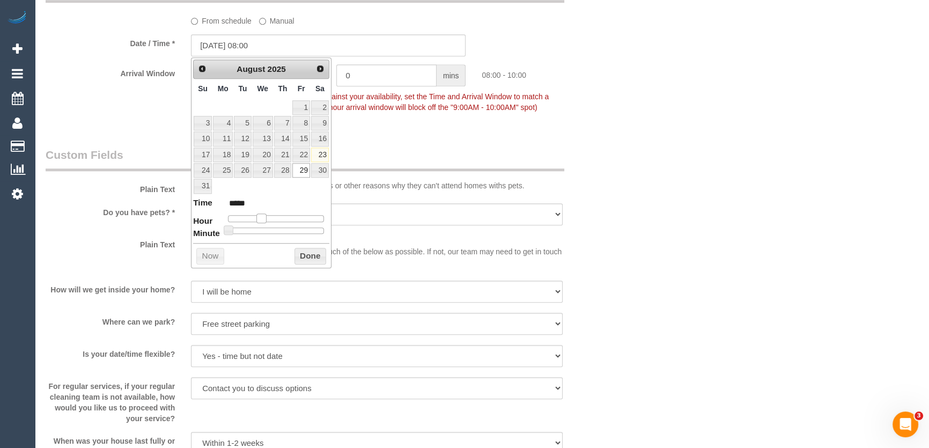
type input "[DATE] 09:00"
type input "*****"
type input "[DATE] 10:00"
type input "*****"
type input "[DATE] 11:00"
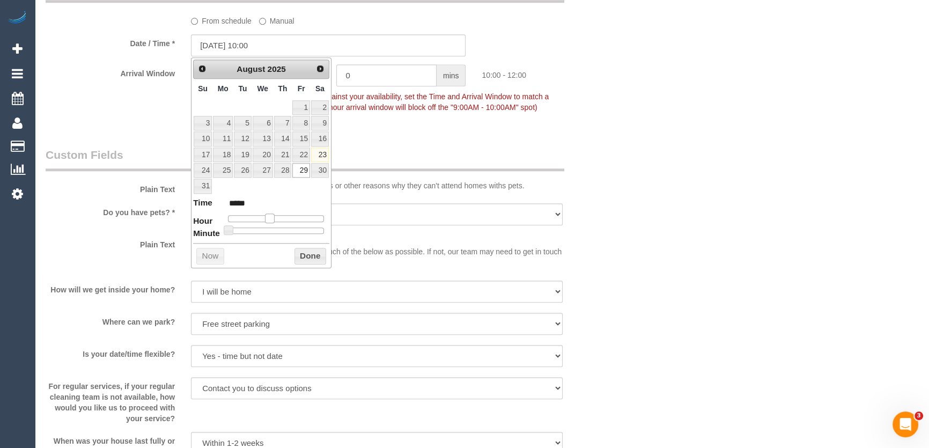
type input "*****"
type input "[DATE] 12:00"
type input "*****"
drag, startPoint x: 261, startPoint y: 219, endPoint x: 277, endPoint y: 219, distance: 16.1
click at [277, 219] on span at bounding box center [278, 219] width 10 height 10
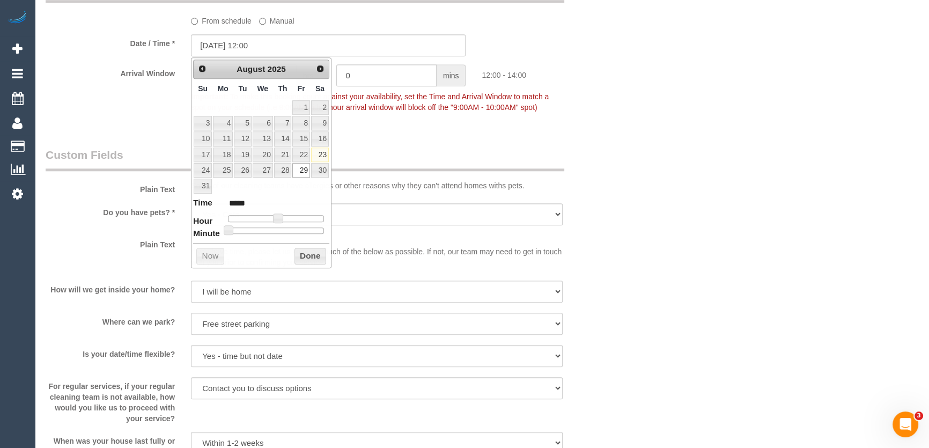
click at [429, 124] on fieldset "When From schedule Manual Date / Time * [DATE] 12:00 Arrival Window 2 hrs 0 min…" at bounding box center [329, 52] width 566 height 147
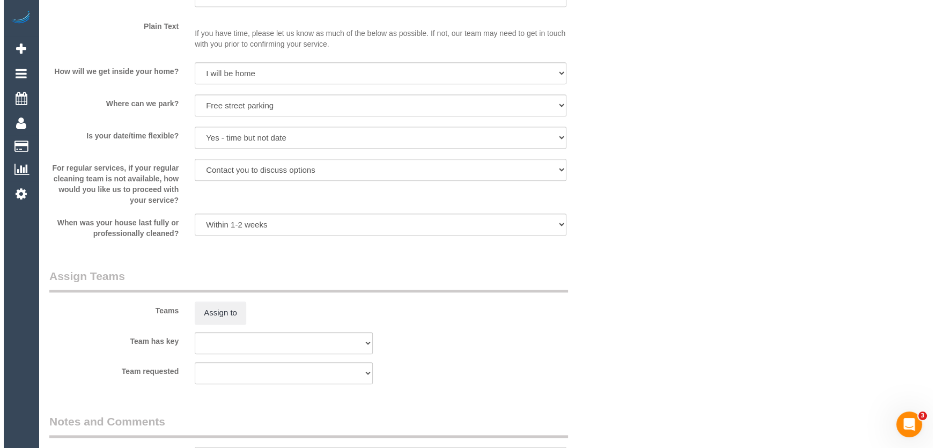
scroll to position [1463, 0]
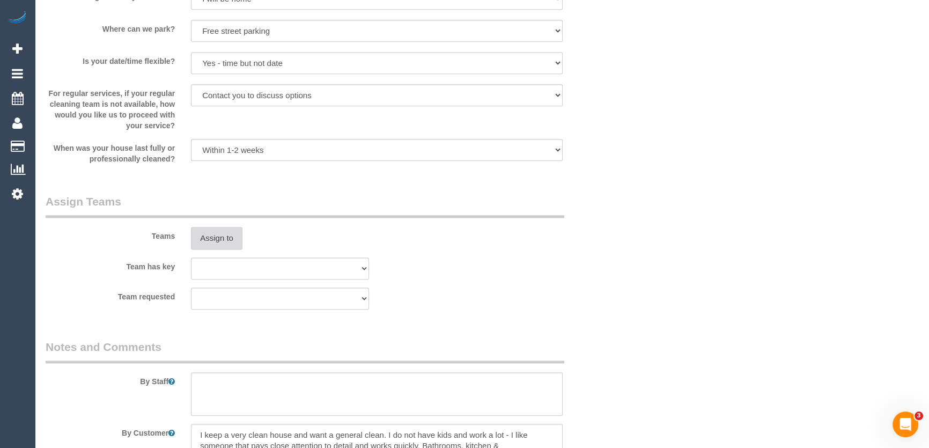
click at [224, 239] on button "Assign to" at bounding box center [217, 238] width 52 height 23
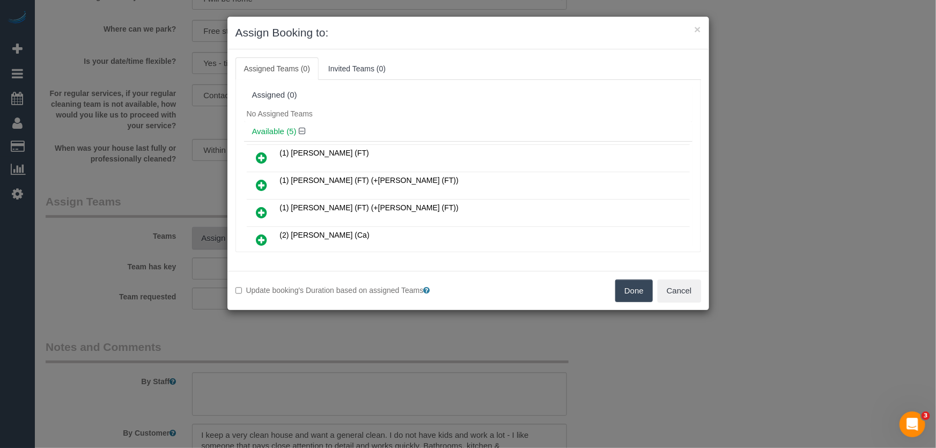
scroll to position [629, 0]
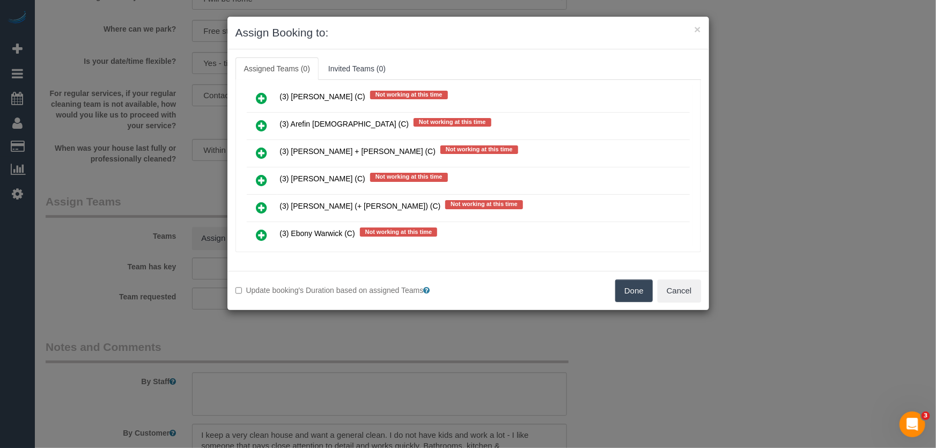
click at [260, 174] on icon at bounding box center [262, 180] width 11 height 13
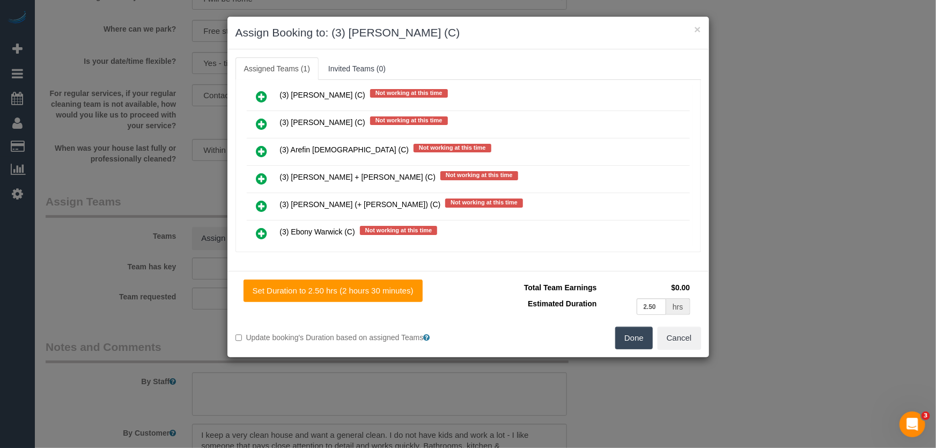
scroll to position [655, 0]
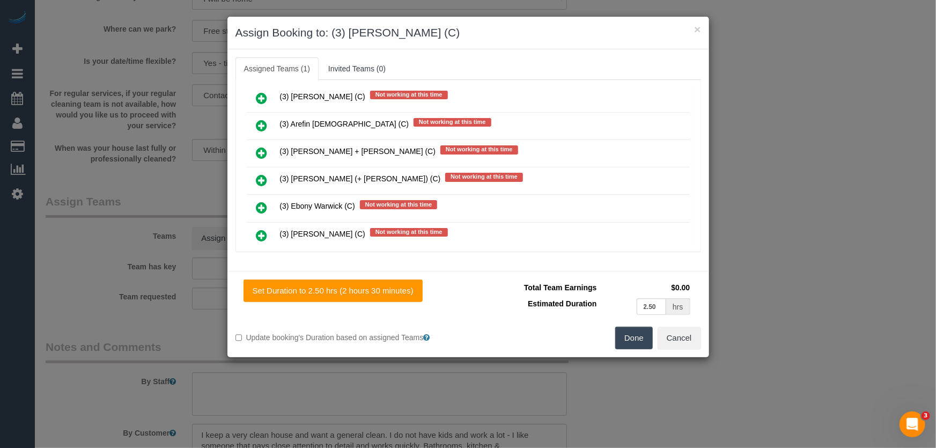
click at [640, 335] on button "Done" at bounding box center [635, 338] width 38 height 23
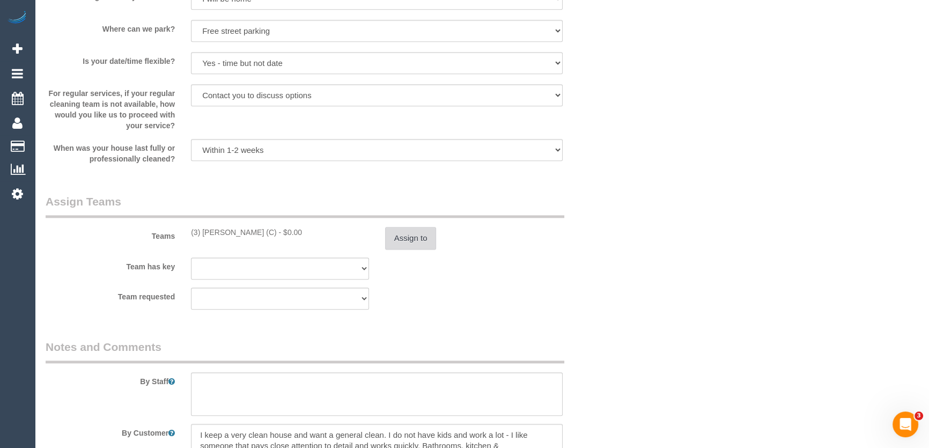
click at [406, 239] on button "Assign to" at bounding box center [411, 238] width 52 height 23
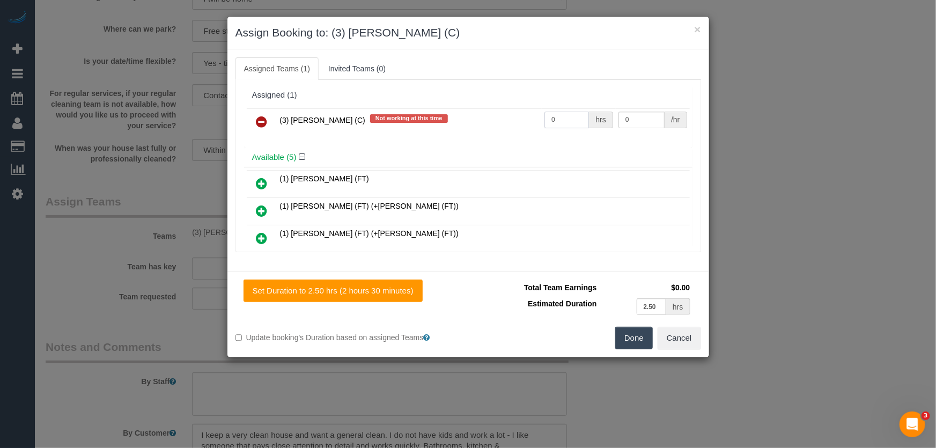
click at [564, 120] on input "0" at bounding box center [567, 120] width 45 height 17
type input "2.5"
type input "35"
click at [642, 338] on button "Done" at bounding box center [635, 338] width 38 height 23
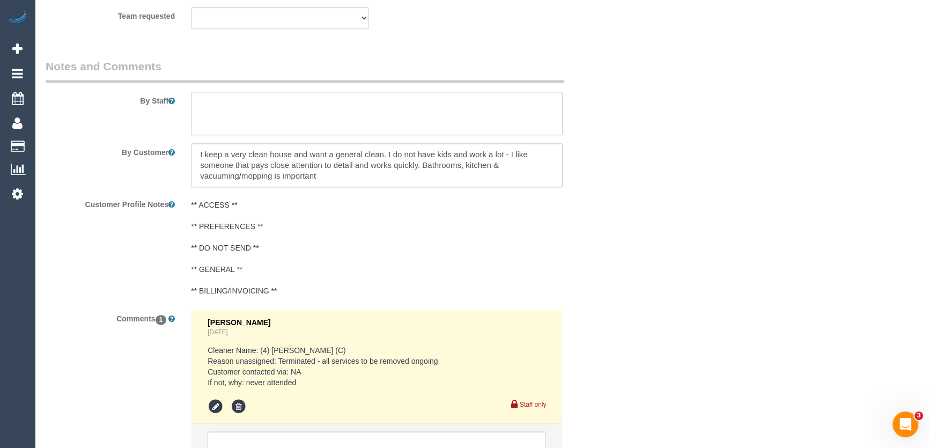
scroll to position [1846, 0]
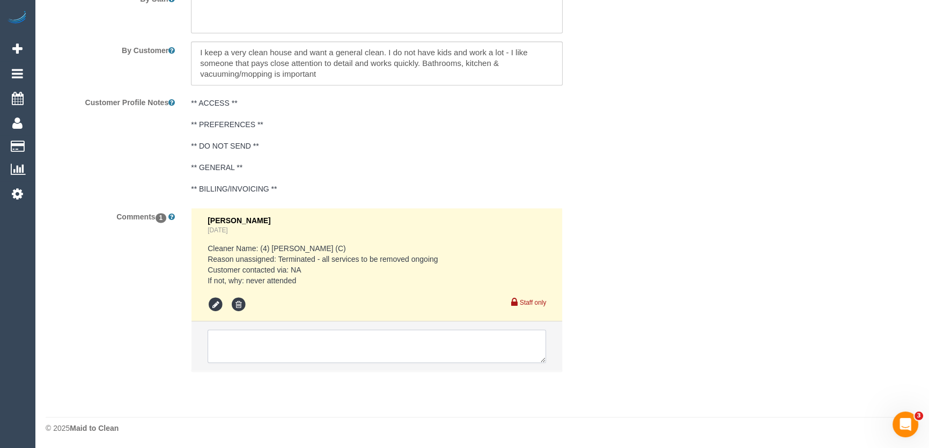
click at [288, 336] on textarea at bounding box center [377, 345] width 339 height 33
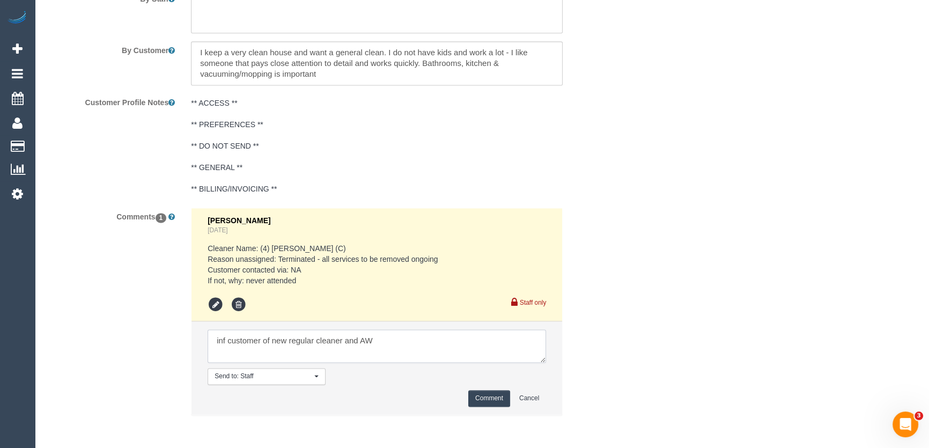
type textarea "inf customer of new regular cleaner and AW"
click at [492, 401] on button "Comment" at bounding box center [489, 398] width 42 height 17
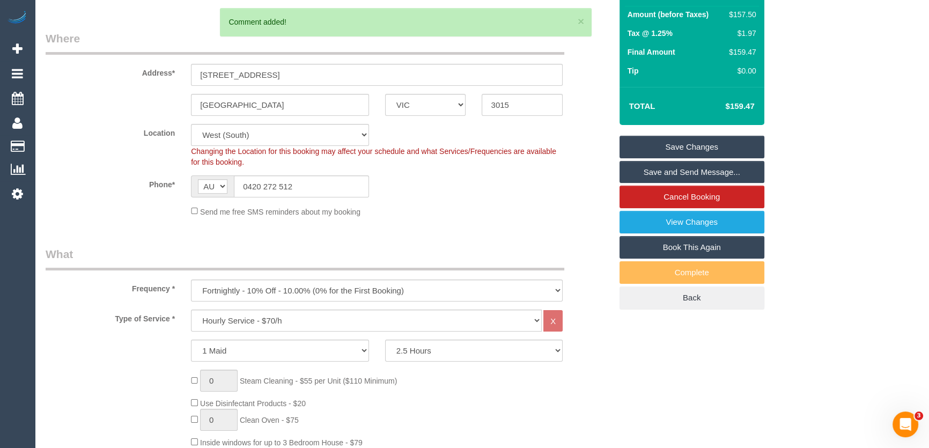
scroll to position [0, 0]
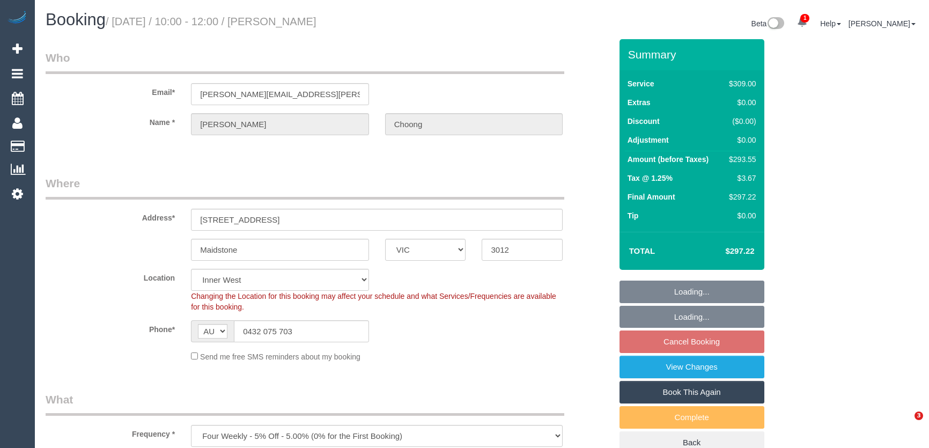
select select "VIC"
select select "number:27"
select select "number:14"
select select "number:19"
select select "number:24"
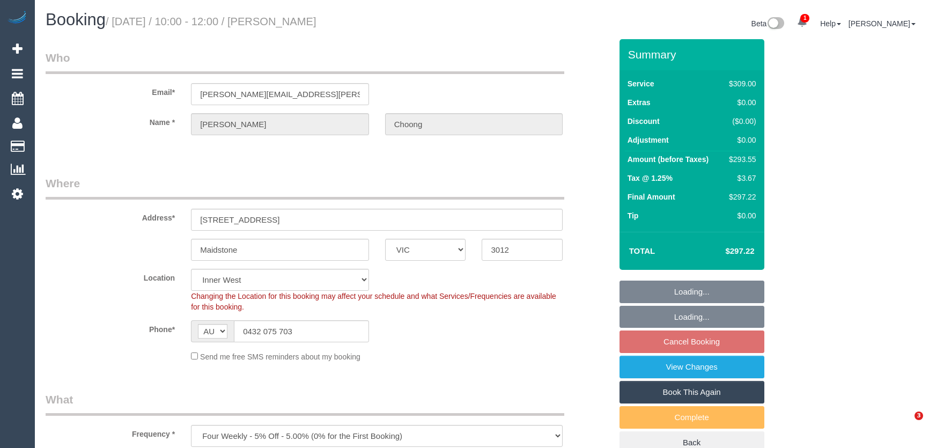
select select "number:34"
select select "number:12"
select select "object:1516"
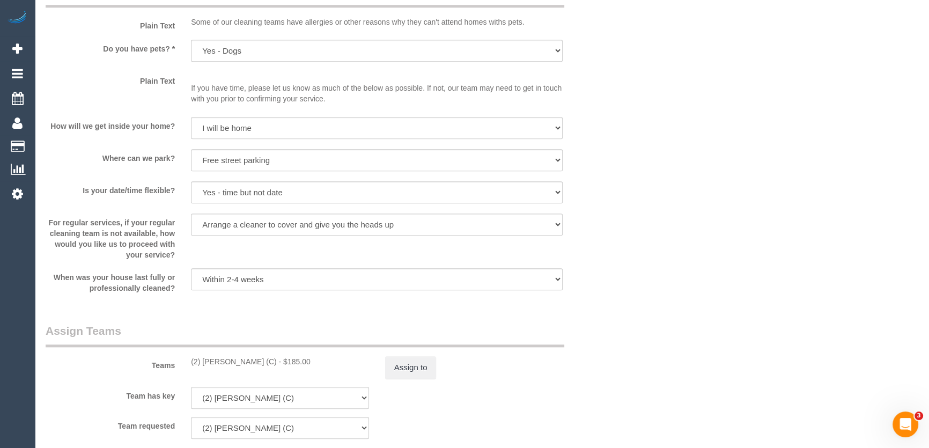
scroll to position [1463, 0]
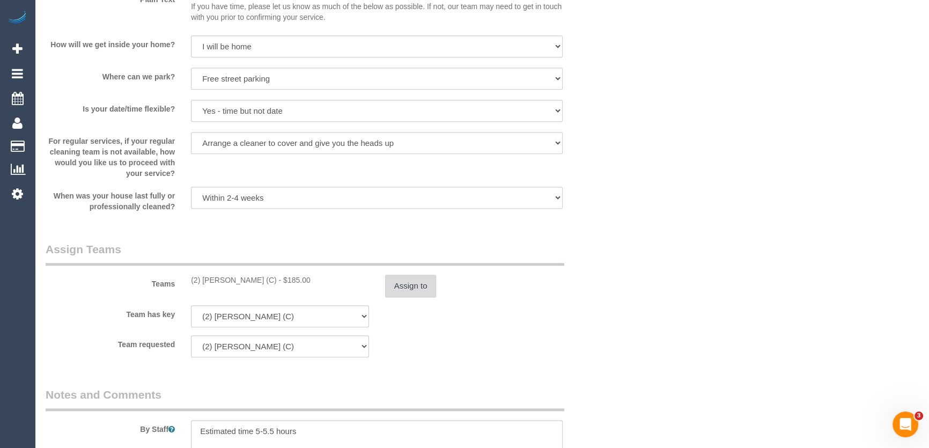
click at [411, 290] on button "Assign to" at bounding box center [411, 286] width 52 height 23
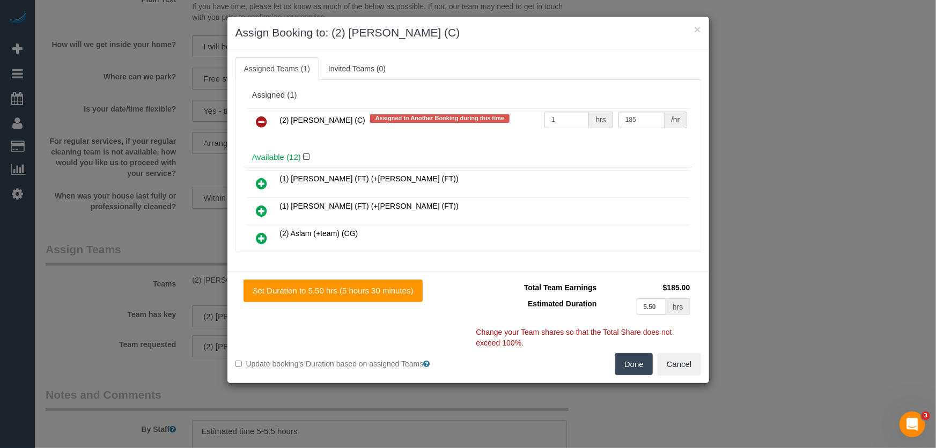
click at [260, 122] on icon at bounding box center [262, 121] width 11 height 13
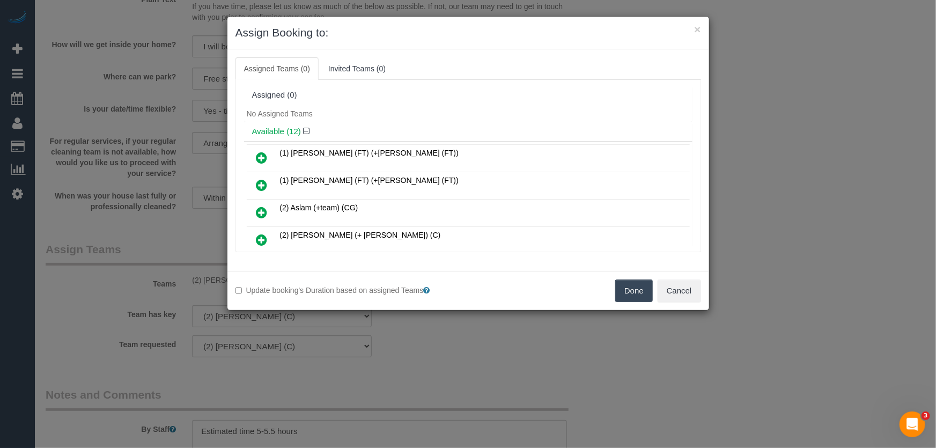
click at [628, 295] on button "Done" at bounding box center [635, 291] width 38 height 23
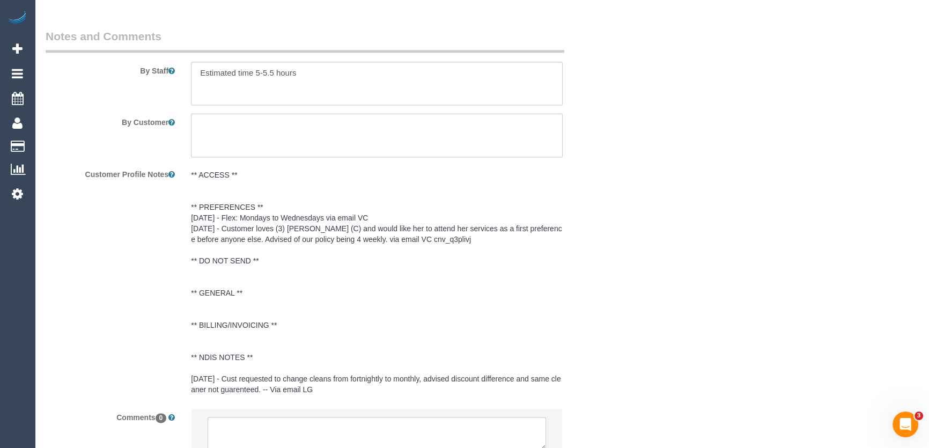
scroll to position [1910, 0]
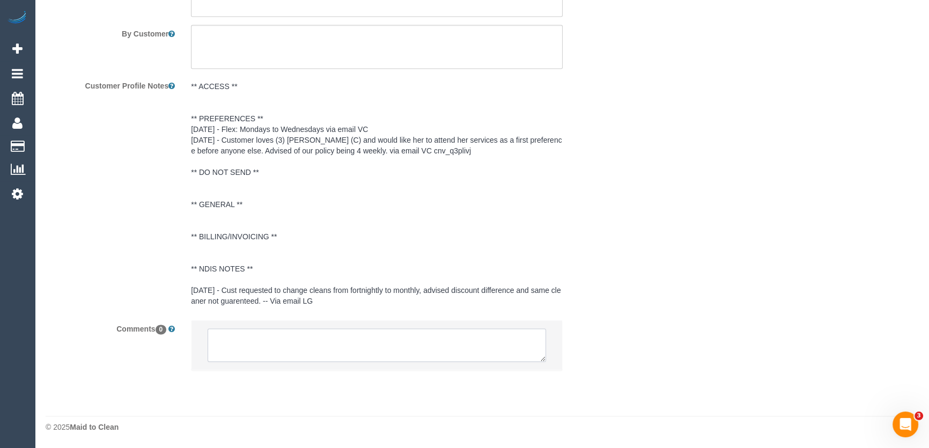
click at [353, 350] on textarea at bounding box center [377, 344] width 339 height 33
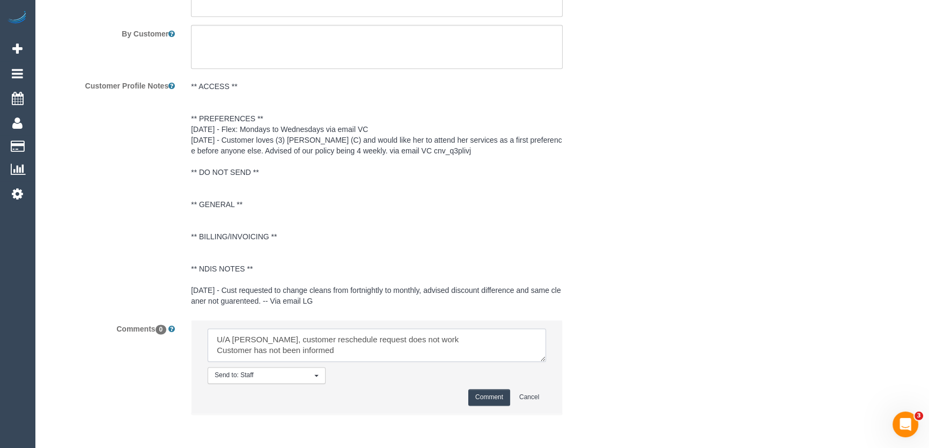
type textarea "U/A [PERSON_NAME], customer reschedule request does not work Customer has not b…"
click at [488, 400] on button "Comment" at bounding box center [489, 397] width 42 height 17
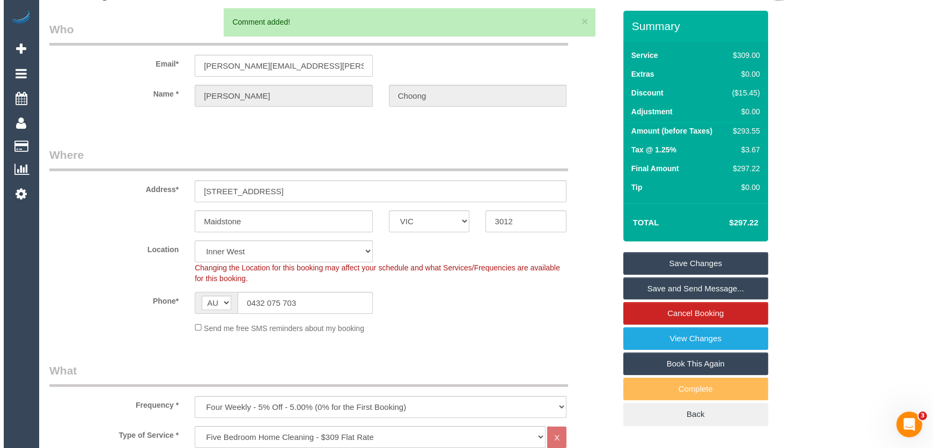
scroll to position [0, 0]
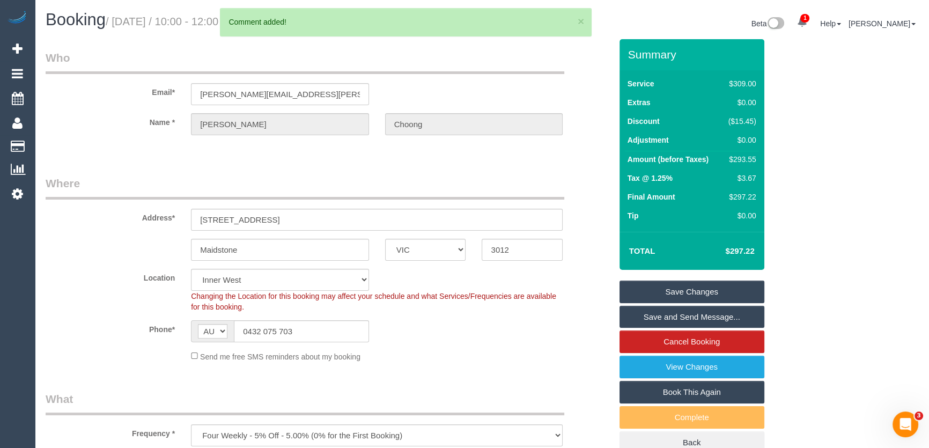
click at [678, 295] on link "Save Changes" at bounding box center [692, 292] width 145 height 23
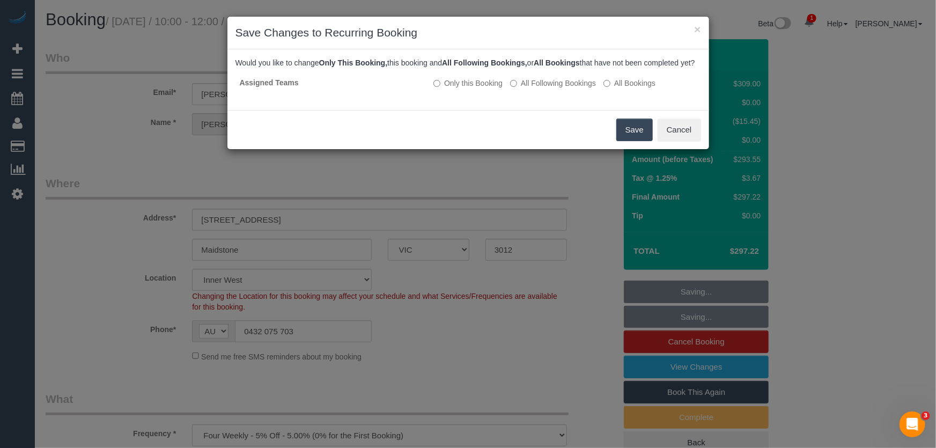
click at [634, 141] on button "Save" at bounding box center [635, 130] width 36 height 23
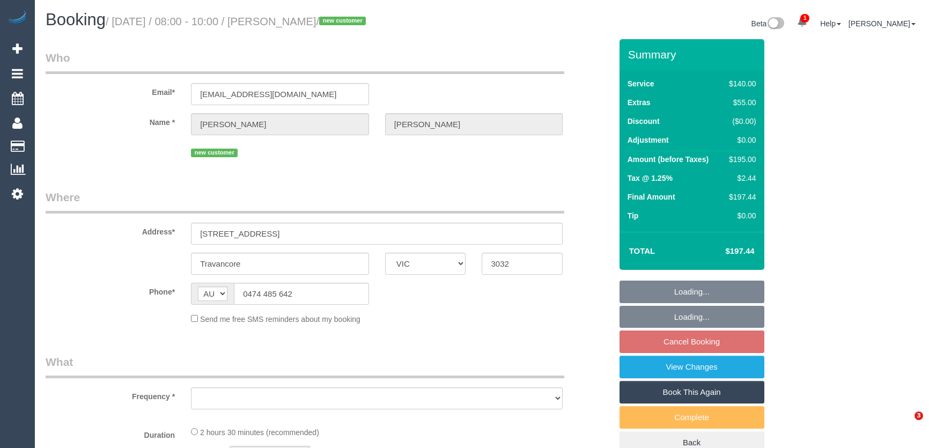
select select "VIC"
select select "object:540"
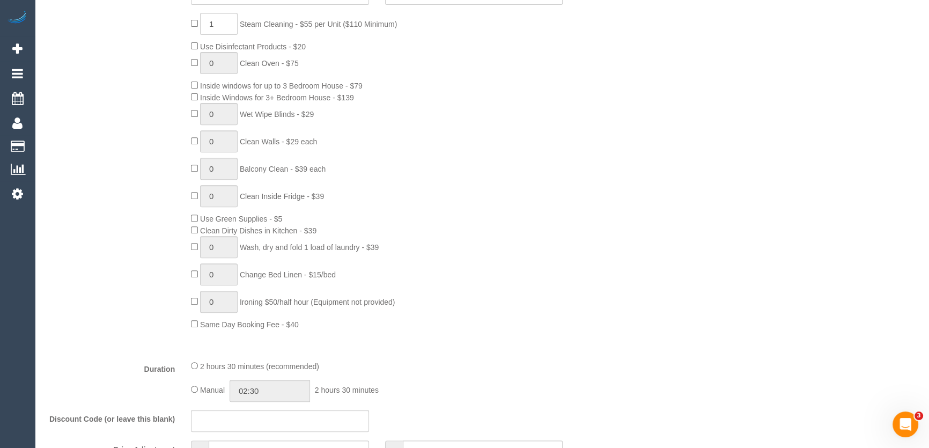
select select "number:29"
select select "number:14"
select select "number:18"
select select "number:25"
select select "number:26"
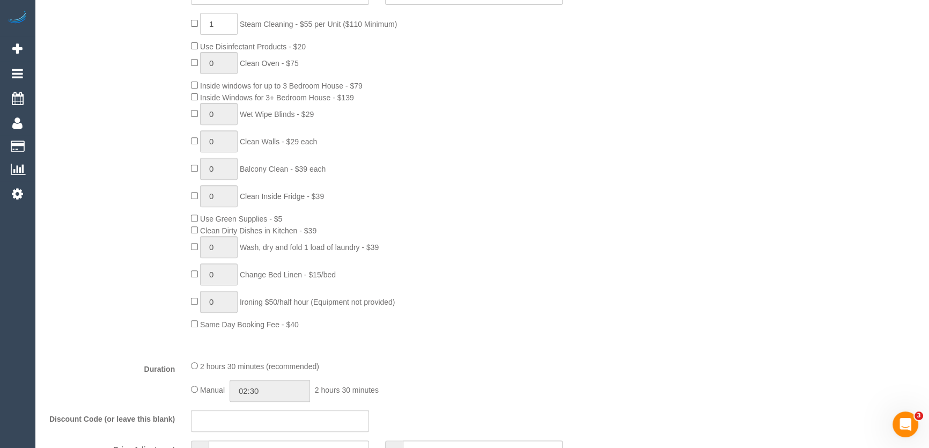
scroll to position [441, 0]
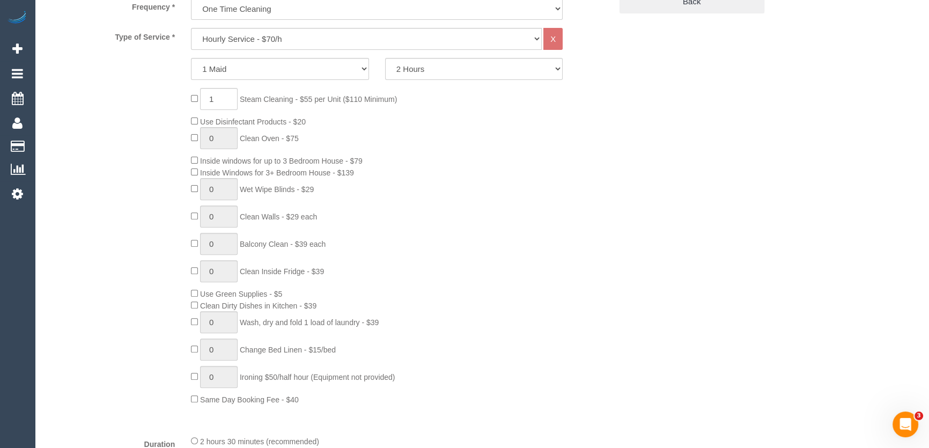
select select "object:1582"
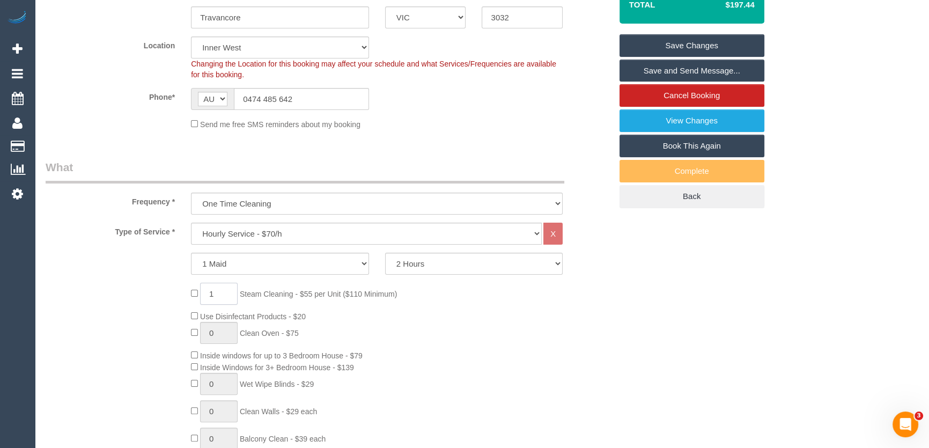
click at [221, 289] on input "1" at bounding box center [219, 294] width 38 height 22
type input "2"
click at [157, 344] on div "2 Steam Cleaning - $55 per Unit ($110 Minimum) Use Disinfectant Products - $20 …" at bounding box center [329, 441] width 582 height 317
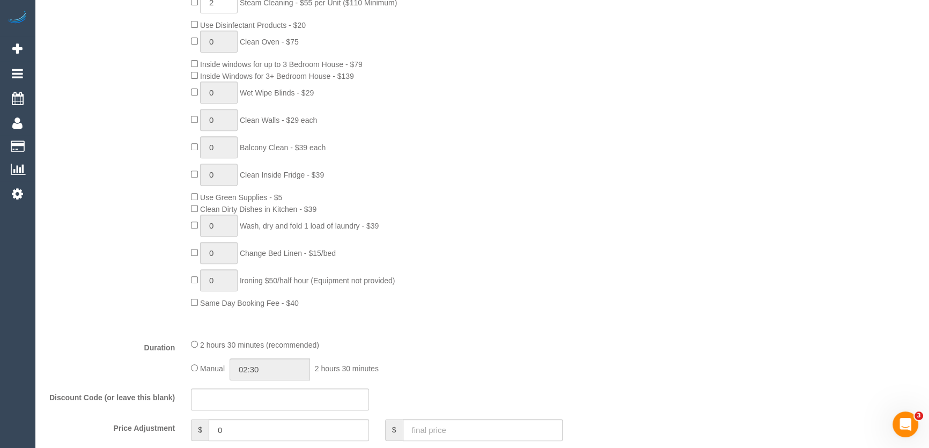
scroll to position [636, 0]
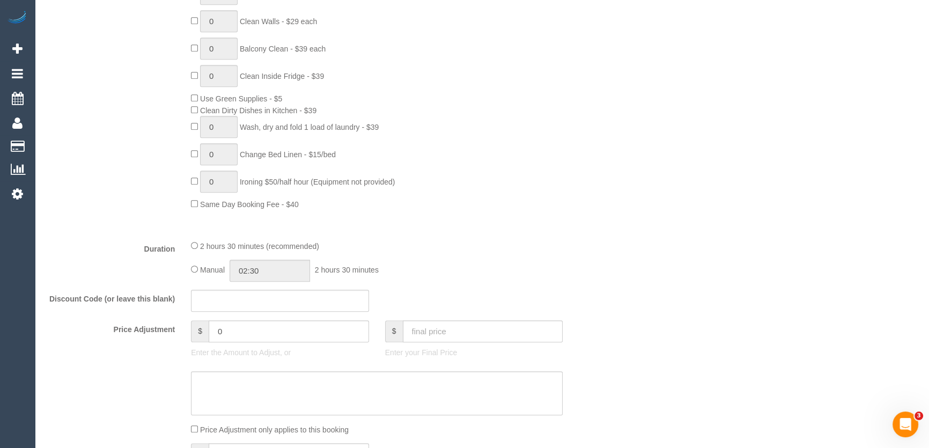
click at [195, 265] on div "Manual 02:30 2 hours 30 minutes" at bounding box center [377, 271] width 372 height 22
click at [276, 273] on input "03:00" at bounding box center [270, 271] width 80 height 22
type input "02:00"
click at [268, 291] on li "02:00" at bounding box center [259, 296] width 48 height 14
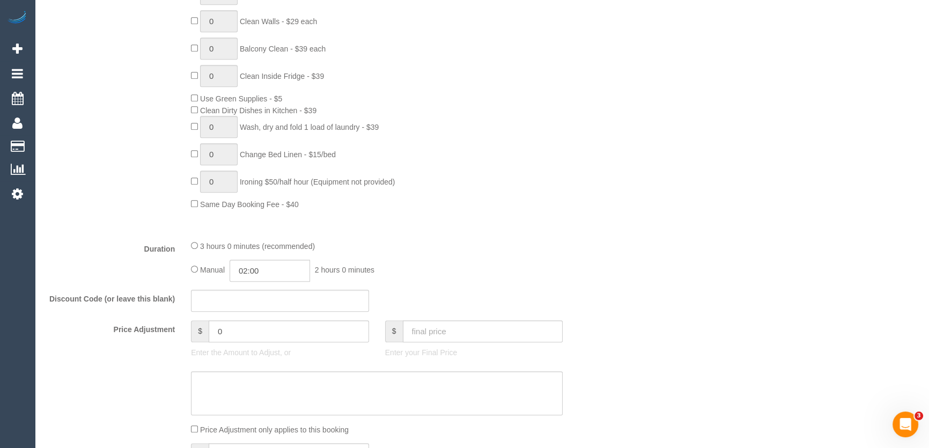
click at [435, 268] on div "Manual 02:00 2 hours 0 minutes" at bounding box center [377, 271] width 372 height 22
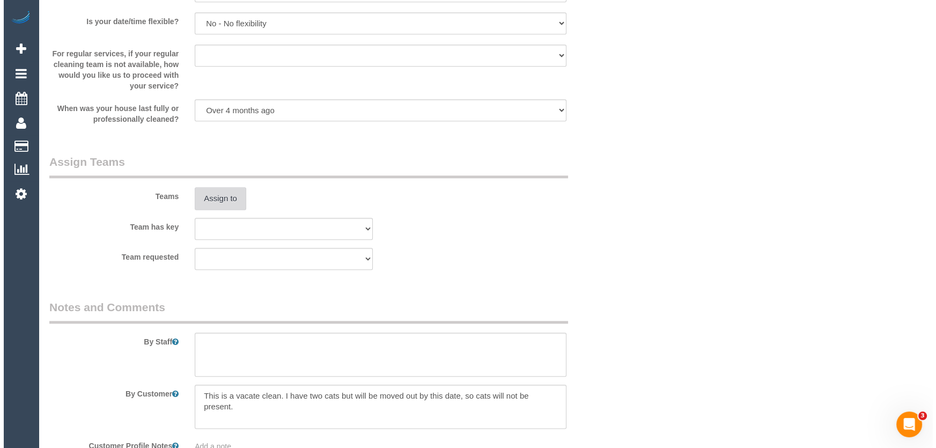
scroll to position [1363, 0]
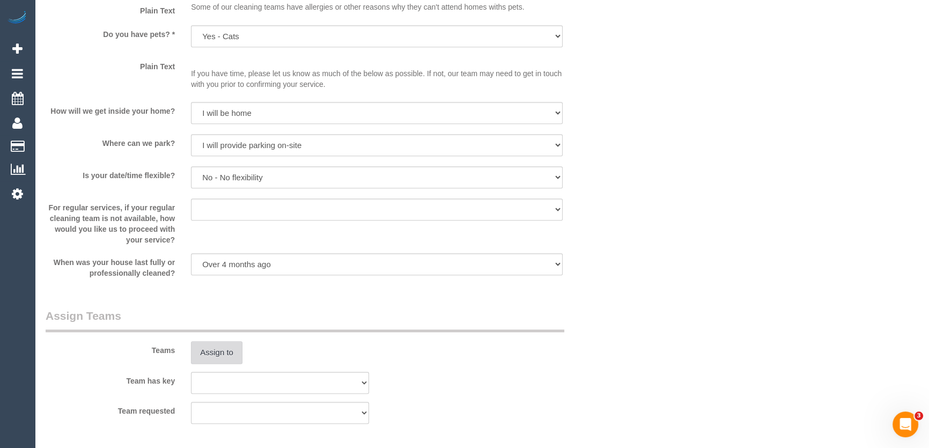
click at [223, 349] on button "Assign to" at bounding box center [217, 352] width 52 height 23
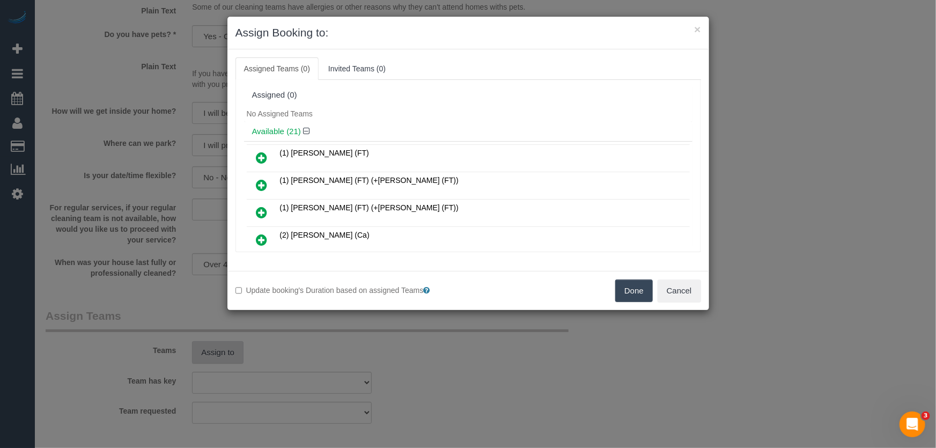
scroll to position [94, 0]
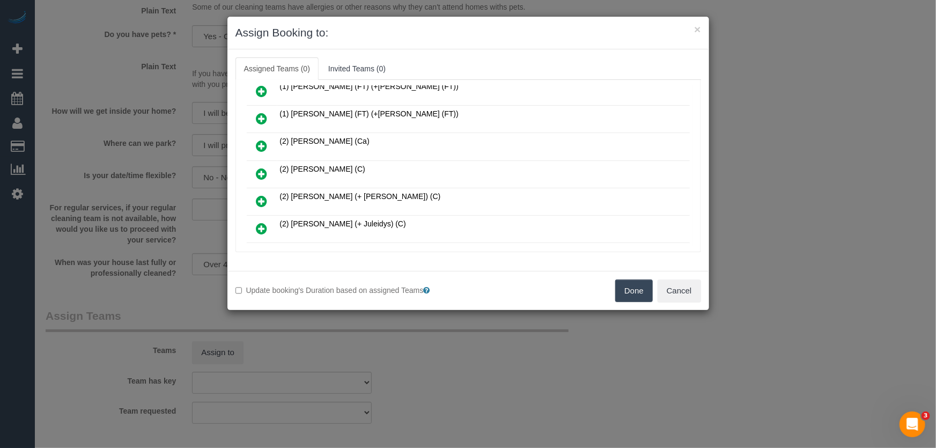
click at [260, 167] on icon at bounding box center [262, 173] width 11 height 13
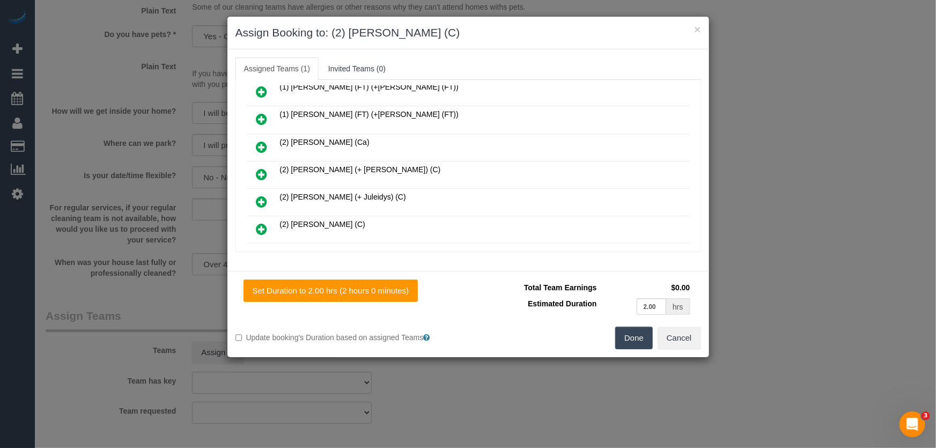
click at [648, 333] on button "Done" at bounding box center [635, 338] width 38 height 23
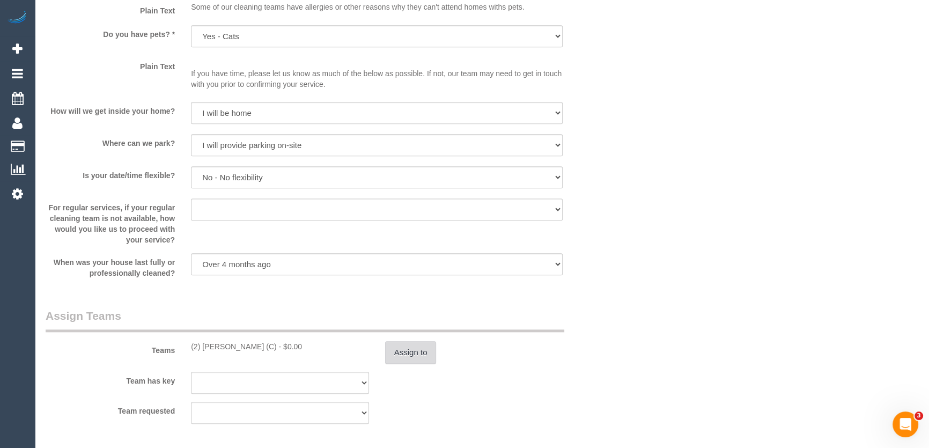
click at [420, 347] on button "Assign to" at bounding box center [411, 352] width 52 height 23
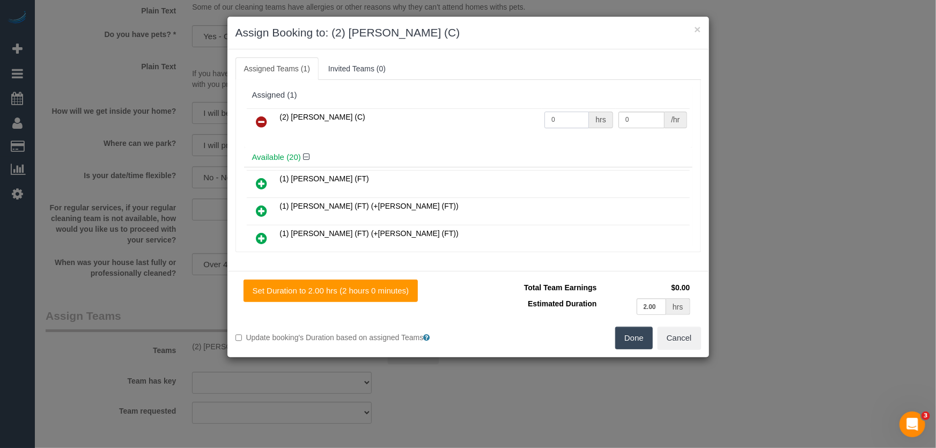
click at [559, 123] on input "0" at bounding box center [567, 120] width 45 height 17
type input "2"
type input "3"
type input "1"
type input "37.5"
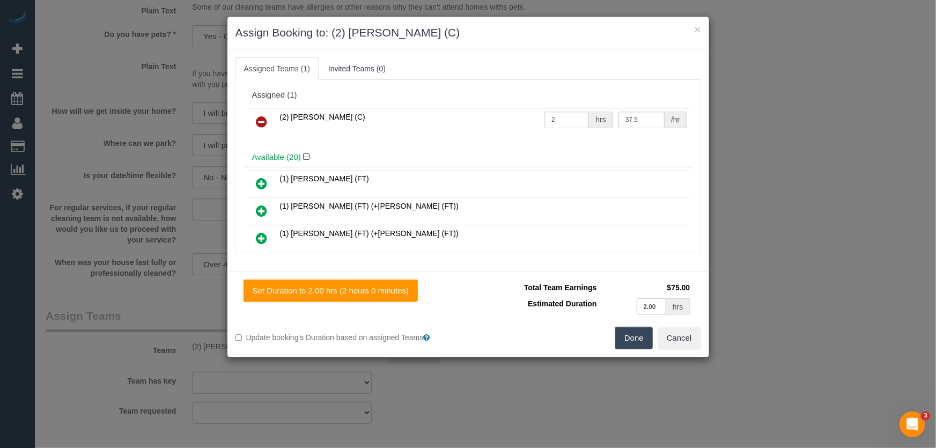
click at [628, 334] on button "Done" at bounding box center [635, 338] width 38 height 23
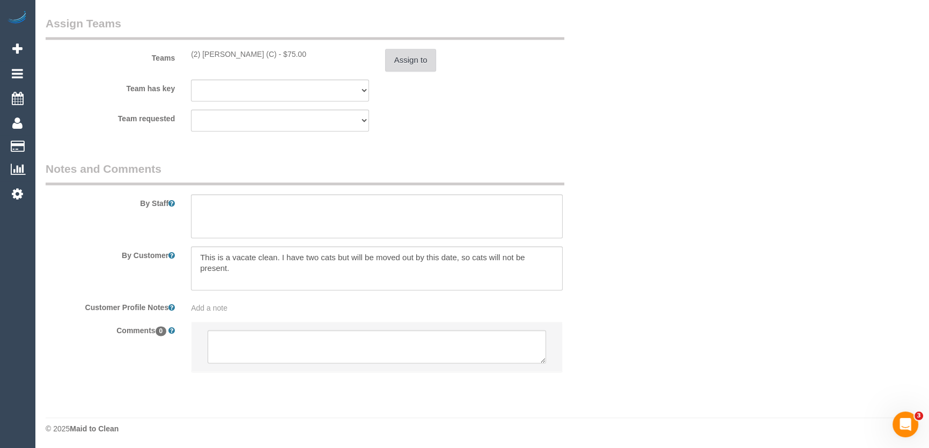
scroll to position [1656, 0]
click at [320, 349] on textarea at bounding box center [377, 345] width 339 height 33
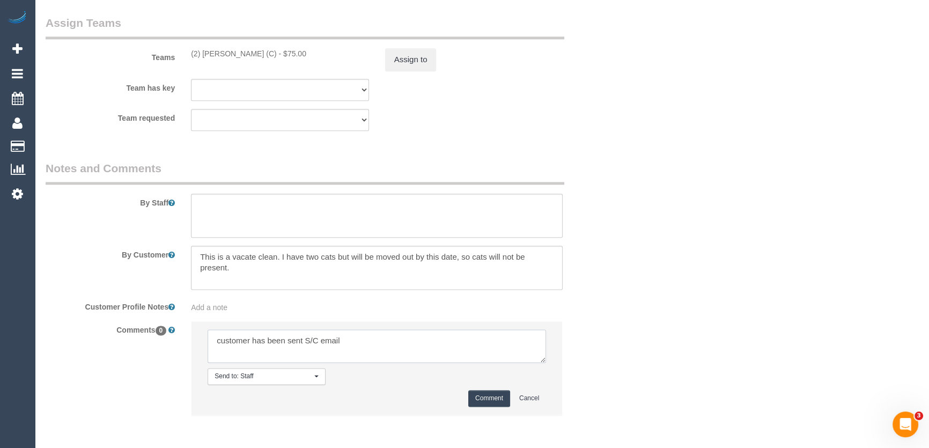
type textarea "customer has been sent S/C email"
click at [483, 394] on button "Comment" at bounding box center [489, 398] width 42 height 17
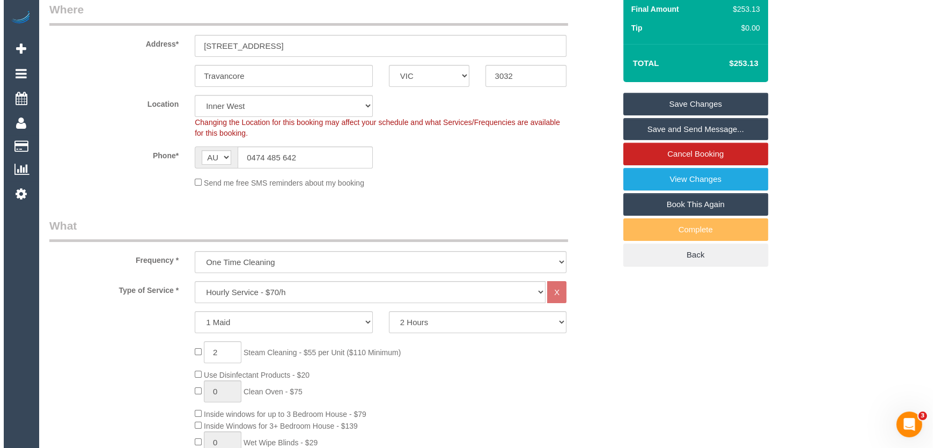
scroll to position [0, 0]
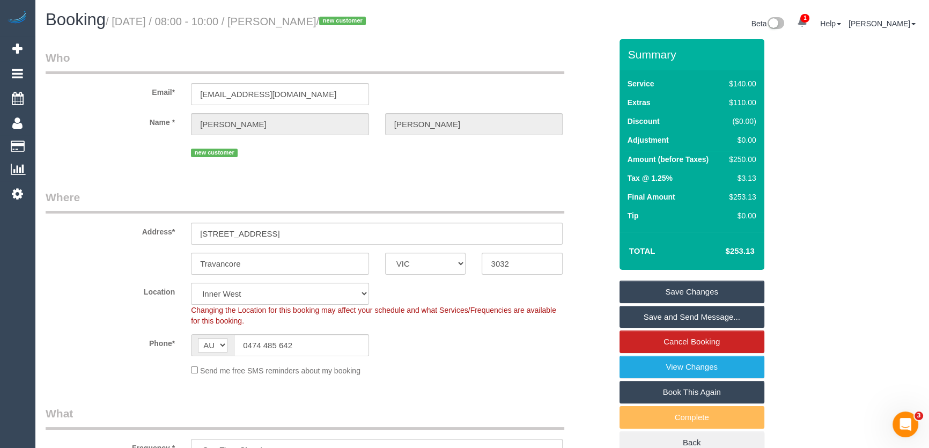
click at [287, 19] on small "/ August 29, 2025 / 08:00 - 10:00 / Dante Davidson Daniele / new customer" at bounding box center [237, 22] width 263 height 12
copy small "Dante Davidson Daniele"
click at [287, 21] on small "/ August 29, 2025 / 08:00 - 10:00 / Dante Davidson Daniele / new customer" at bounding box center [237, 22] width 263 height 12
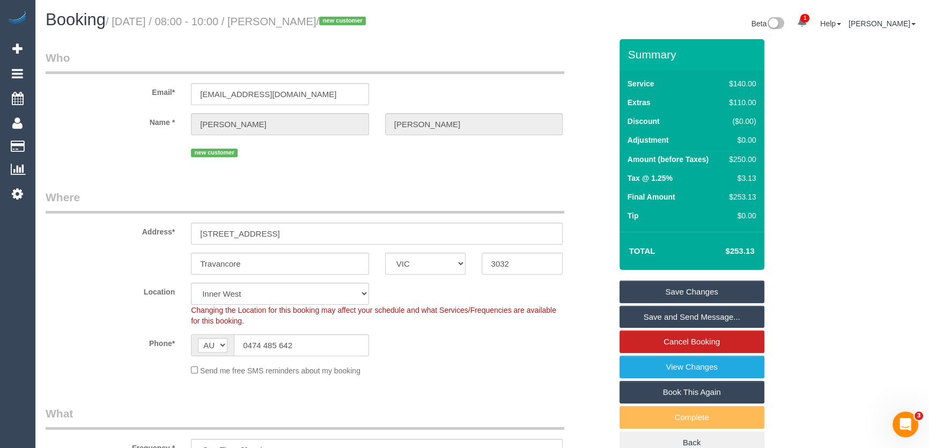
click at [287, 21] on small "/ August 29, 2025 / 08:00 - 10:00 / Dante Davidson Daniele / new customer" at bounding box center [237, 22] width 263 height 12
copy small "Dante Davidson Daniele"
click at [688, 291] on link "Save Changes" at bounding box center [692, 292] width 145 height 23
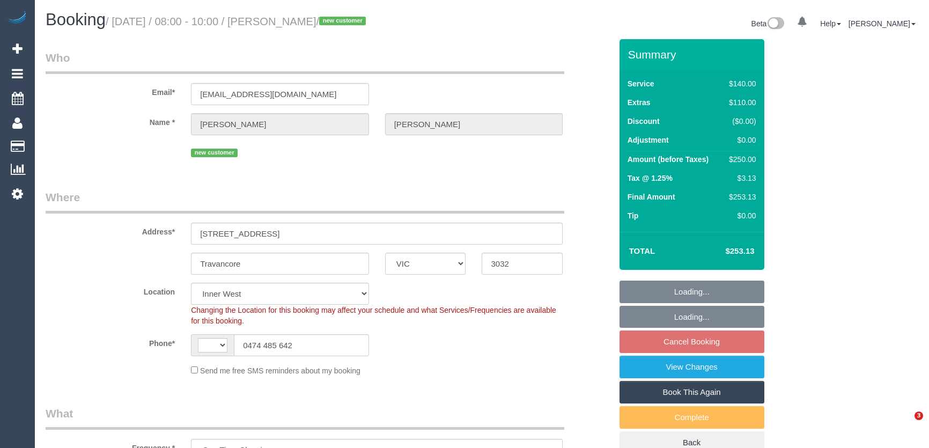
select select "VIC"
select select "number:29"
select select "number:14"
select select "number:18"
select select "number:25"
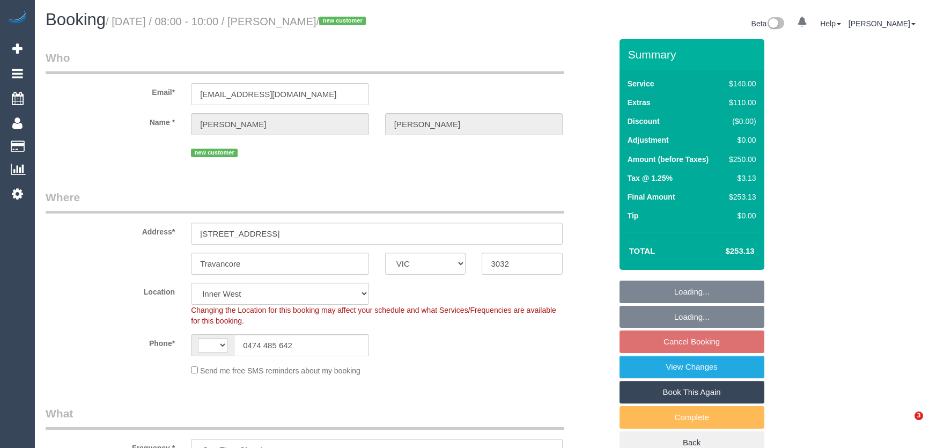
select select "number:26"
select select "object:473"
select select "string:AU"
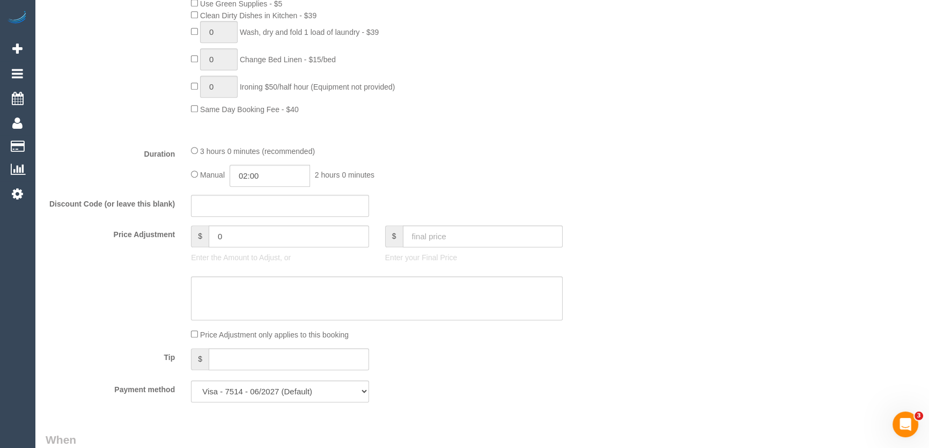
scroll to position [824, 0]
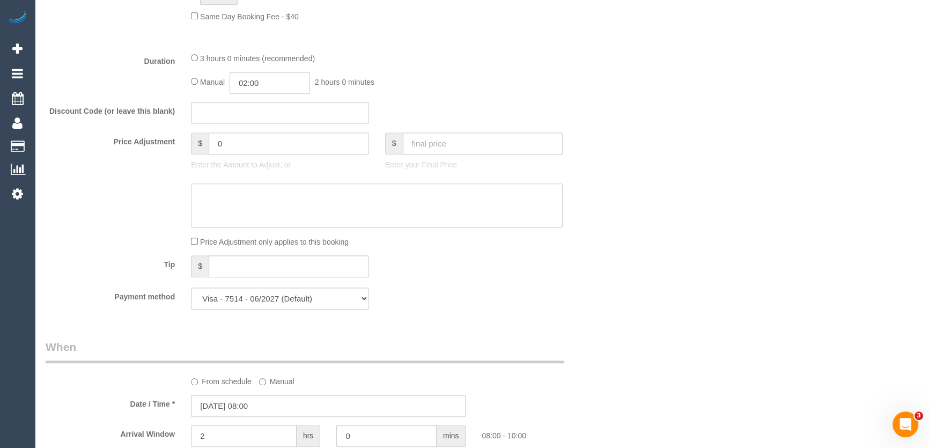
click at [273, 184] on textarea at bounding box center [377, 206] width 372 height 44
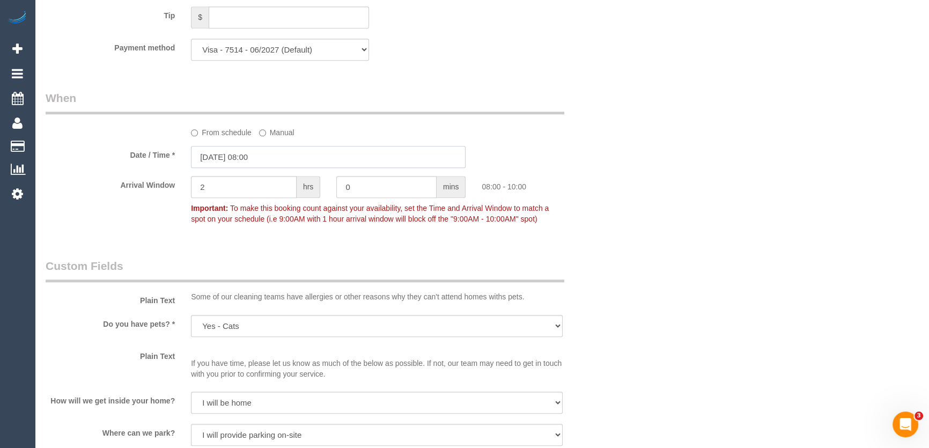
click at [281, 157] on input "29/08/2025 08:00" at bounding box center [328, 157] width 275 height 22
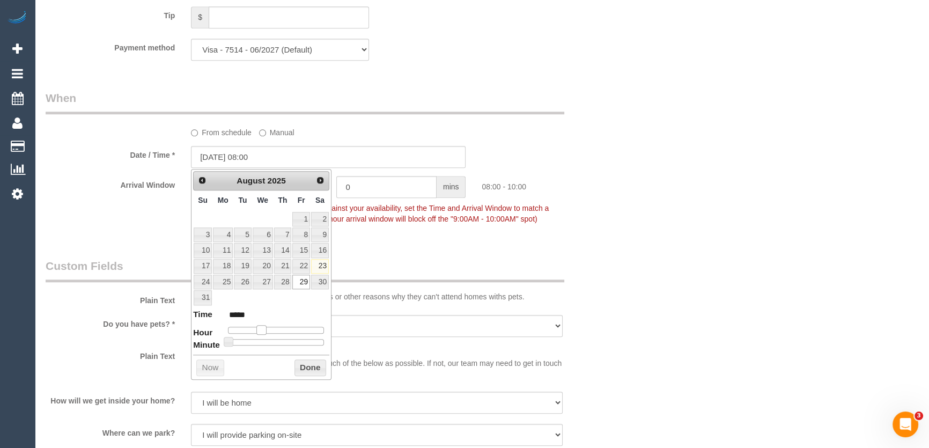
type input "29/08/2025 07:00"
type input "*****"
click at [259, 326] on span at bounding box center [258, 330] width 10 height 10
click at [676, 273] on div "Who Email* dantedavidsondaniele@gmail.com Name * Dante Davidson Daniele new cus…" at bounding box center [482, 20] width 873 height 2109
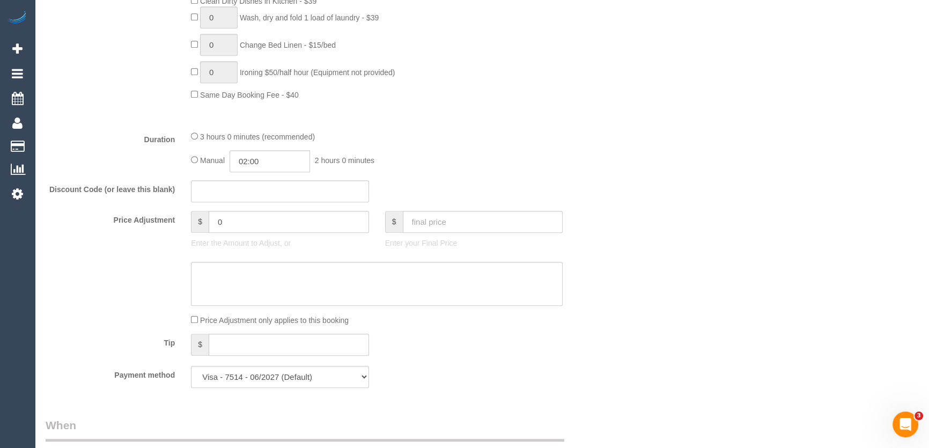
scroll to position [537, 0]
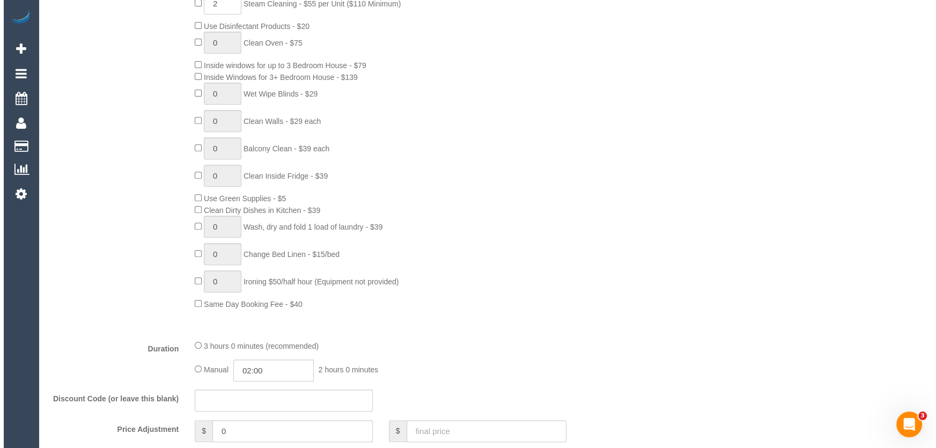
scroll to position [0, 0]
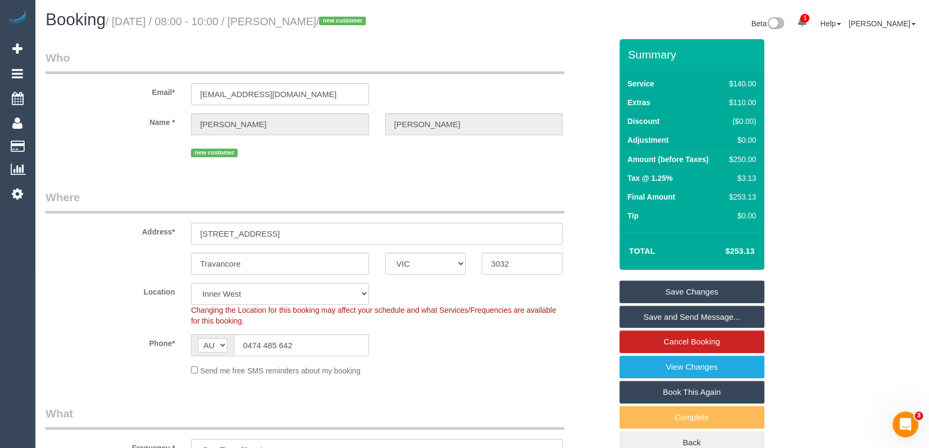
click at [682, 294] on link "Save Changes" at bounding box center [692, 292] width 145 height 23
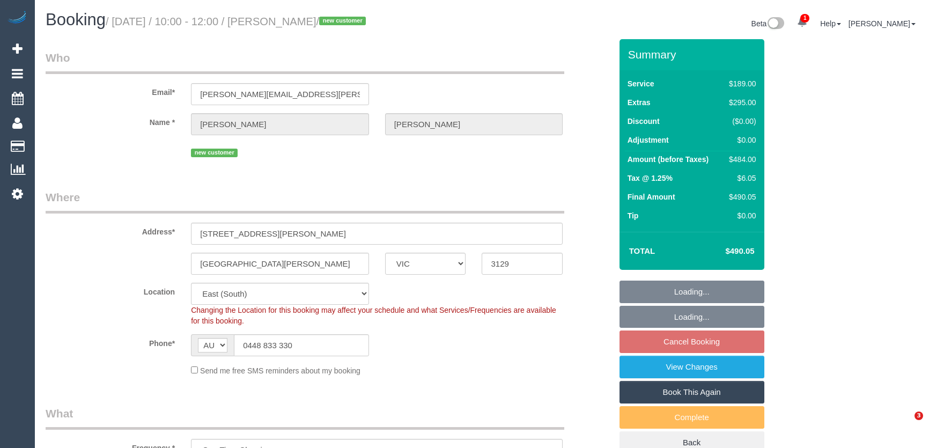
select select "VIC"
select select "number:30"
select select "number:14"
select select "number:19"
select select "number:24"
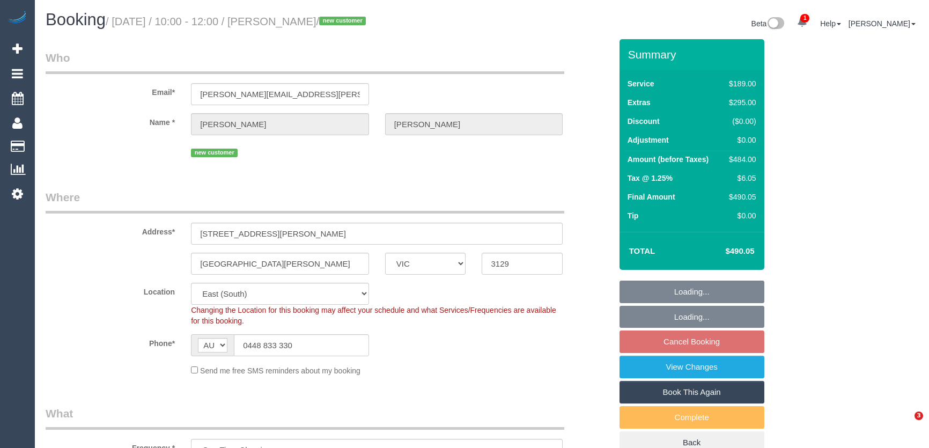
select select "number:33"
select select "number:13"
